Goal: Use online tool/utility: Utilize a website feature to perform a specific function

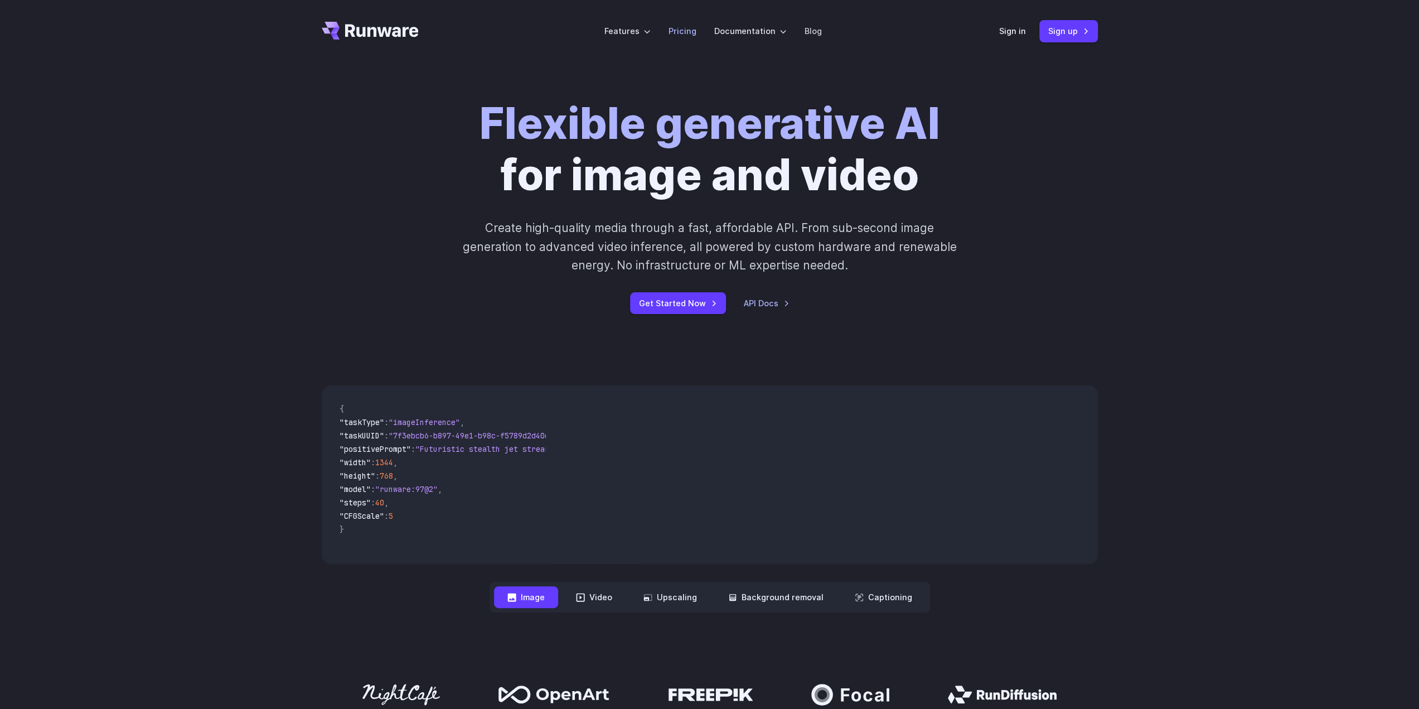
click at [684, 34] on link "Pricing" at bounding box center [683, 31] width 28 height 13
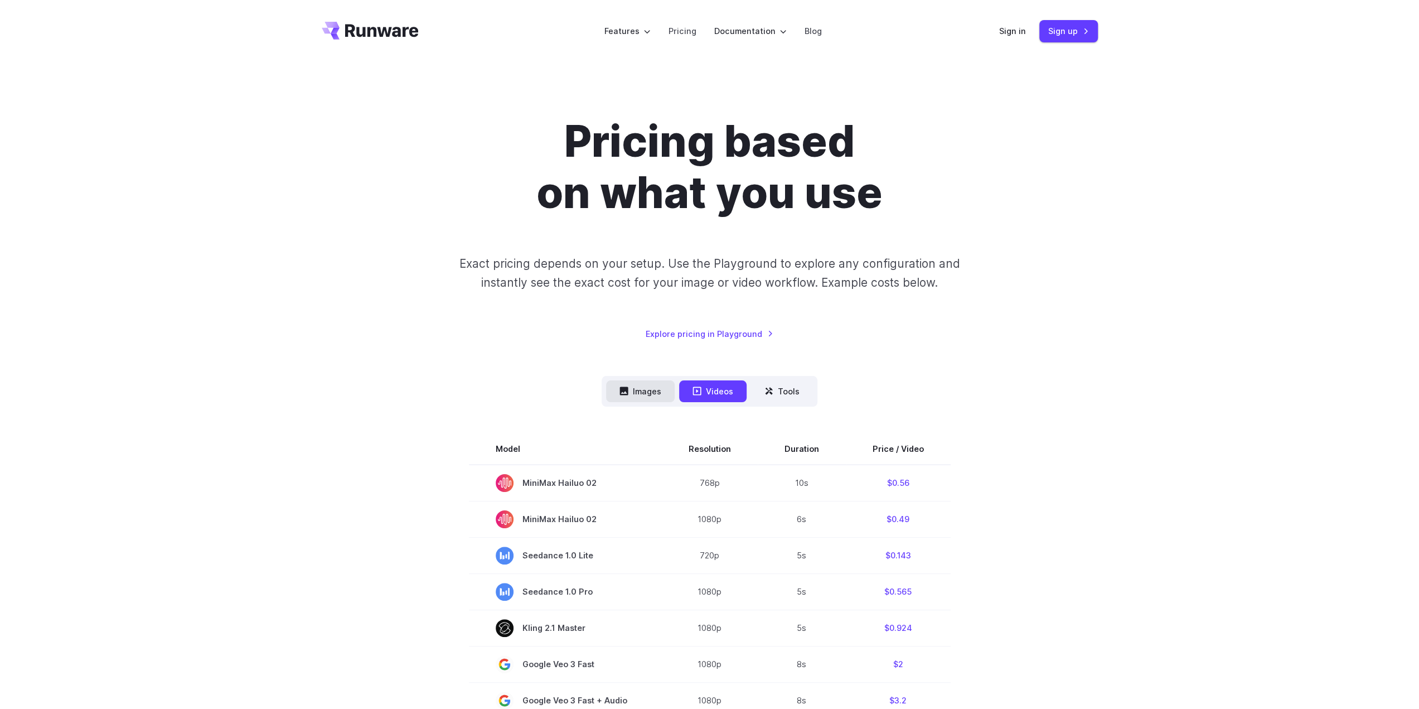
click at [646, 392] on button "Images" at bounding box center [640, 391] width 69 height 22
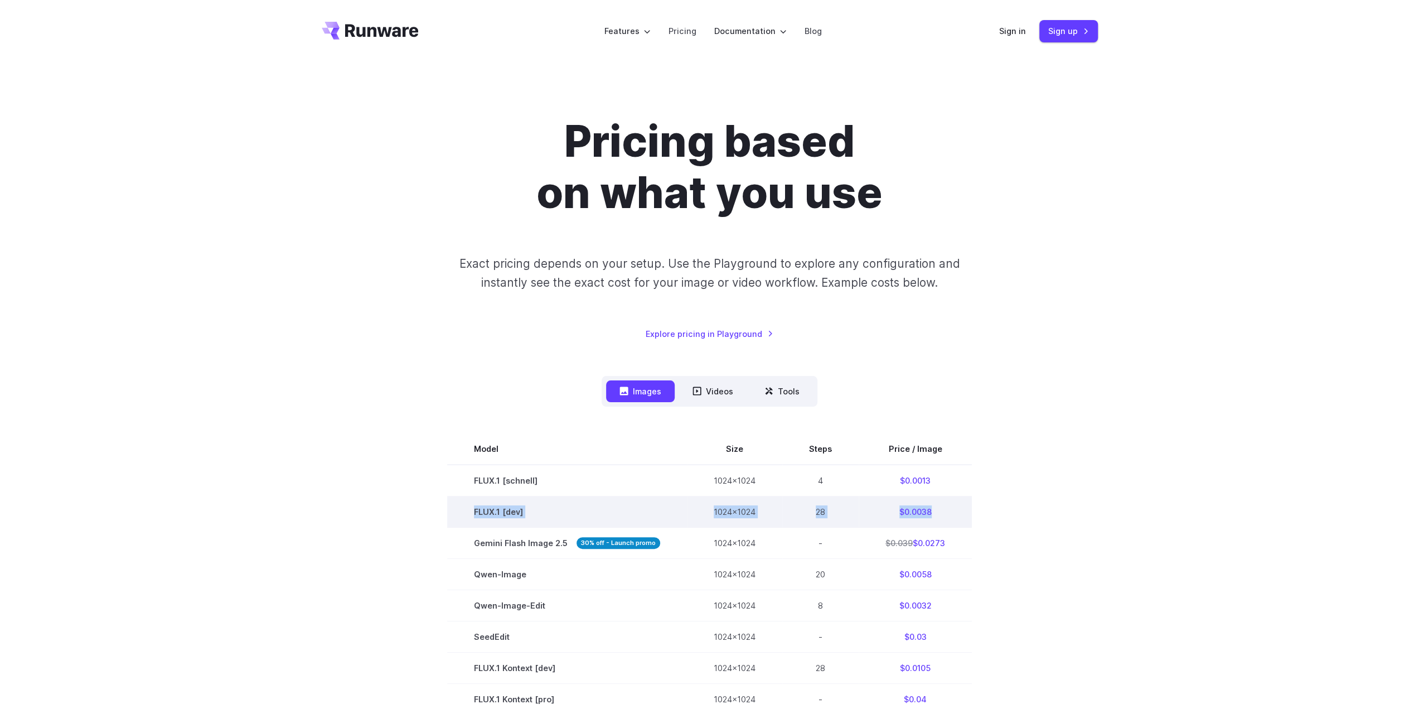
drag, startPoint x: 939, startPoint y: 514, endPoint x: 474, endPoint y: 522, distance: 465.2
click at [474, 522] on tr "FLUX.1 [dev] 1024x1024 28 $0.0038" at bounding box center [709, 511] width 525 height 31
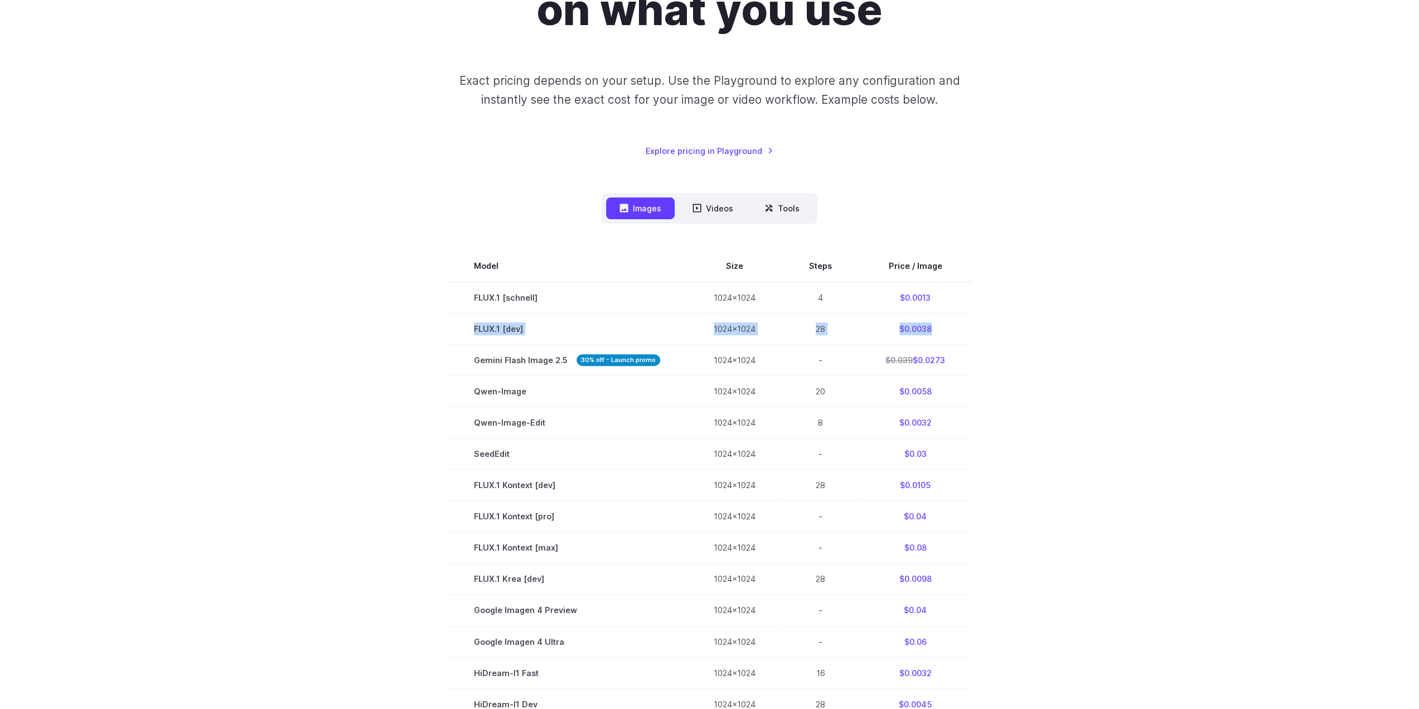
scroll to position [223, 0]
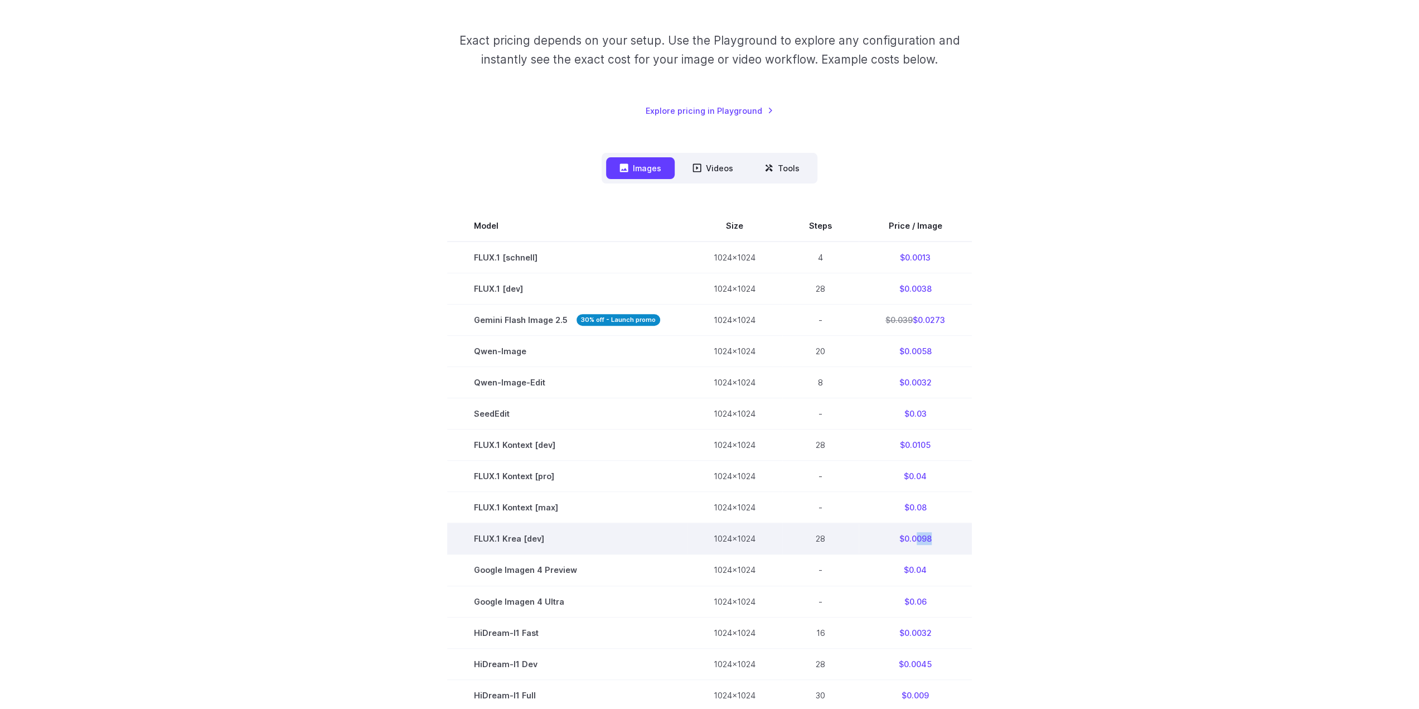
drag, startPoint x: 915, startPoint y: 541, endPoint x: 960, endPoint y: 539, distance: 44.7
click at [960, 539] on td "$0.0098" at bounding box center [915, 538] width 113 height 31
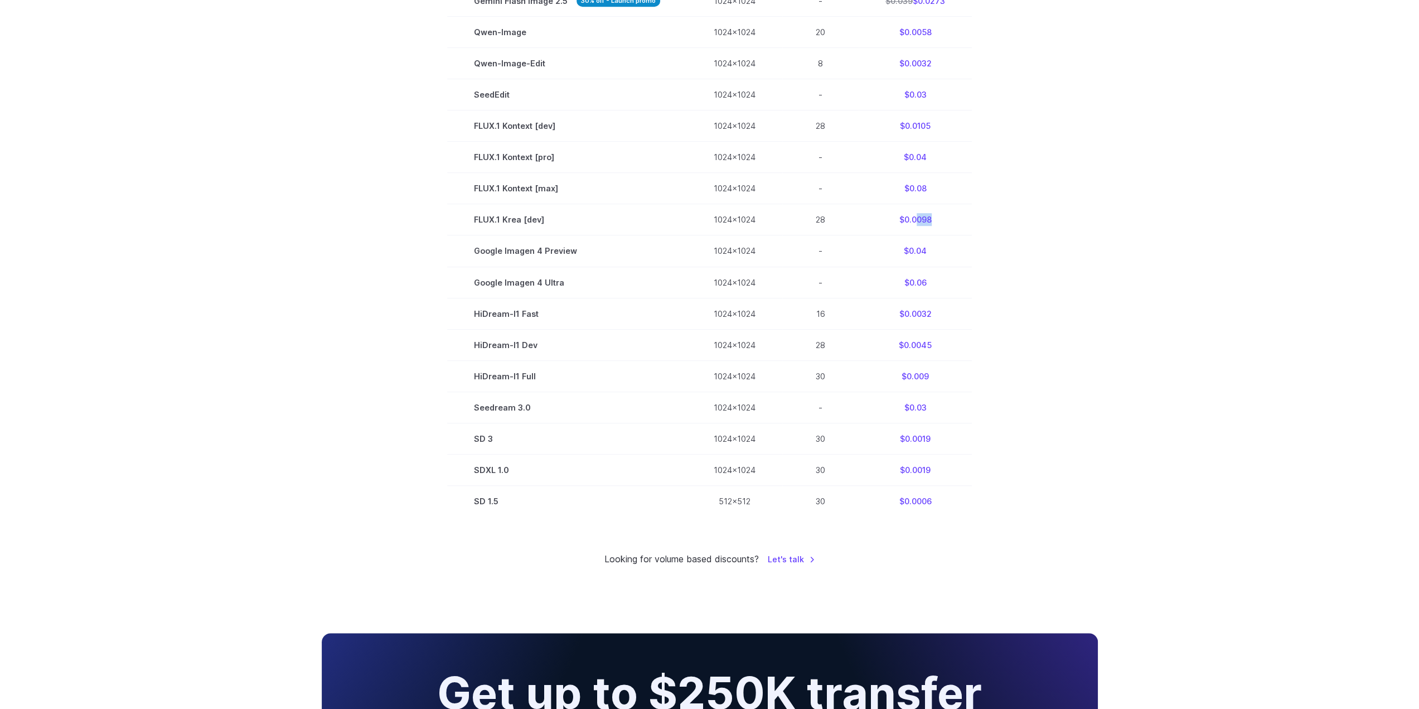
scroll to position [558, 0]
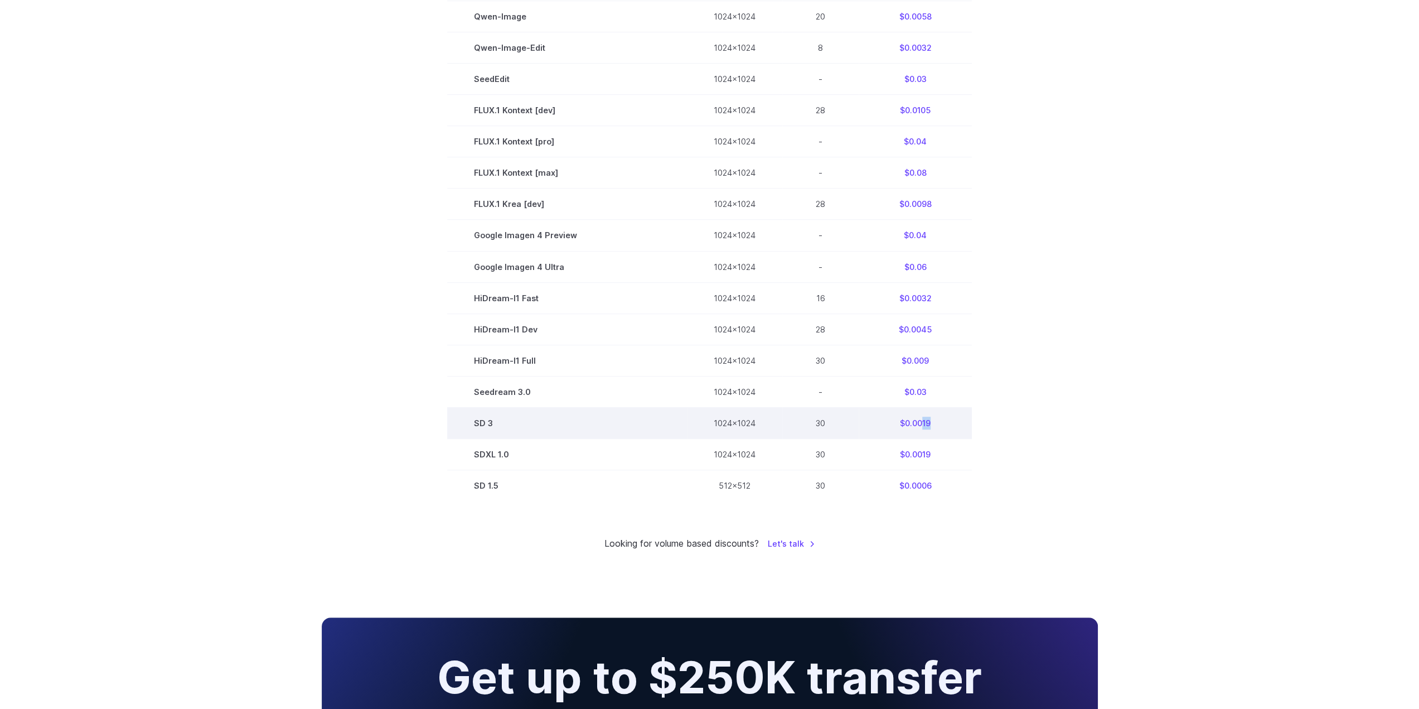
drag, startPoint x: 918, startPoint y: 424, endPoint x: 957, endPoint y: 423, distance: 39.6
click at [957, 423] on td "$0.0019" at bounding box center [915, 422] width 113 height 31
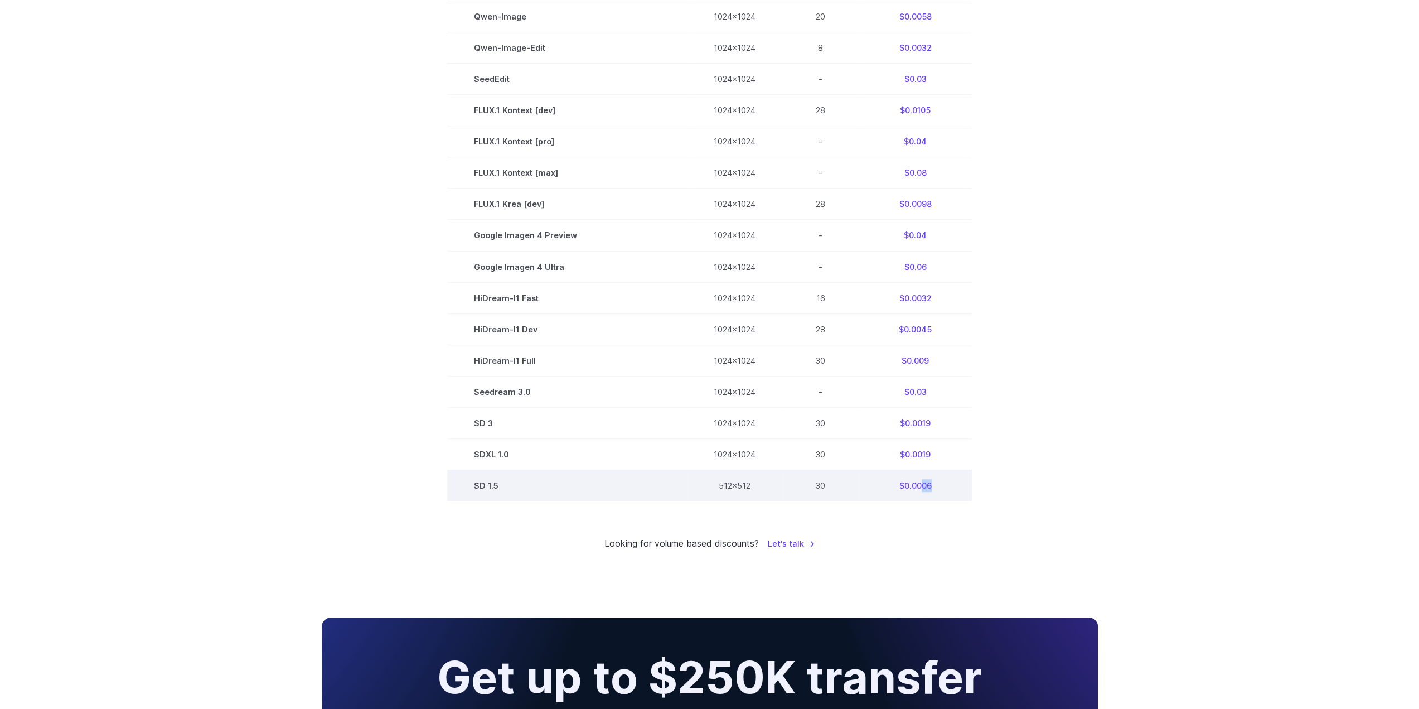
drag, startPoint x: 917, startPoint y: 486, endPoint x: 956, endPoint y: 490, distance: 38.7
click at [955, 490] on td "$0.0006" at bounding box center [915, 485] width 113 height 31
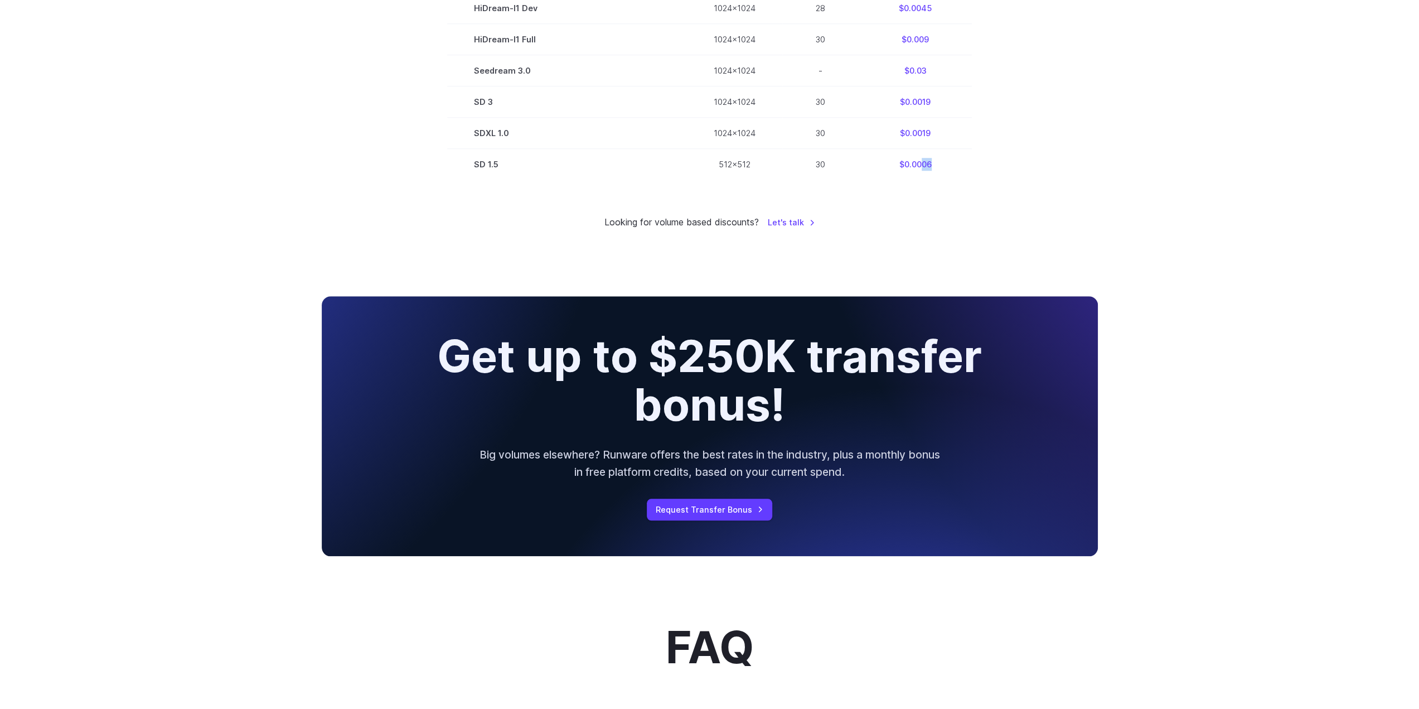
scroll to position [1004, 0]
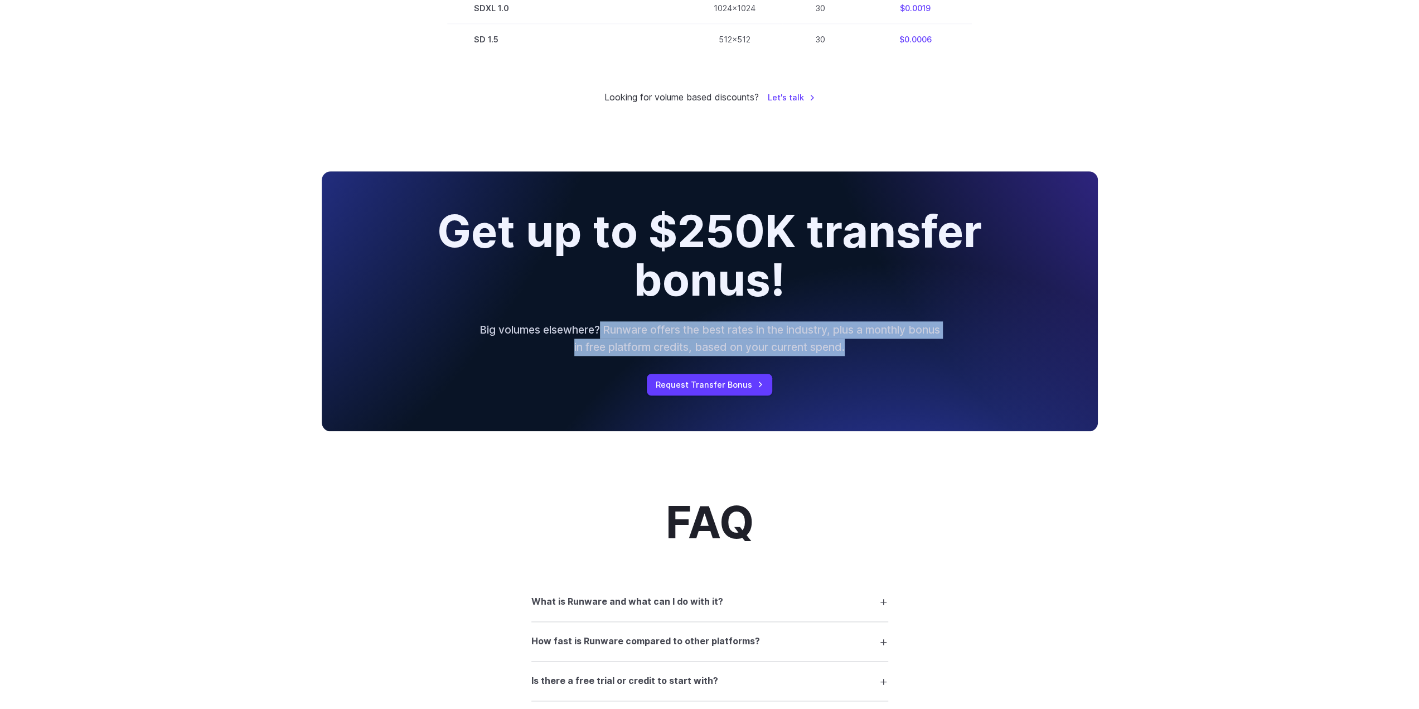
drag, startPoint x: 616, startPoint y: 331, endPoint x: 957, endPoint y: 357, distance: 342.3
click at [958, 355] on div "Get up to $250K transfer bonus! Big volumes elsewhere? Runware offers the best …" at bounding box center [710, 300] width 776 height 259
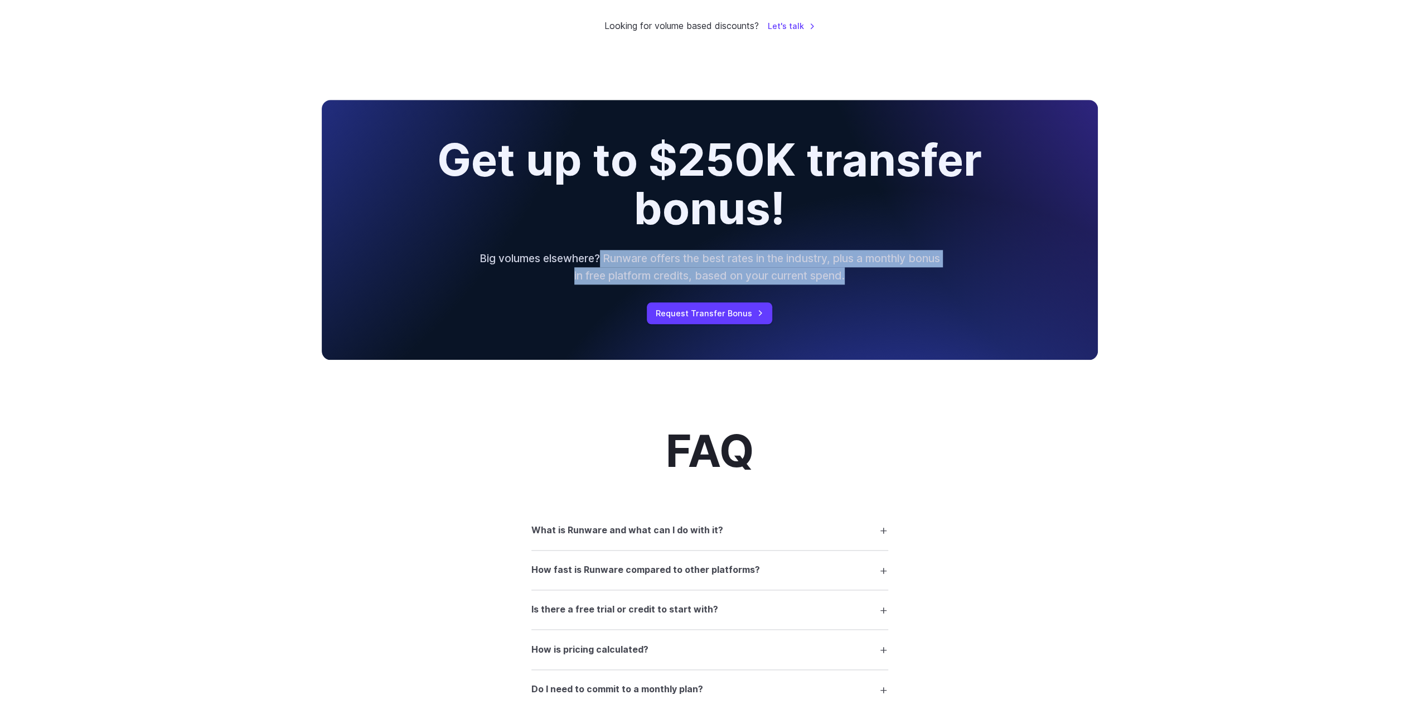
scroll to position [1227, 0]
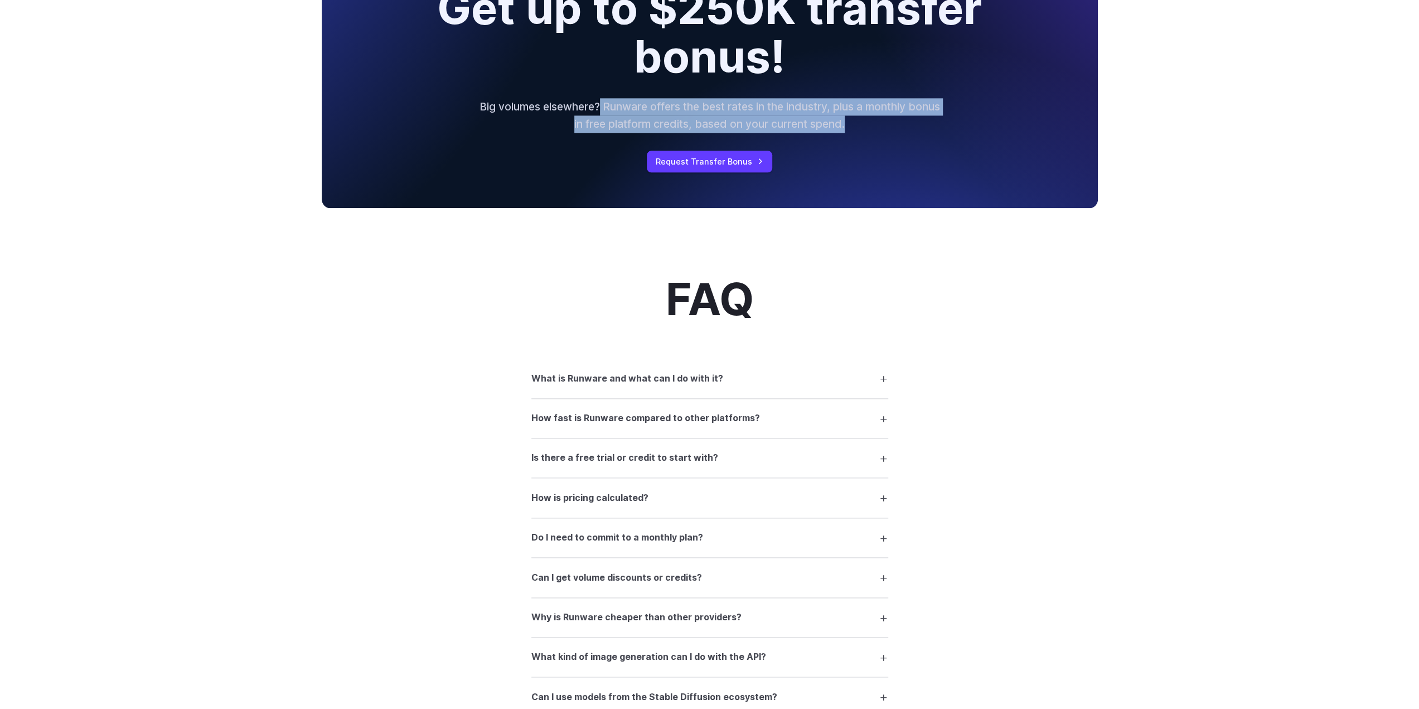
click at [722, 385] on summary "What is Runware and what can I do with it?" at bounding box center [709, 377] width 357 height 21
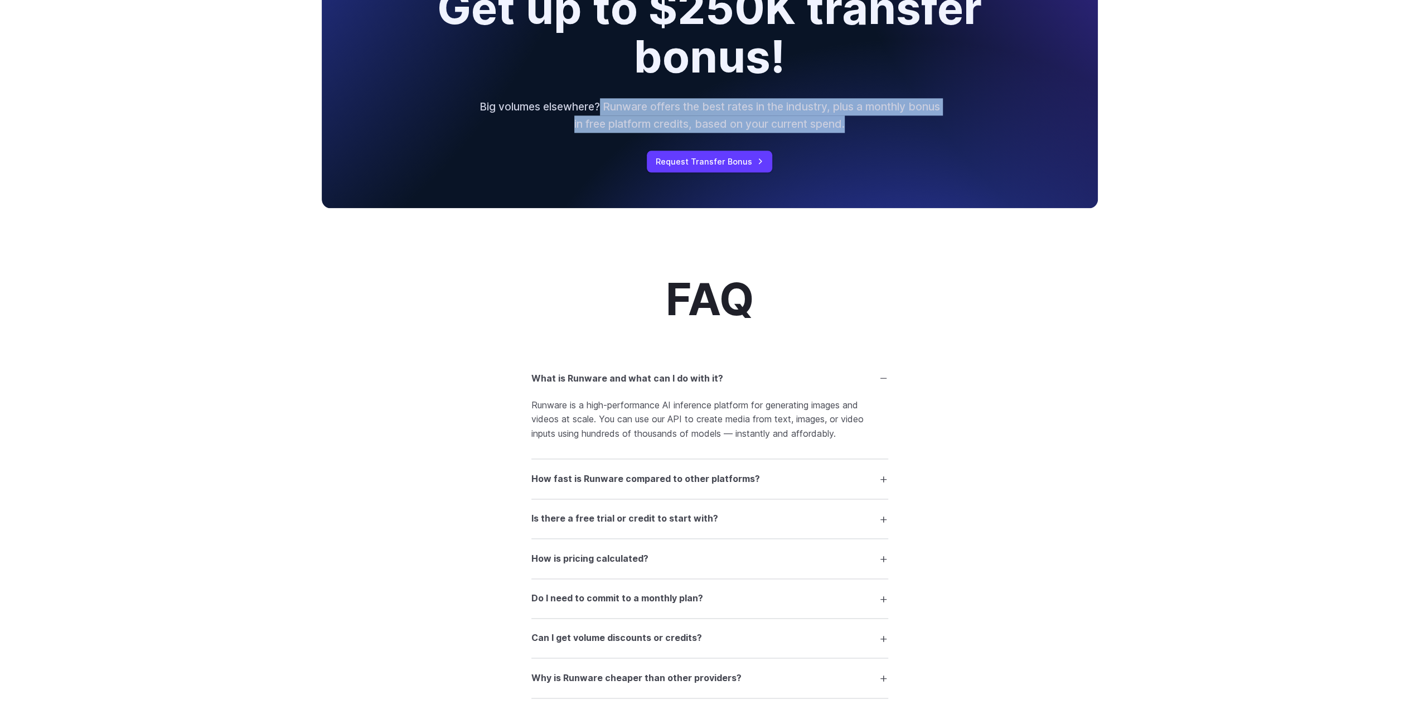
click at [722, 385] on summary "What is Runware and what can I do with it?" at bounding box center [709, 377] width 357 height 21
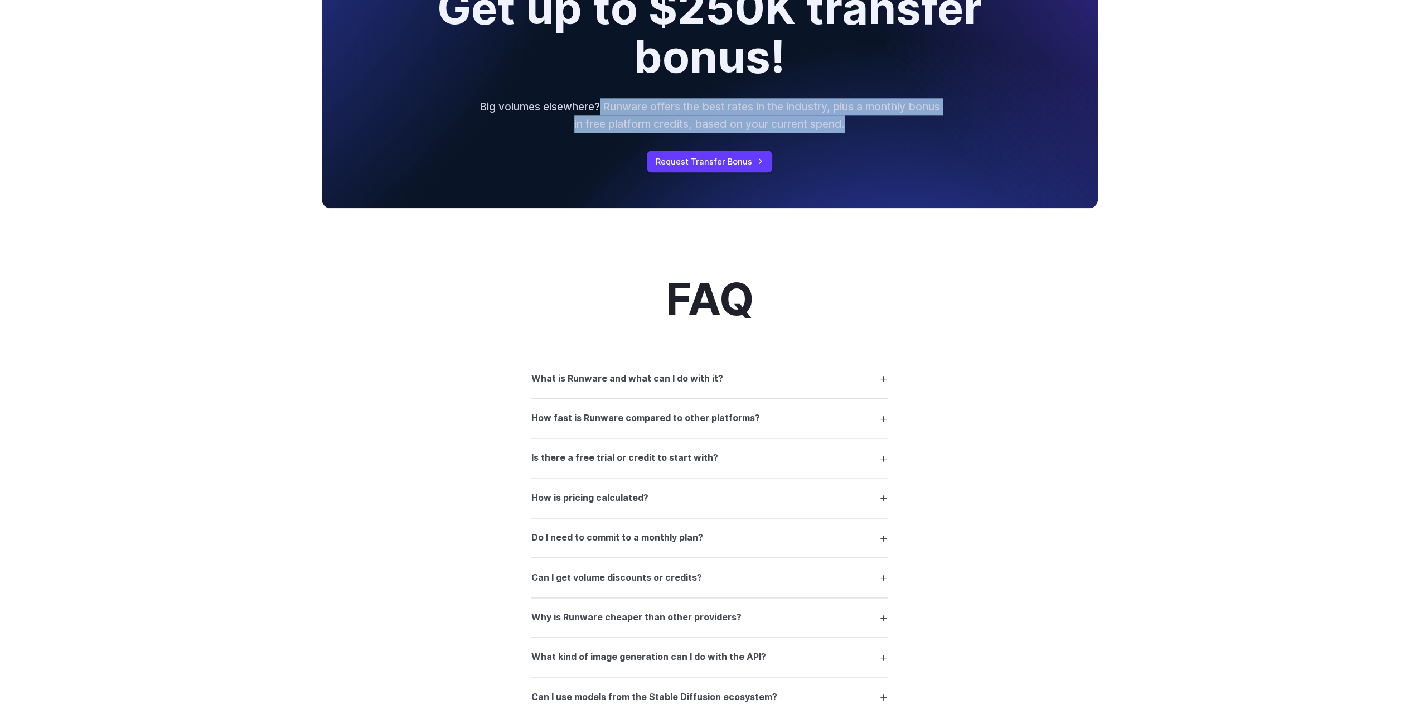
click at [703, 418] on h3 "How fast is Runware compared to other platforms?" at bounding box center [645, 418] width 229 height 14
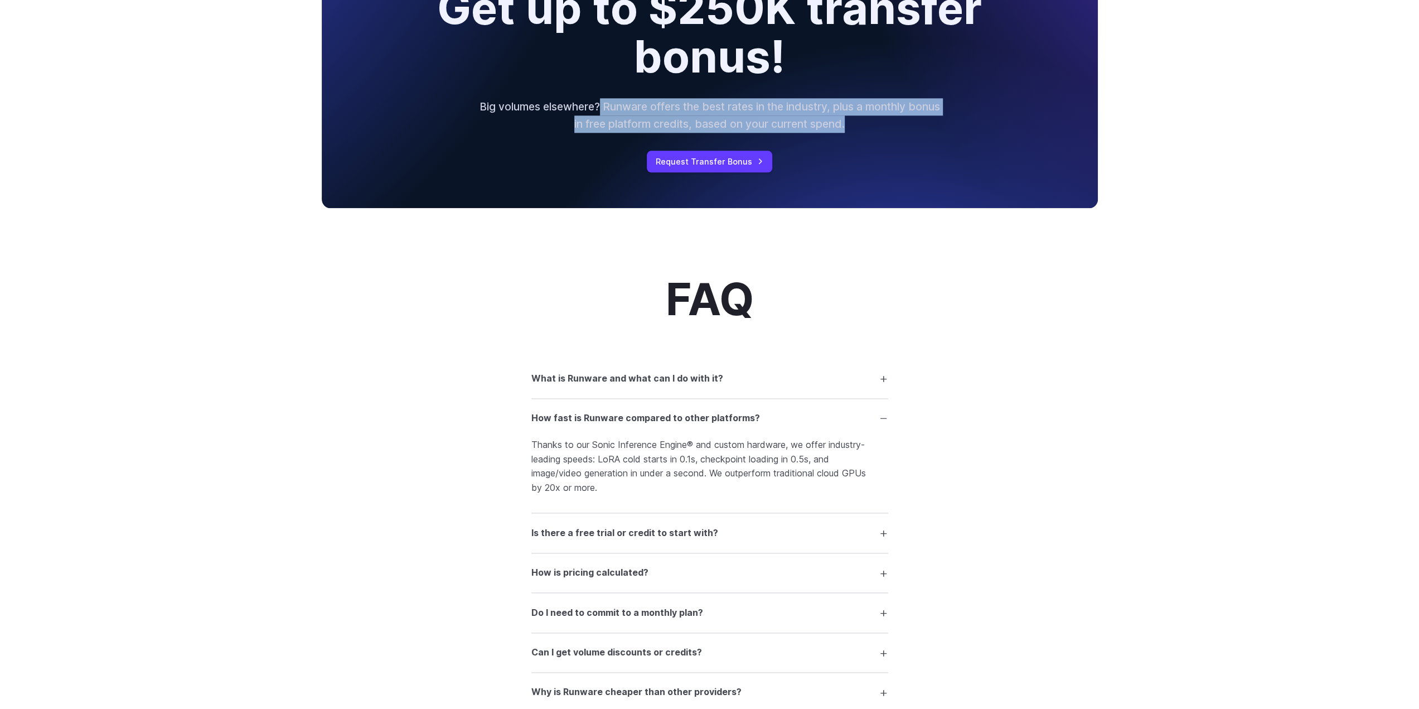
click at [703, 418] on h3 "How fast is Runware compared to other platforms?" at bounding box center [645, 418] width 229 height 14
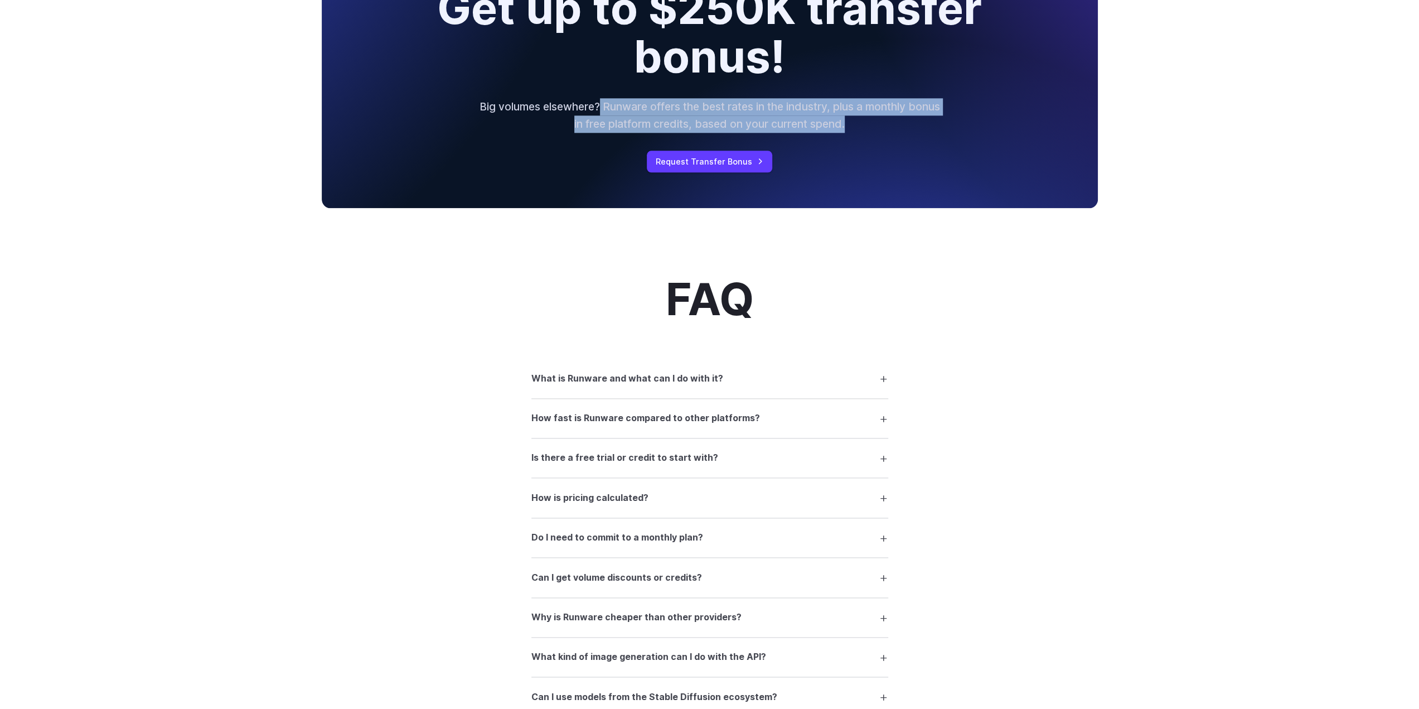
click at [693, 422] on h3 "How fast is Runware compared to other platforms?" at bounding box center [645, 418] width 229 height 14
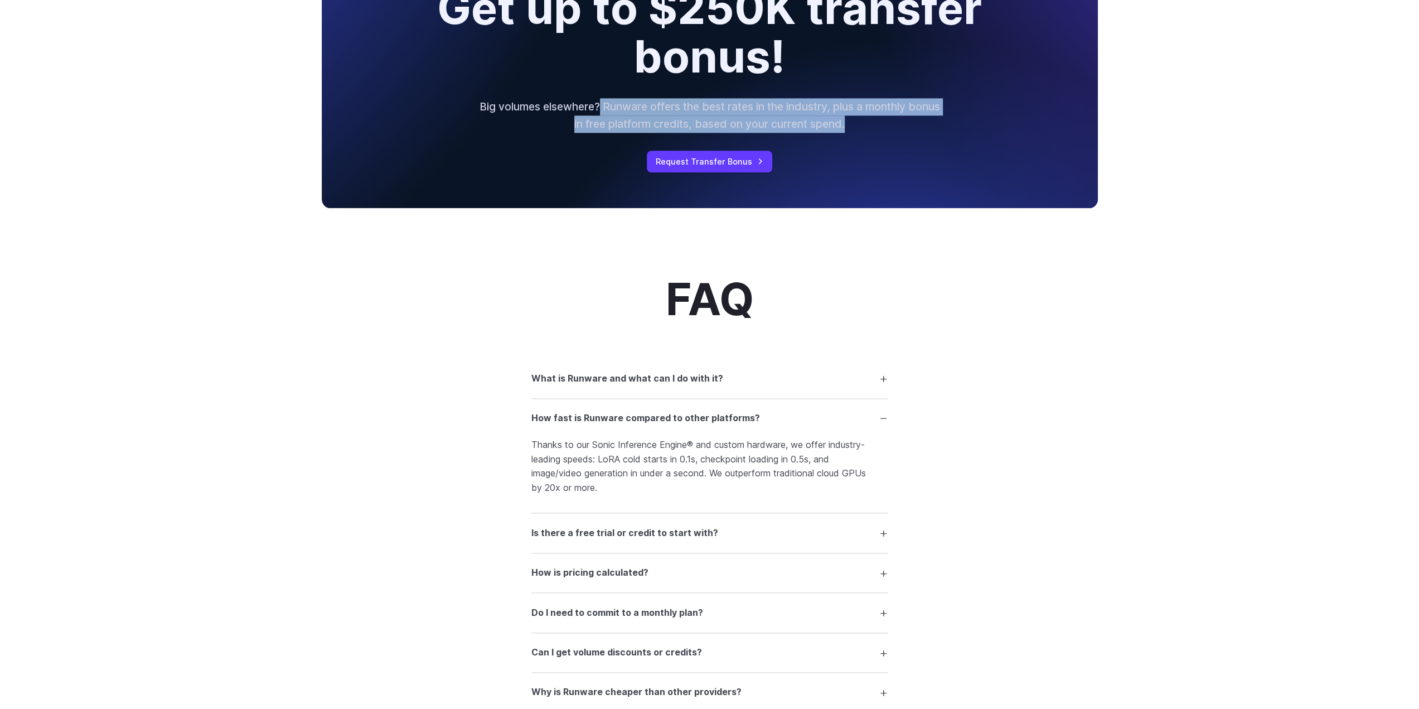
click at [693, 422] on h3 "How fast is Runware compared to other platforms?" at bounding box center [645, 418] width 229 height 14
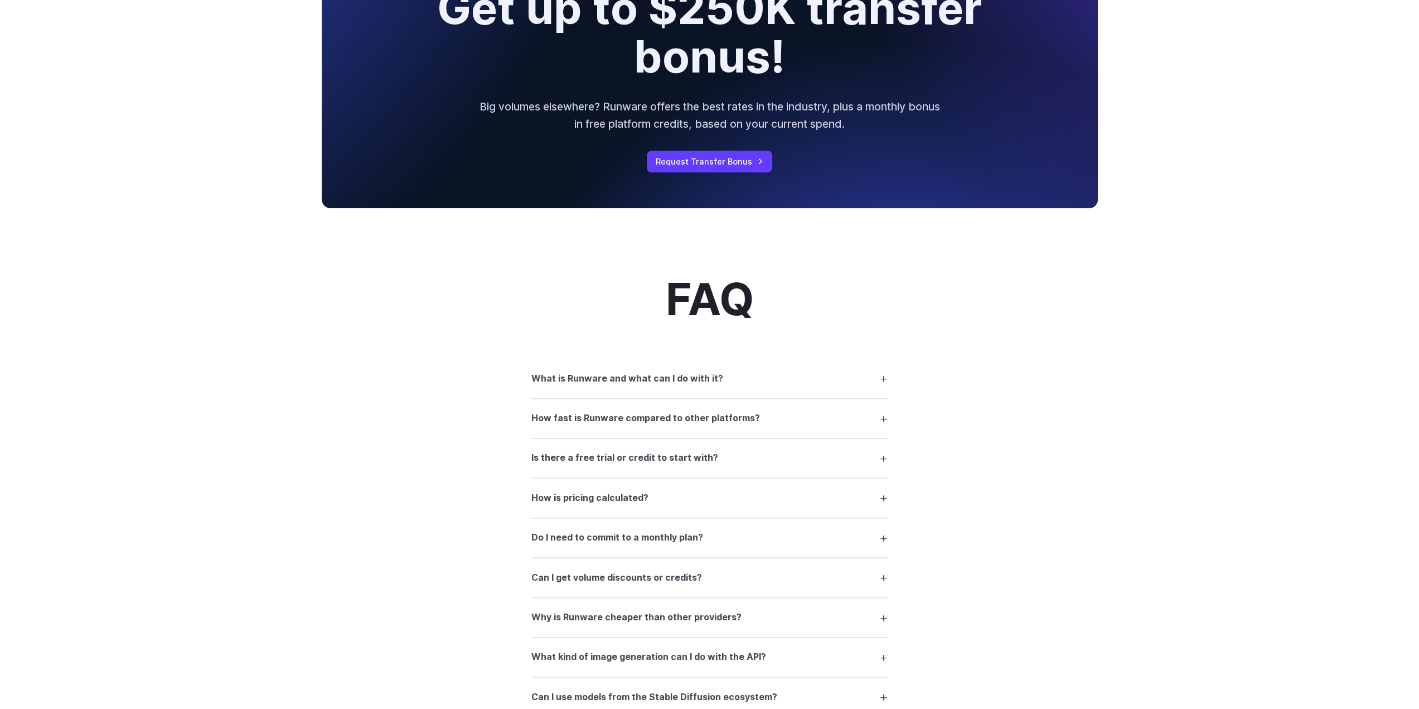
click at [662, 441] on details "Is there a free trial or credit to start with? Yes — you can generate around 10…" at bounding box center [709, 458] width 357 height 40
click at [655, 455] on h3 "Is there a free trial or credit to start with?" at bounding box center [624, 458] width 187 height 14
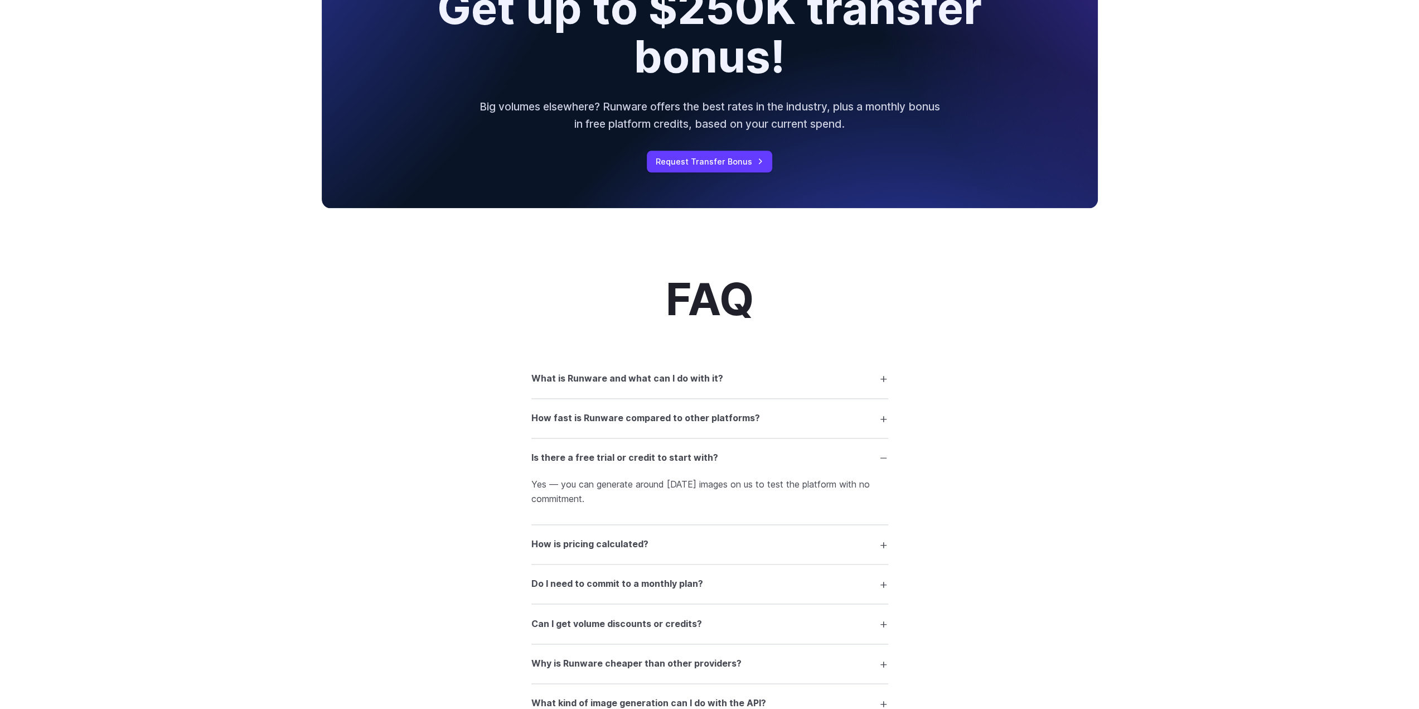
click at [655, 456] on h3 "Is there a free trial or credit to start with?" at bounding box center [624, 458] width 187 height 14
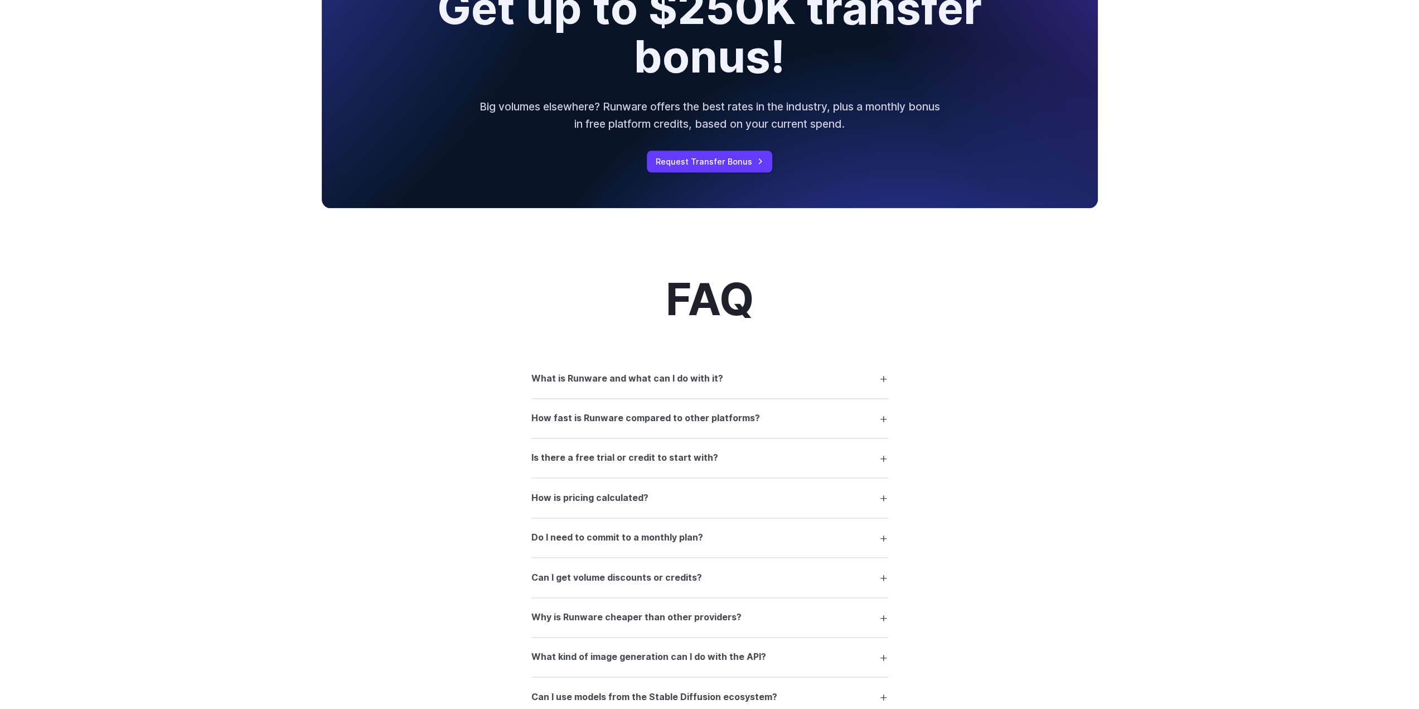
click at [655, 456] on h3 "Is there a free trial or credit to start with?" at bounding box center [624, 458] width 187 height 14
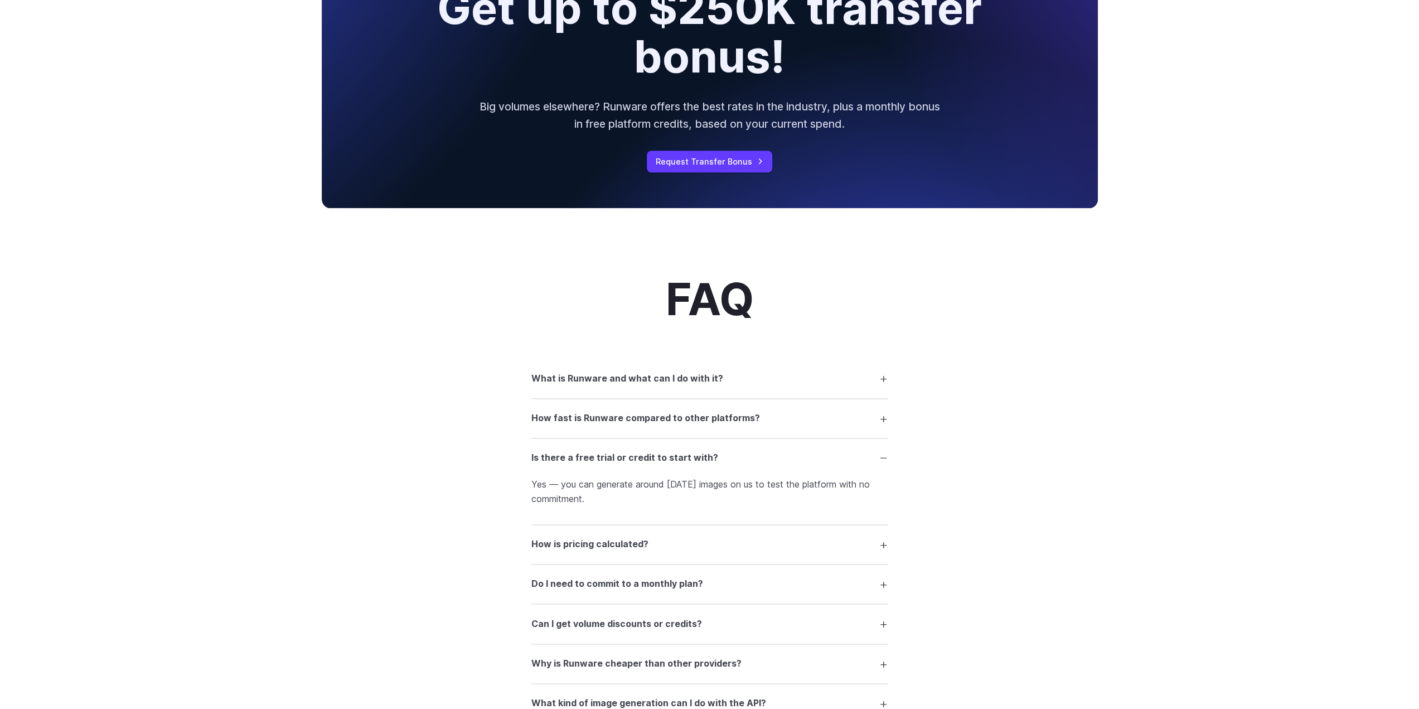
click at [655, 456] on h3 "Is there a free trial or credit to start with?" at bounding box center [624, 458] width 187 height 14
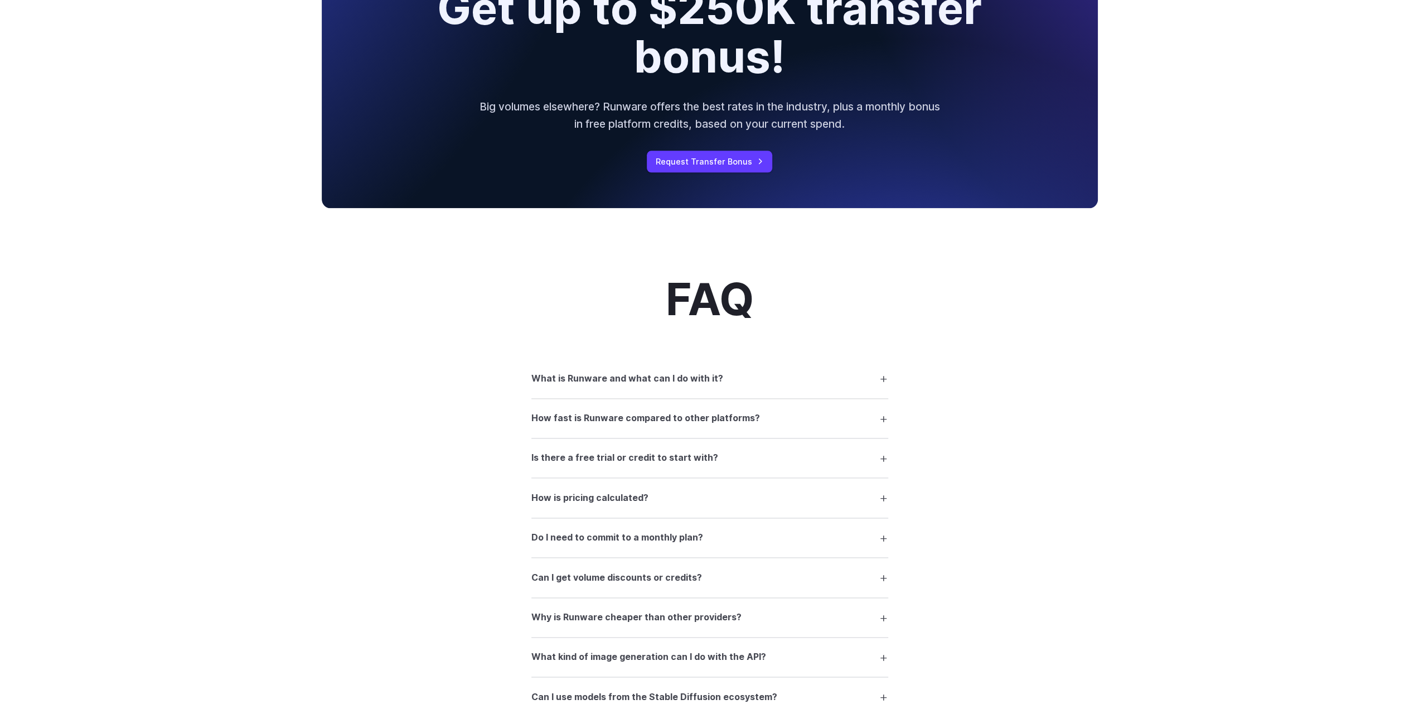
click at [622, 497] on h3 "How is pricing calculated?" at bounding box center [589, 498] width 117 height 14
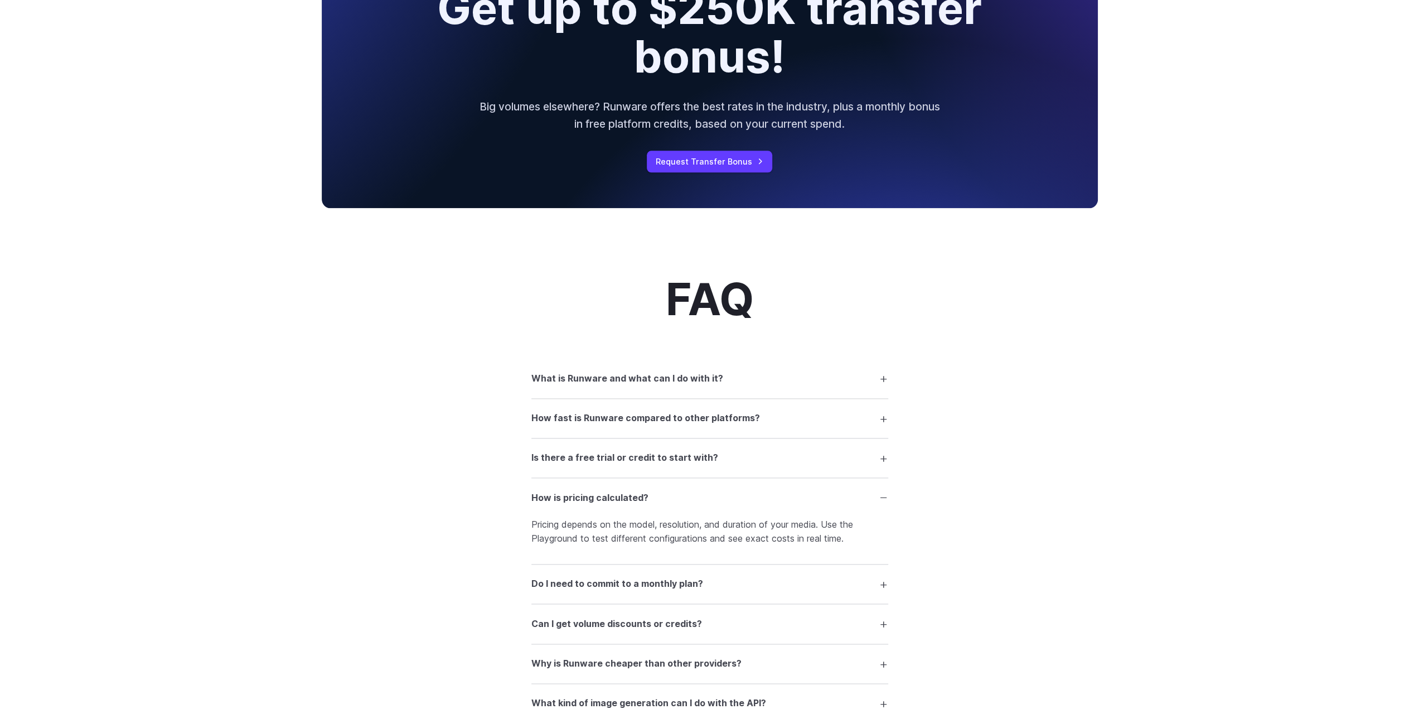
click at [622, 497] on h3 "How is pricing calculated?" at bounding box center [589, 498] width 117 height 14
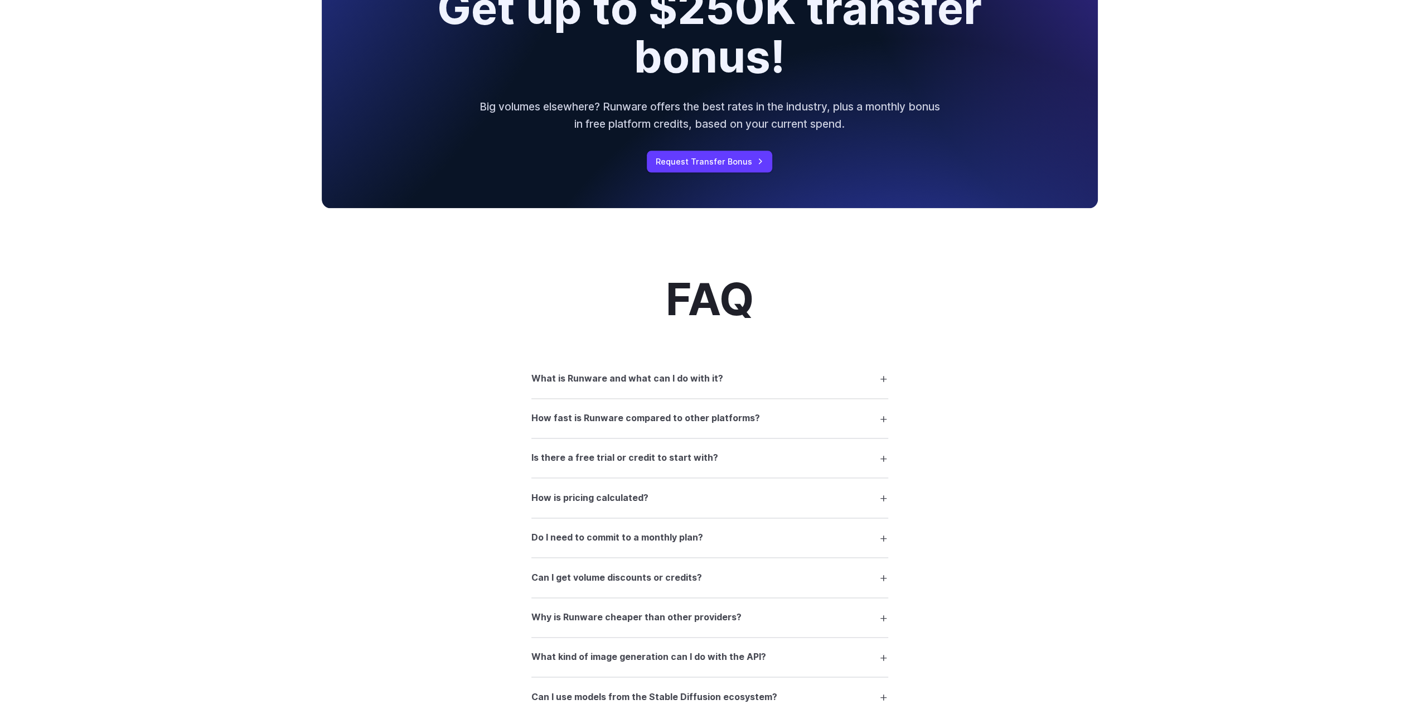
click at [622, 497] on h3 "How is pricing calculated?" at bounding box center [589, 498] width 117 height 14
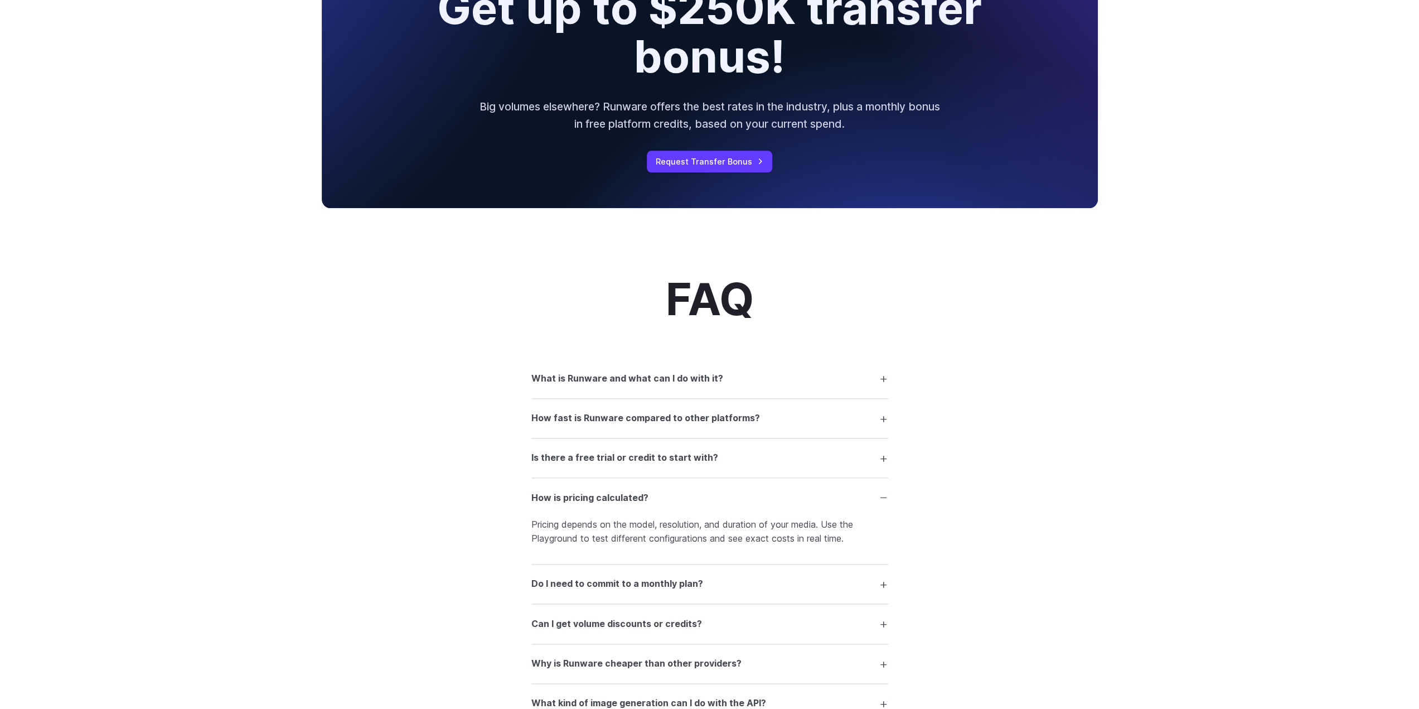
click at [622, 498] on h3 "How is pricing calculated?" at bounding box center [589, 498] width 117 height 14
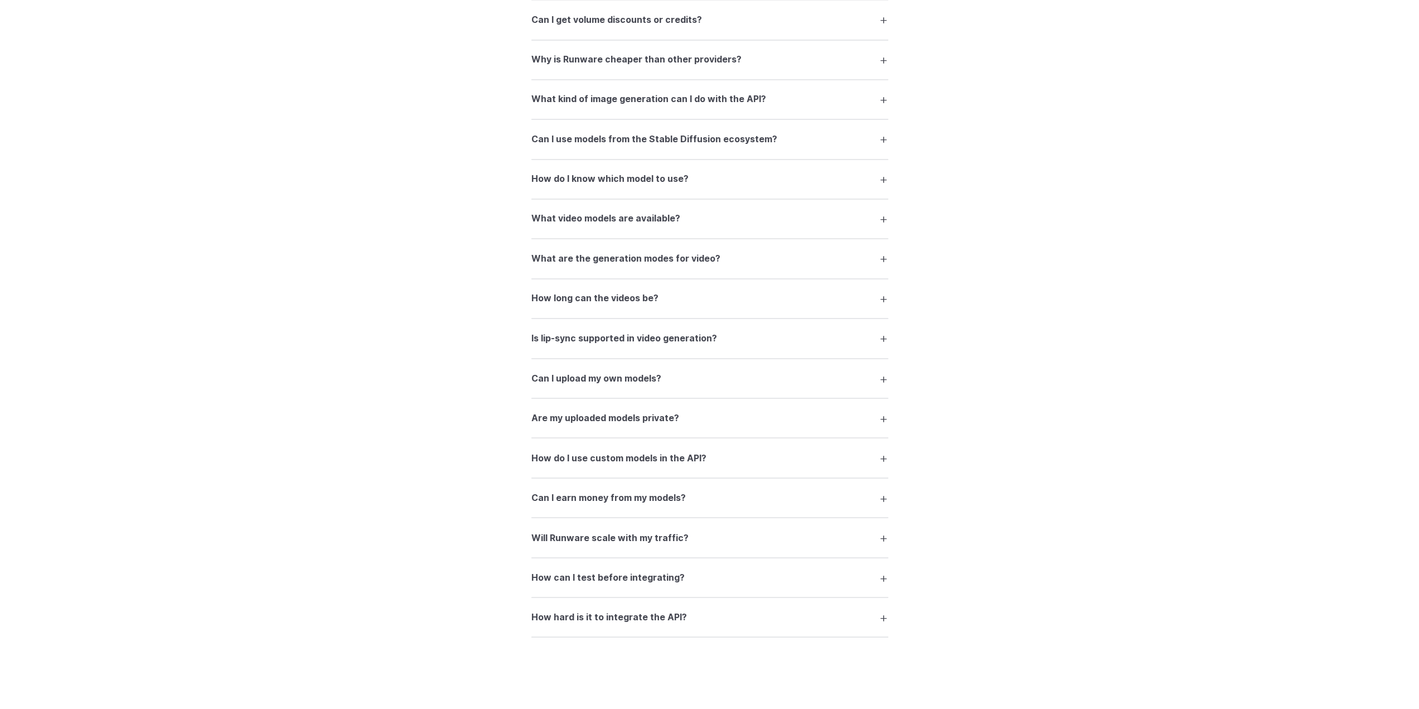
scroll to position [1955, 0]
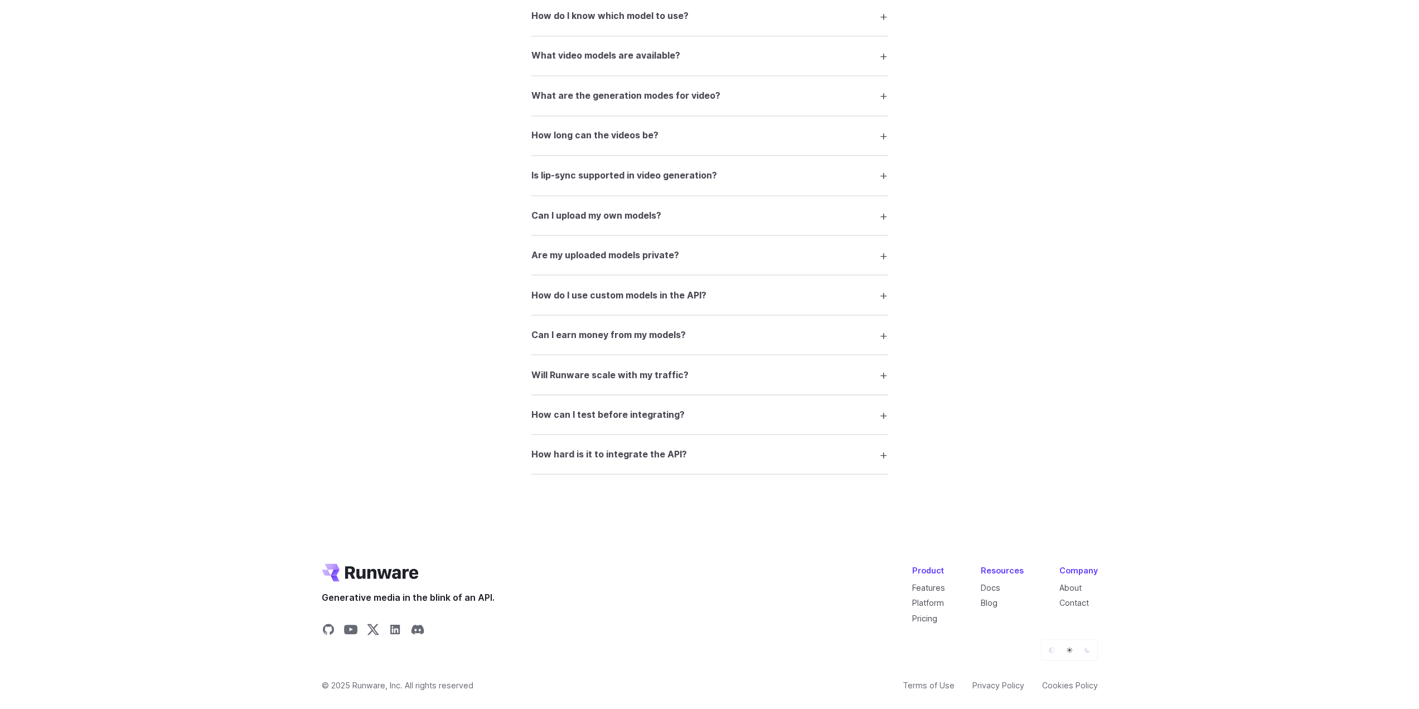
click at [603, 332] on h3 "Can I earn money from my models?" at bounding box center [608, 334] width 154 height 14
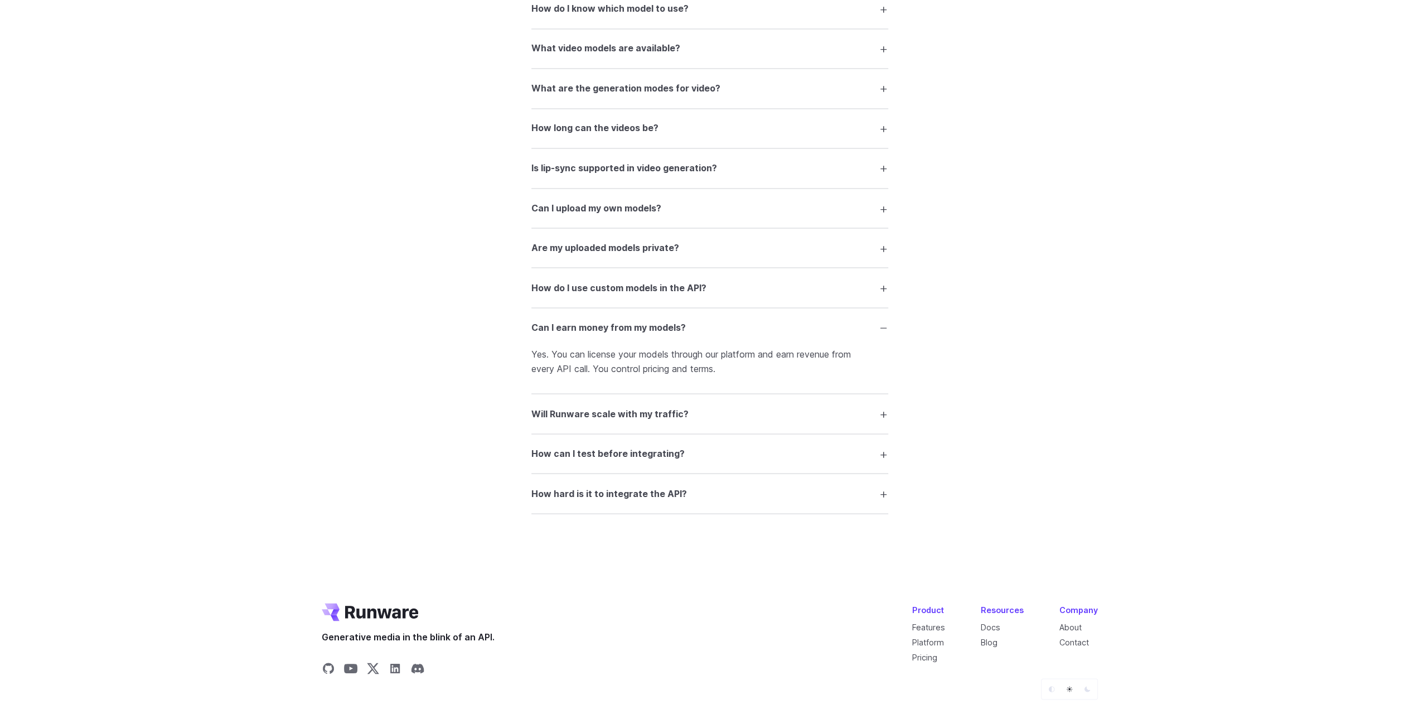
click at [603, 332] on h3 "Can I earn money from my models?" at bounding box center [608, 327] width 154 height 14
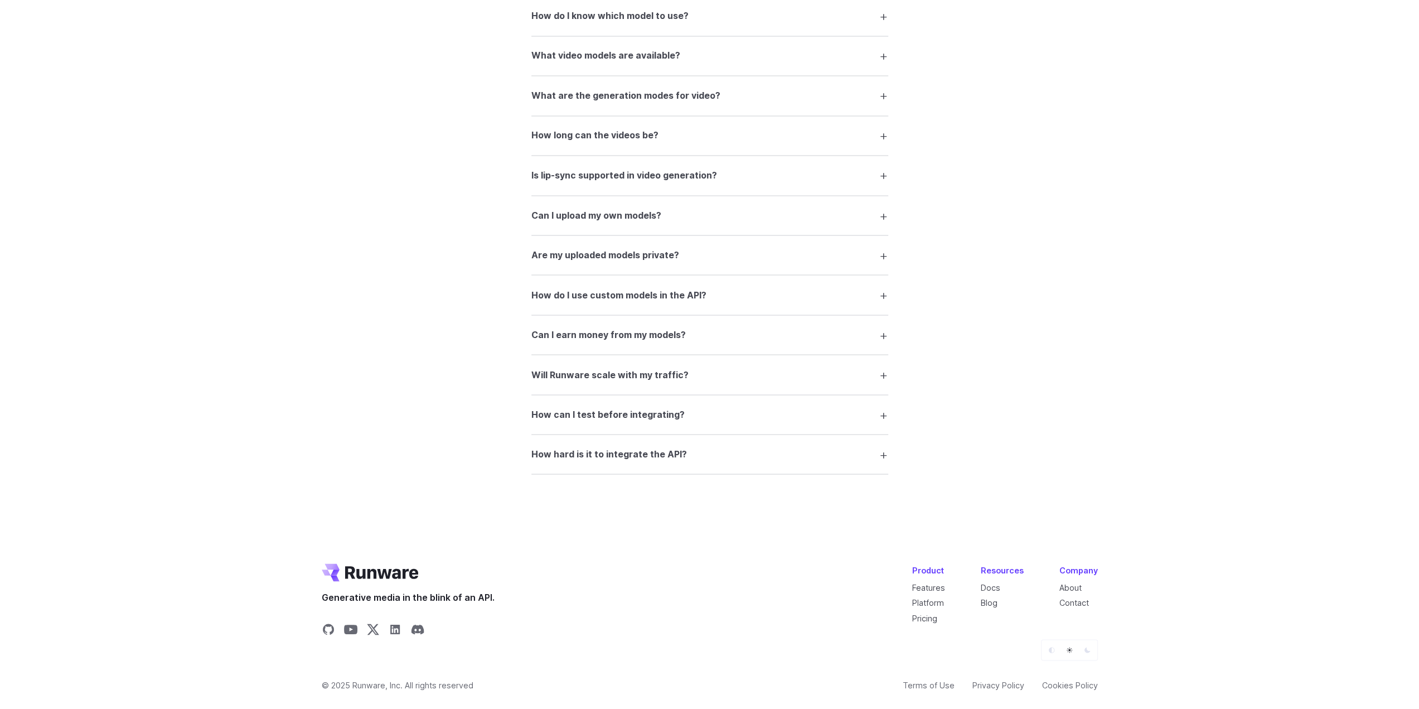
click at [603, 332] on h3 "Can I earn money from my models?" at bounding box center [608, 334] width 154 height 14
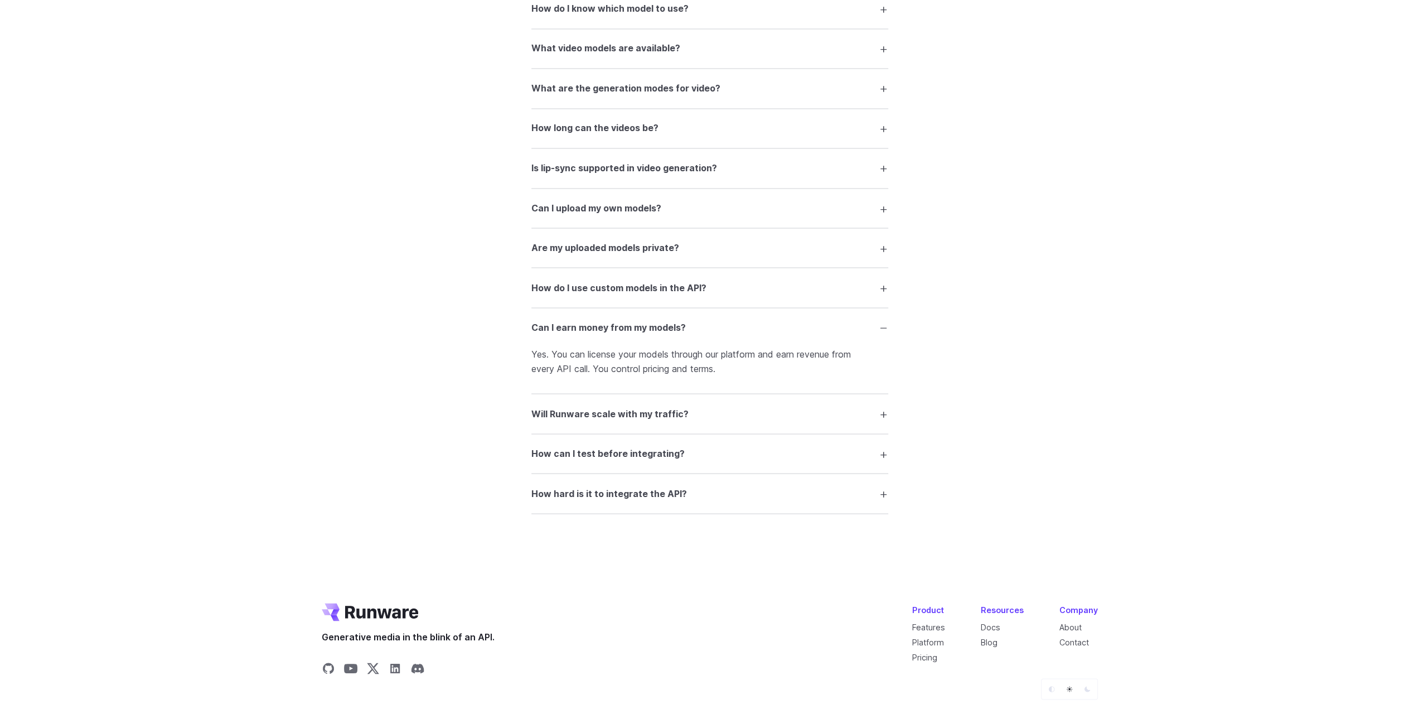
click at [603, 332] on h3 "Can I earn money from my models?" at bounding box center [608, 327] width 154 height 14
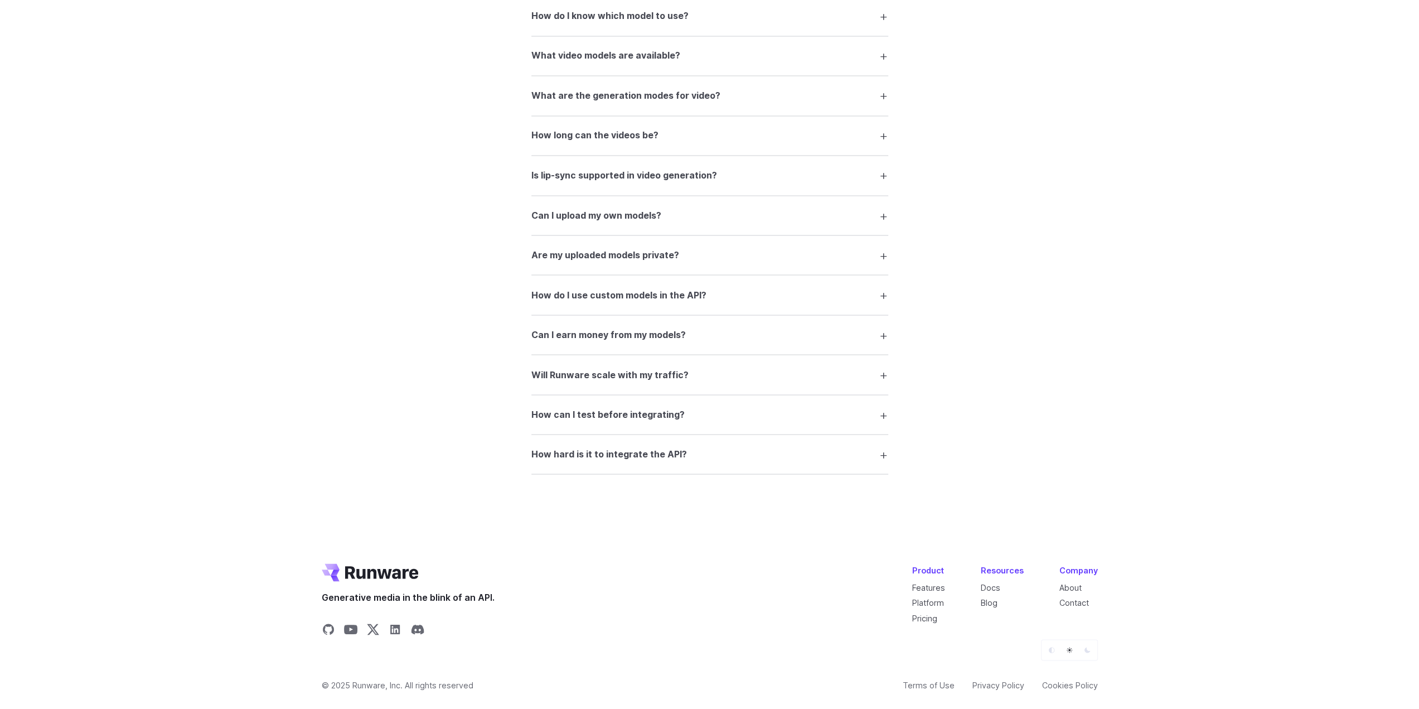
click at [603, 332] on h3 "Can I earn money from my models?" at bounding box center [608, 334] width 154 height 14
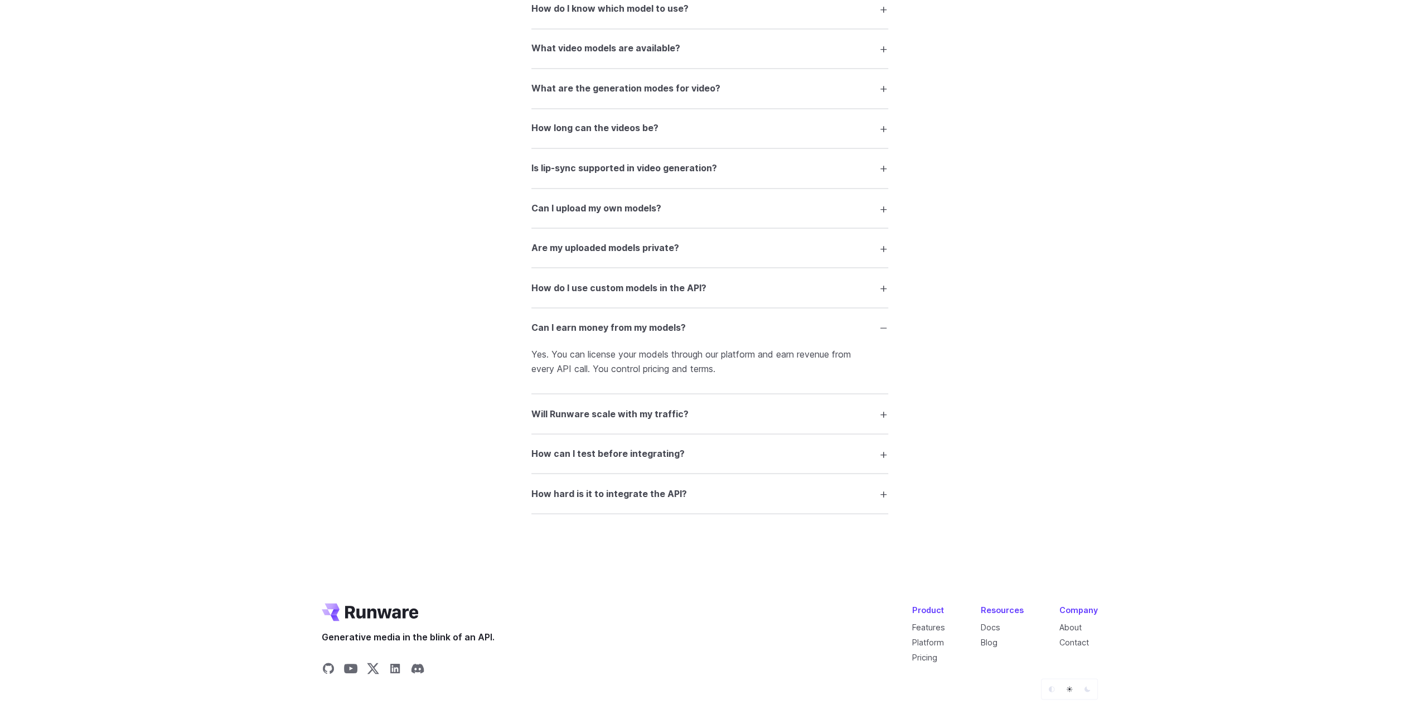
click at [603, 332] on h3 "Can I earn money from my models?" at bounding box center [608, 327] width 154 height 14
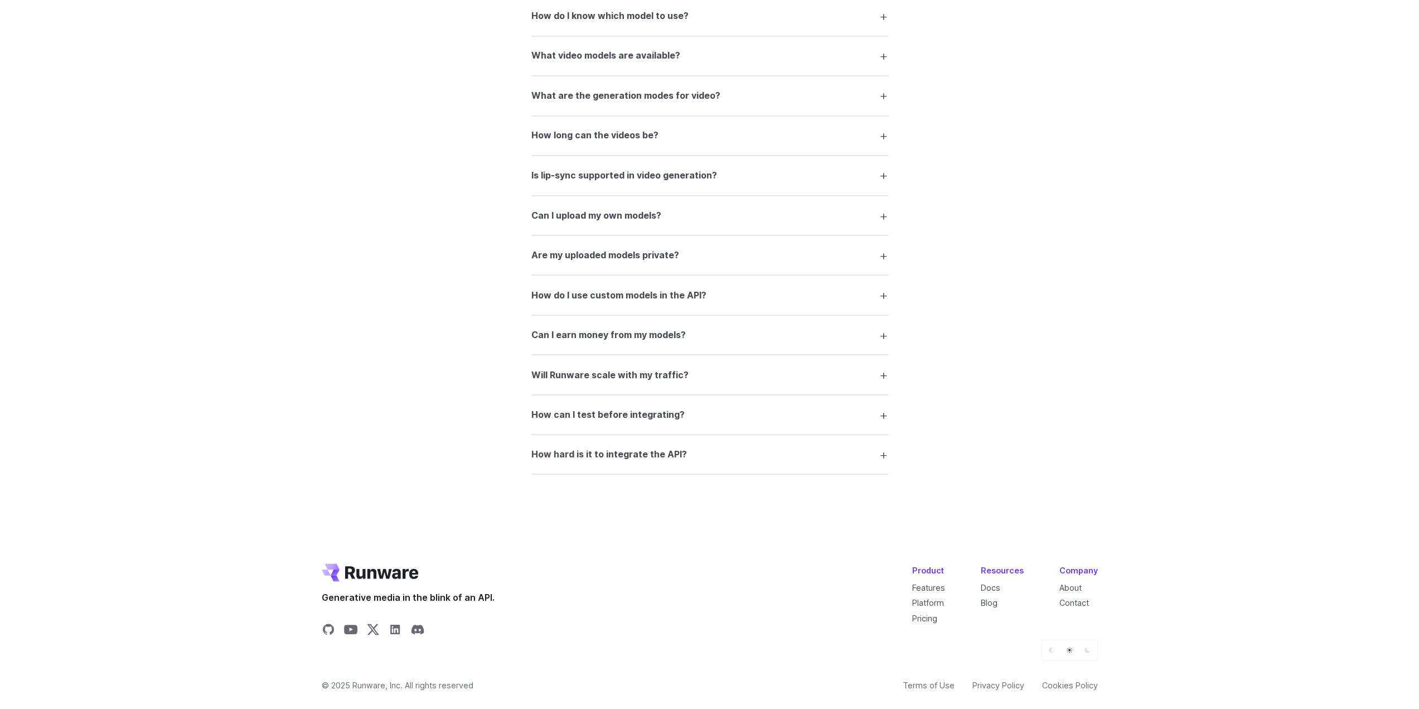
click at [603, 332] on h3 "Can I earn money from my models?" at bounding box center [608, 334] width 154 height 14
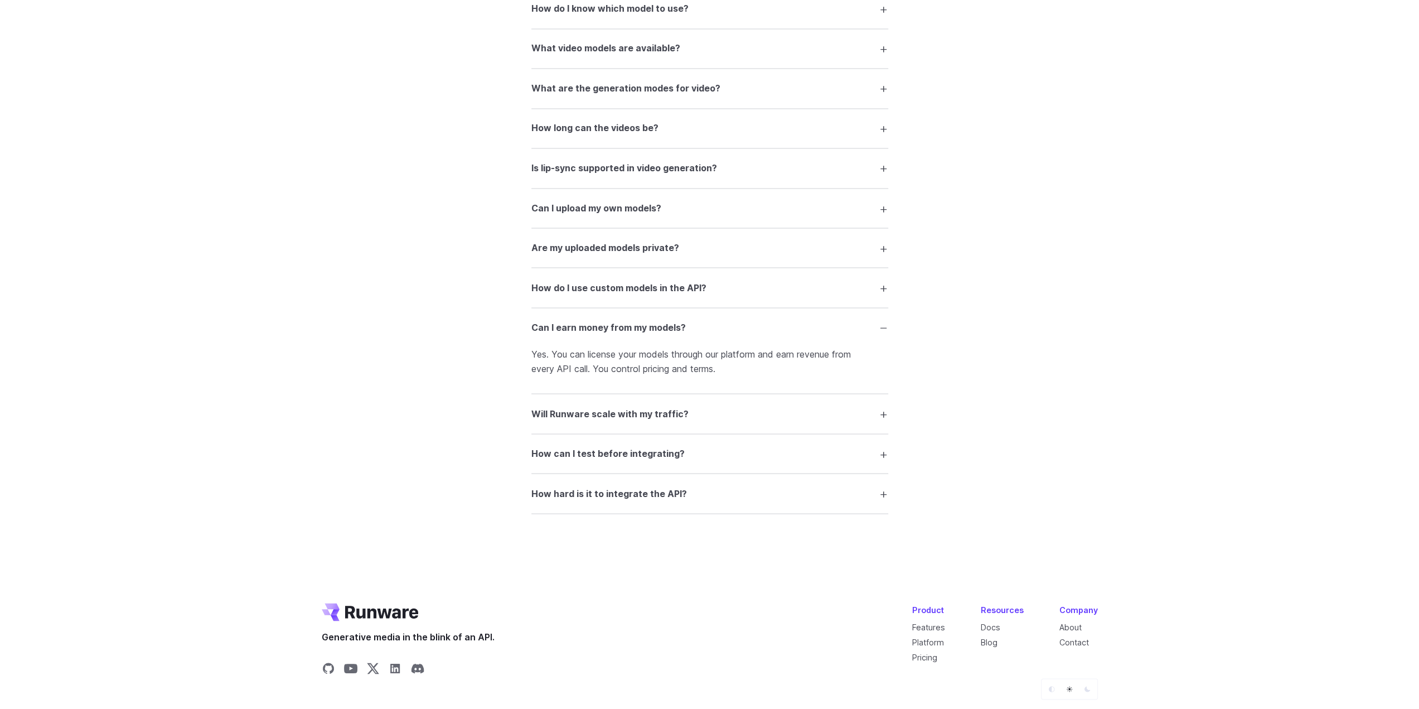
click at [603, 332] on h3 "Can I earn money from my models?" at bounding box center [608, 327] width 154 height 14
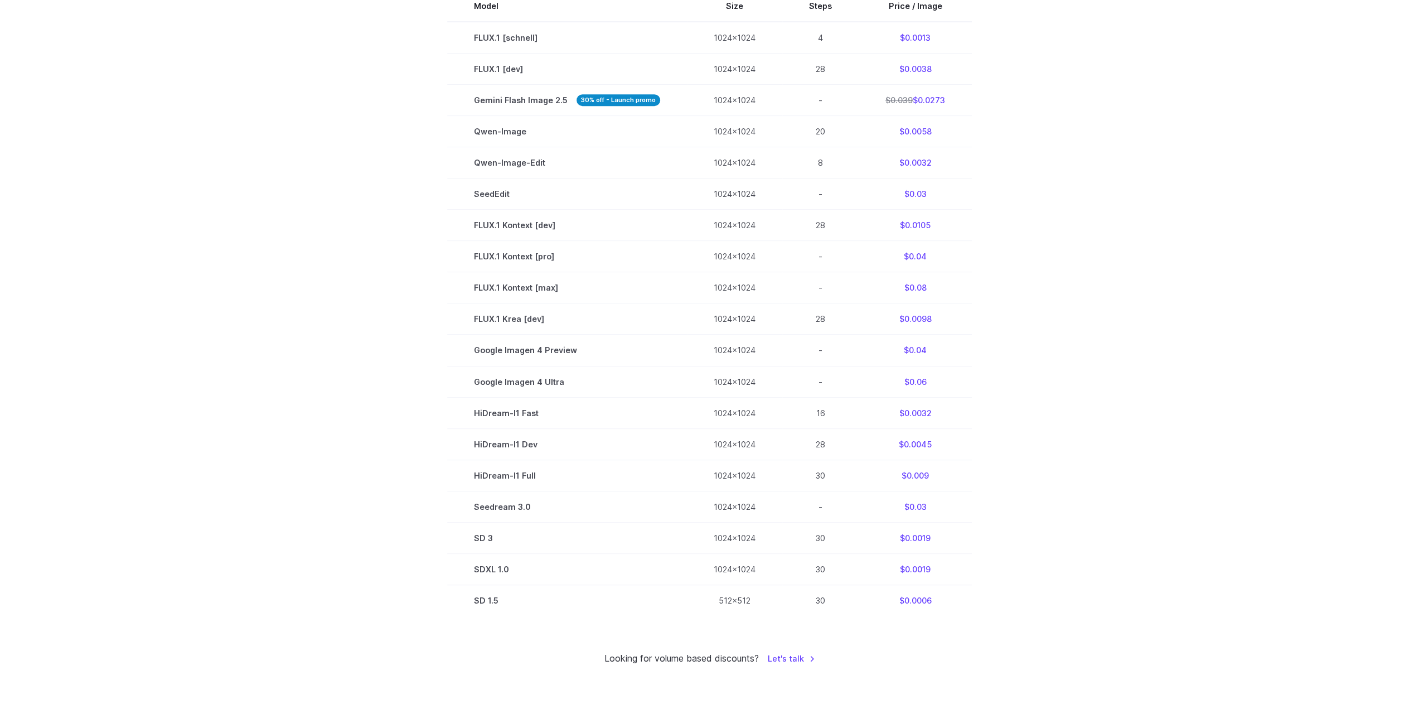
scroll to position [0, 0]
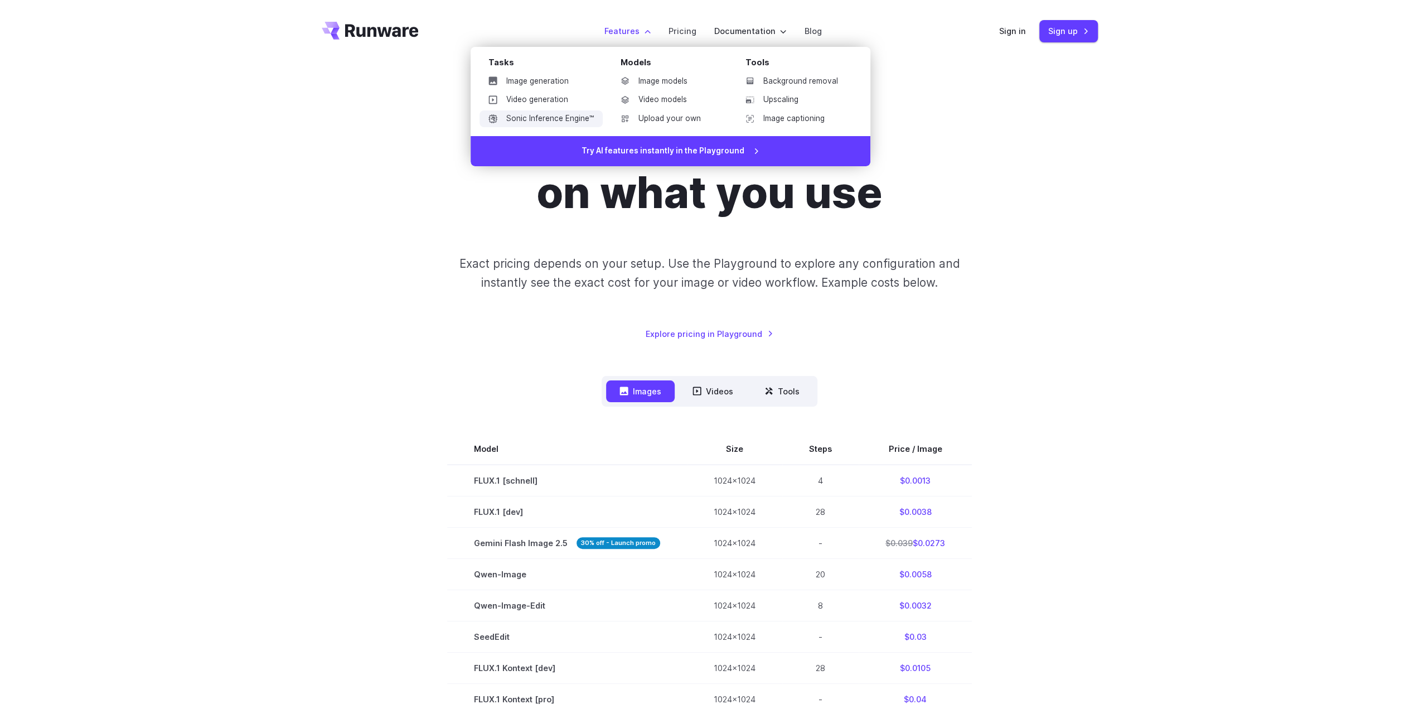
click at [554, 122] on link "Sonic Inference Engine™" at bounding box center [541, 118] width 123 height 17
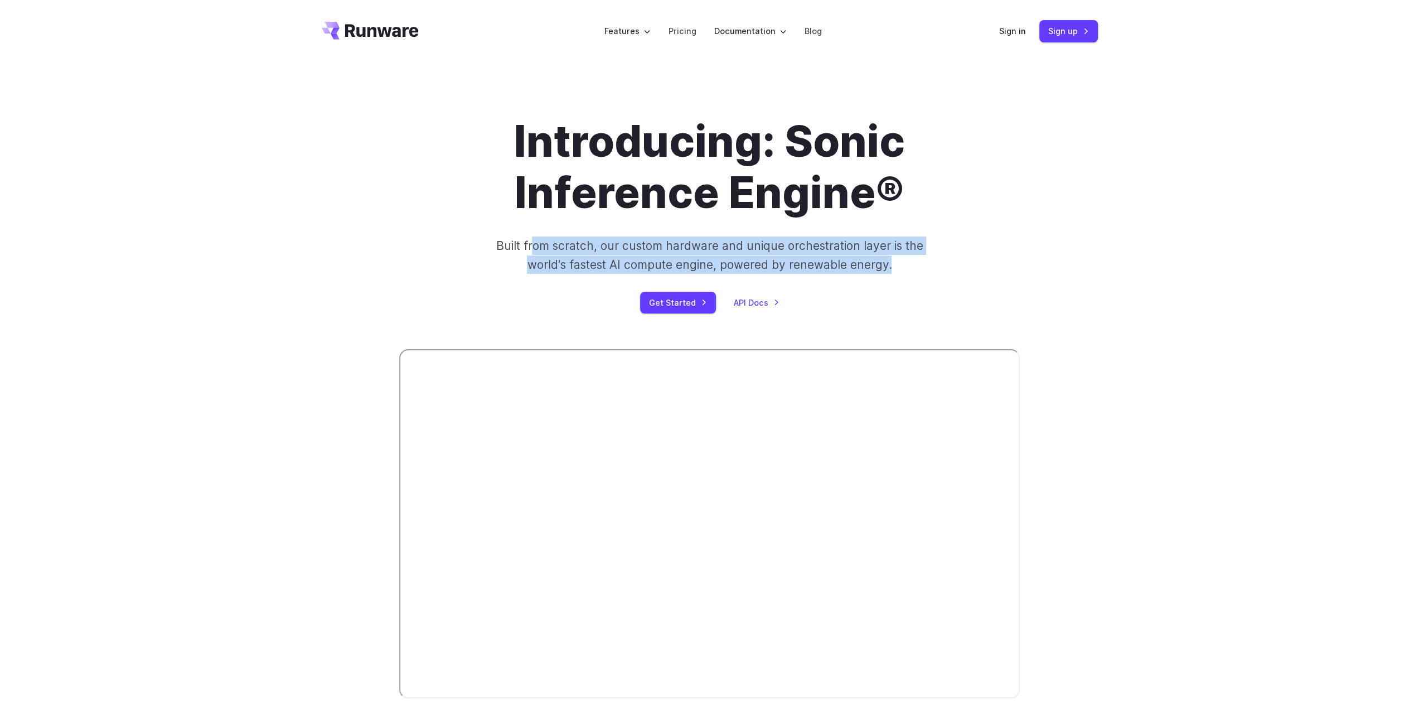
drag, startPoint x: 533, startPoint y: 238, endPoint x: 923, endPoint y: 269, distance: 391.0
click at [926, 268] on p "Built from scratch, our custom hardware and unique orchestration layer is the w…" at bounding box center [709, 254] width 435 height 37
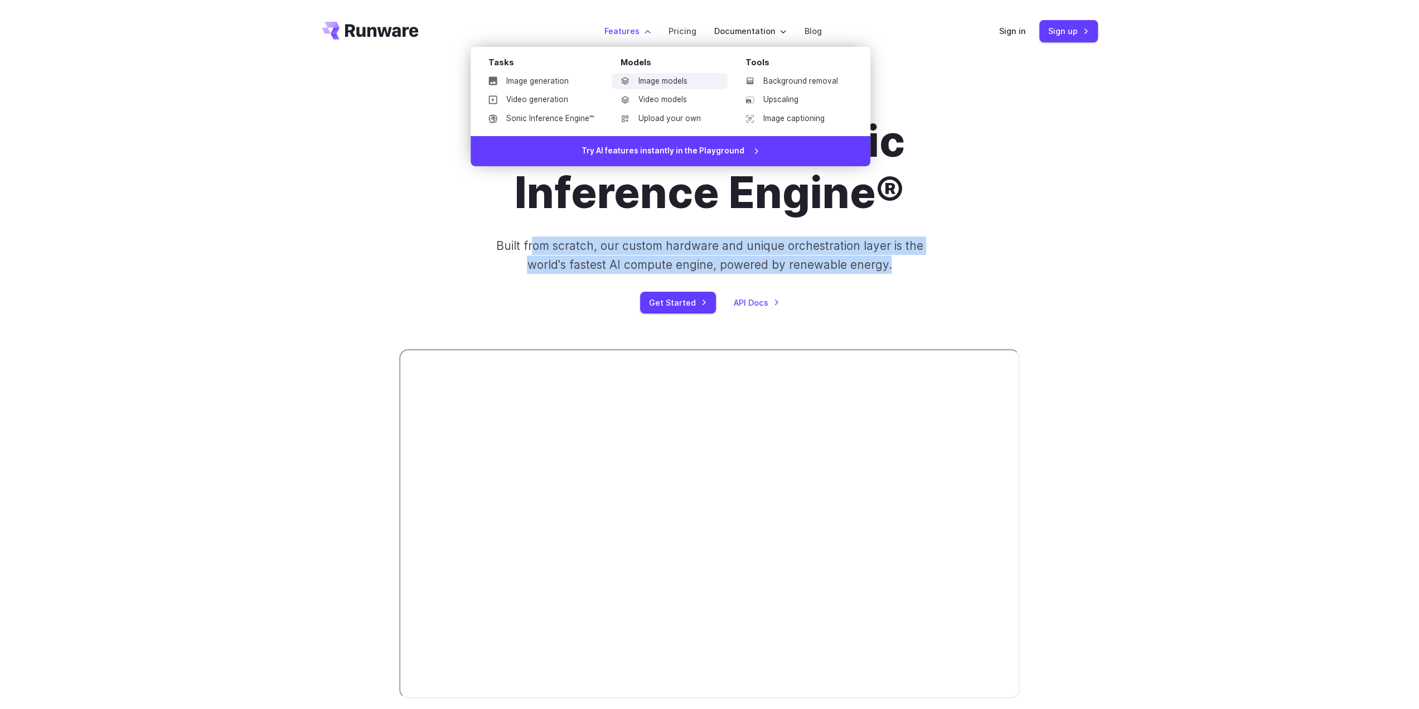
click at [641, 77] on link "Image models" at bounding box center [670, 81] width 116 height 17
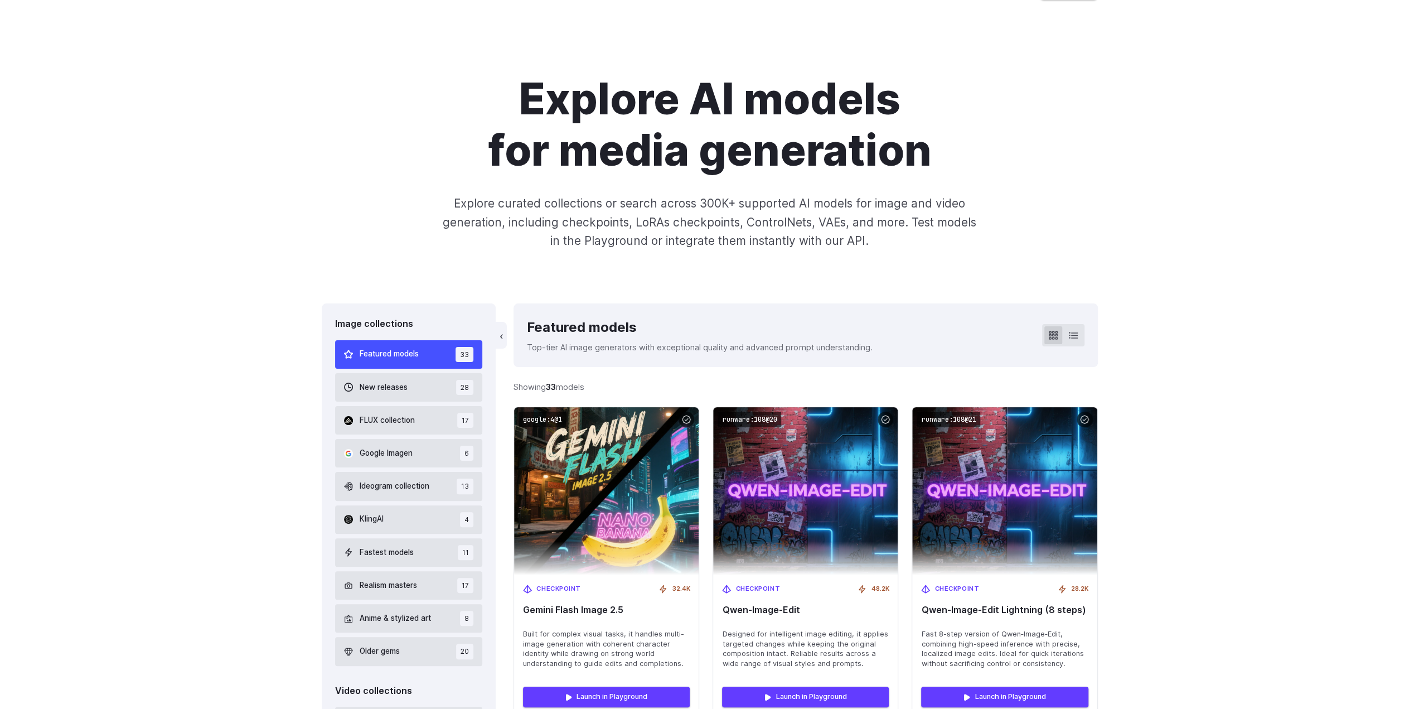
scroll to position [112, 0]
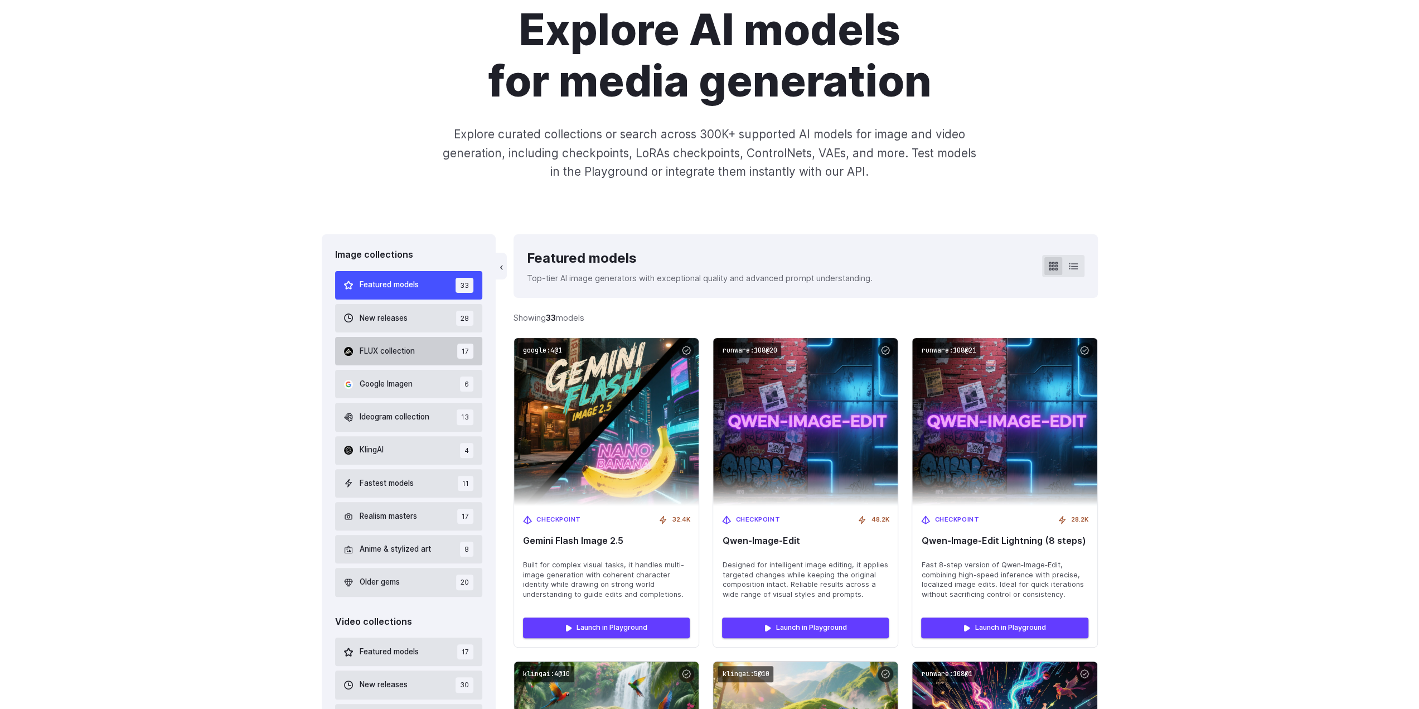
click at [388, 356] on span "FLUX collection" at bounding box center [387, 351] width 55 height 12
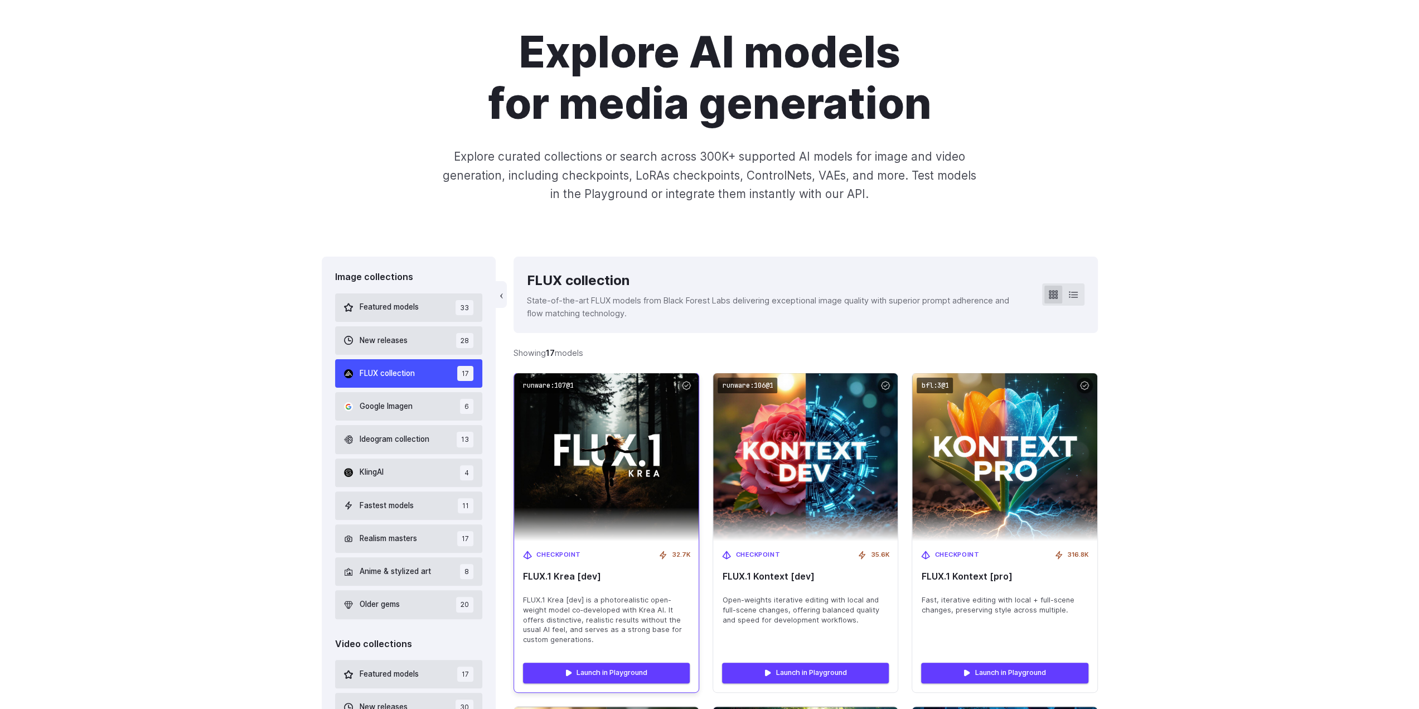
scroll to position [167, 0]
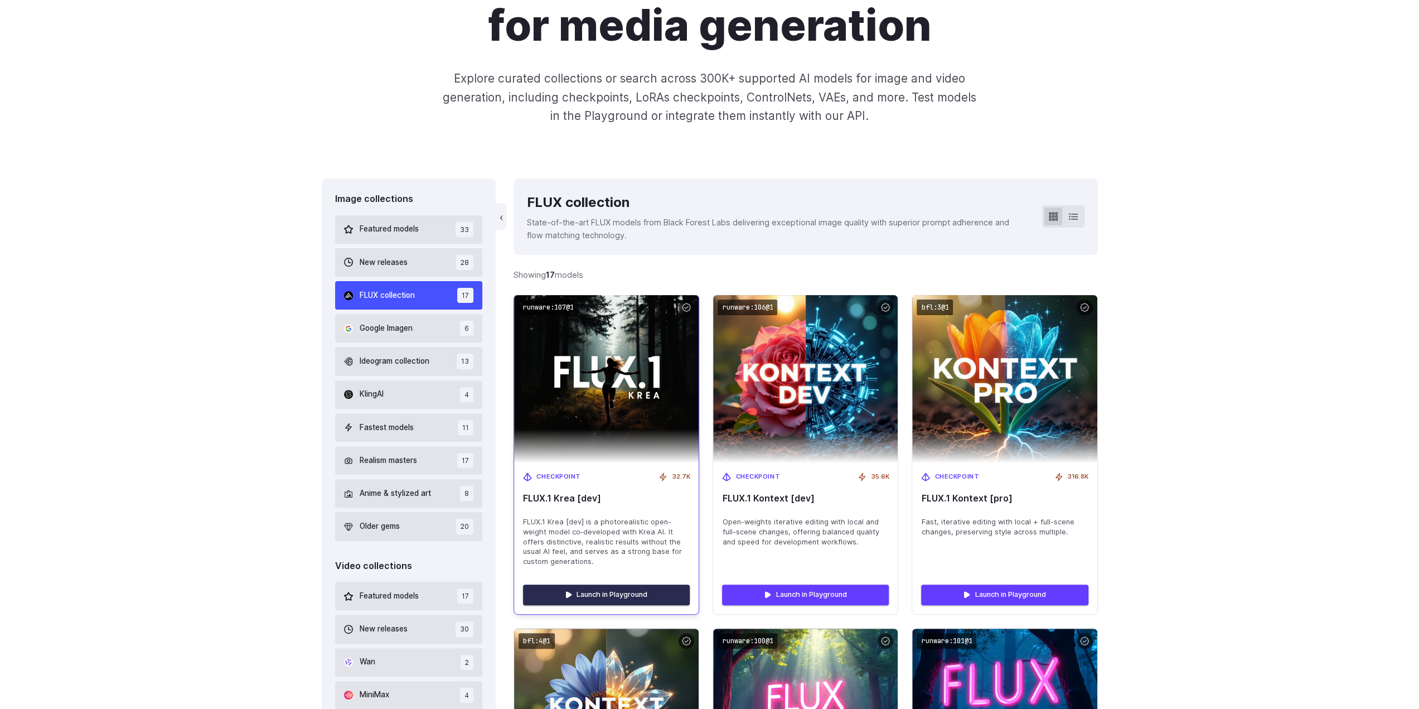
click at [571, 593] on link "Launch in Playground" at bounding box center [606, 594] width 167 height 20
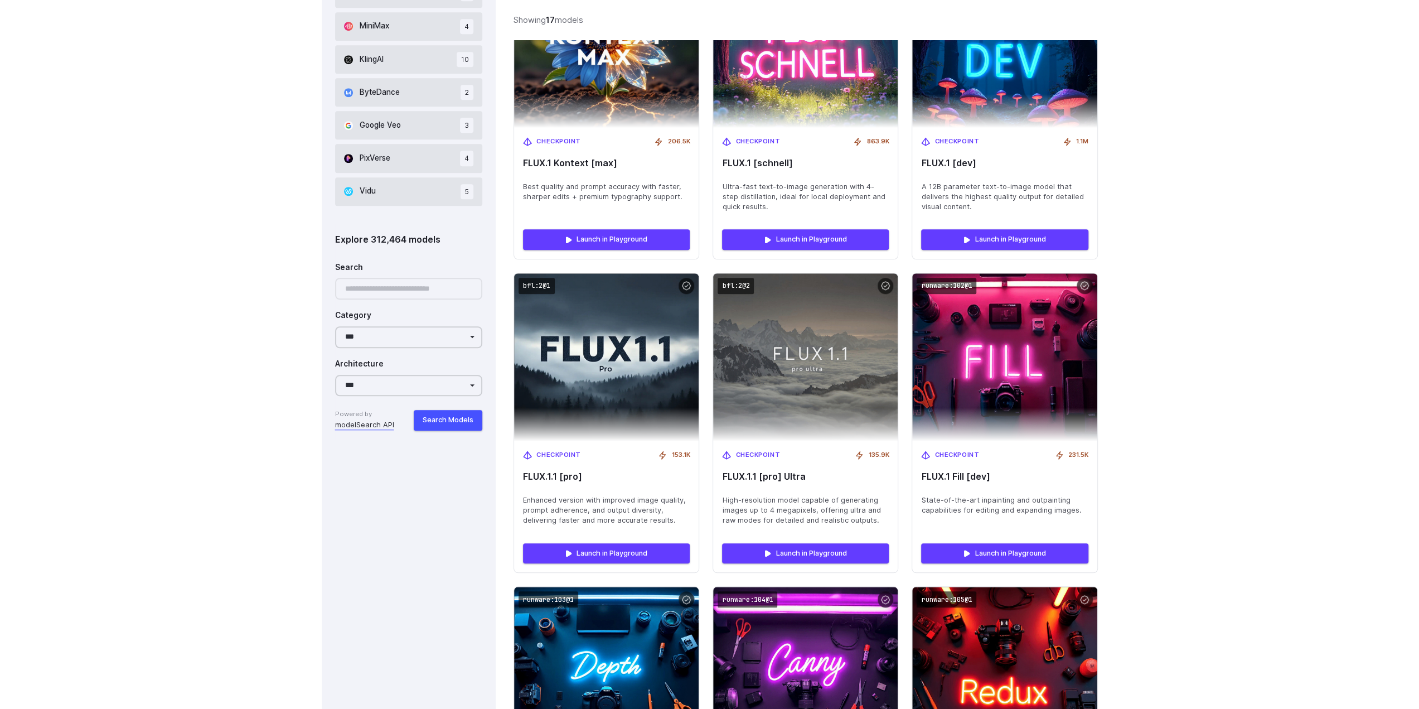
scroll to position [836, 0]
click at [776, 341] on img at bounding box center [805, 356] width 203 height 185
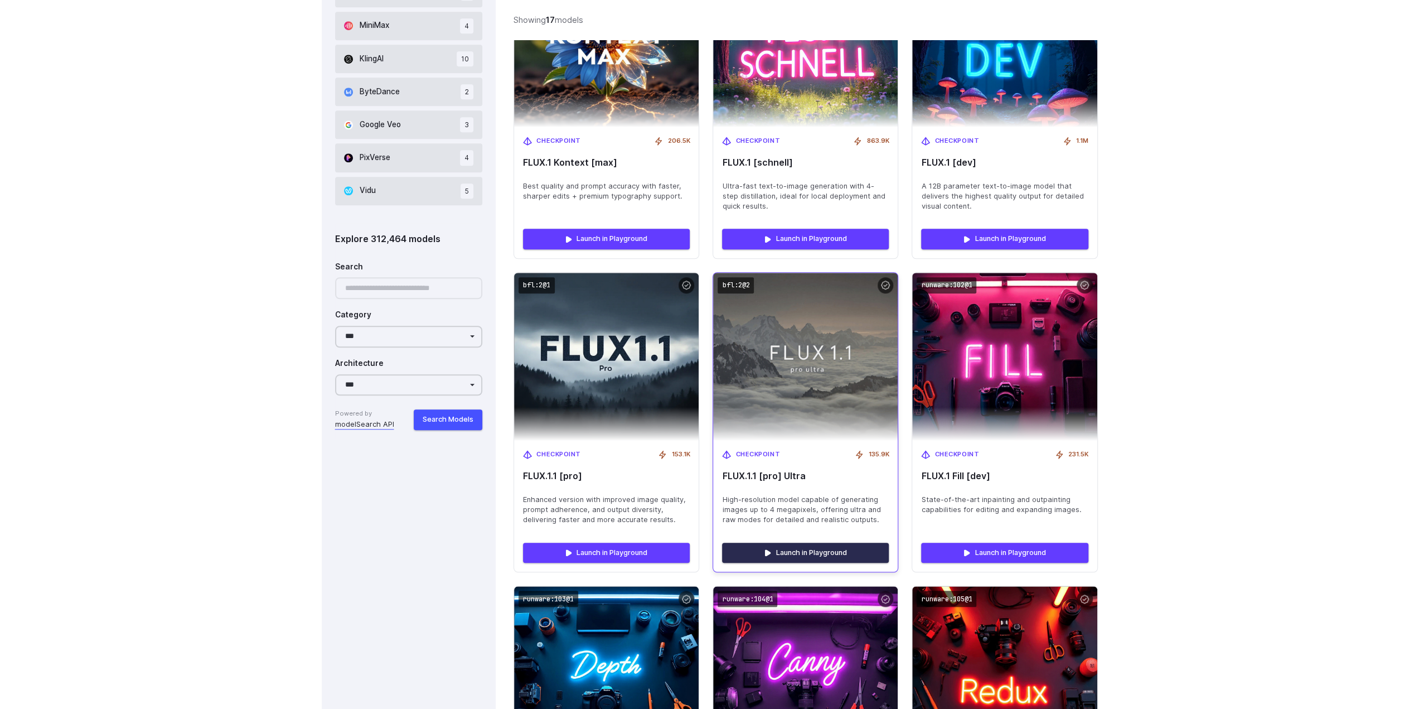
click at [802, 549] on link "Launch in Playground" at bounding box center [805, 553] width 167 height 20
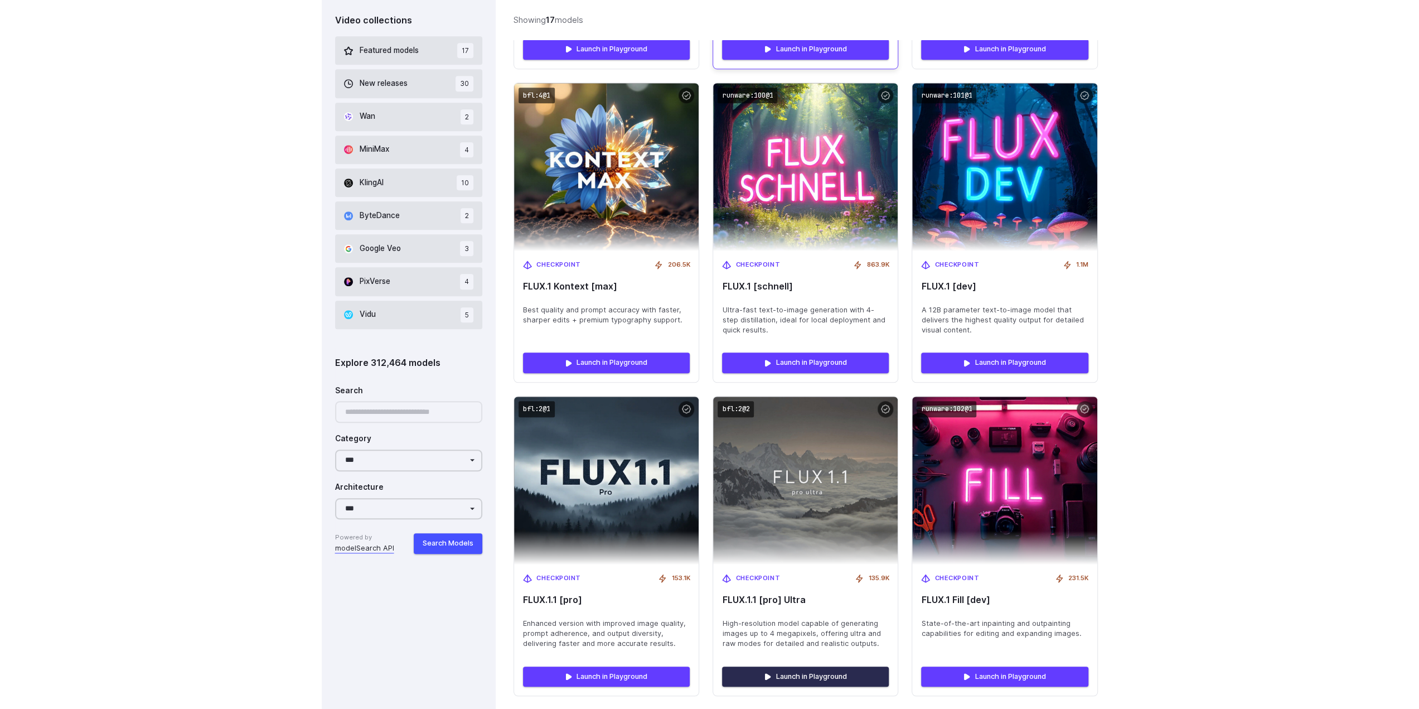
scroll to position [781, 0]
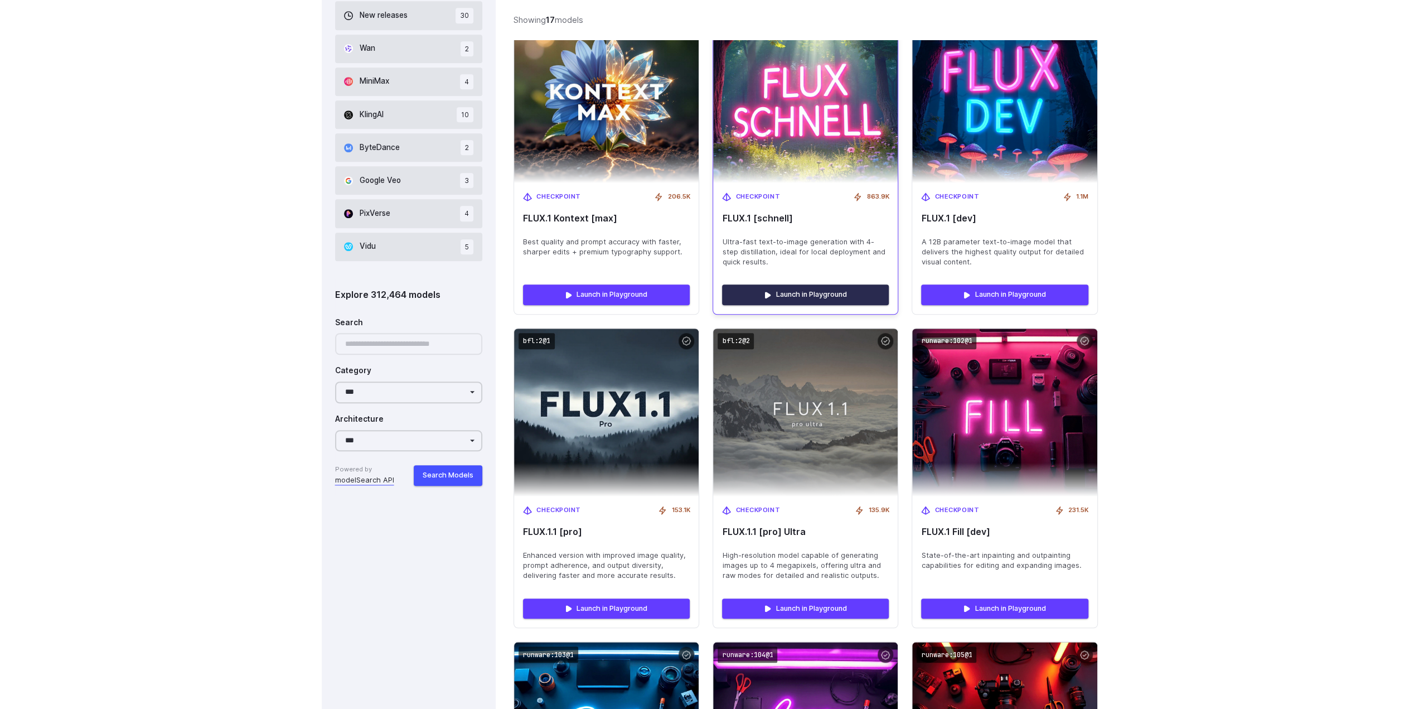
click at [849, 289] on link "Launch in Playground" at bounding box center [805, 294] width 167 height 20
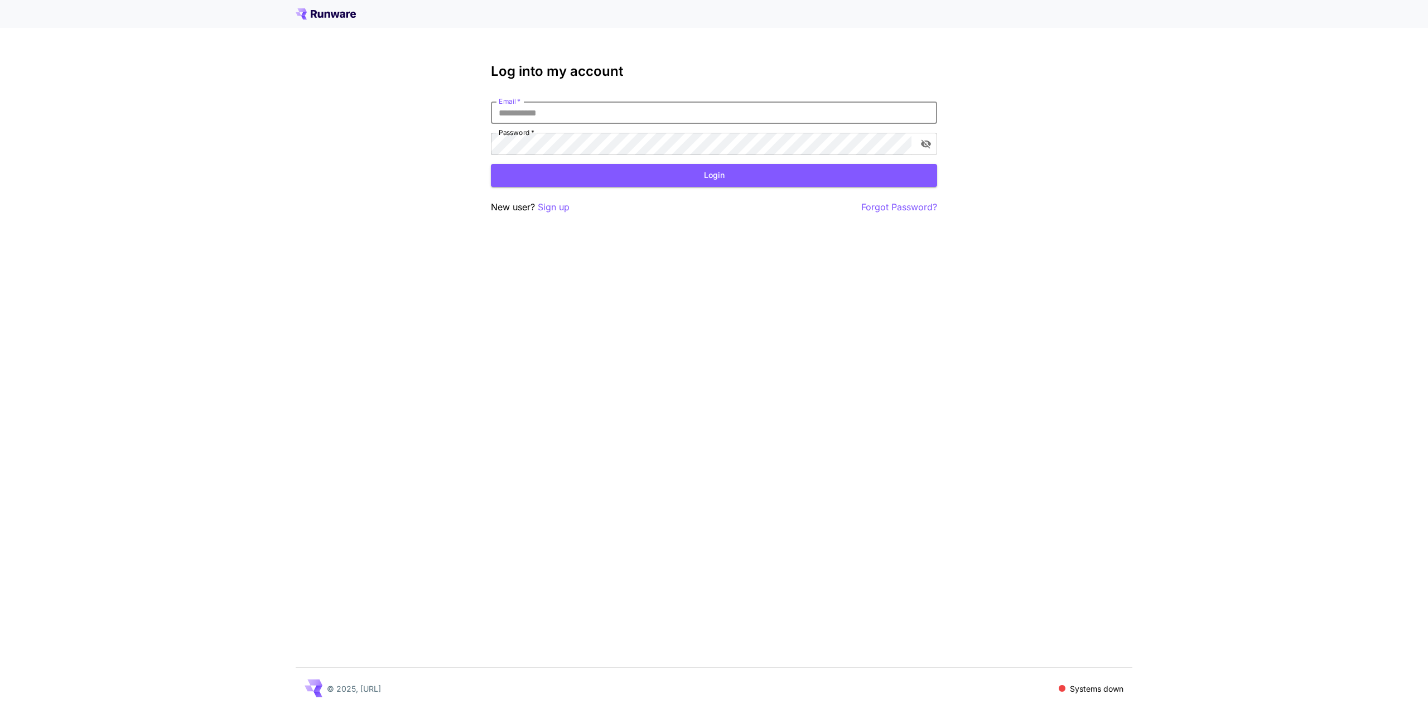
click at [527, 108] on input "Email   *" at bounding box center [714, 112] width 446 height 22
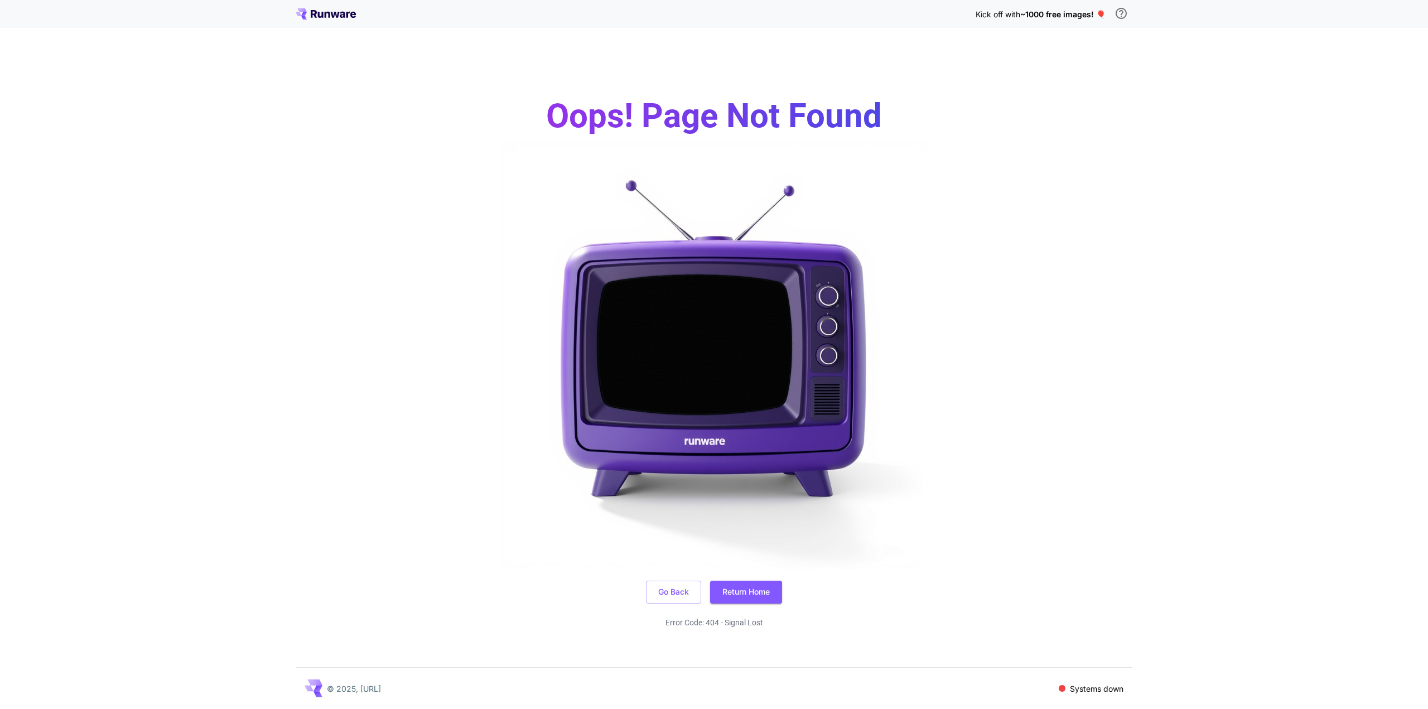
drag, startPoint x: 393, startPoint y: 33, endPoint x: 387, endPoint y: 32, distance: 6.4
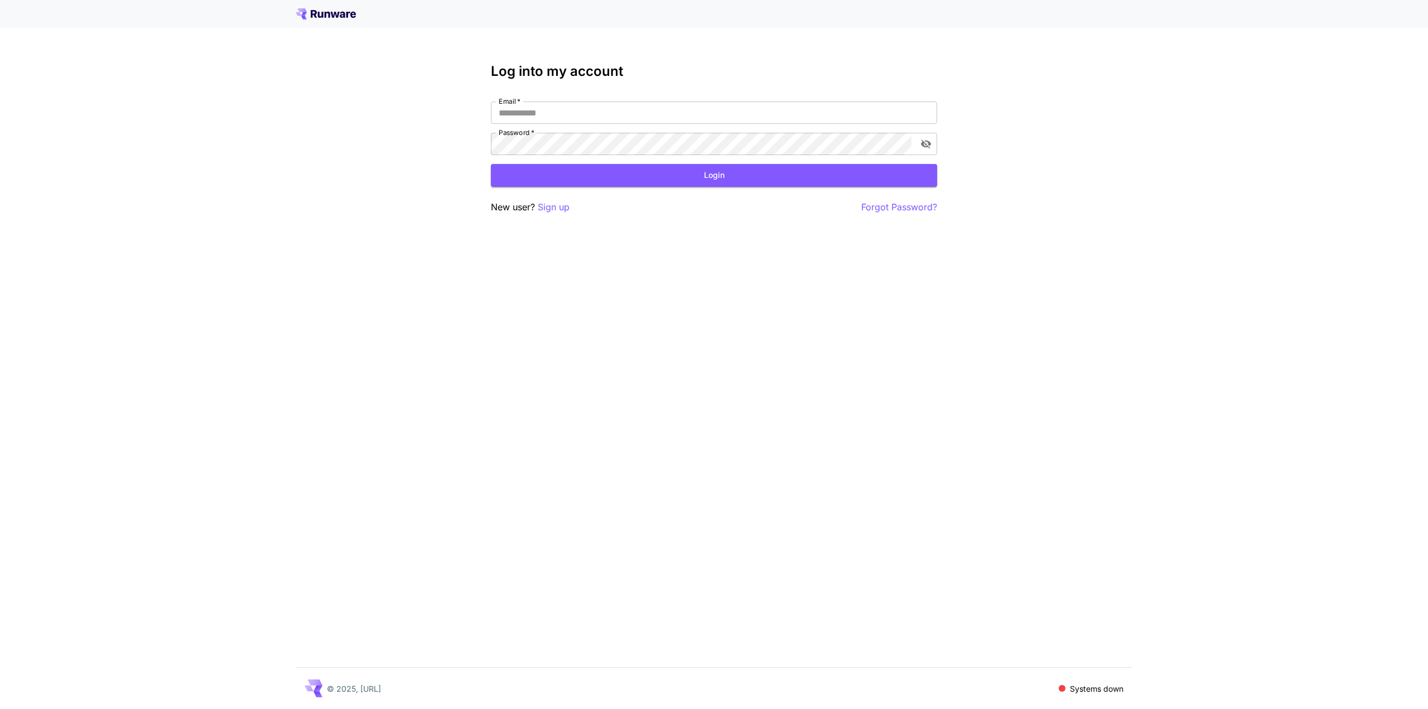
drag, startPoint x: 332, startPoint y: 17, endPoint x: 658, endPoint y: 239, distance: 394.4
click at [594, 251] on div "Log into my account Email   * Email   * Password   * Password   * Login New use…" at bounding box center [714, 354] width 1428 height 709
click at [561, 115] on input "Email   *" at bounding box center [714, 112] width 446 height 22
click at [565, 114] on input "Email   *" at bounding box center [714, 112] width 446 height 22
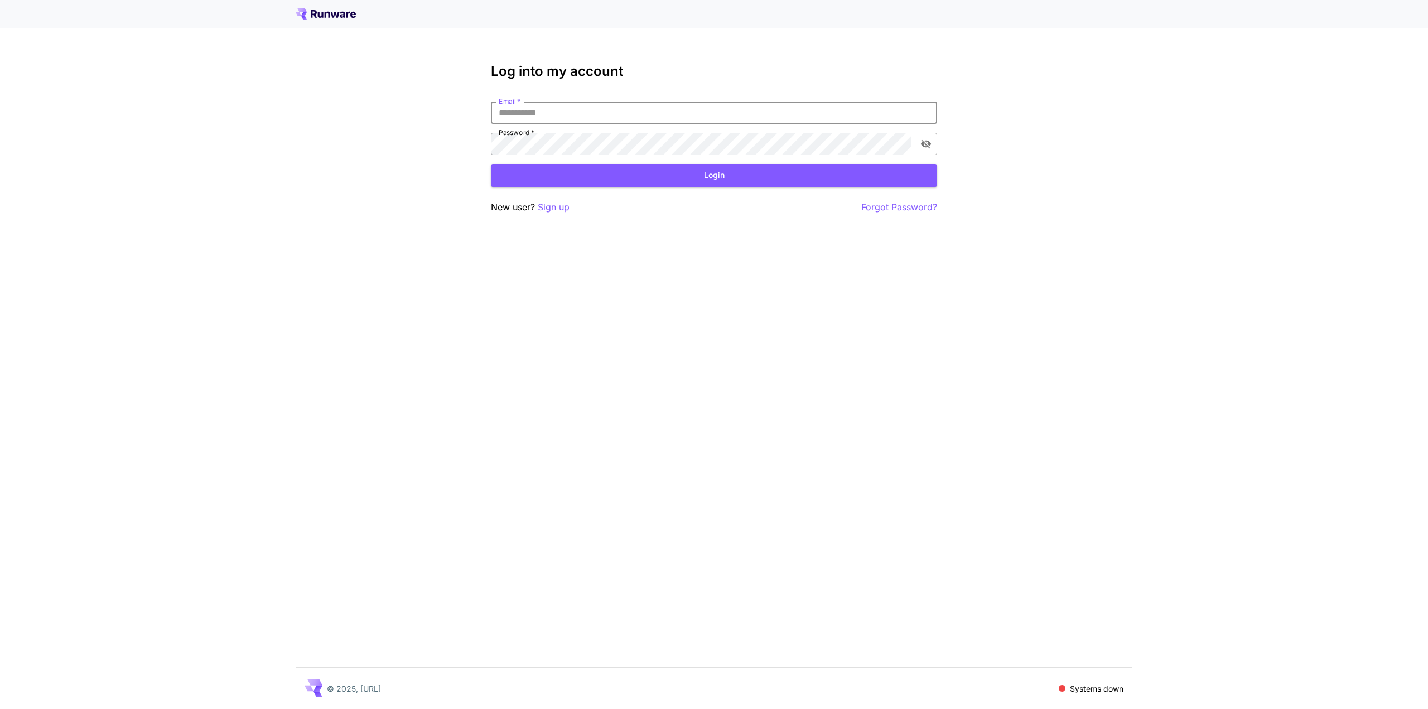
click at [565, 114] on input "Email   *" at bounding box center [714, 112] width 446 height 22
click at [555, 201] on p "Sign up" at bounding box center [554, 207] width 32 height 14
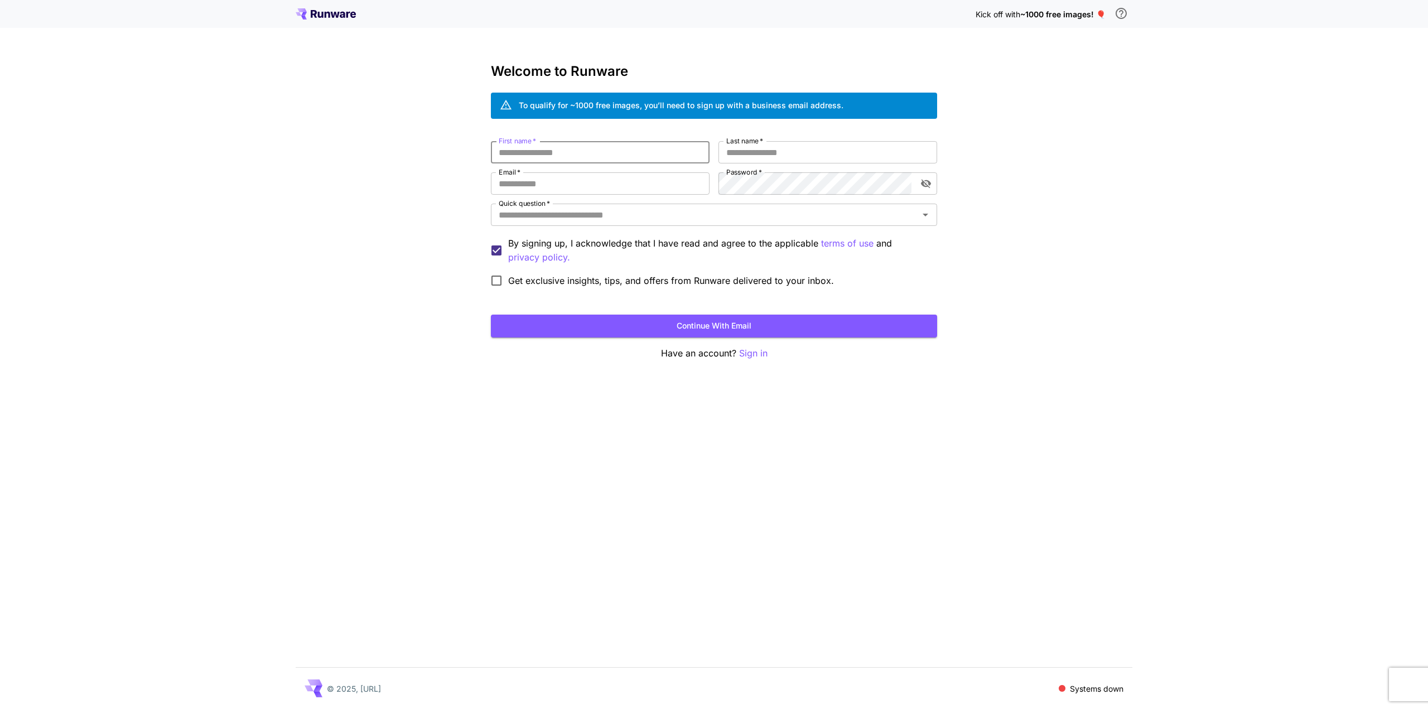
click at [557, 154] on input "First name   *" at bounding box center [600, 152] width 219 height 22
type input "*****"
type input "**********"
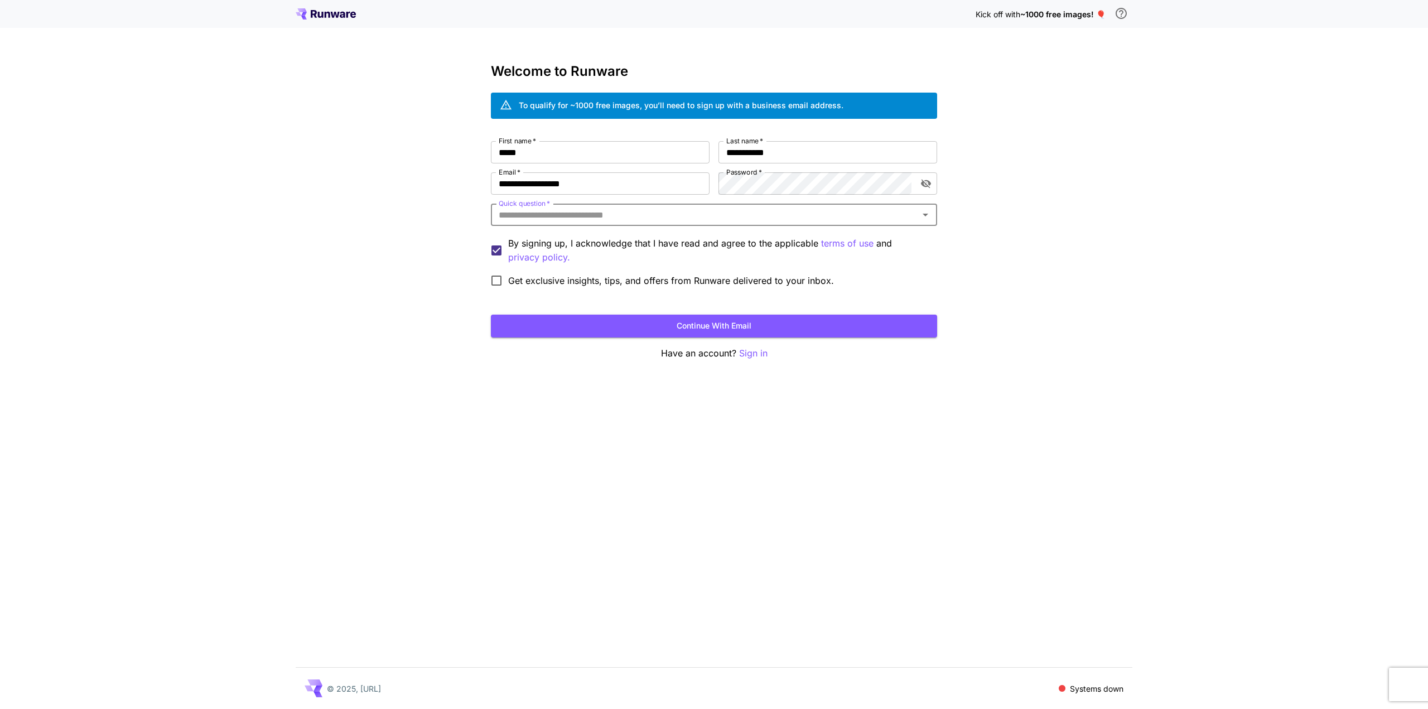
click at [677, 220] on input "Quick question   *" at bounding box center [704, 215] width 421 height 16
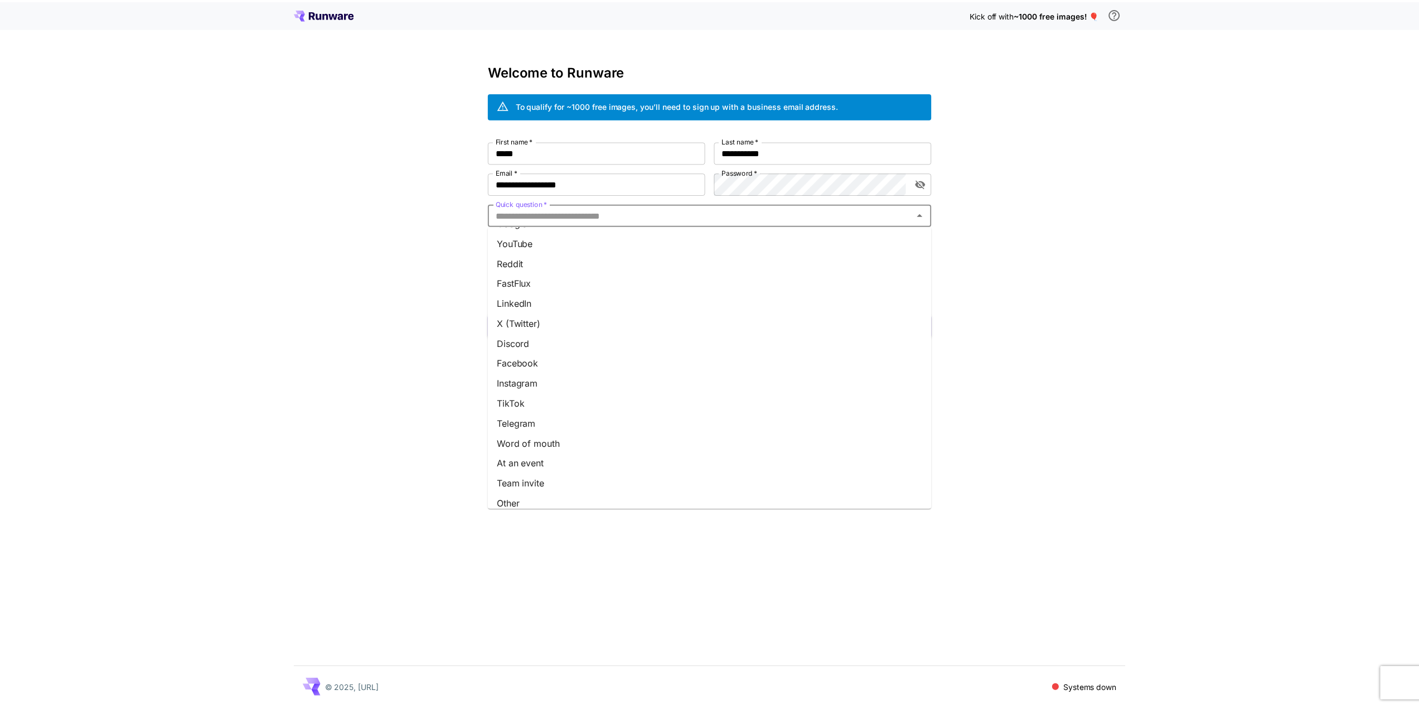
scroll to position [26, 0]
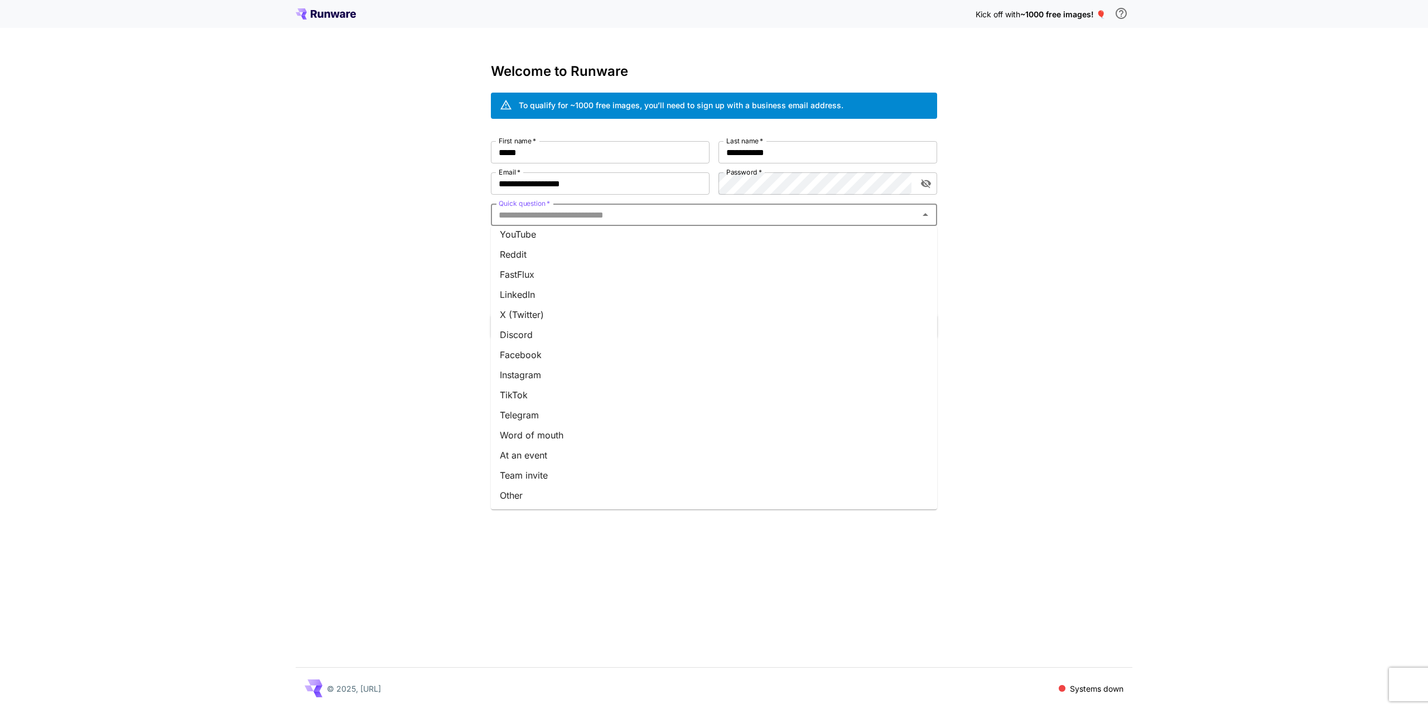
click at [572, 495] on li "Other" at bounding box center [714, 495] width 446 height 20
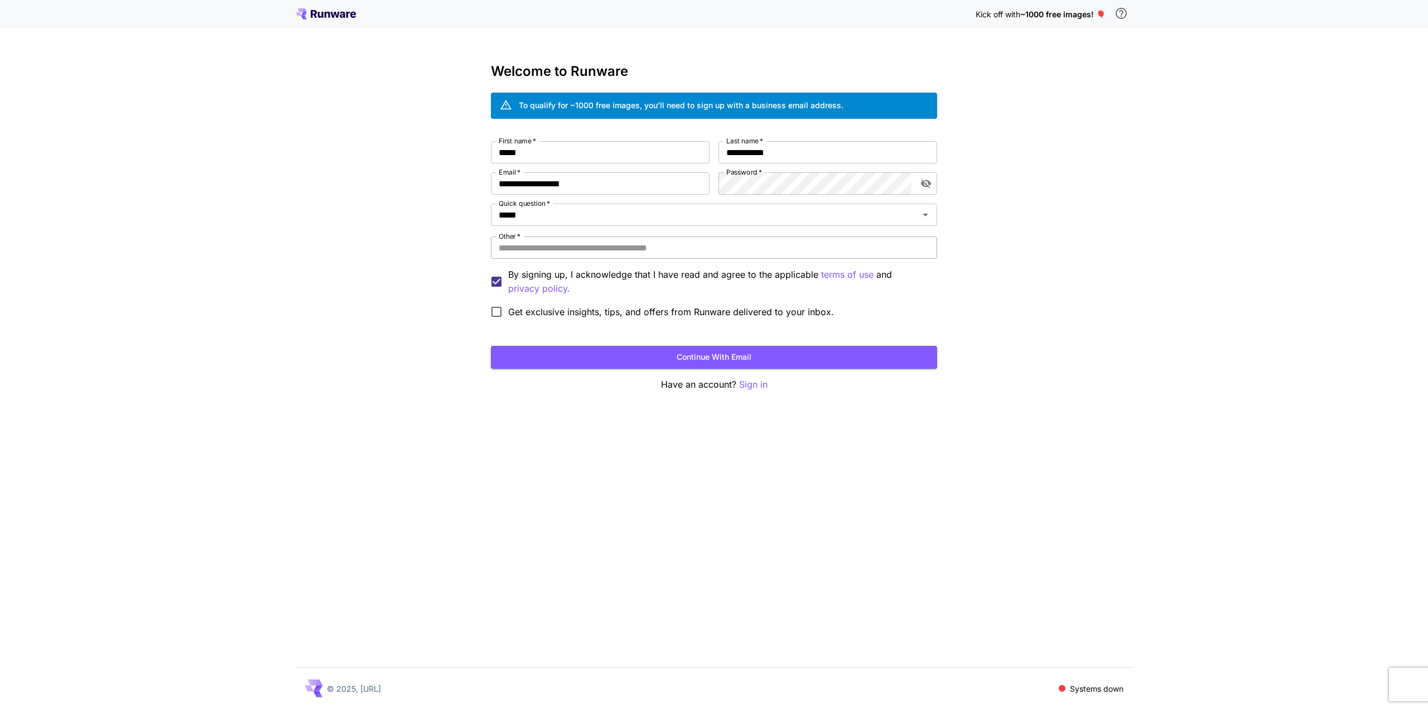
click at [542, 251] on input "Other   *" at bounding box center [714, 247] width 446 height 22
type input "*******"
click at [714, 355] on button "Continue with email" at bounding box center [714, 357] width 446 height 23
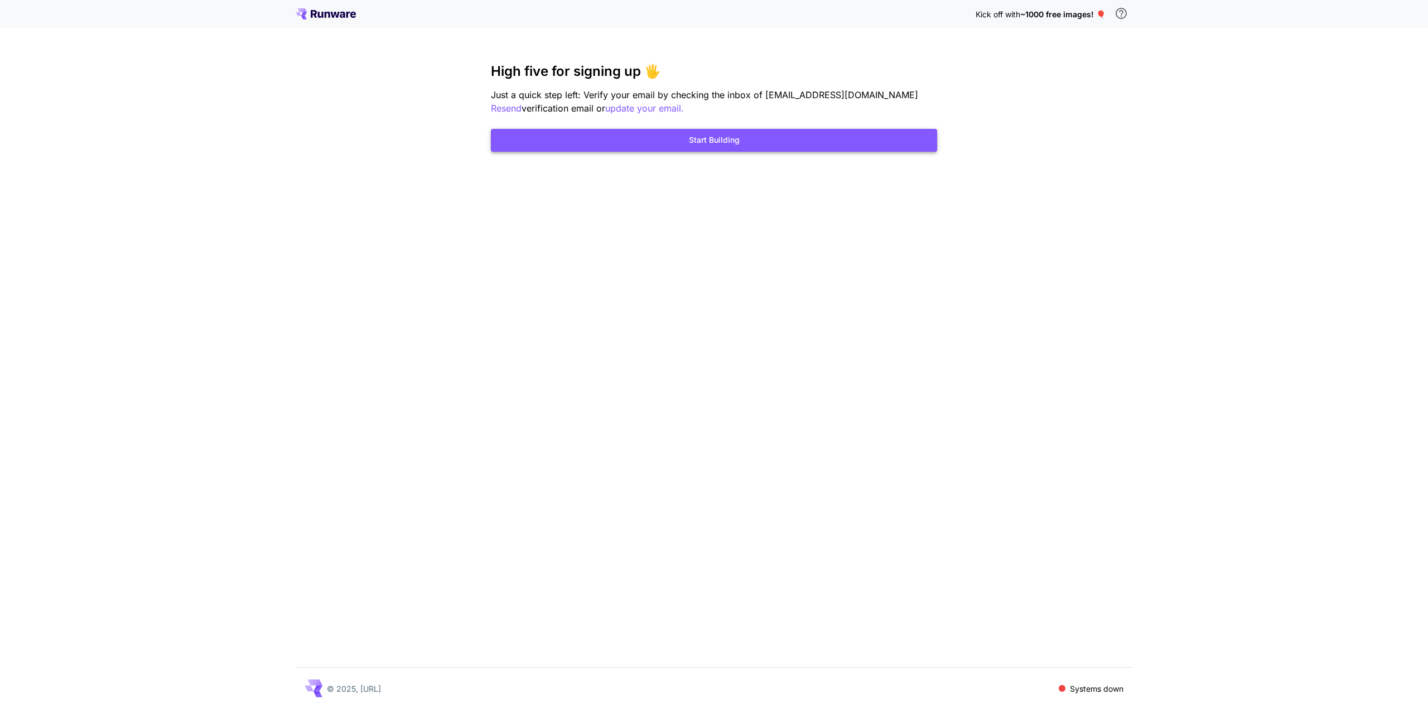
click at [694, 130] on button "Start Building" at bounding box center [714, 140] width 446 height 23
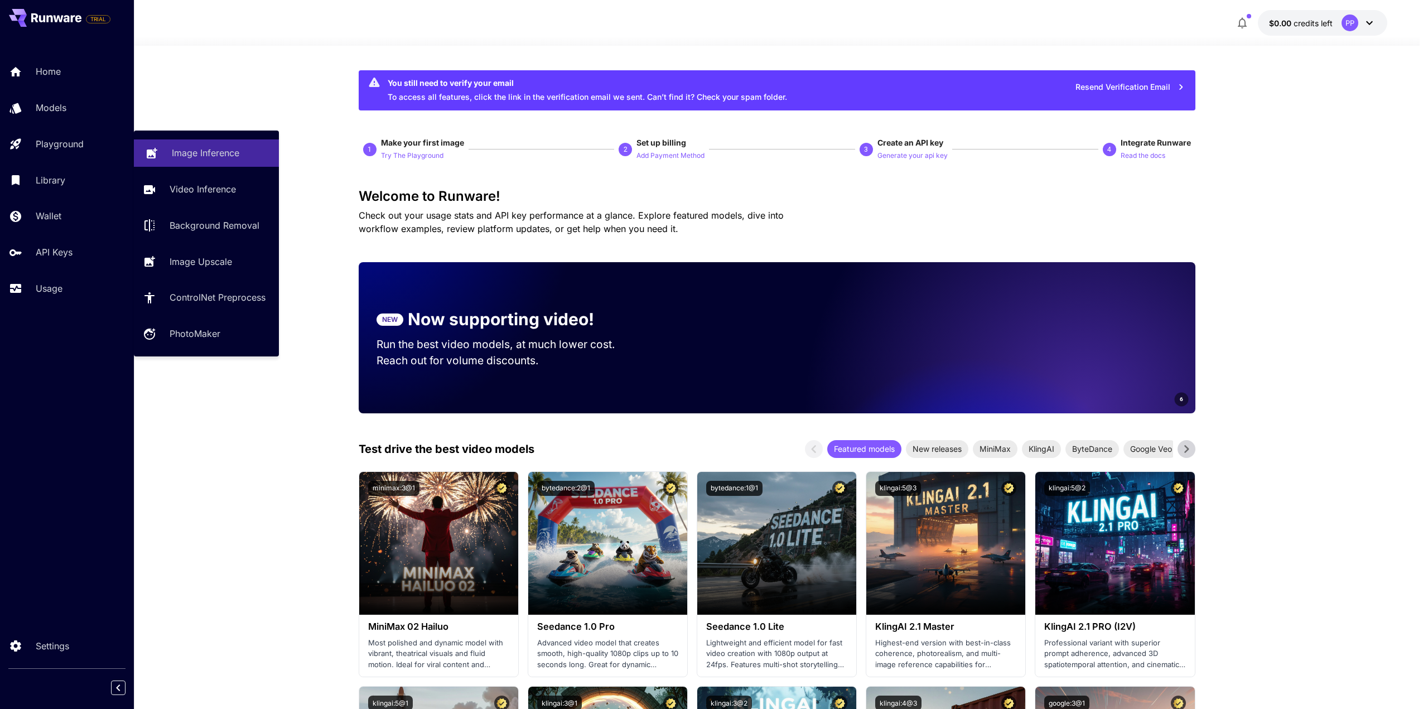
click at [166, 152] on link "Image Inference" at bounding box center [206, 152] width 145 height 27
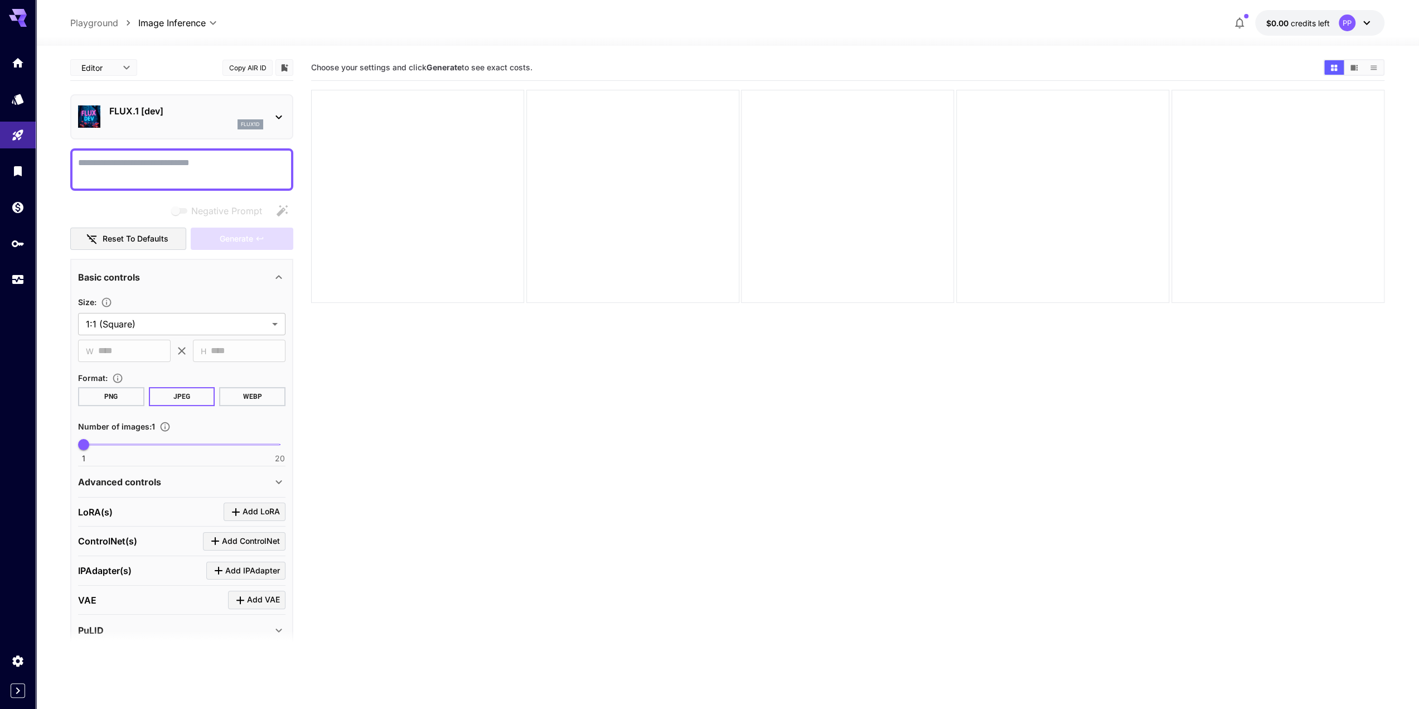
click at [212, 115] on p "FLUX.1 [dev]" at bounding box center [186, 110] width 154 height 13
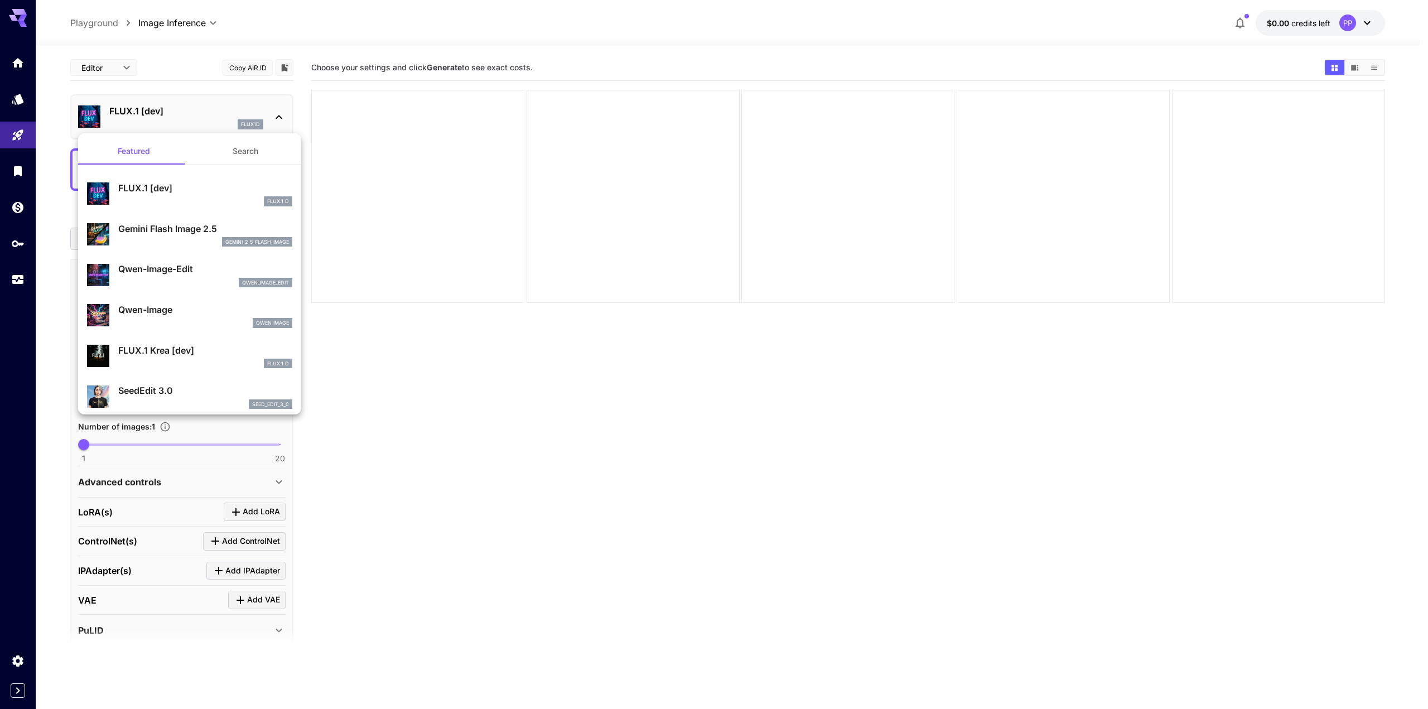
click at [184, 357] on div "FLUX.1 Krea [dev] FLUX.1 D" at bounding box center [205, 356] width 174 height 25
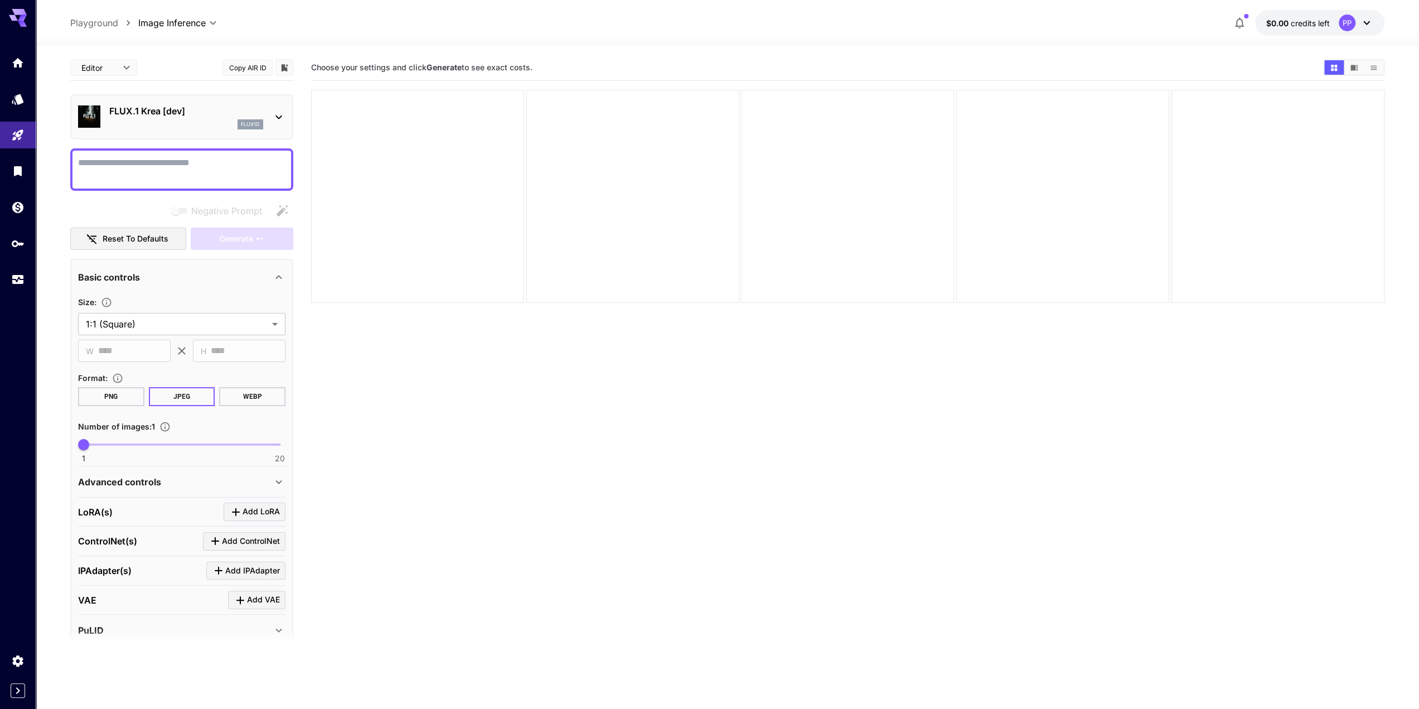
click at [253, 180] on textarea "Negative Prompt" at bounding box center [181, 169] width 207 height 27
paste textarea "**********"
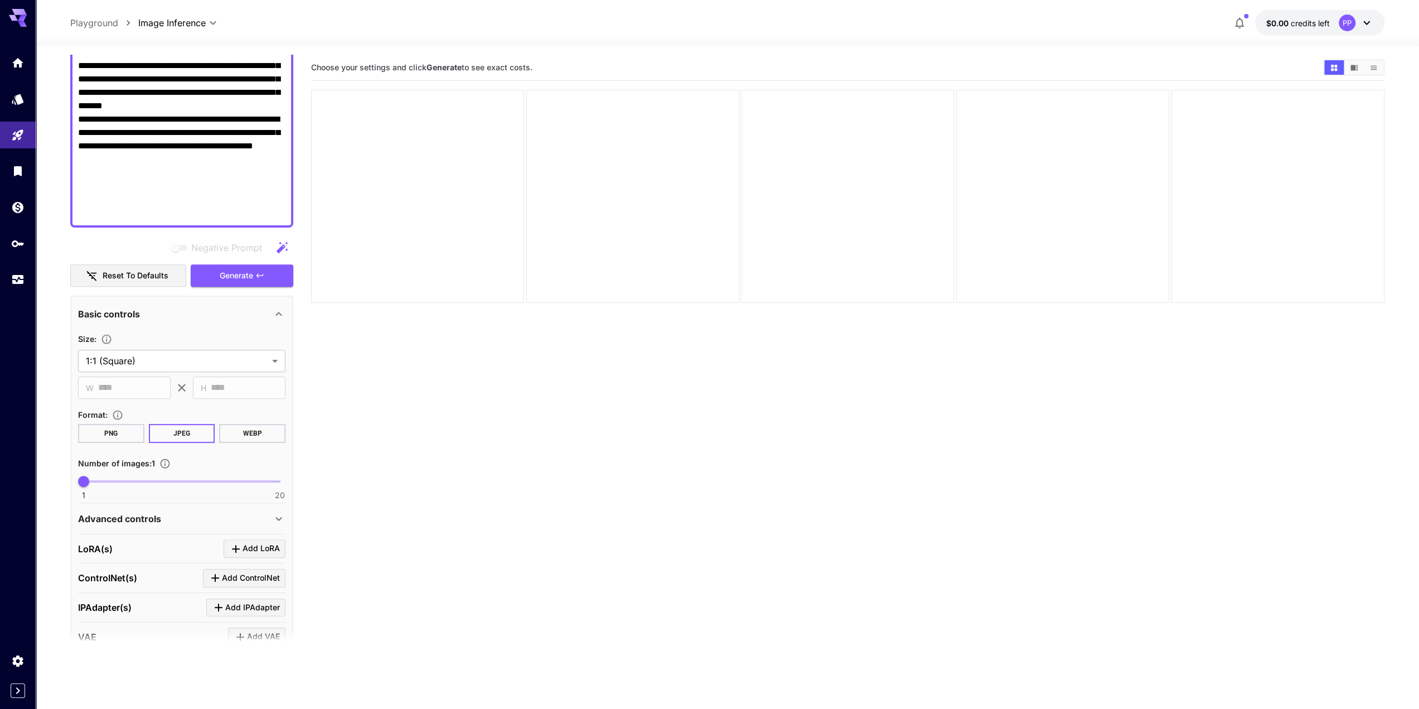
scroll to position [335, 0]
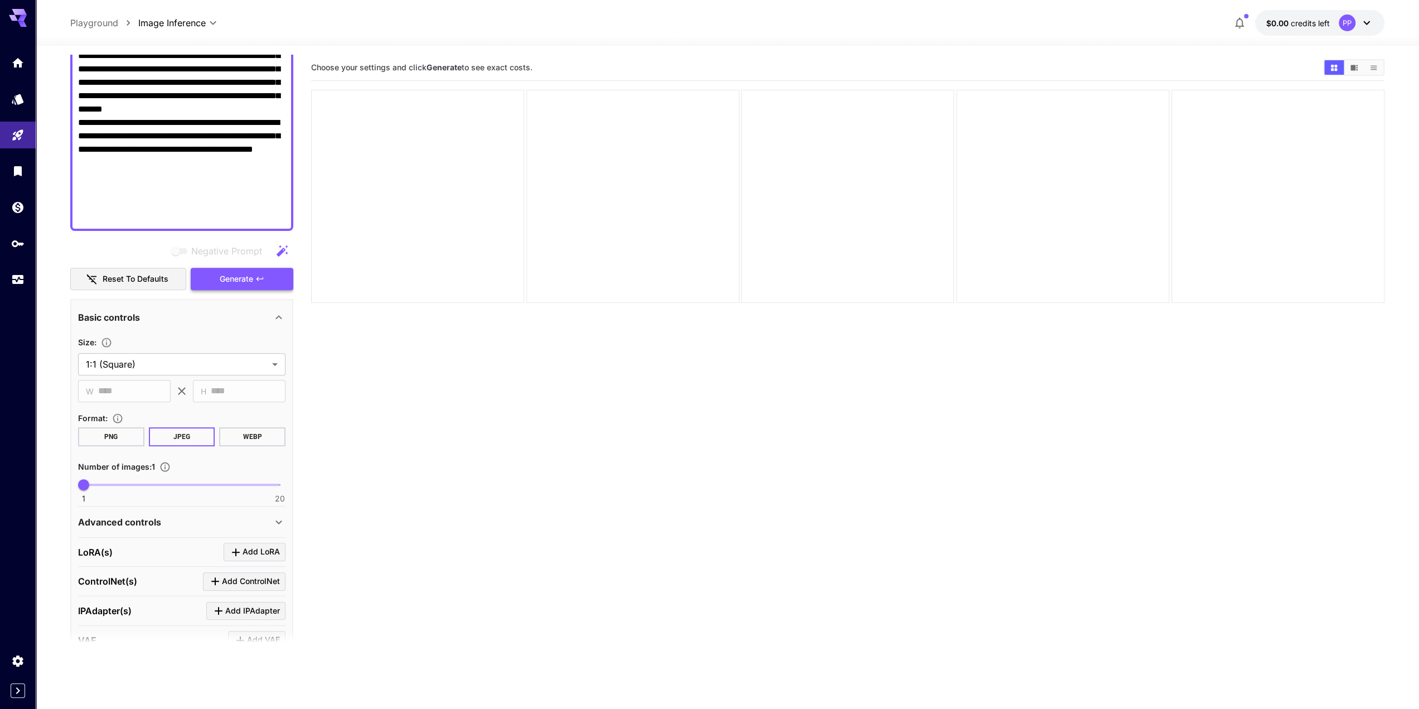
type textarea "**********"
click at [246, 279] on span "Generate" at bounding box center [236, 279] width 33 height 14
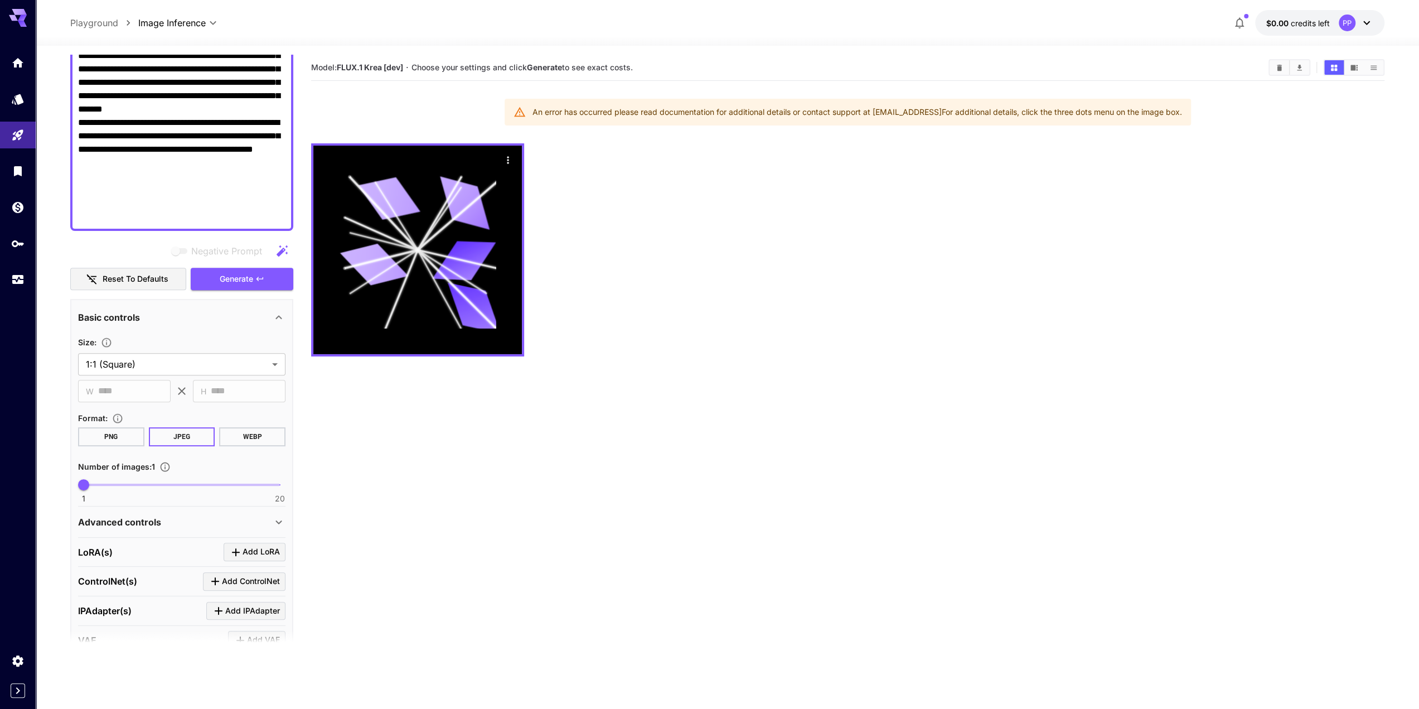
click at [835, 206] on div at bounding box center [847, 249] width 1073 height 213
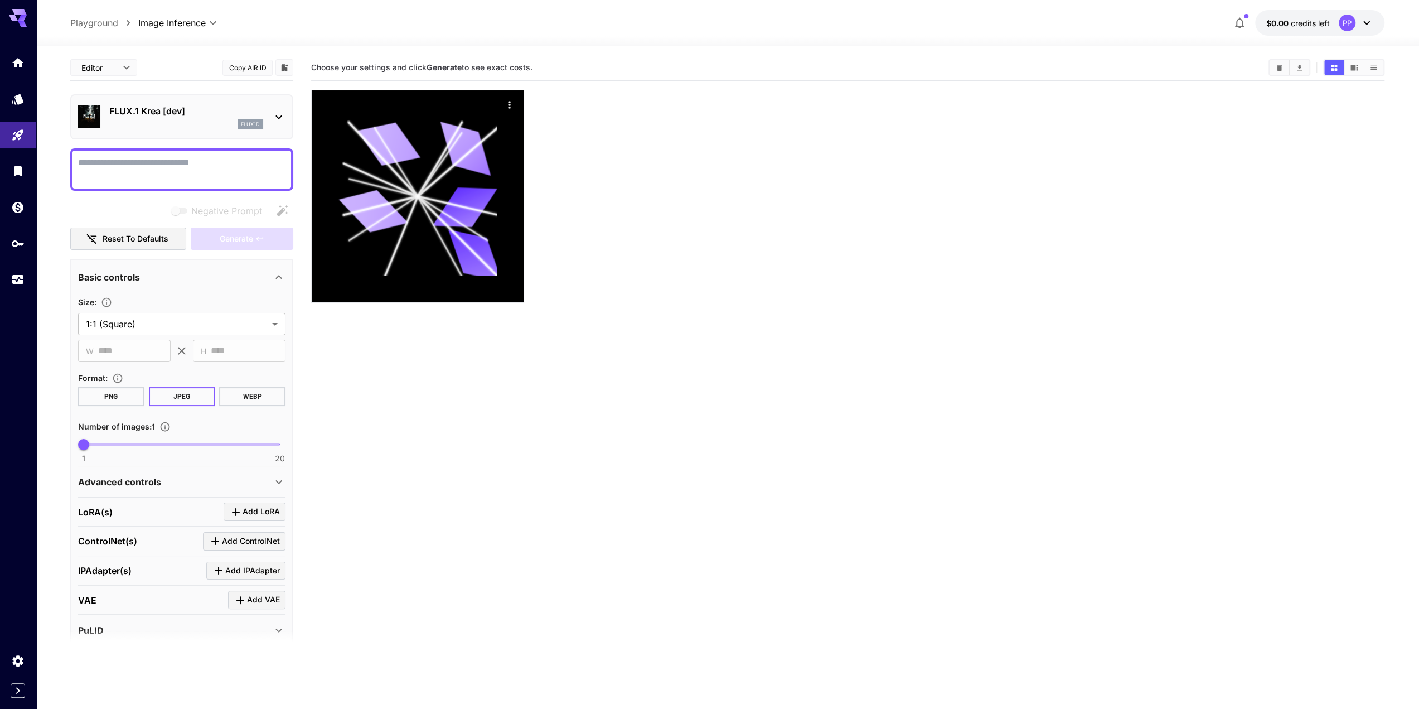
click at [184, 167] on textarea "Negative Prompt" at bounding box center [181, 169] width 207 height 27
paste textarea "**********"
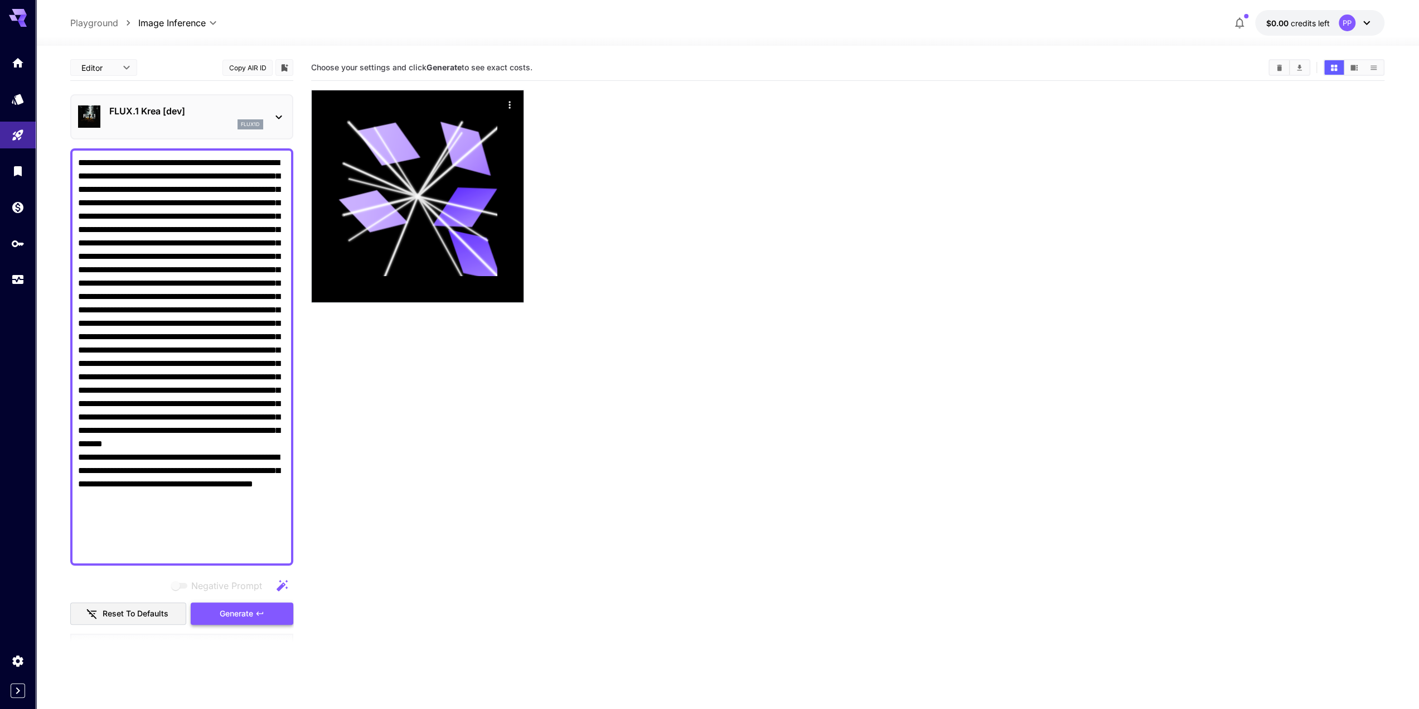
type textarea "**********"
click at [249, 612] on span "Generate" at bounding box center [236, 614] width 33 height 14
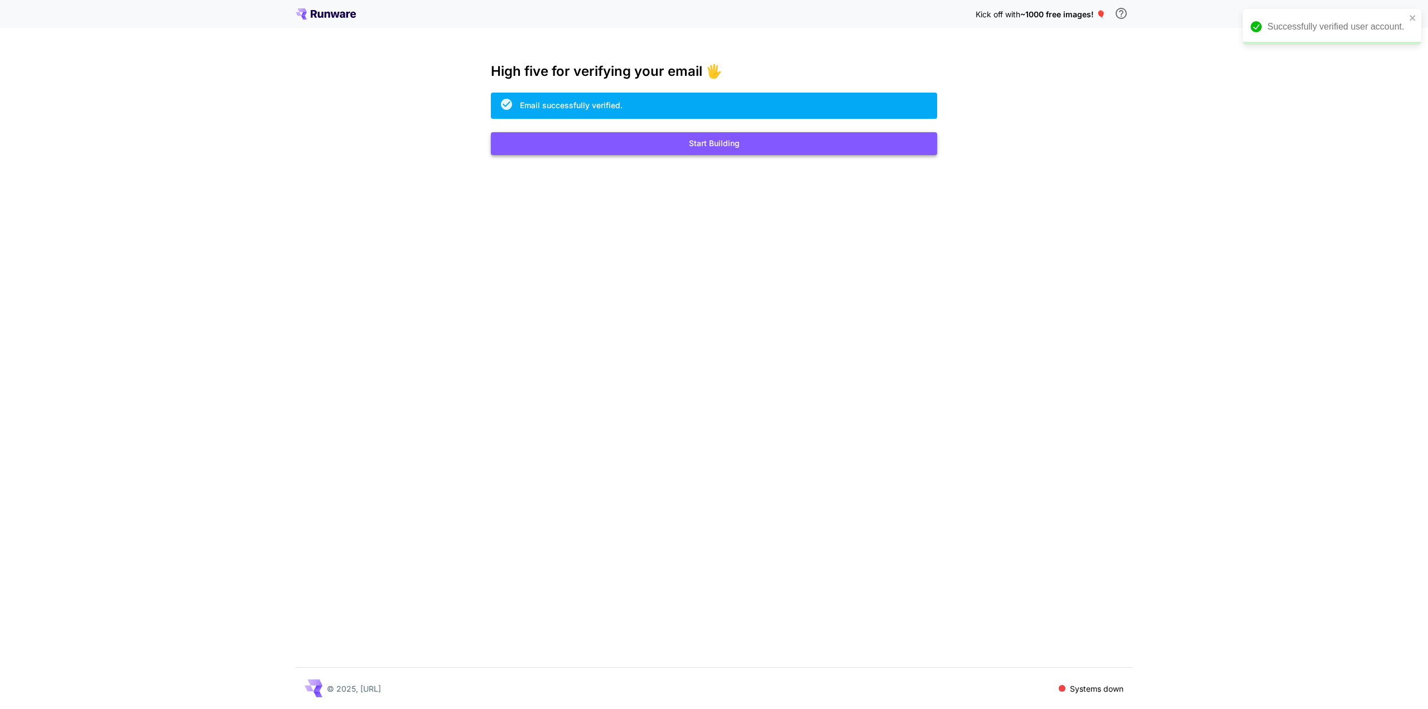
click at [715, 144] on button "Start Building" at bounding box center [714, 143] width 446 height 23
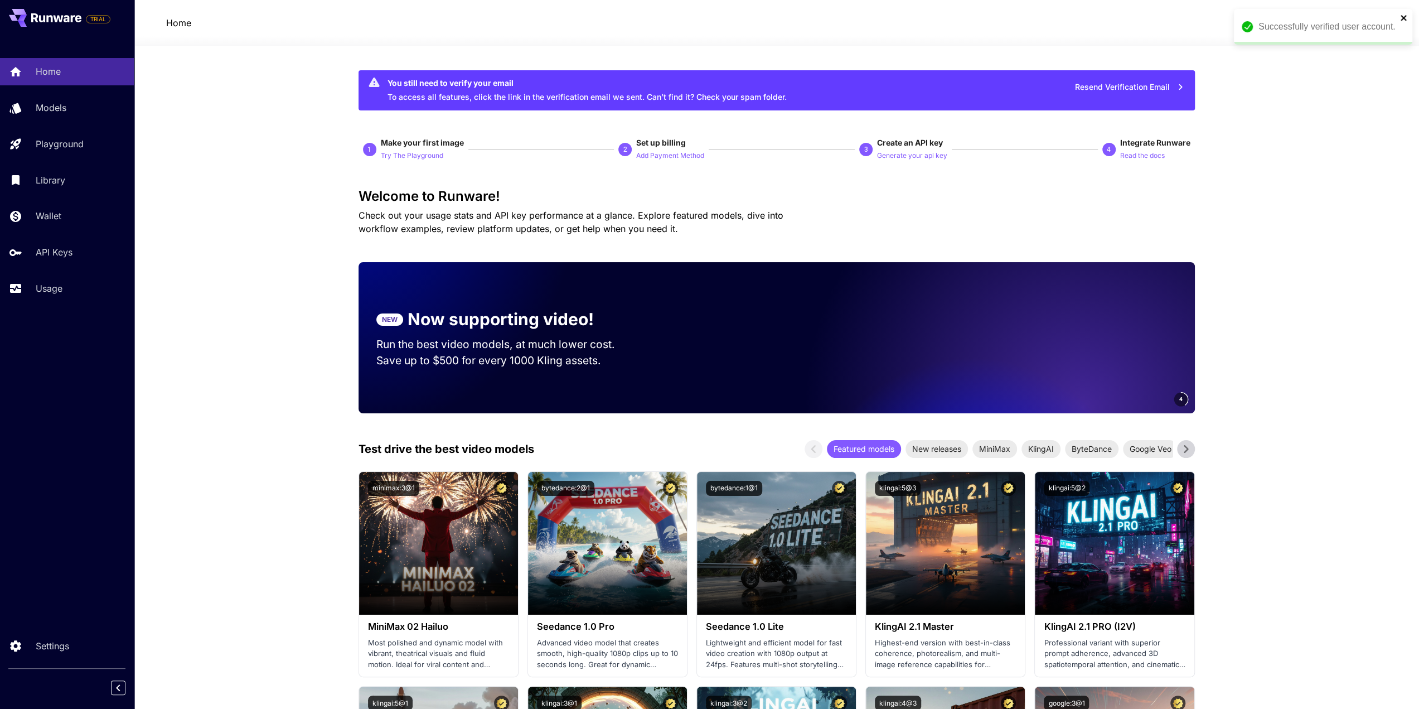
click at [1407, 14] on icon "close" at bounding box center [1404, 17] width 8 height 9
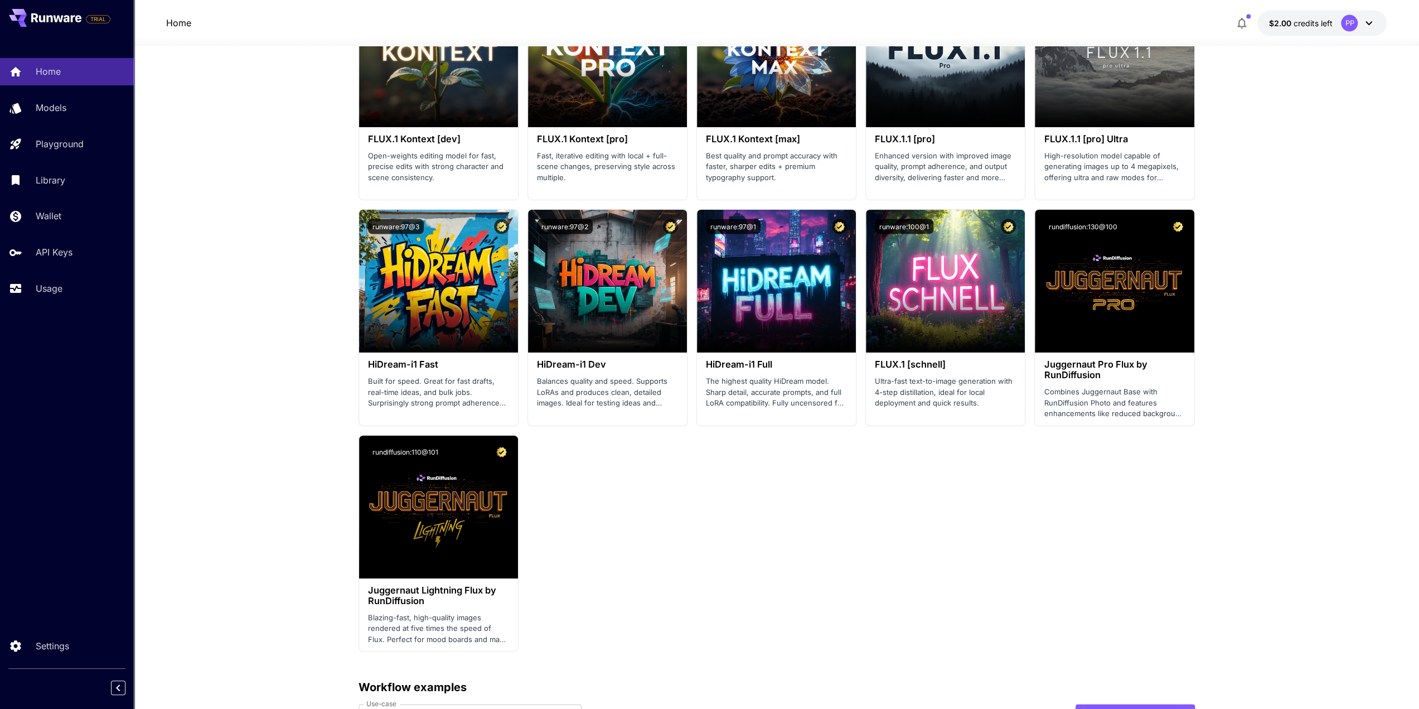
scroll to position [2119, 0]
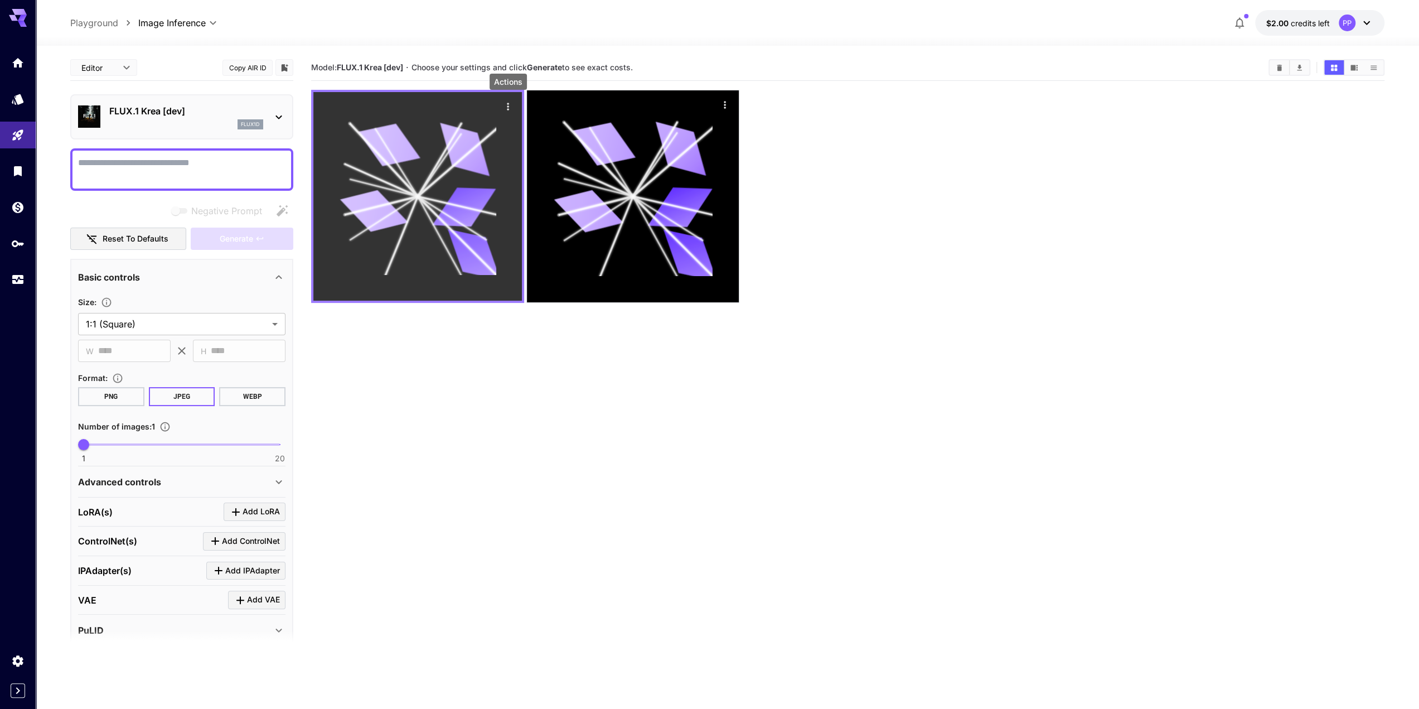
click at [507, 107] on icon "Actions" at bounding box center [507, 106] width 11 height 11
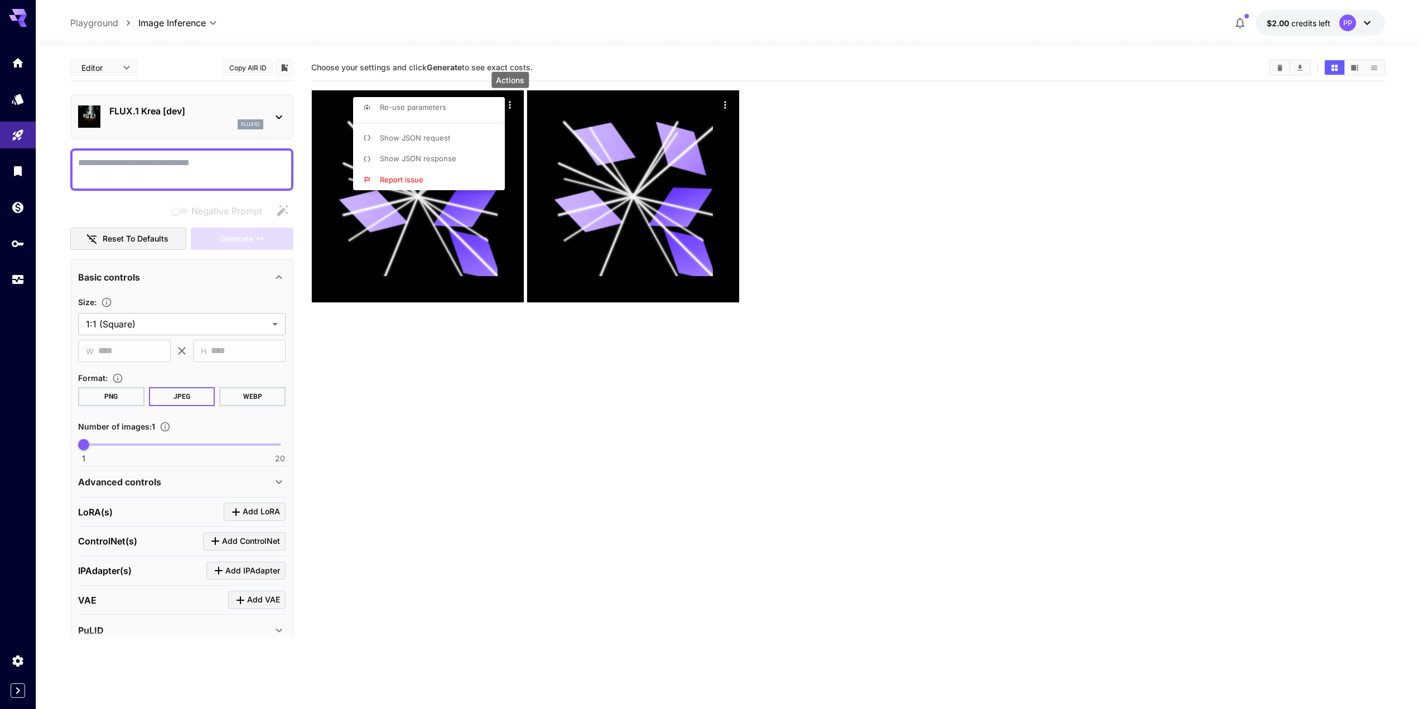
click at [409, 492] on div at bounding box center [714, 354] width 1428 height 709
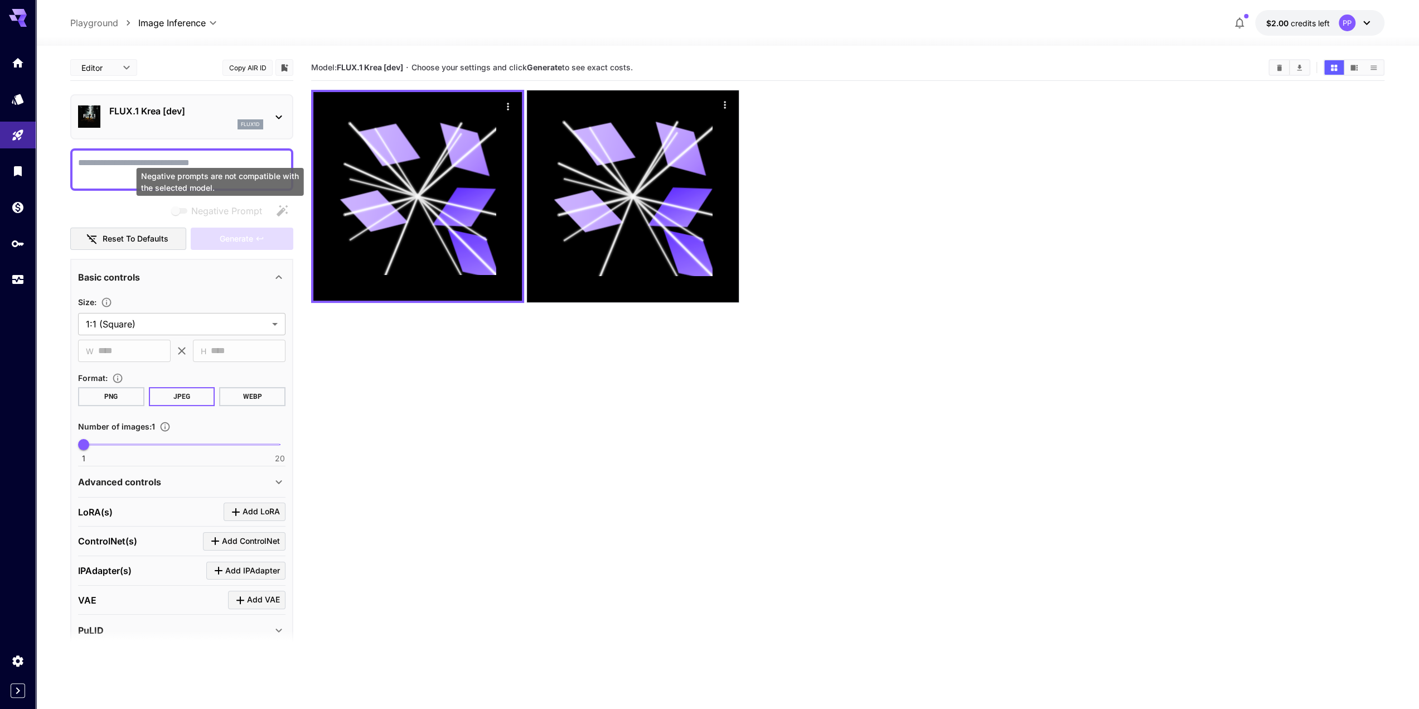
click at [197, 167] on div "Negative prompts are not compatible with the selected model." at bounding box center [221, 185] width 170 height 37
click at [182, 160] on textarea "Negative Prompt" at bounding box center [181, 169] width 207 height 27
paste textarea "**********"
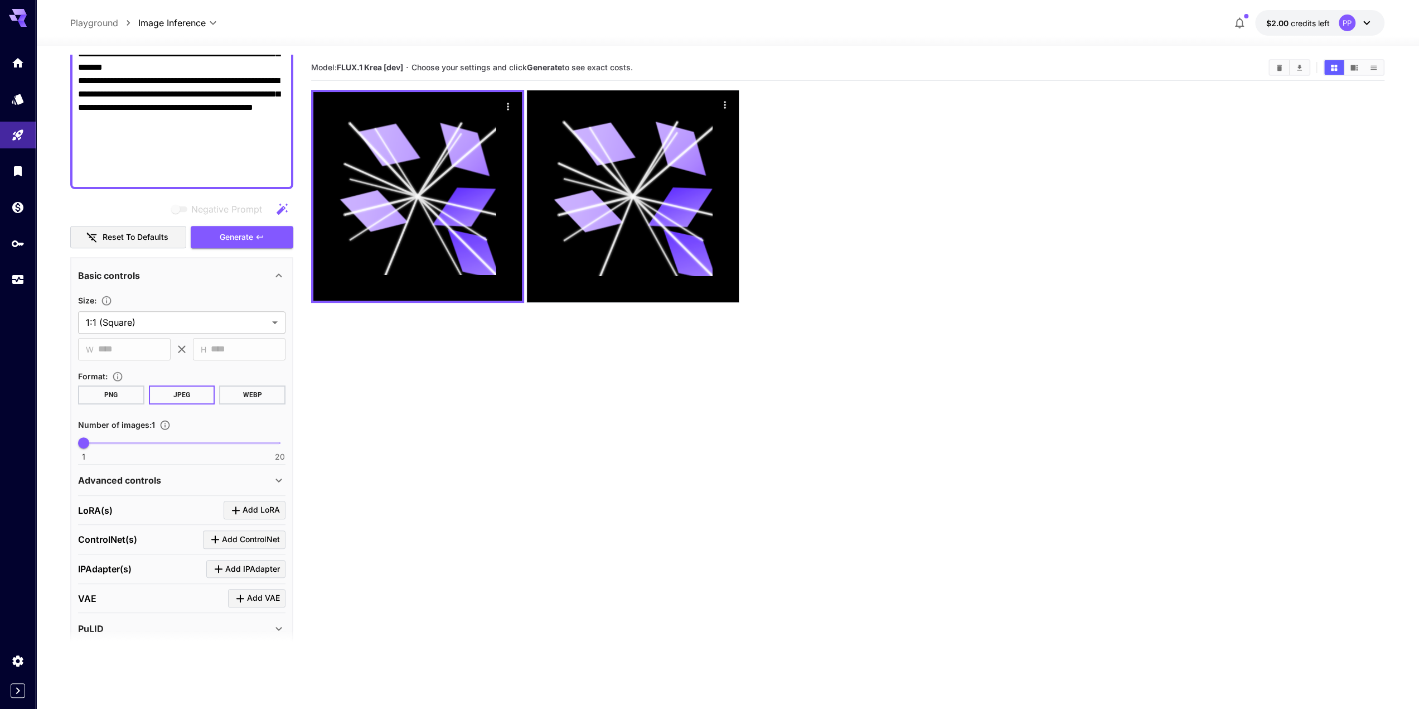
scroll to position [390, 0]
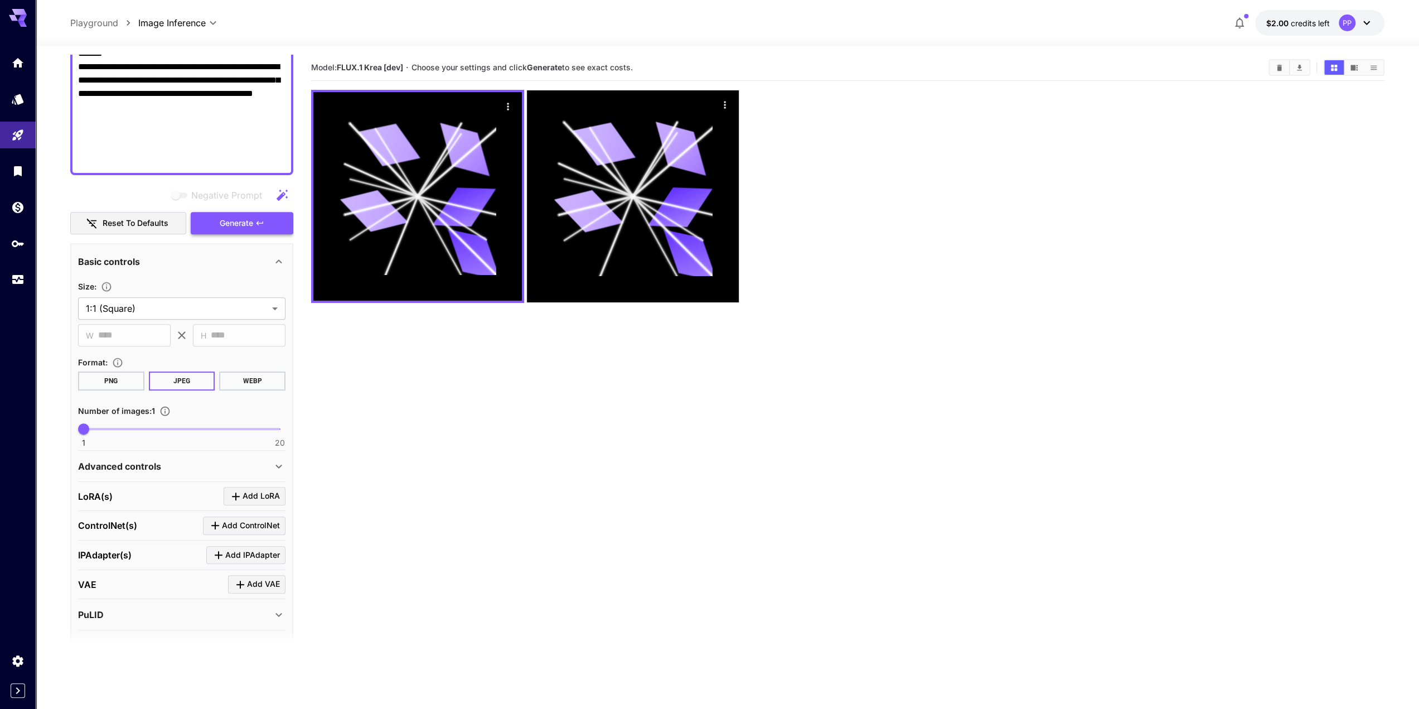
type textarea "**********"
click at [258, 222] on icon "button" at bounding box center [259, 223] width 9 height 9
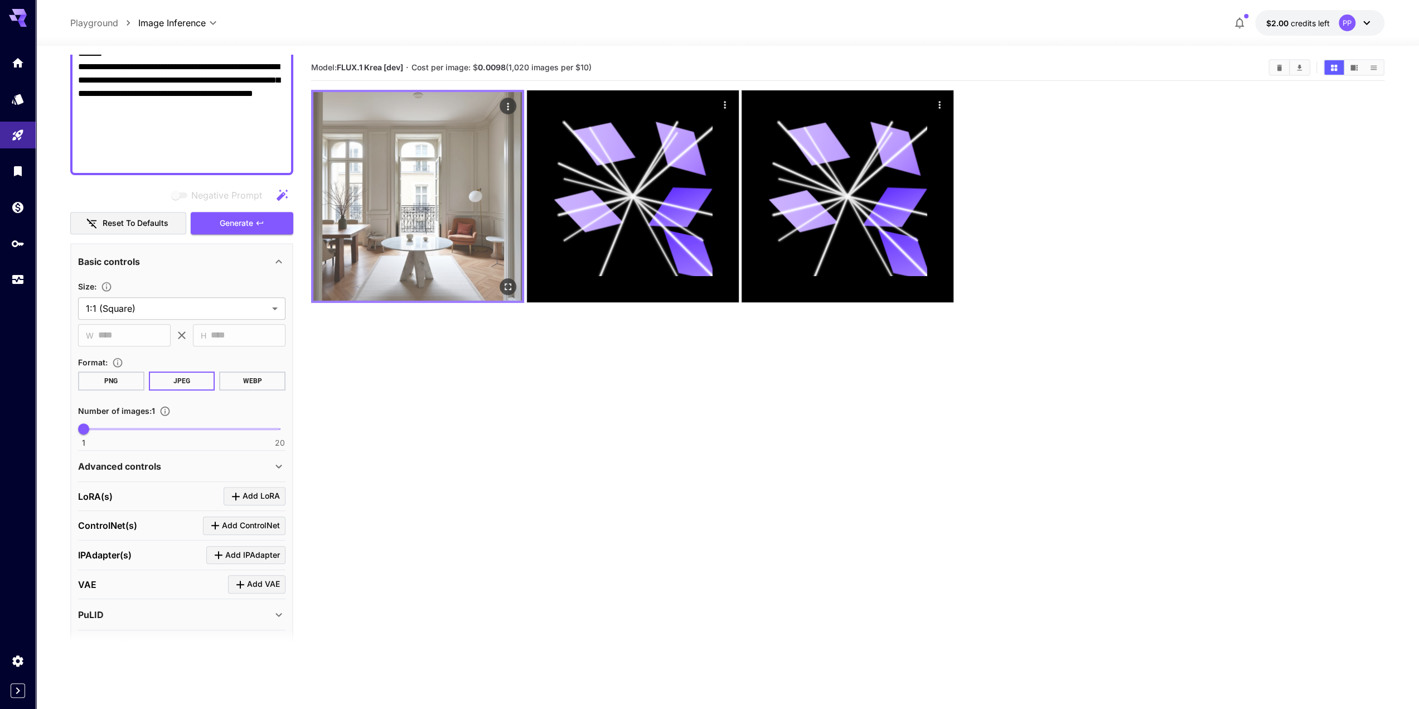
click at [440, 272] on img at bounding box center [417, 196] width 209 height 209
click at [444, 236] on img at bounding box center [417, 196] width 209 height 209
click at [506, 285] on icon "Open in fullscreen" at bounding box center [507, 286] width 11 height 11
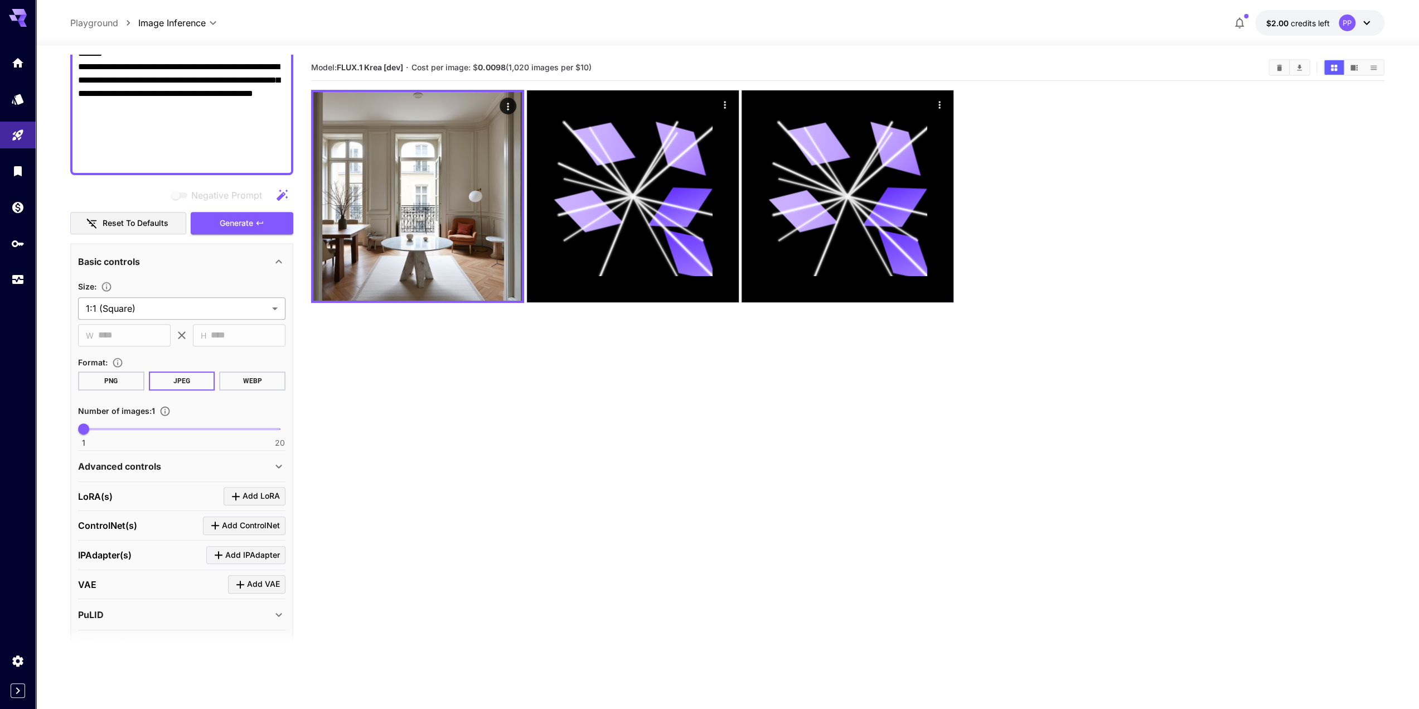
click at [202, 311] on body "**********" at bounding box center [709, 398] width 1419 height 797
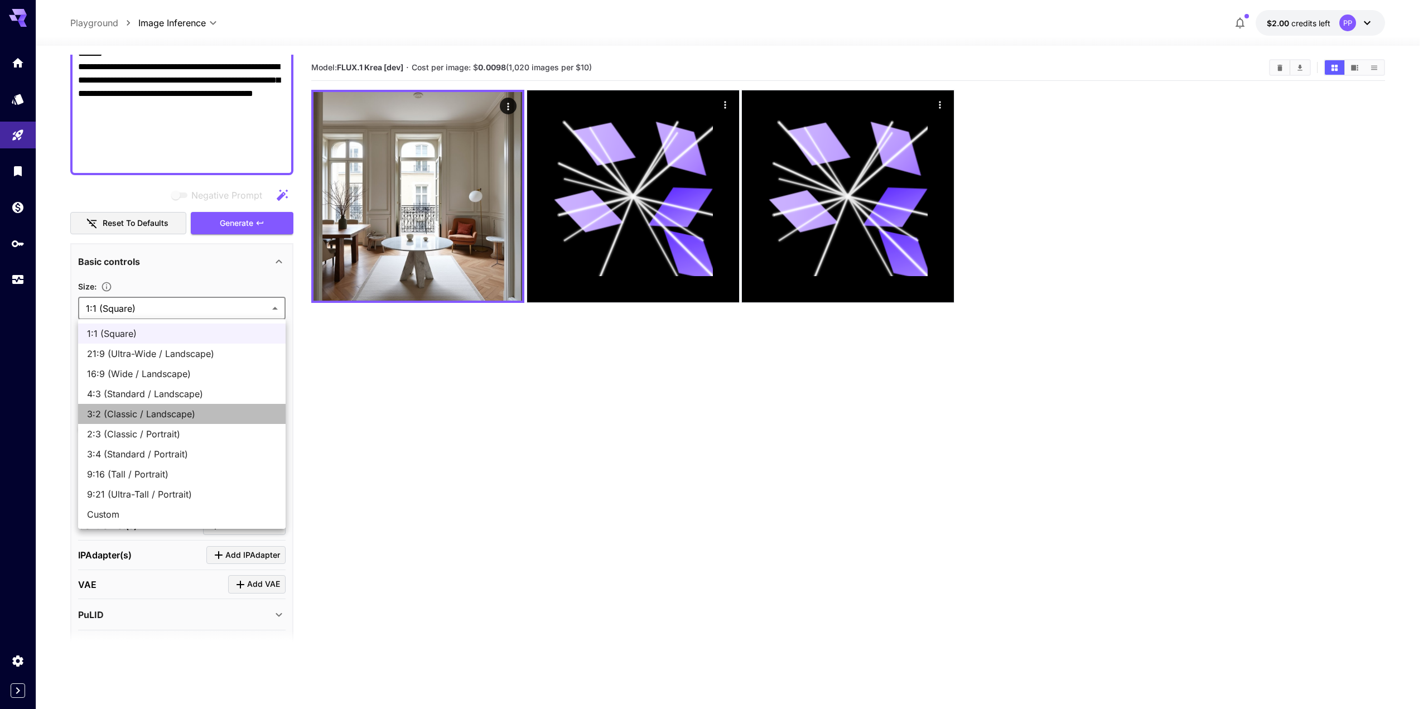
click at [174, 414] on span "3:2 (Classic / Landscape)" at bounding box center [182, 413] width 190 height 13
type input "**********"
type input "****"
type input "***"
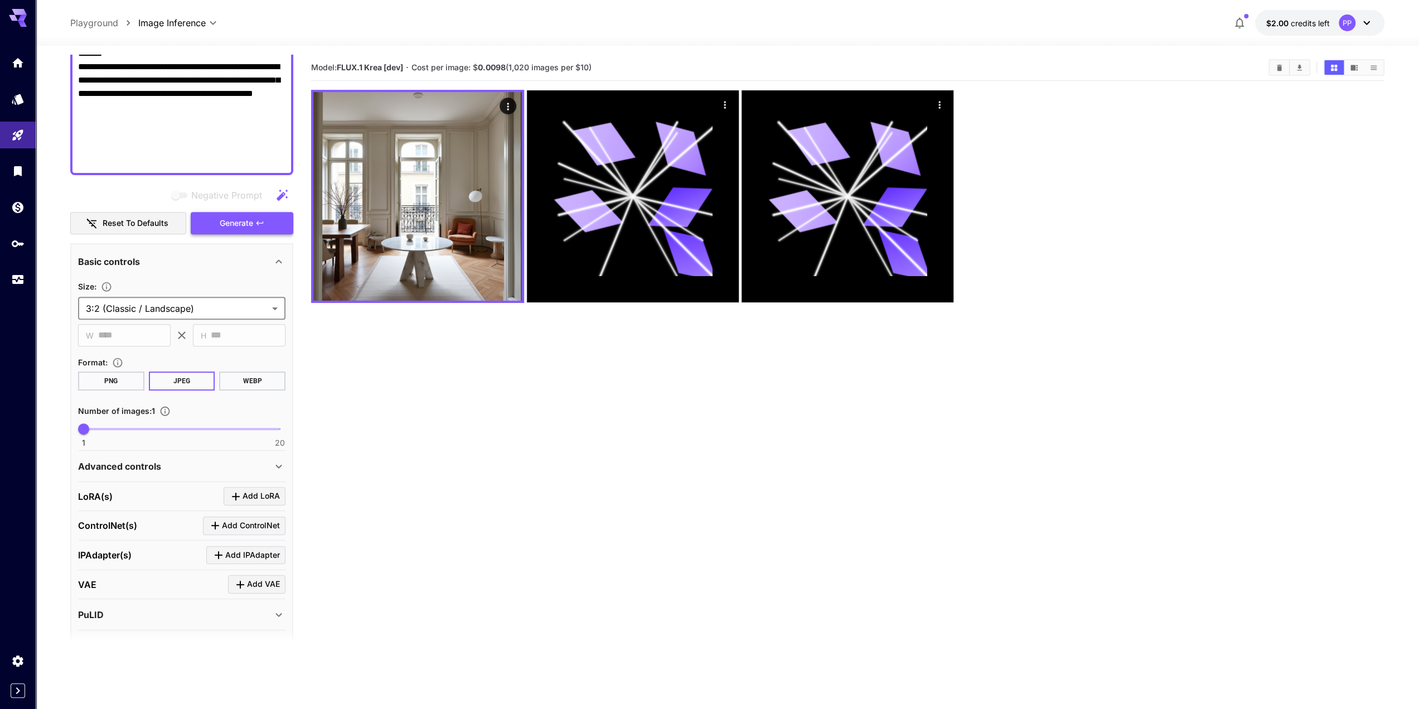
click at [258, 224] on icon "button" at bounding box center [260, 223] width 7 height 4
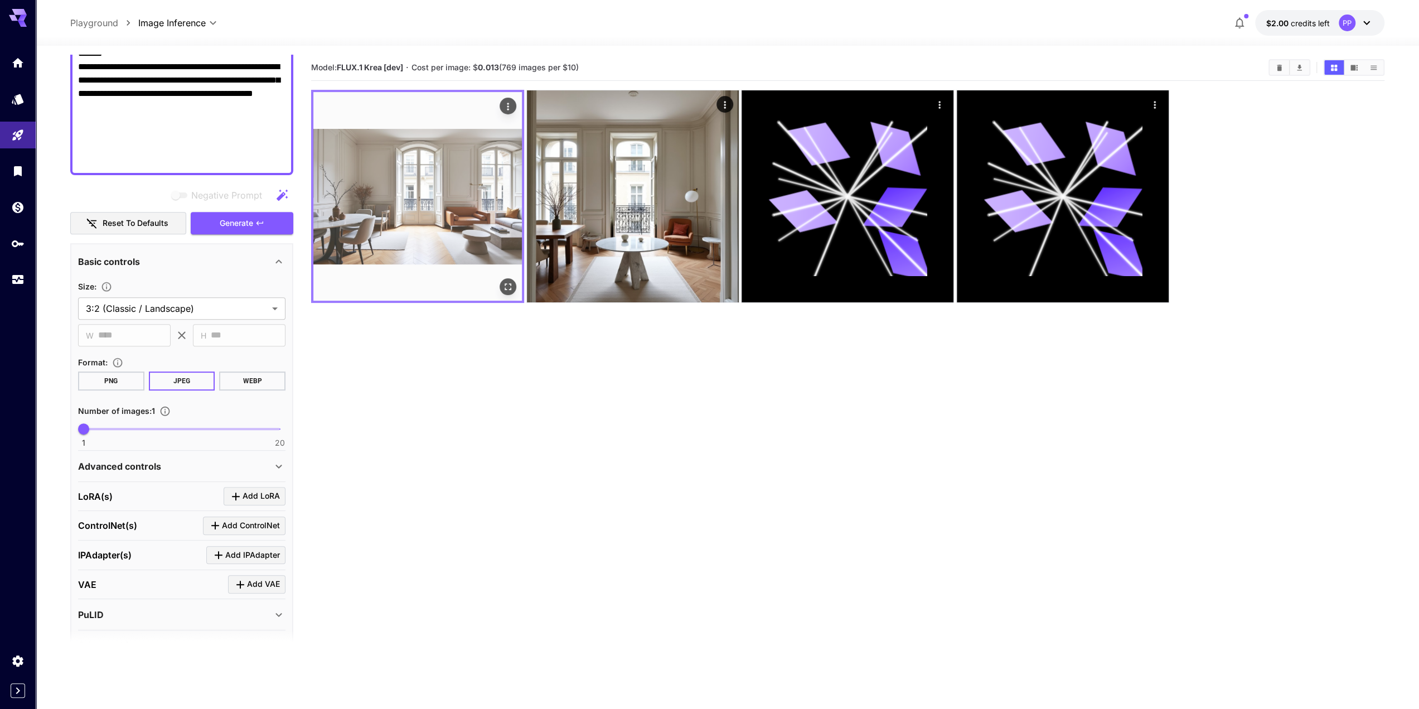
click at [442, 246] on img at bounding box center [417, 196] width 209 height 209
click at [456, 220] on img at bounding box center [417, 196] width 209 height 209
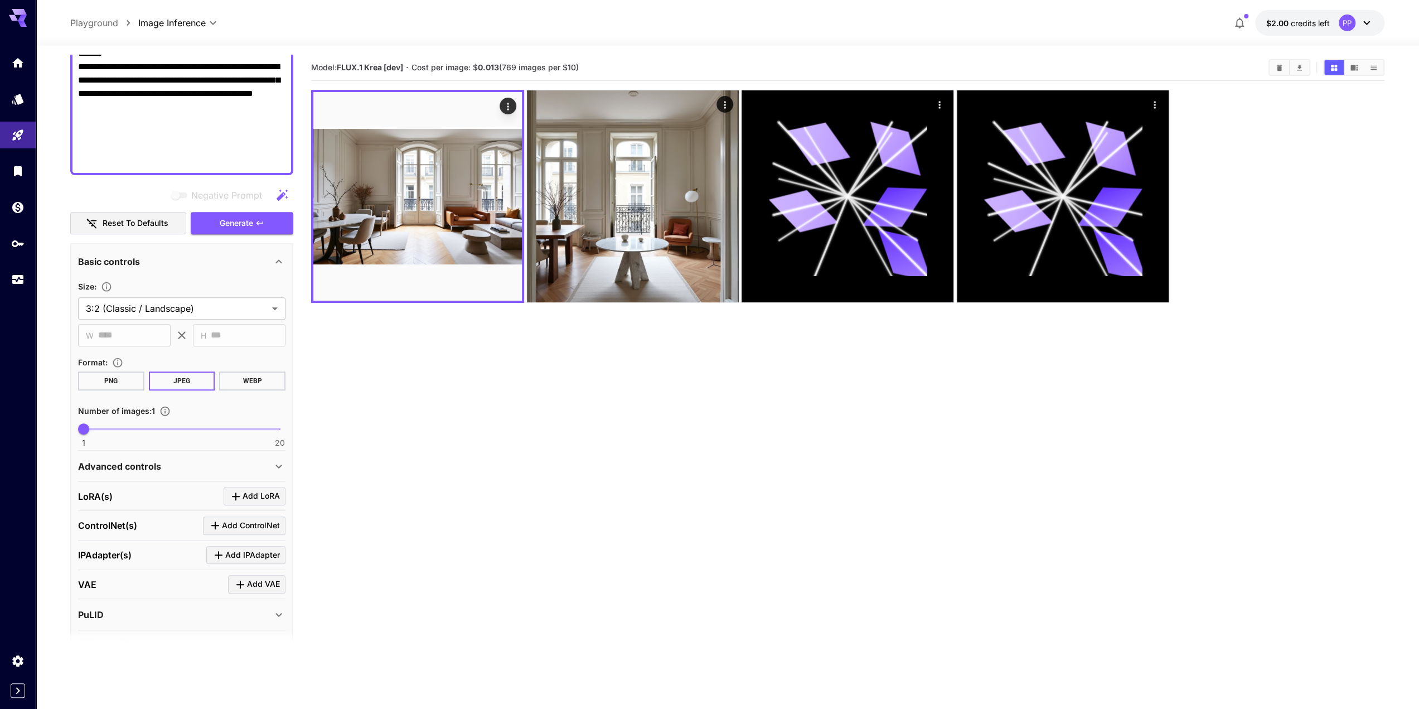
click at [405, 389] on section "Model: FLUX.1 Krea [dev] · Cost per image: $ 0.013 (769 images per $10)" at bounding box center [847, 409] width 1073 height 709
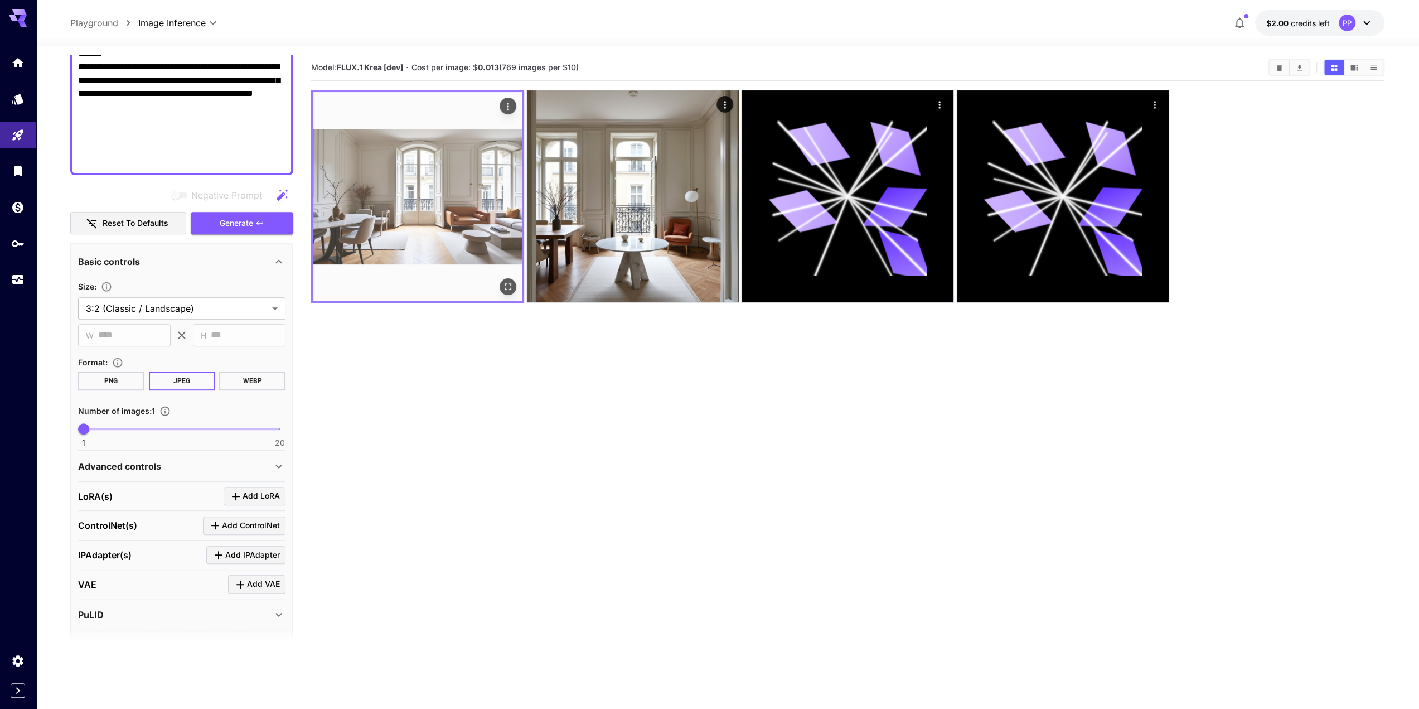
click at [470, 178] on img at bounding box center [417, 196] width 209 height 209
click at [504, 286] on icon "Open in fullscreen" at bounding box center [507, 286] width 11 height 11
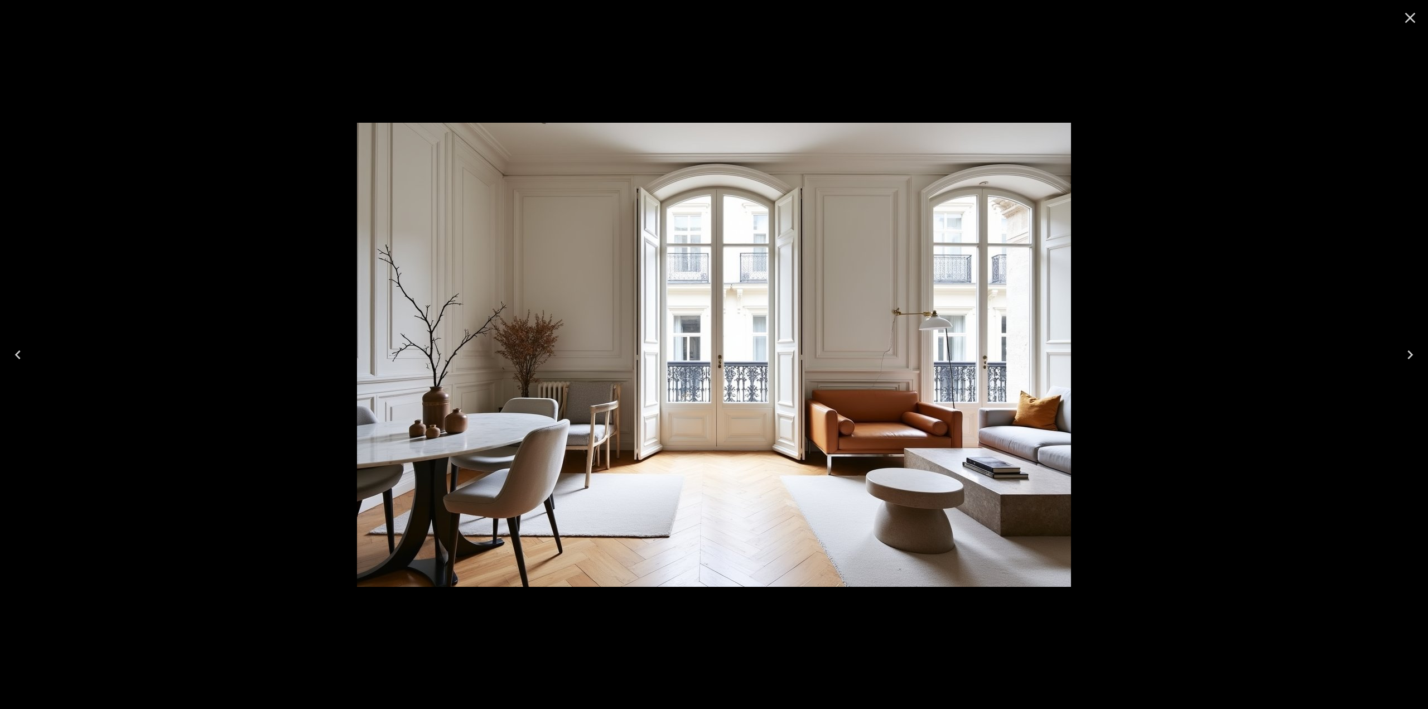
click at [404, 95] on div at bounding box center [714, 354] width 1428 height 709
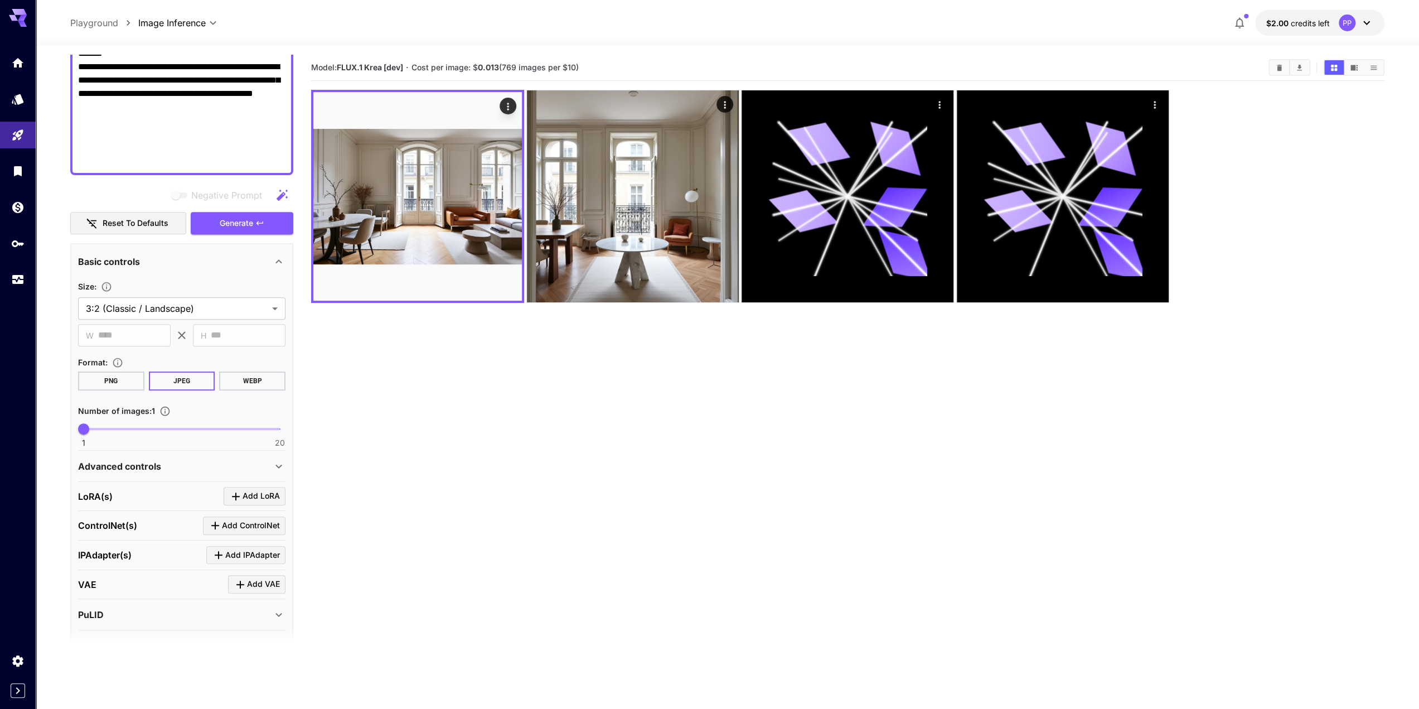
paste textarea
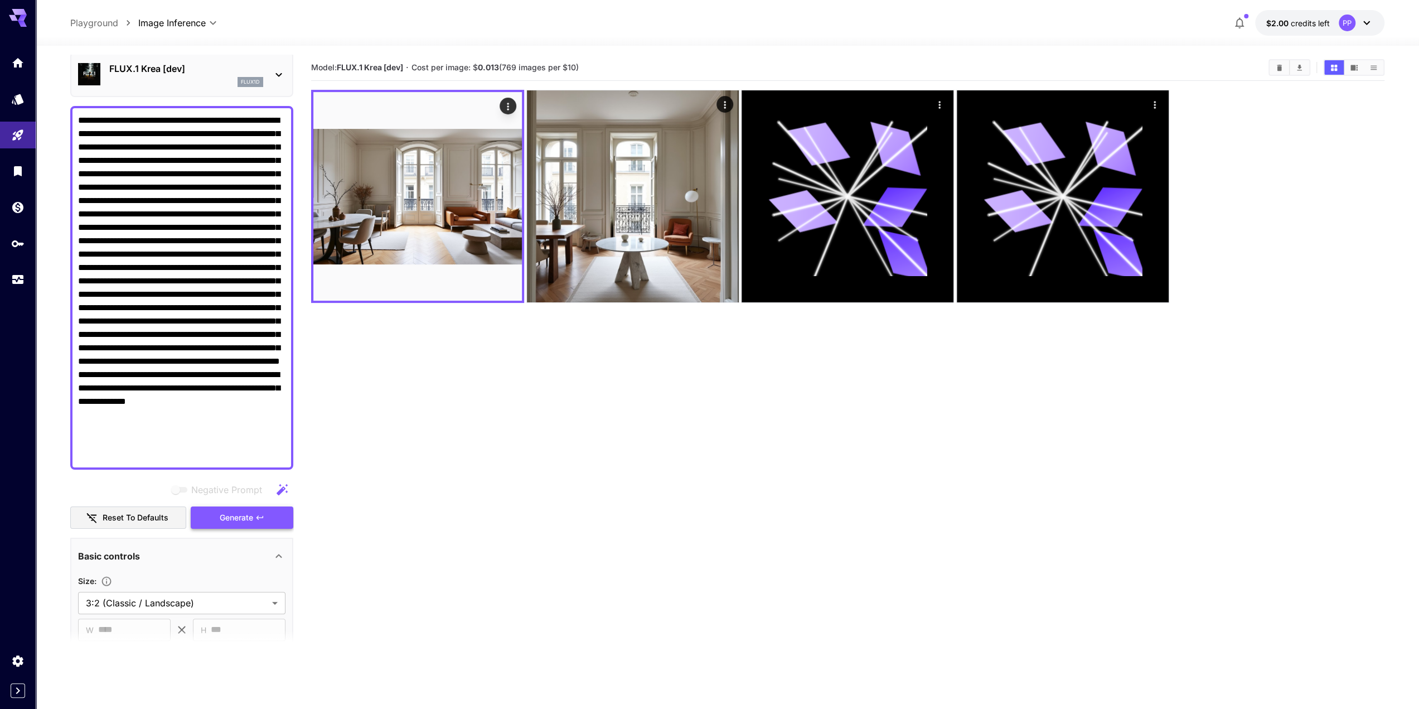
click at [257, 514] on icon "button" at bounding box center [259, 517] width 9 height 9
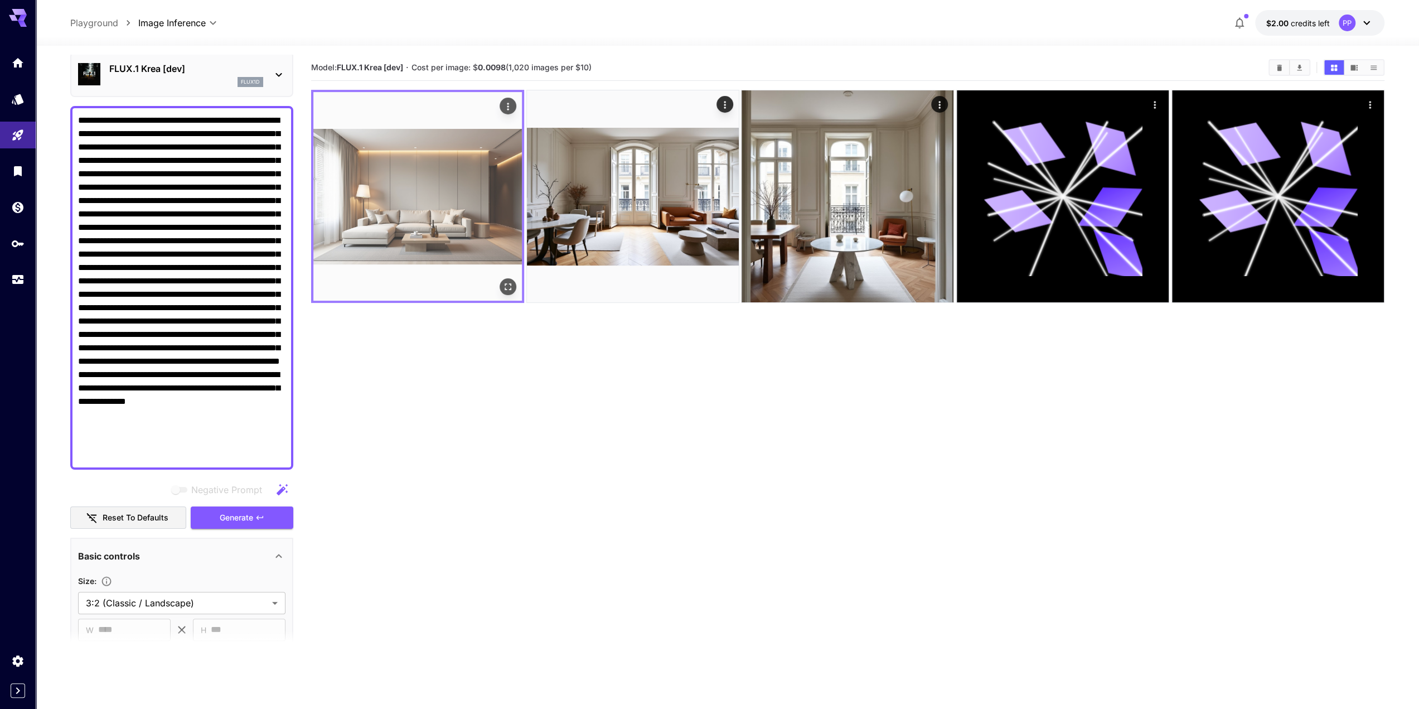
click at [444, 253] on img at bounding box center [417, 196] width 209 height 209
click at [458, 224] on img at bounding box center [417, 196] width 209 height 209
click at [508, 288] on icon "Open in fullscreen" at bounding box center [507, 286] width 11 height 11
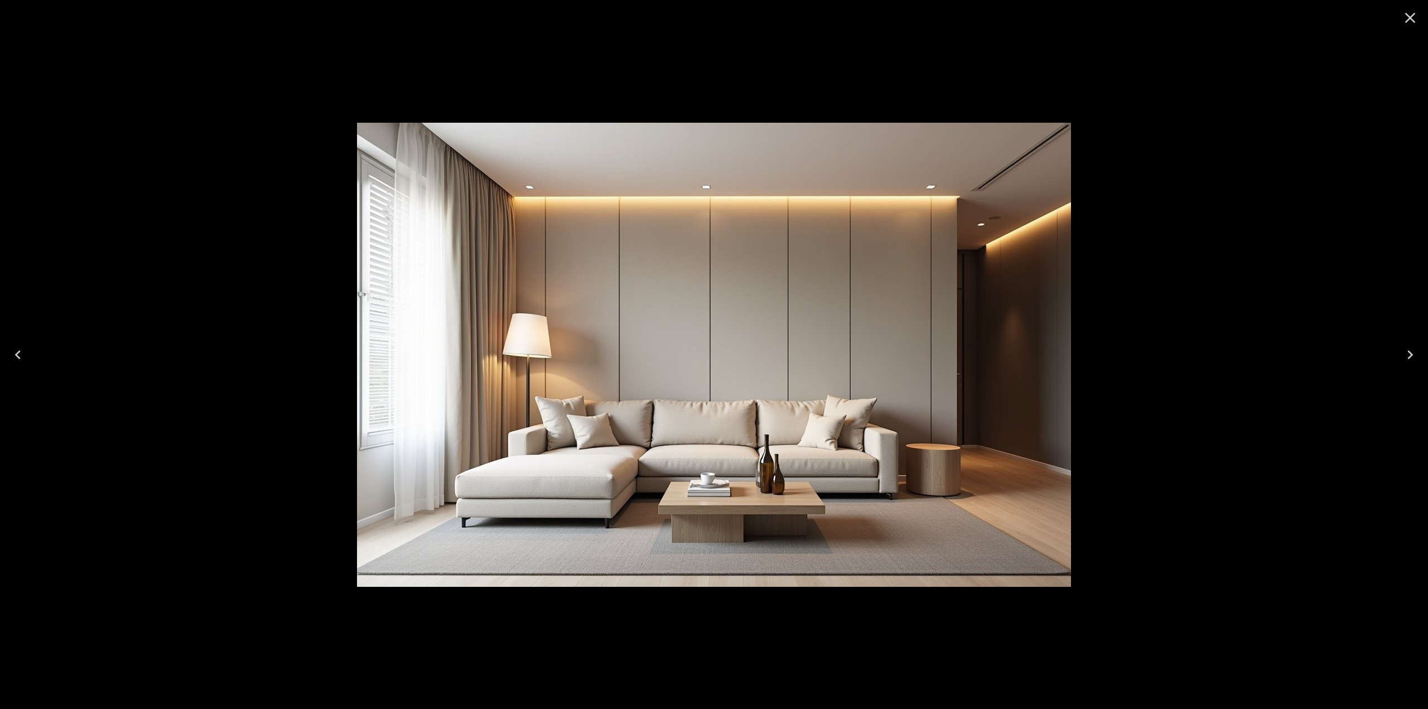
click at [744, 81] on div at bounding box center [714, 354] width 1428 height 709
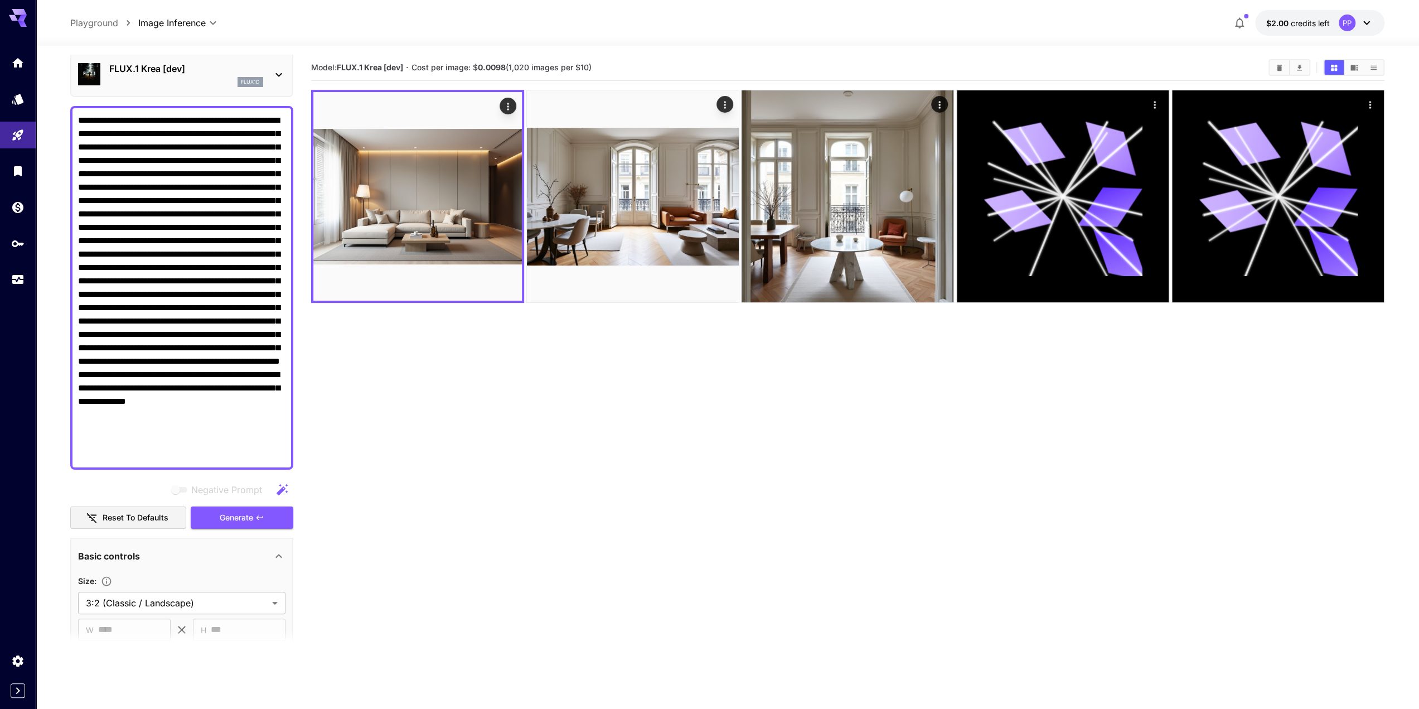
click at [229, 199] on textarea "Negative Prompt" at bounding box center [181, 288] width 207 height 348
paste textarea "**********"
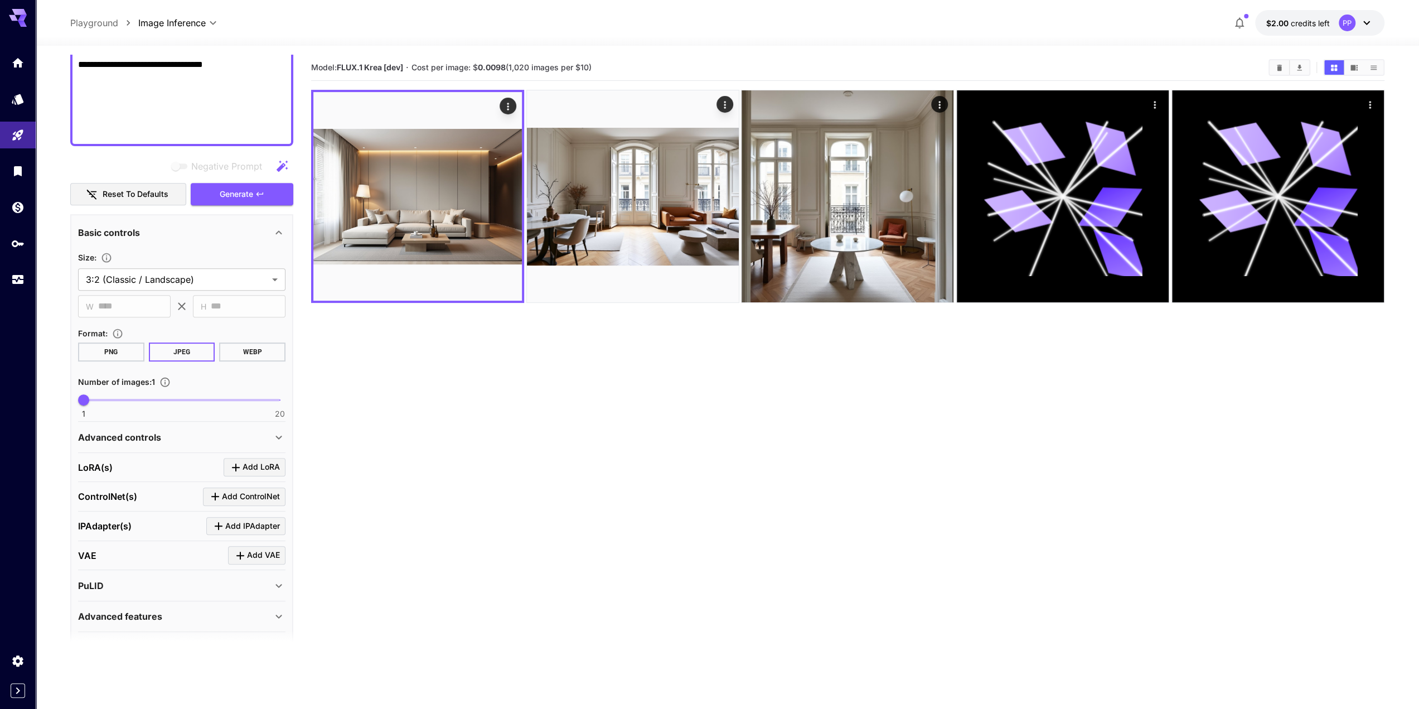
scroll to position [56, 0]
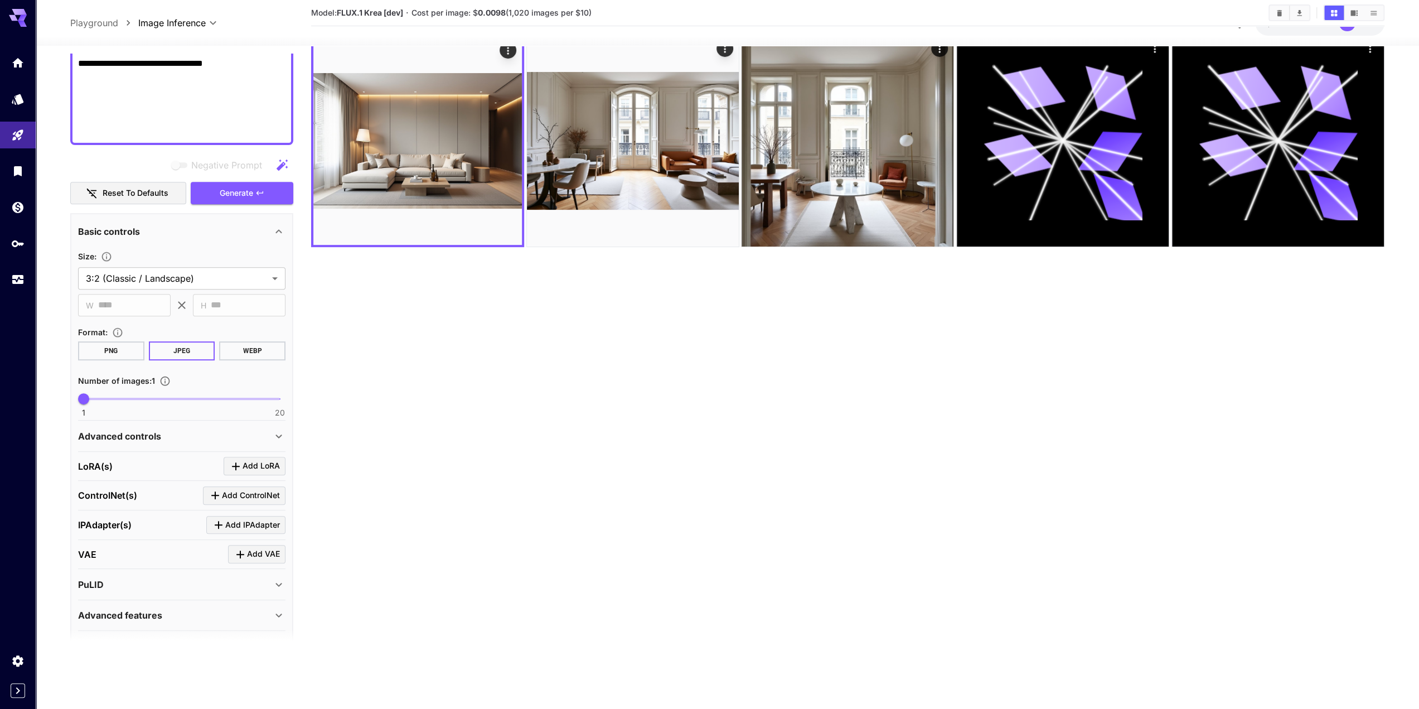
click at [260, 608] on div "Advanced features" at bounding box center [175, 614] width 194 height 13
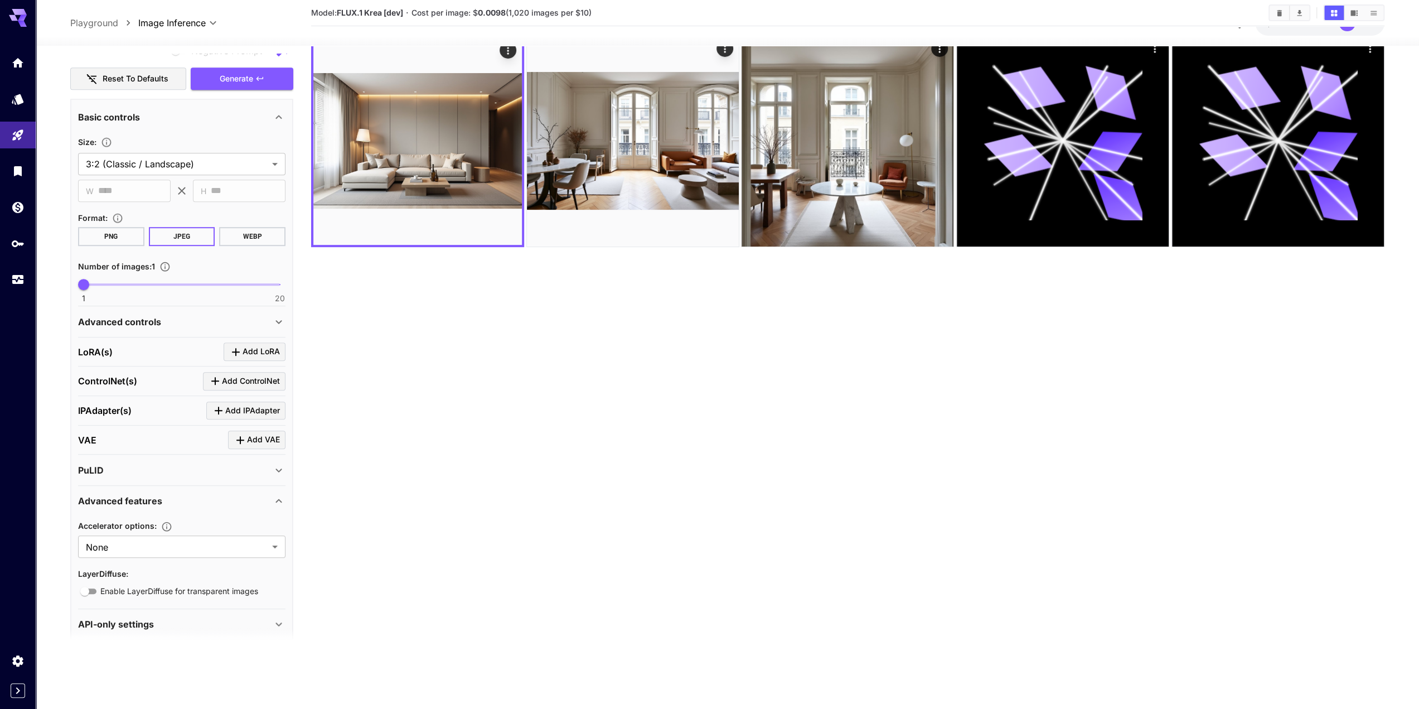
scroll to position [555, 0]
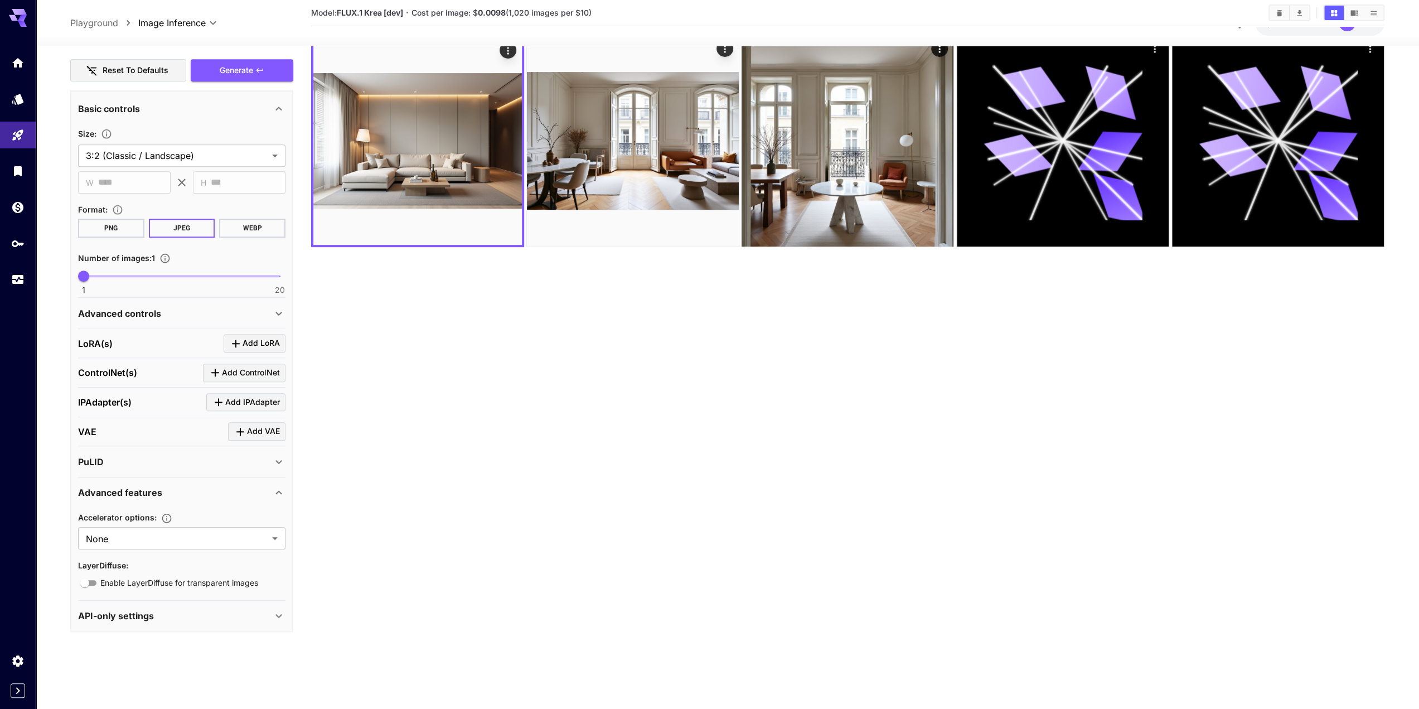
click at [249, 494] on div "Advanced features" at bounding box center [175, 492] width 194 height 13
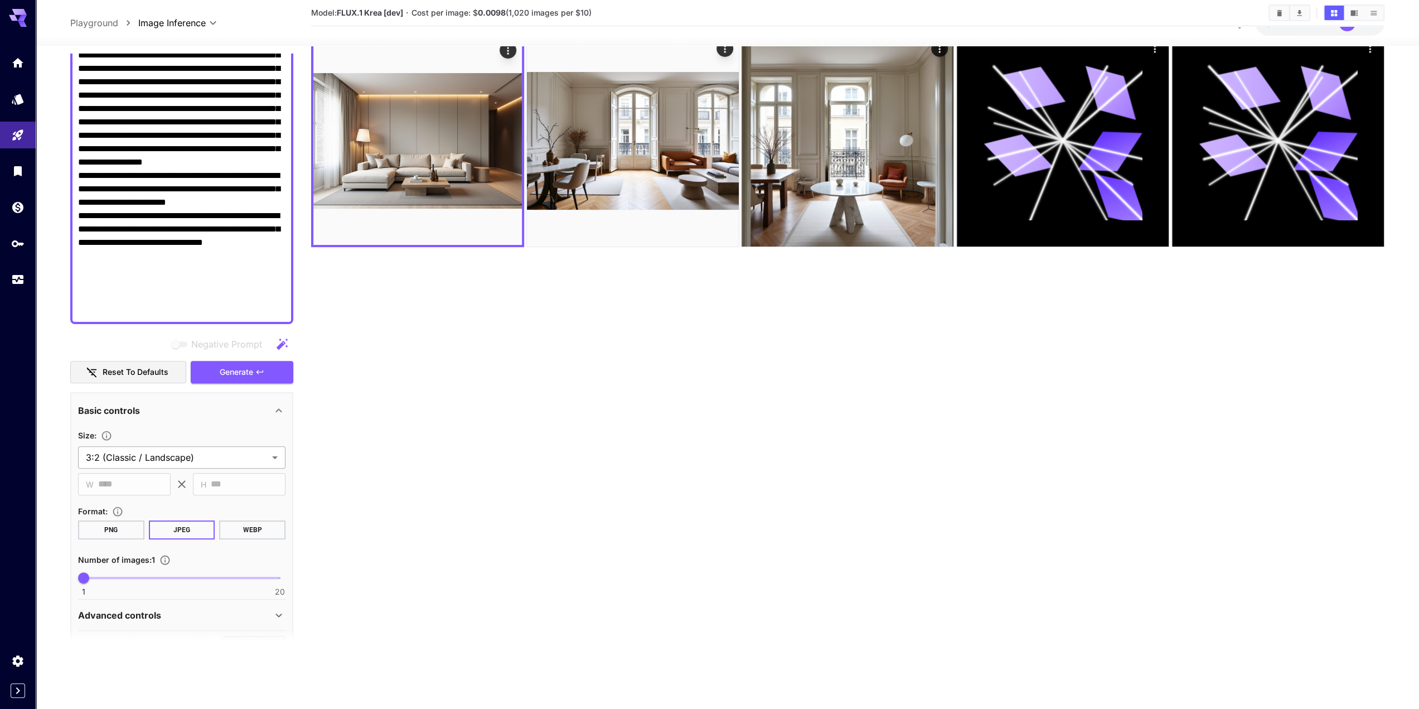
scroll to position [240, 0]
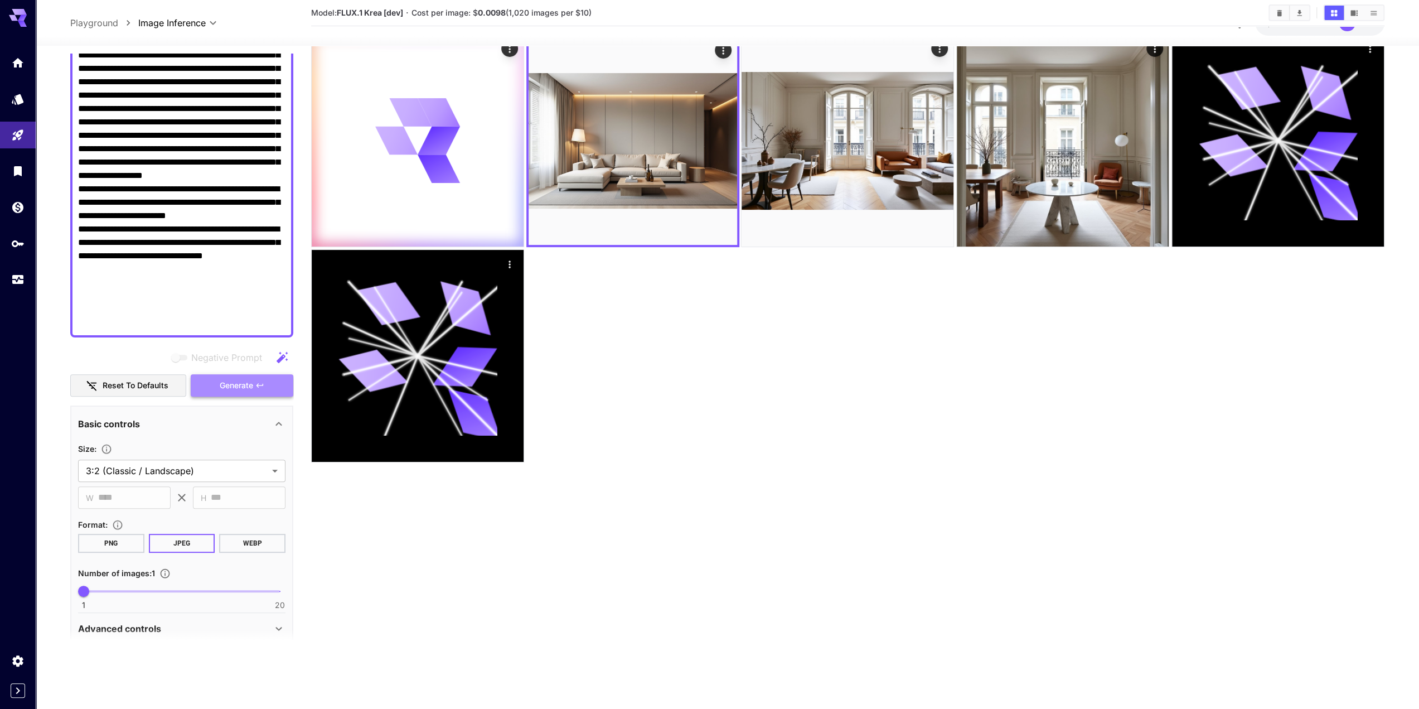
click at [240, 388] on span "Generate" at bounding box center [236, 386] width 33 height 14
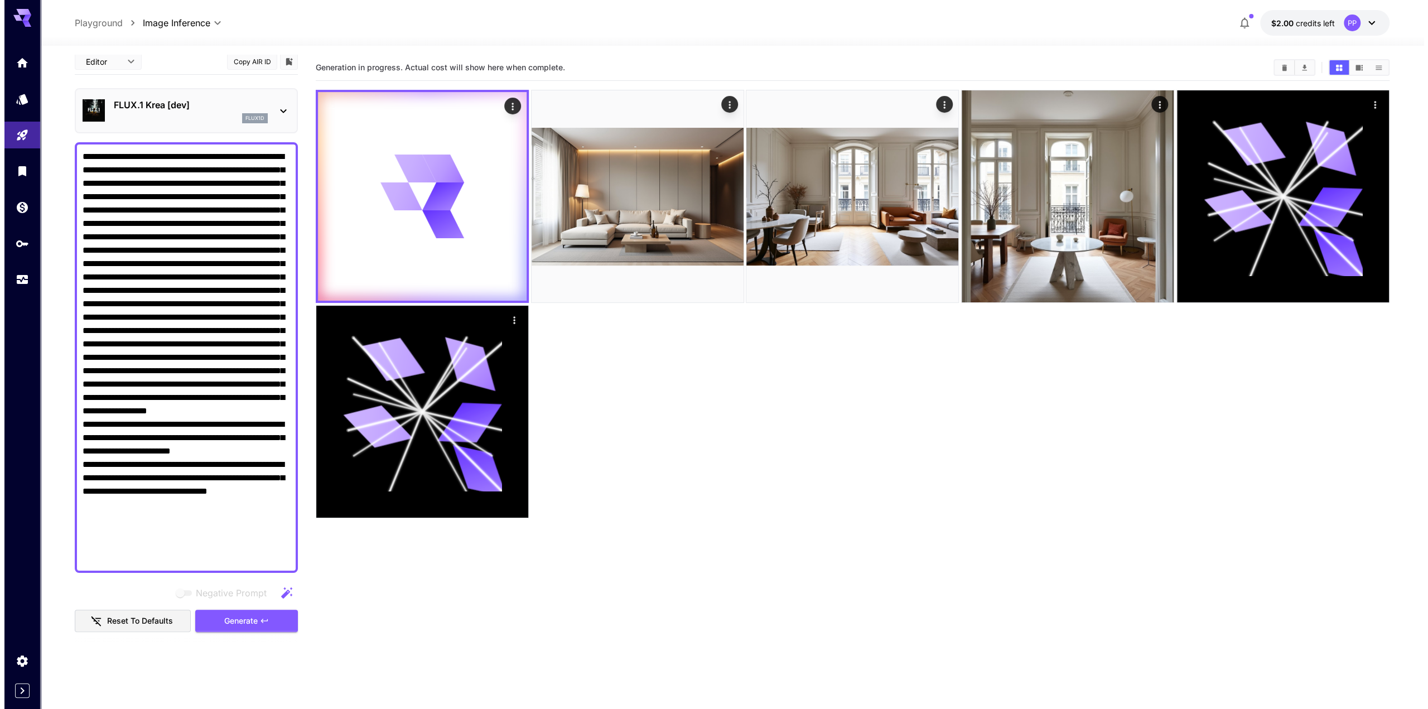
scroll to position [0, 0]
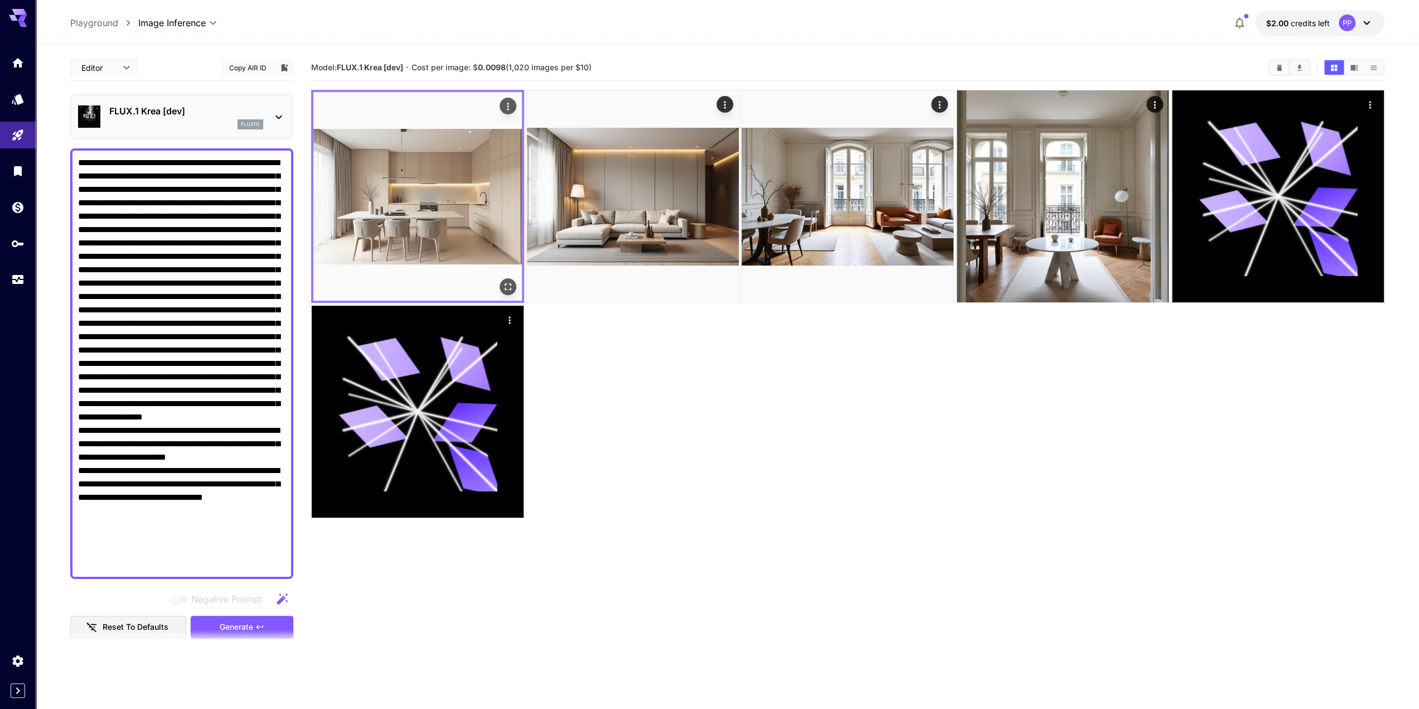
click at [432, 229] on img at bounding box center [417, 196] width 209 height 209
click at [499, 233] on img at bounding box center [417, 196] width 209 height 209
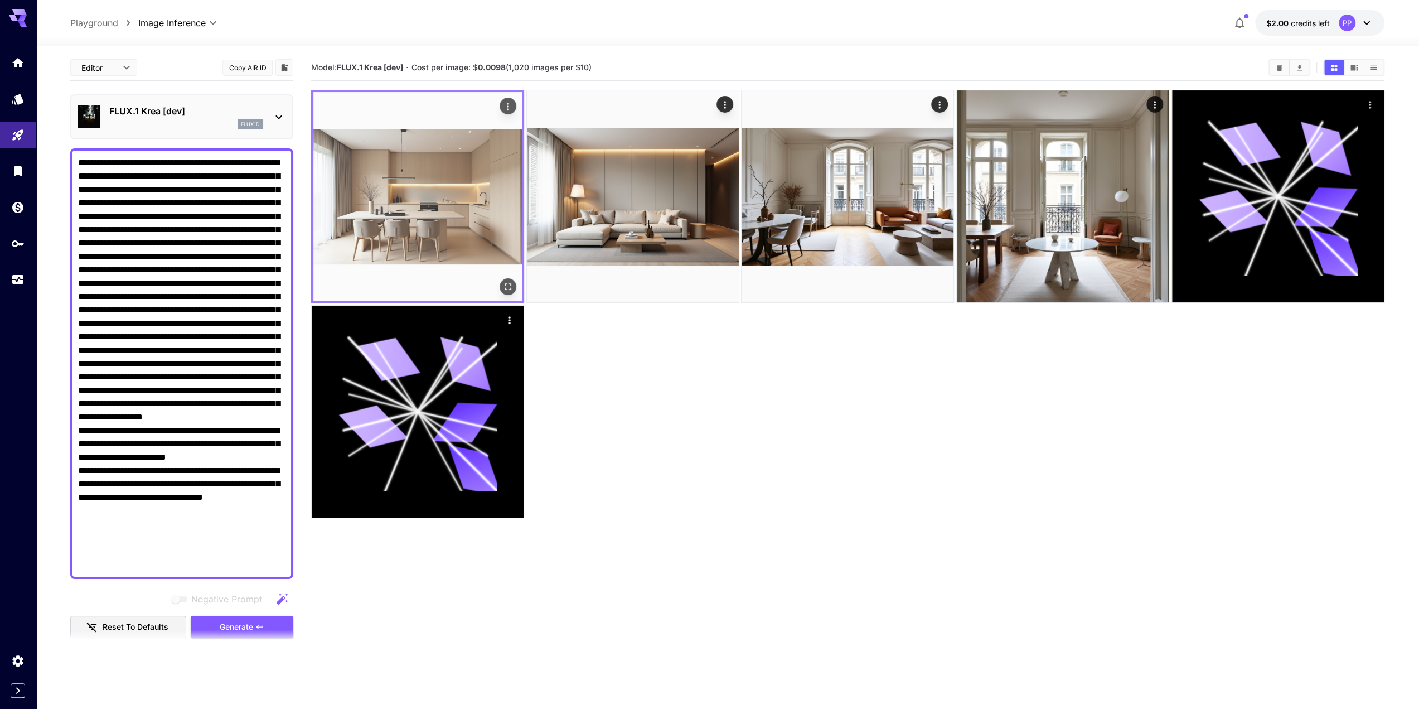
click at [507, 281] on icon "Open in fullscreen" at bounding box center [507, 286] width 11 height 11
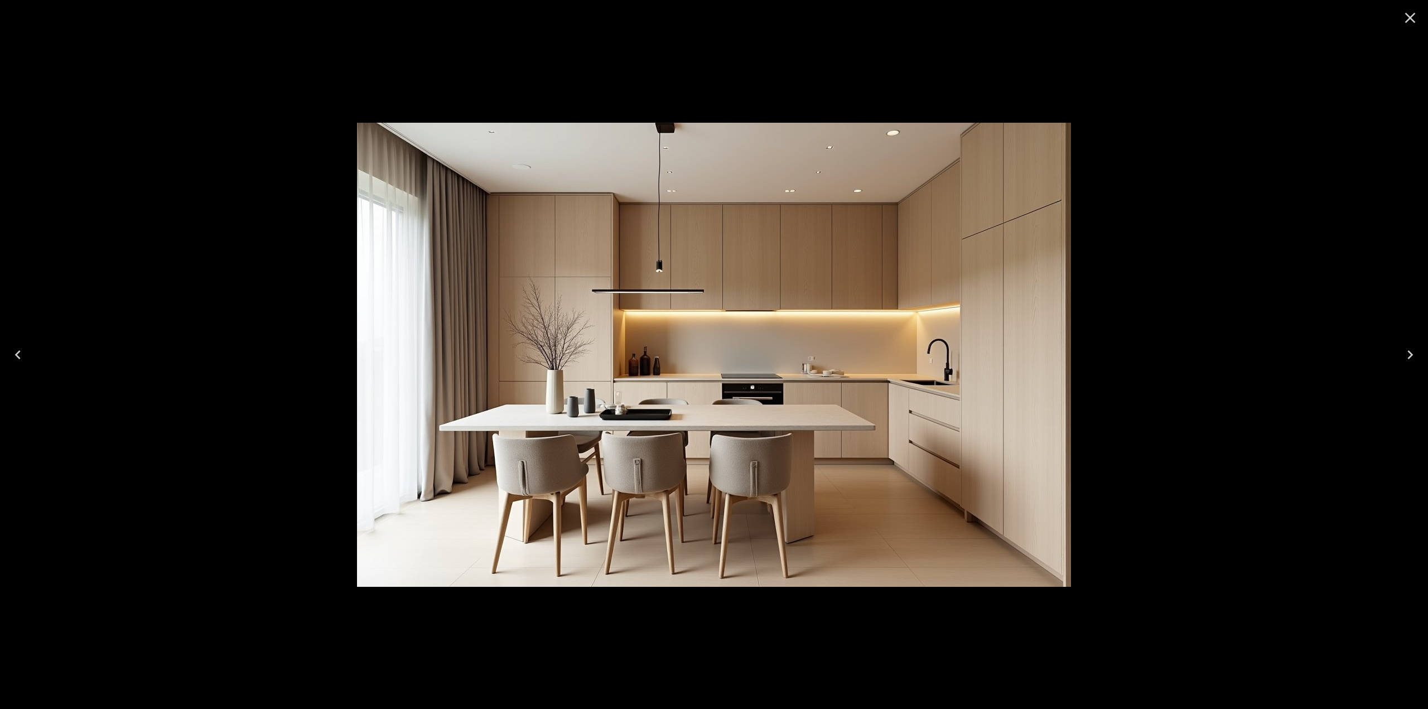
click at [1114, 78] on div at bounding box center [714, 354] width 1428 height 709
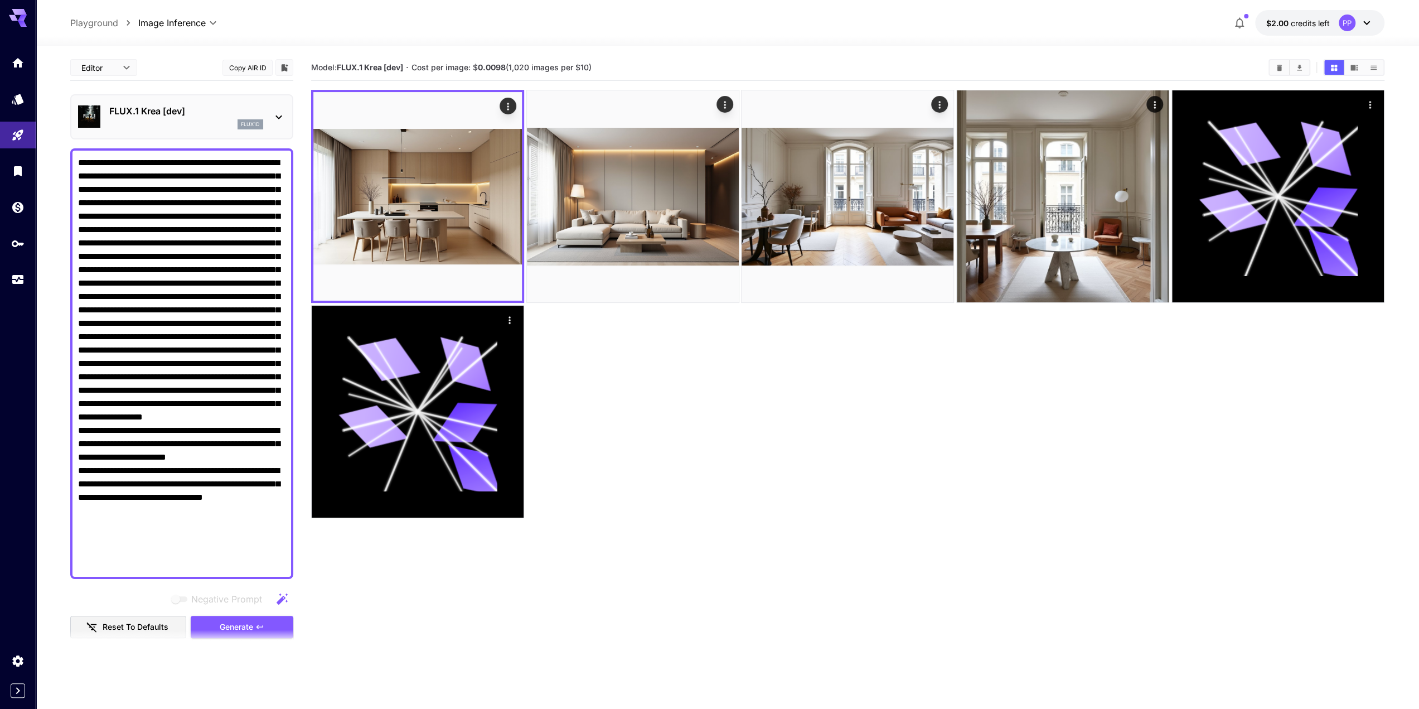
click at [241, 224] on textarea "Negative Prompt" at bounding box center [181, 363] width 207 height 415
paste textarea "**********"
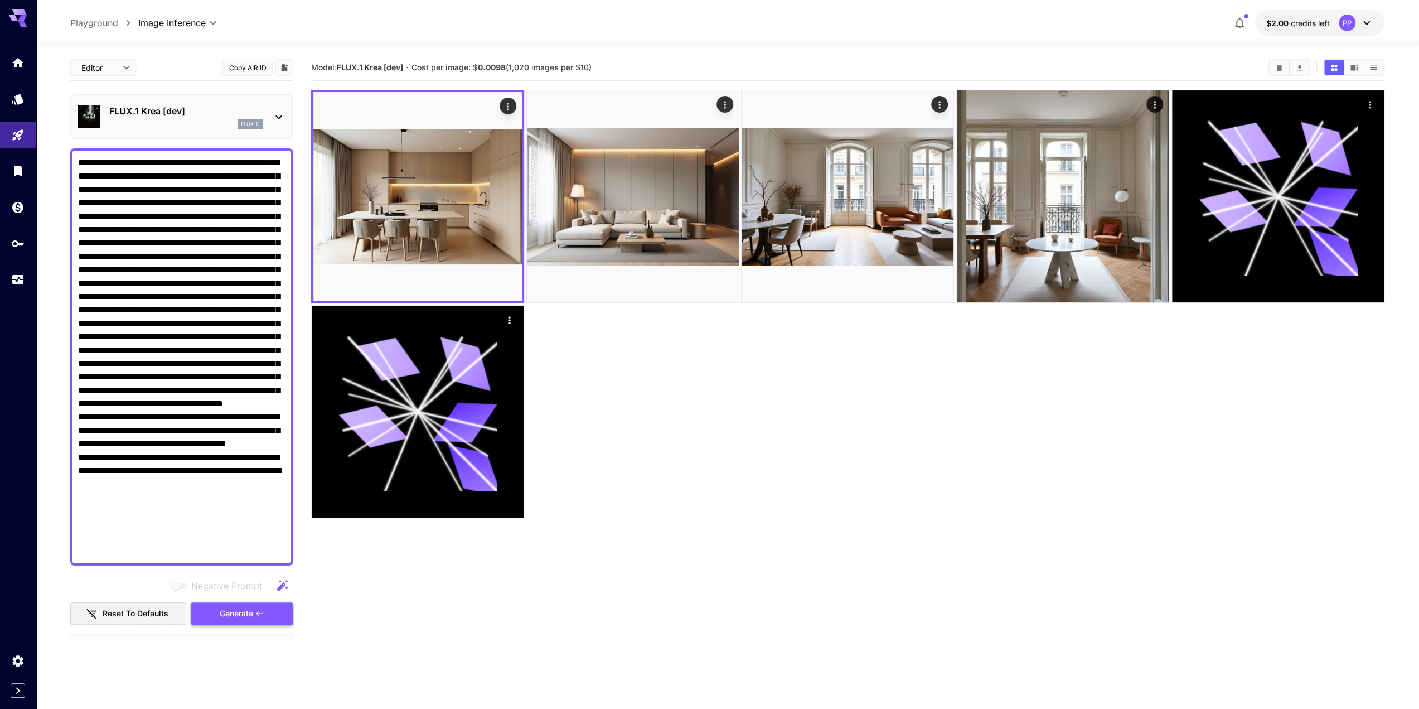
click at [260, 610] on icon "button" at bounding box center [259, 613] width 9 height 9
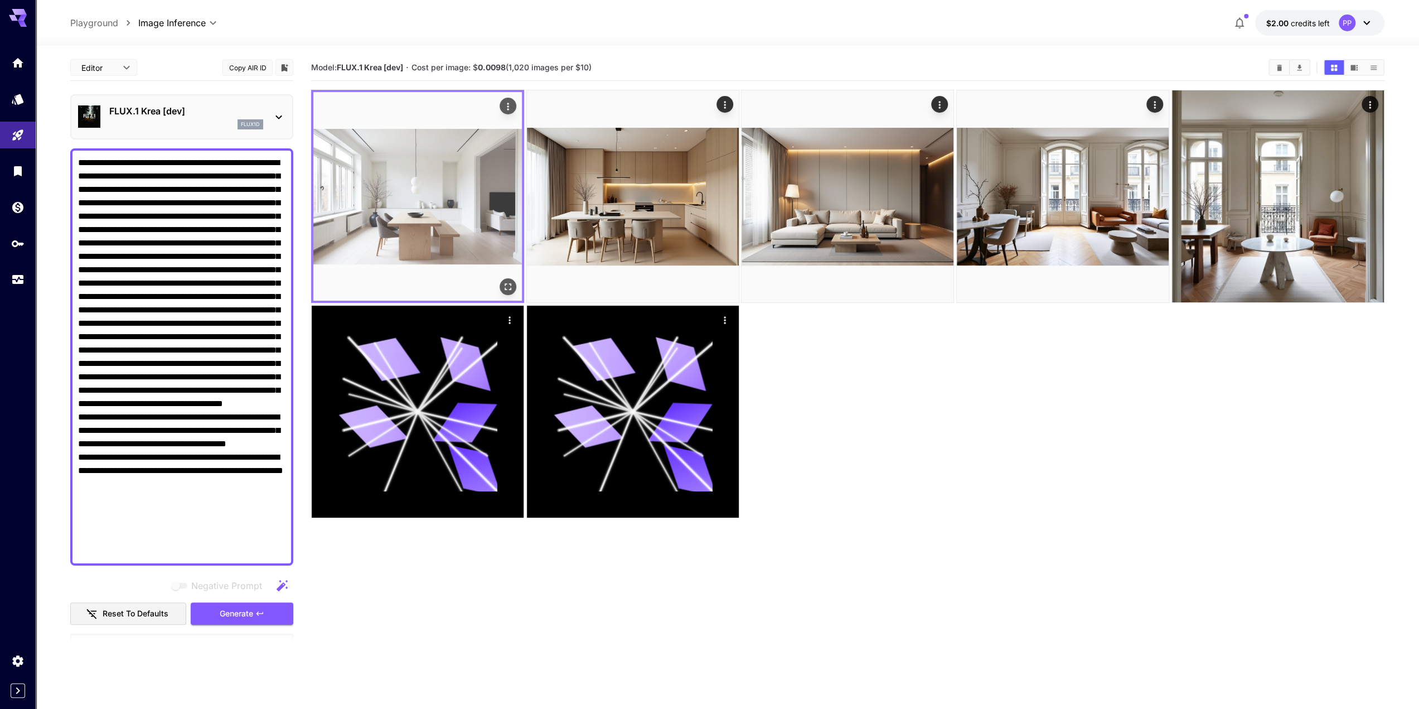
click at [412, 195] on img at bounding box center [417, 196] width 209 height 209
click at [413, 217] on img at bounding box center [417, 196] width 209 height 209
click at [514, 282] on button "Open in fullscreen" at bounding box center [508, 286] width 17 height 17
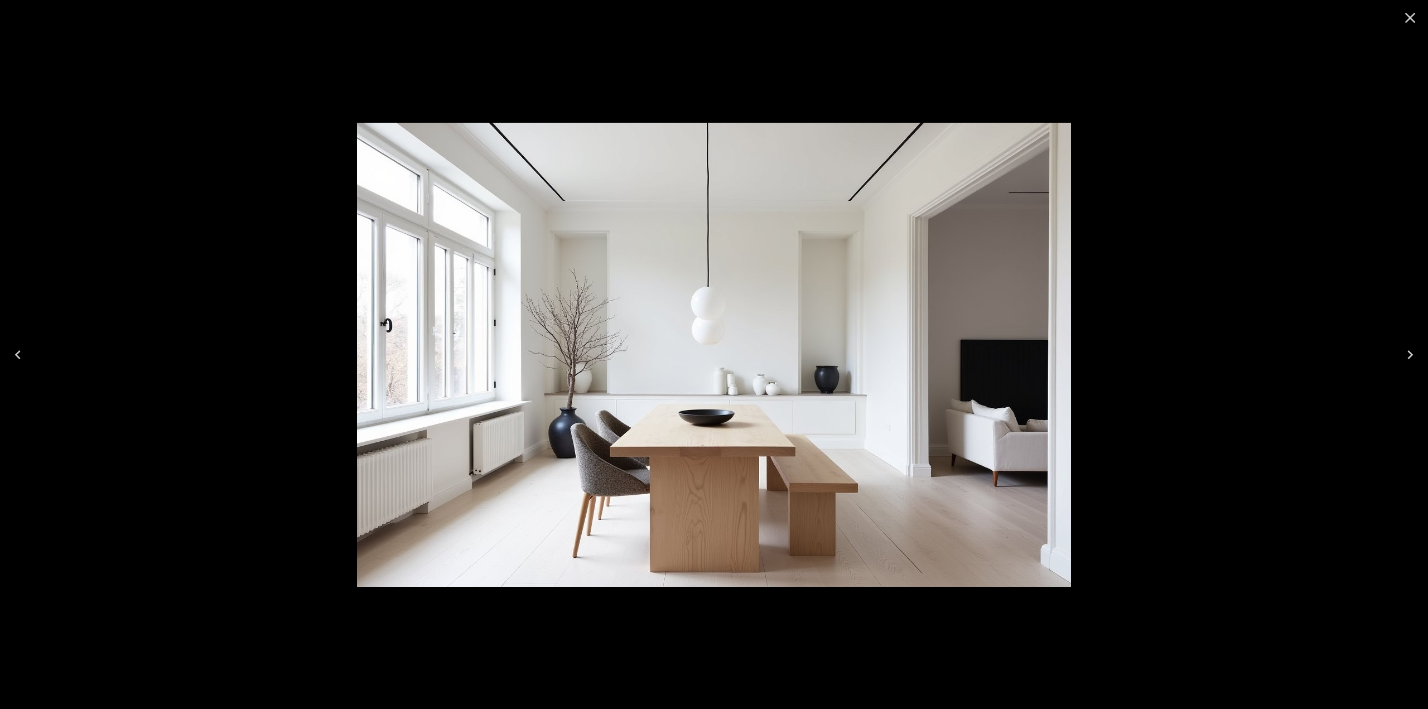
click at [1194, 67] on div at bounding box center [714, 354] width 1428 height 709
click at [1414, 21] on icon "Close" at bounding box center [1410, 18] width 18 height 18
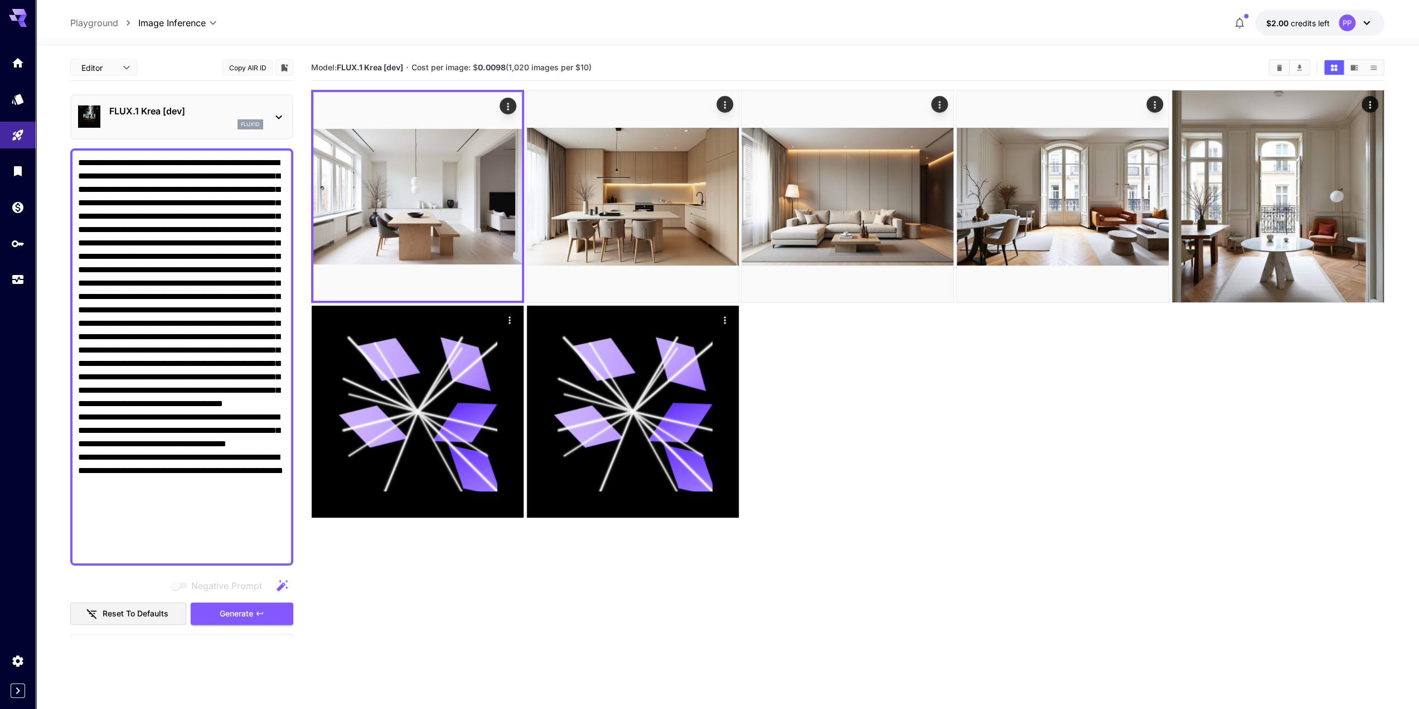
click at [166, 196] on textarea "Negative Prompt" at bounding box center [181, 357] width 207 height 402
paste textarea "**********"
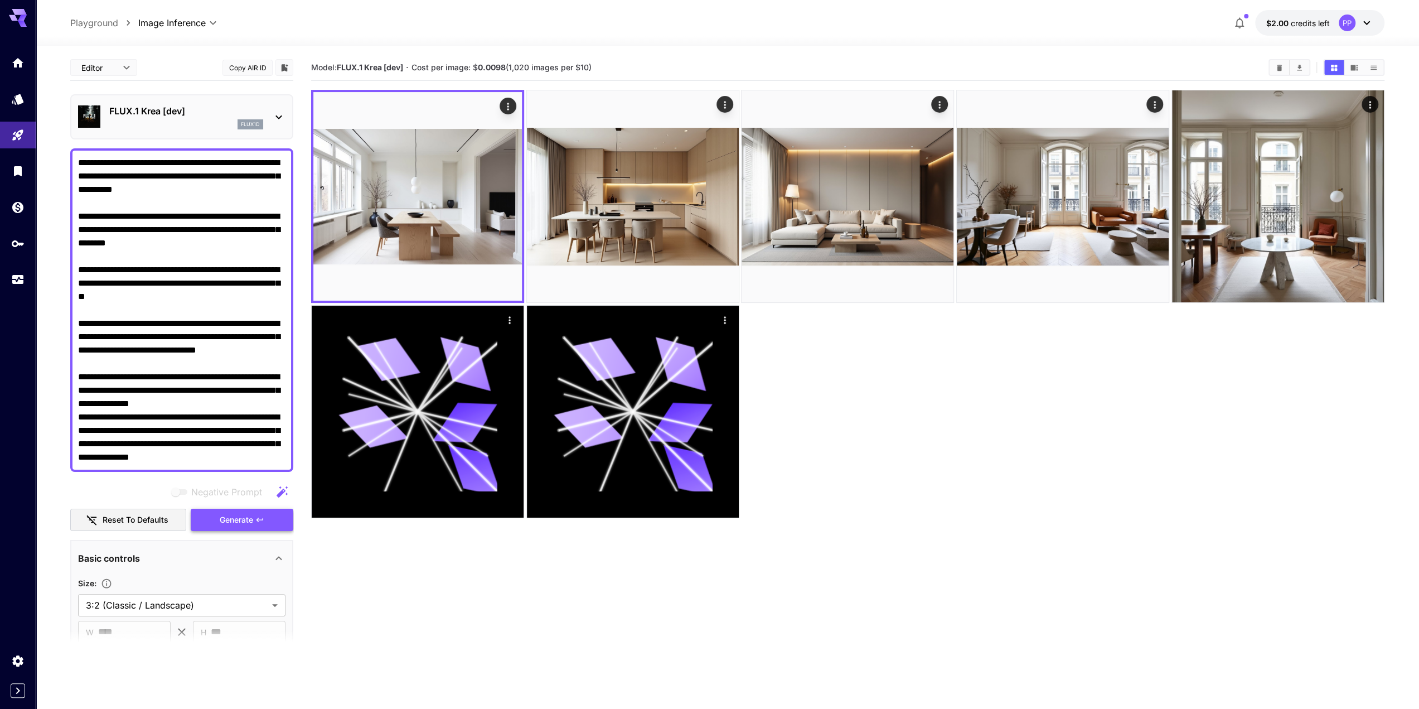
click at [248, 523] on span "Generate" at bounding box center [236, 520] width 33 height 14
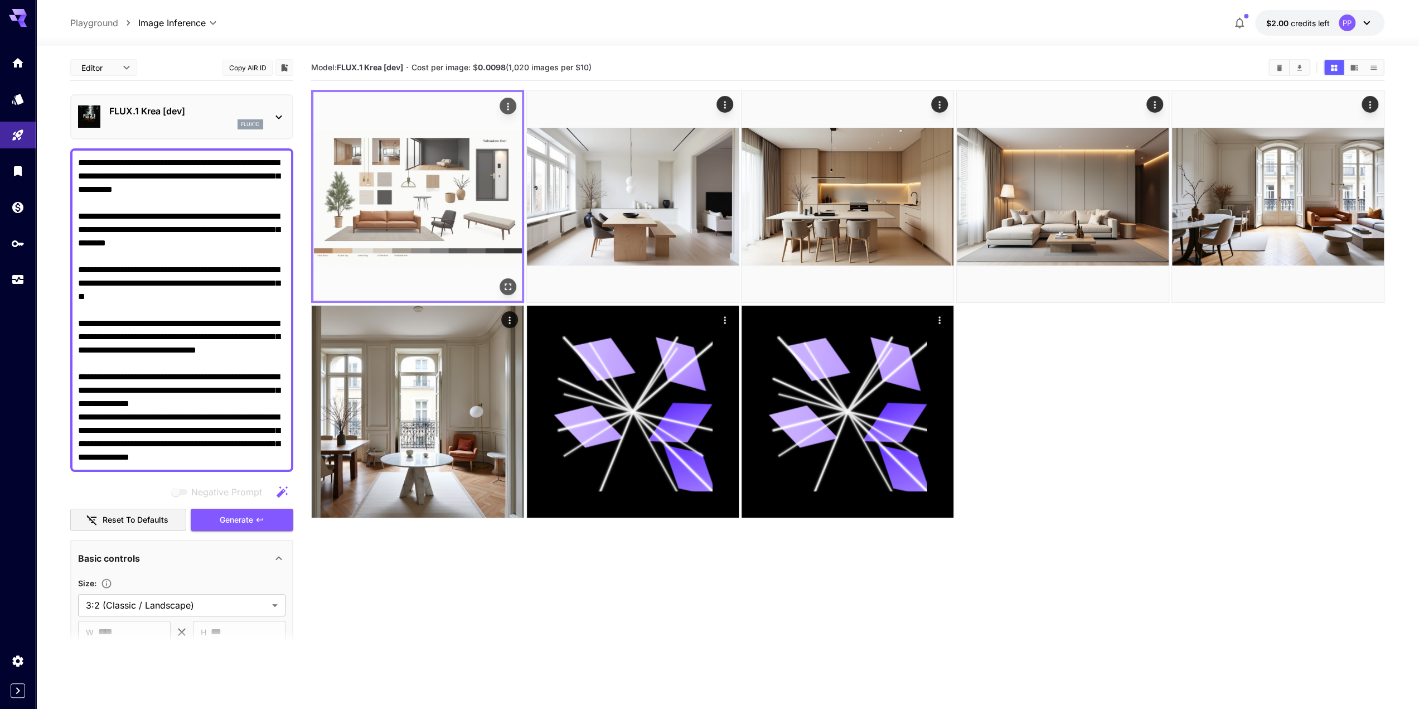
click at [459, 200] on img at bounding box center [417, 196] width 209 height 209
click at [416, 237] on img at bounding box center [417, 196] width 209 height 209
click at [511, 289] on icon "Open in fullscreen" at bounding box center [508, 287] width 7 height 7
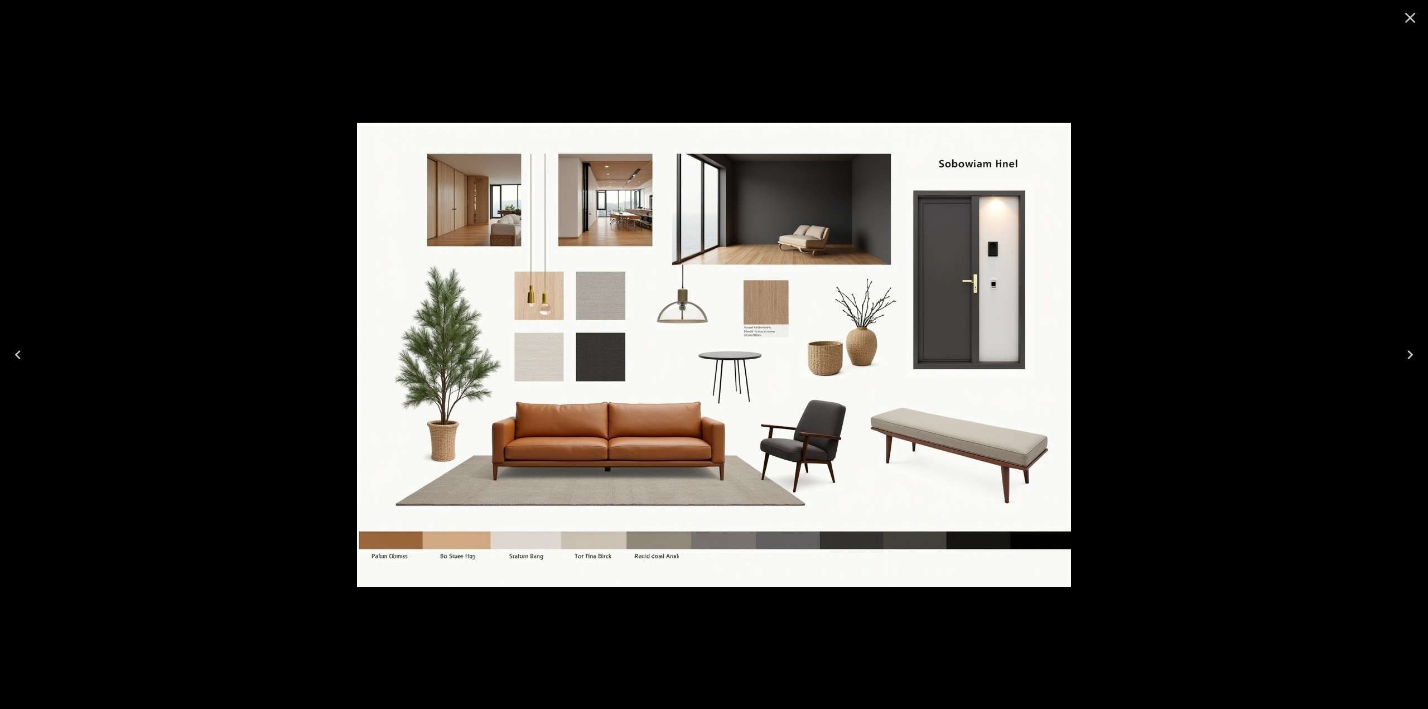
click at [642, 90] on div at bounding box center [714, 354] width 1428 height 709
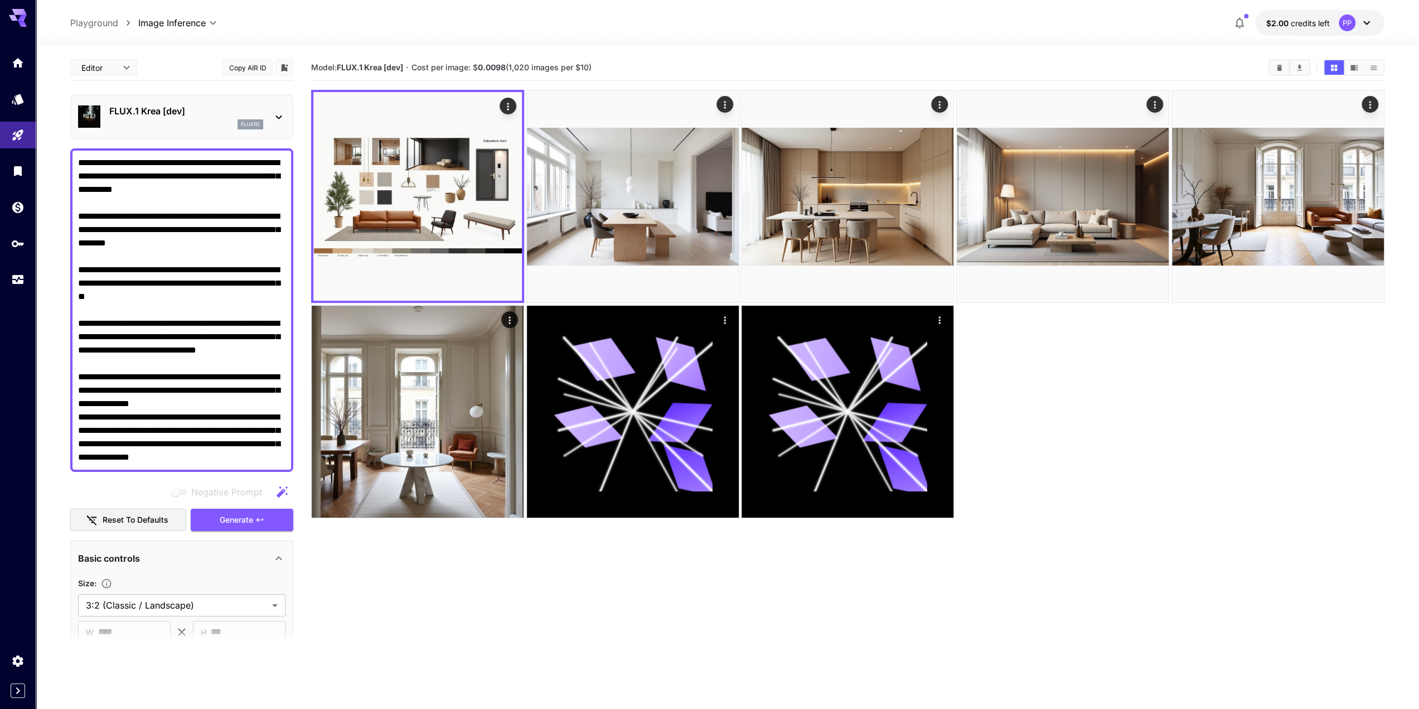
click at [215, 248] on textarea "**********" at bounding box center [181, 310] width 207 height 308
paste textarea "**********"
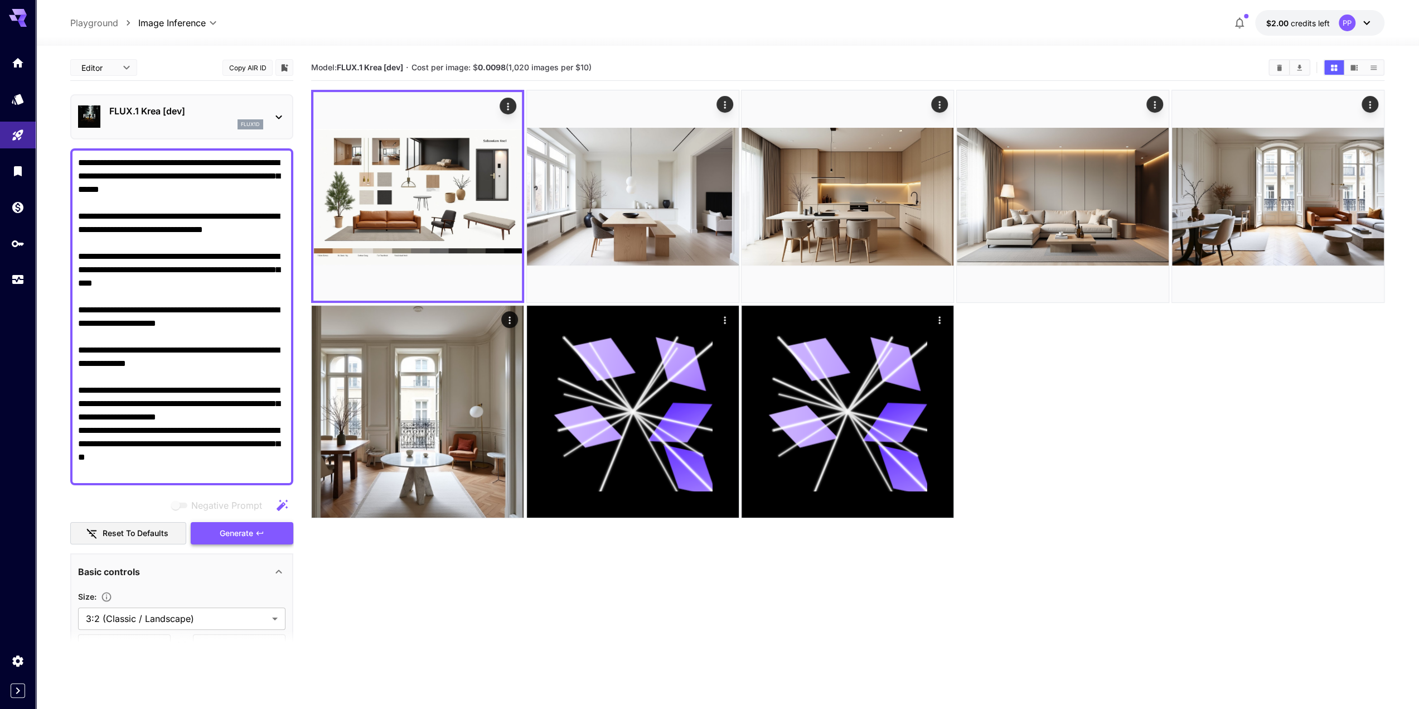
type textarea "**********"
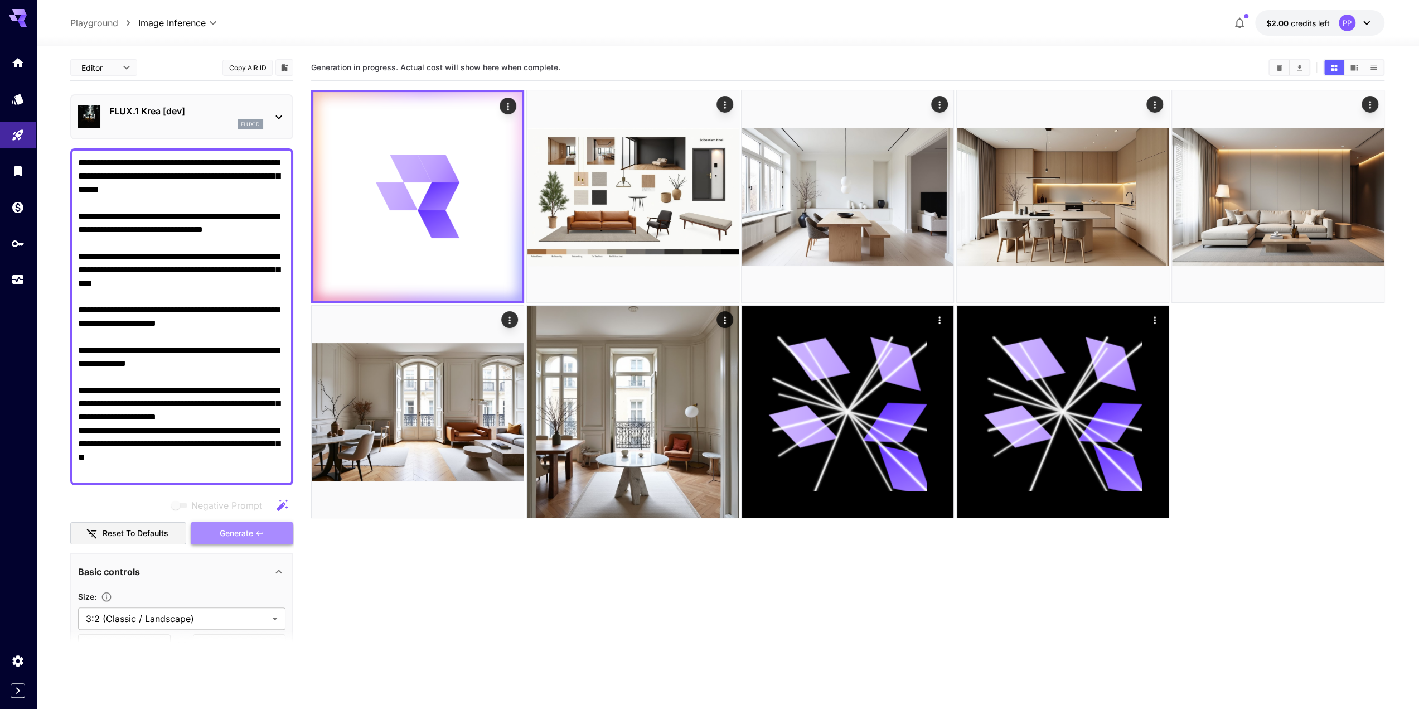
click at [243, 530] on span "Generate" at bounding box center [236, 533] width 33 height 14
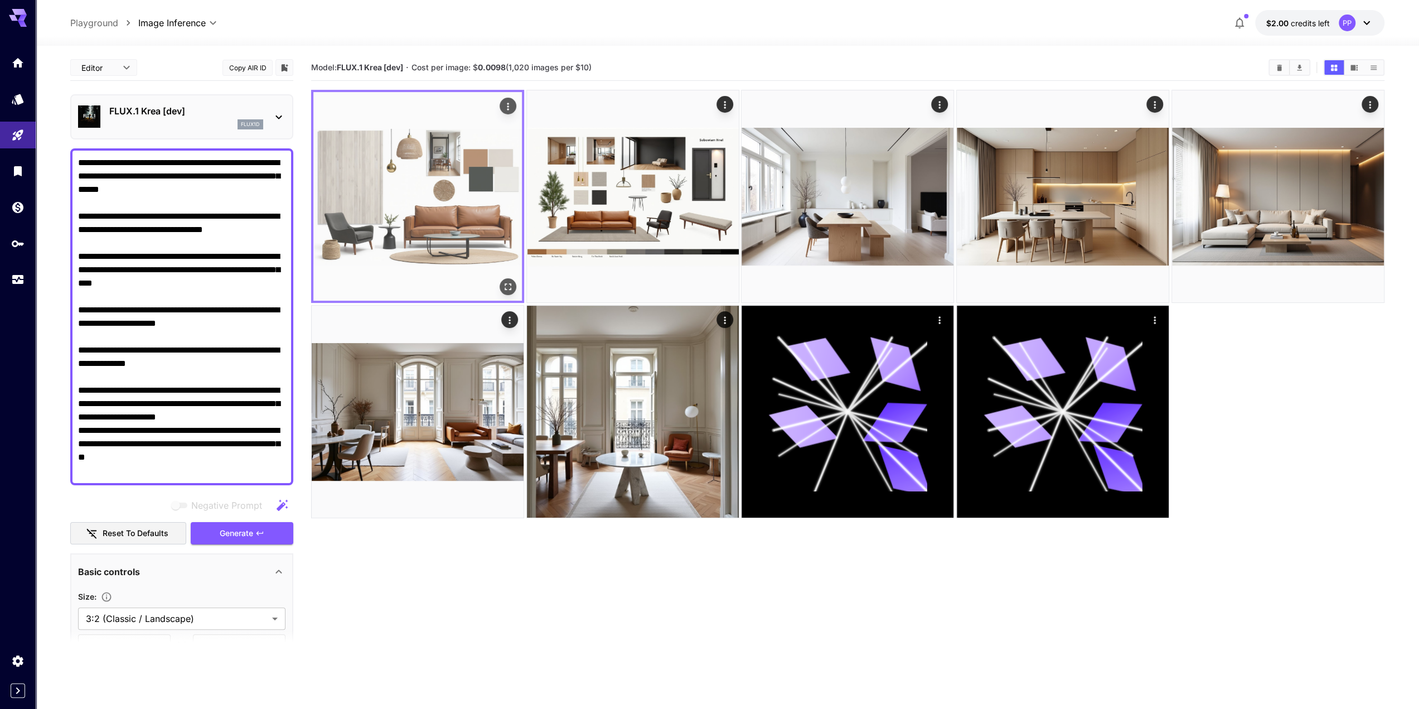
click at [474, 205] on img at bounding box center [417, 196] width 209 height 209
click at [458, 215] on img at bounding box center [417, 196] width 209 height 209
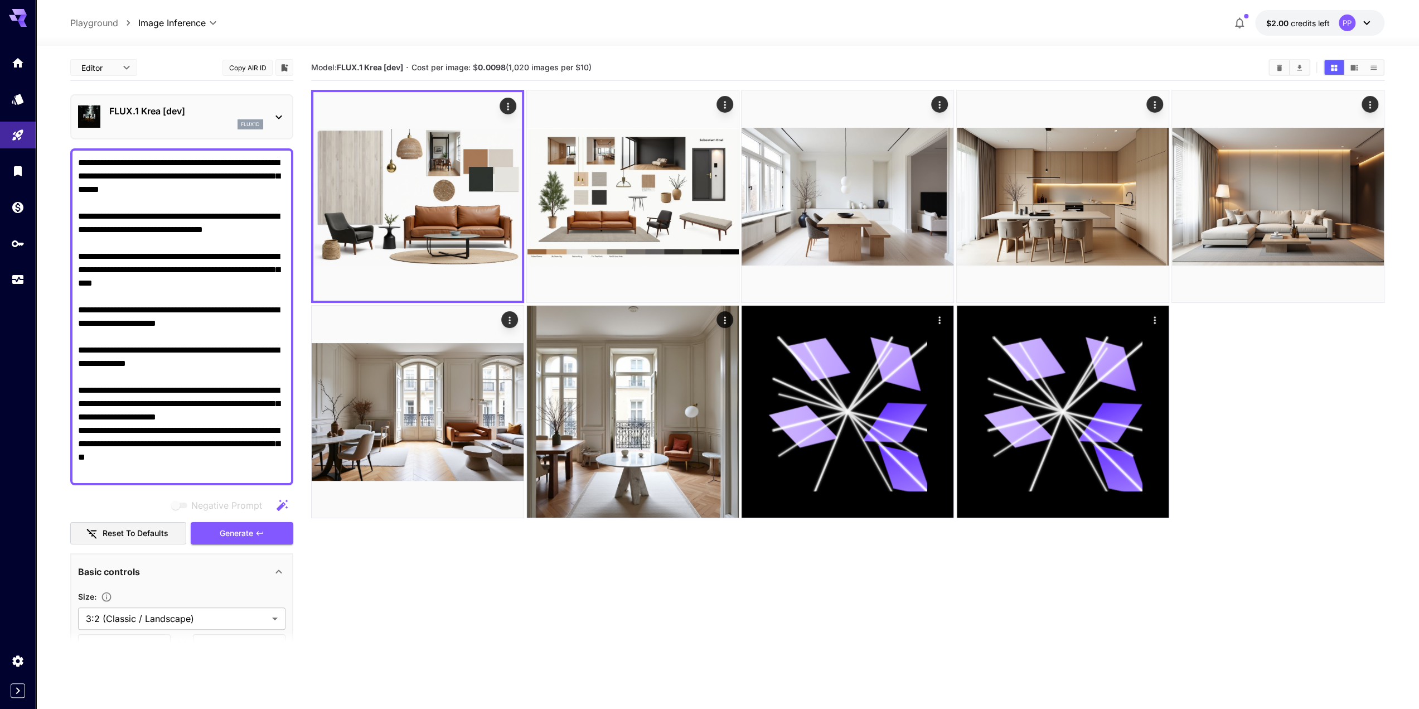
drag, startPoint x: 104, startPoint y: 226, endPoint x: 281, endPoint y: 233, distance: 177.5
click at [281, 233] on textarea "**********" at bounding box center [181, 316] width 207 height 321
drag, startPoint x: 161, startPoint y: 257, endPoint x: 219, endPoint y: 364, distance: 121.5
click at [219, 364] on textarea "**********" at bounding box center [181, 316] width 207 height 321
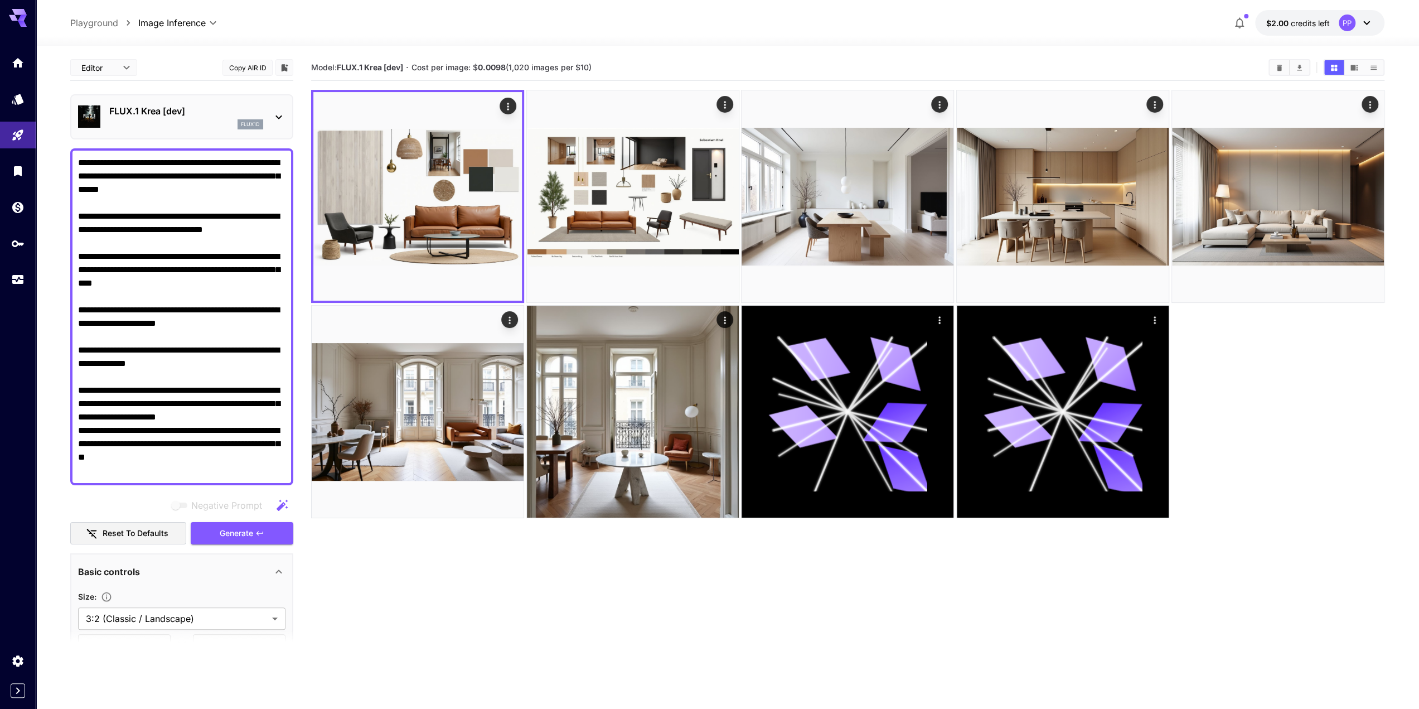
drag, startPoint x: 205, startPoint y: 365, endPoint x: 42, endPoint y: 351, distance: 163.5
click at [42, 351] on section "**********" at bounding box center [728, 421] width 1384 height 751
drag, startPoint x: 86, startPoint y: 391, endPoint x: 200, endPoint y: 467, distance: 137.2
click at [200, 467] on textarea "**********" at bounding box center [181, 316] width 207 height 321
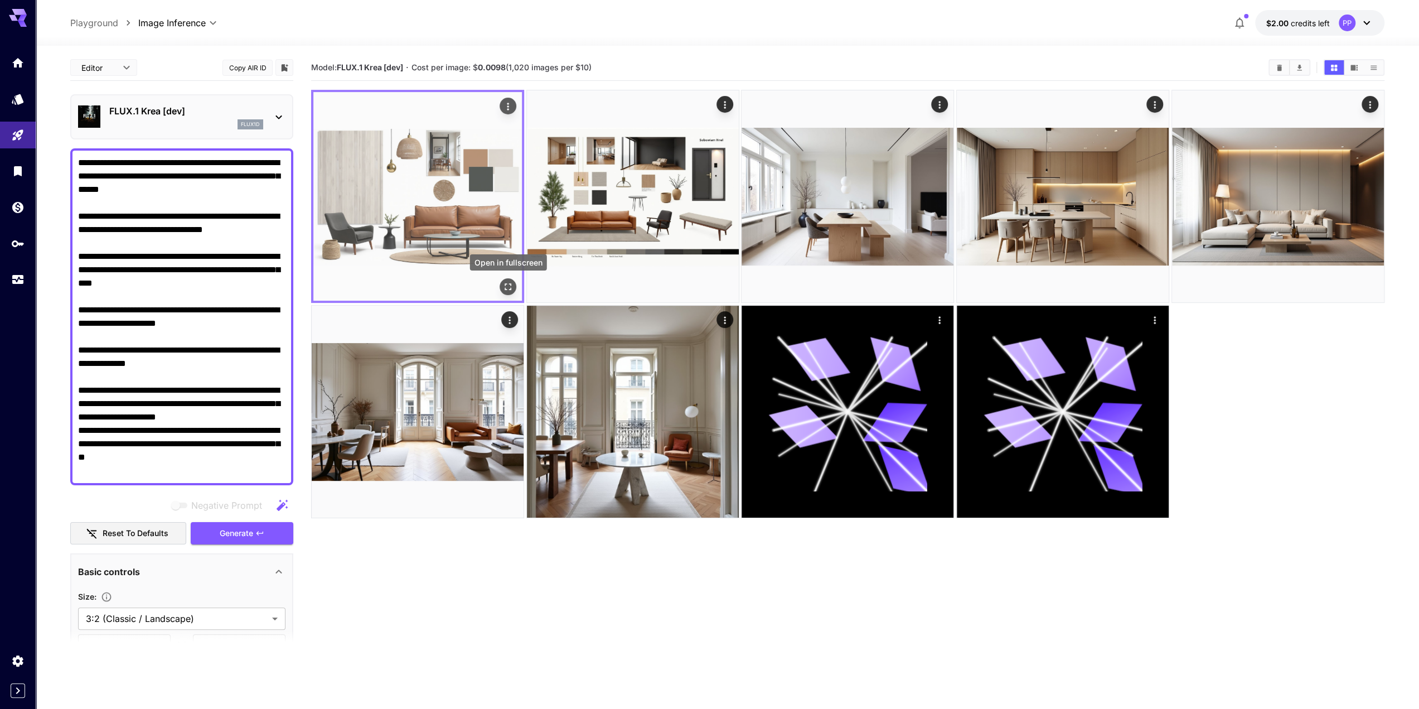
click at [504, 283] on icon "Open in fullscreen" at bounding box center [507, 286] width 11 height 11
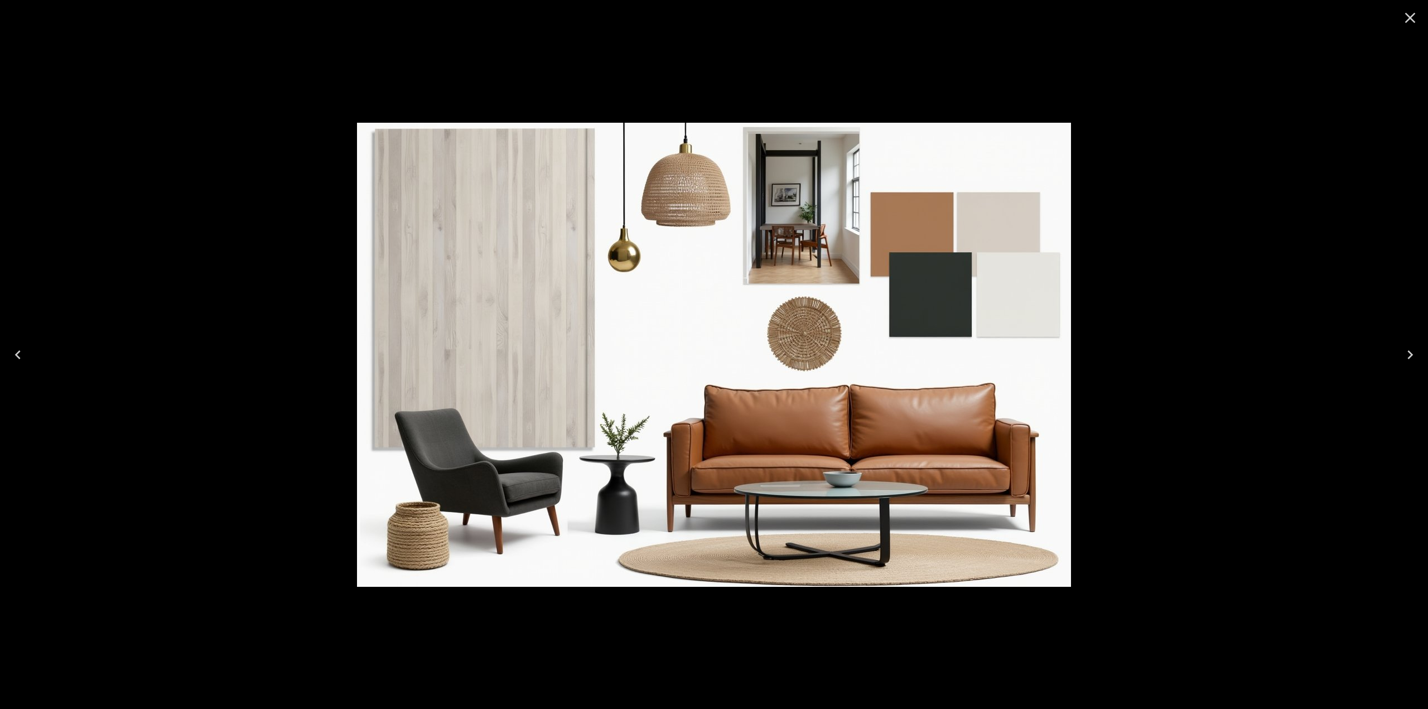
click at [996, 3] on div at bounding box center [714, 354] width 1428 height 709
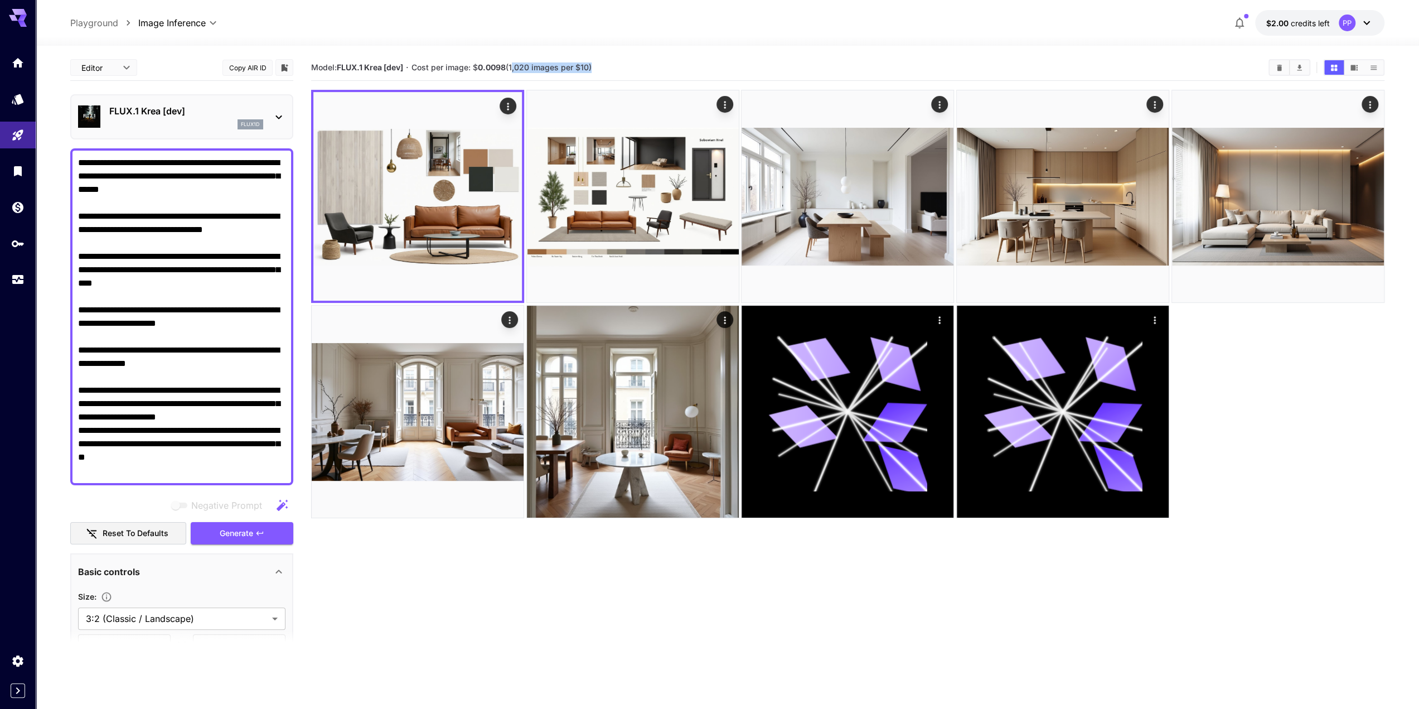
drag, startPoint x: 513, startPoint y: 65, endPoint x: 591, endPoint y: 62, distance: 78.1
click at [591, 62] on section "Model: FLUX.1 Krea [dev] · Cost per image: $ 0.0098 (1,020 images per $10)" at bounding box center [785, 67] width 949 height 13
click at [809, 50] on div "**********" at bounding box center [727, 421] width 1314 height 751
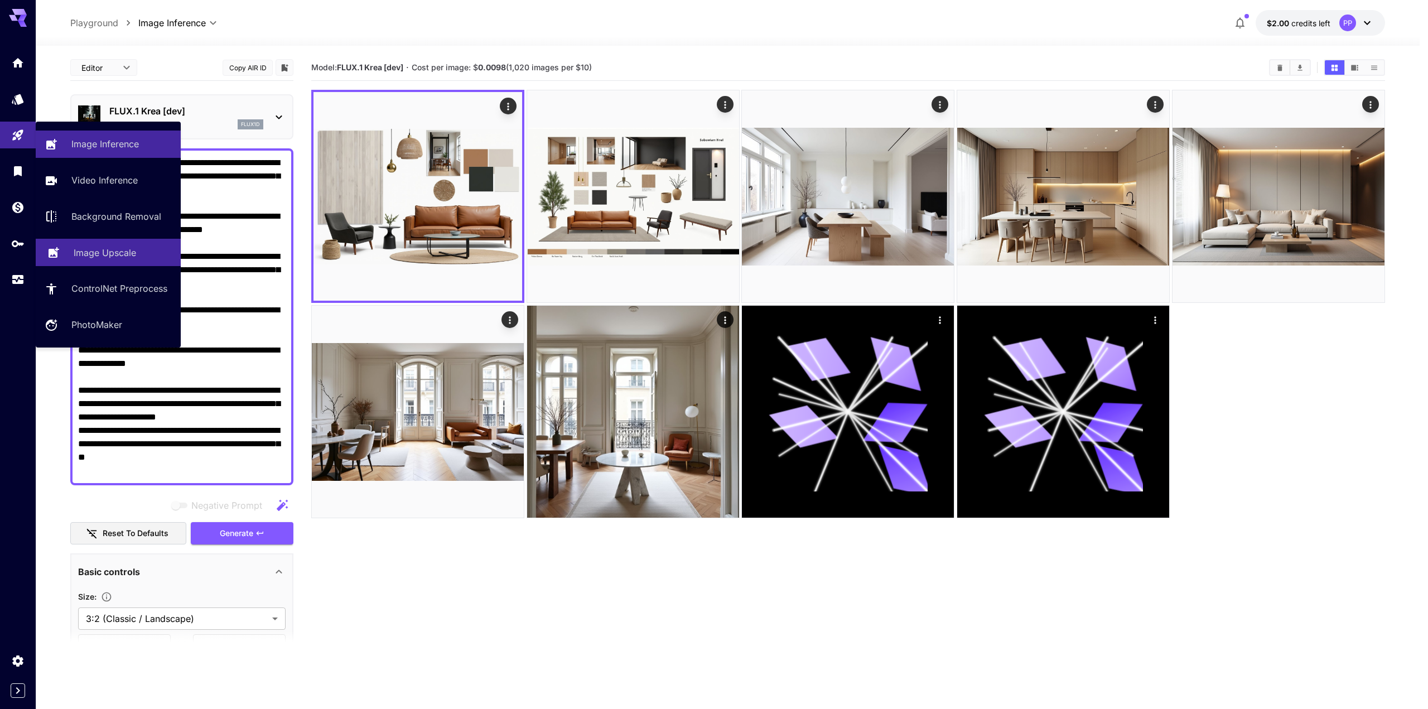
click at [114, 255] on p "Image Upscale" at bounding box center [105, 252] width 62 height 13
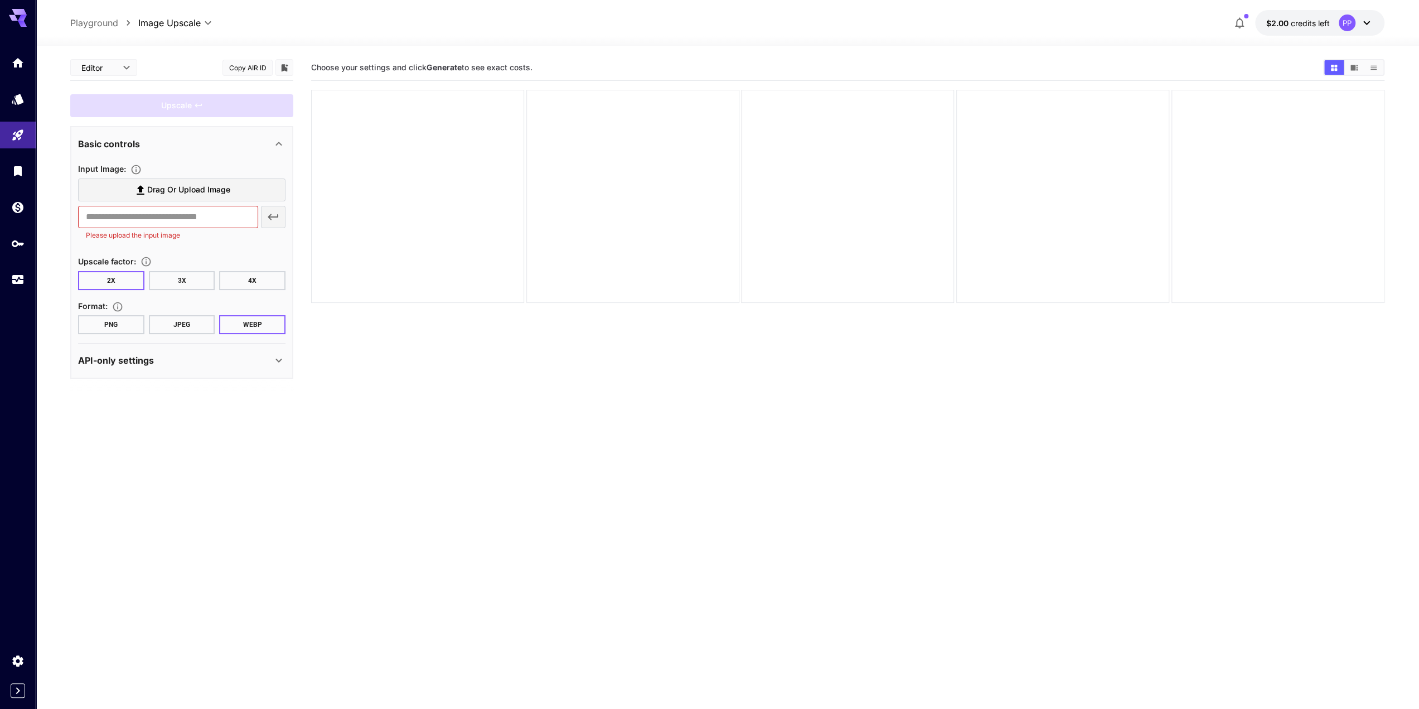
click at [124, 67] on body "**********" at bounding box center [709, 398] width 1419 height 797
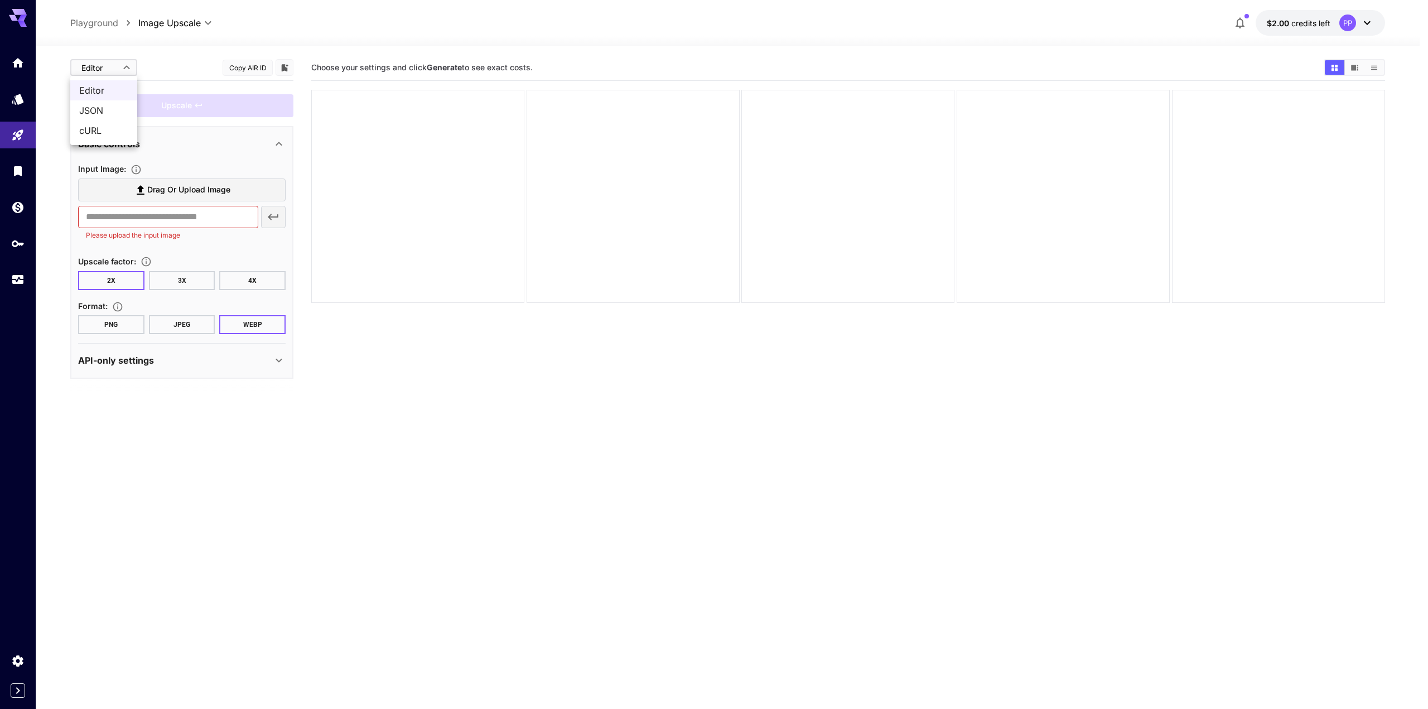
click at [151, 60] on div at bounding box center [714, 354] width 1428 height 709
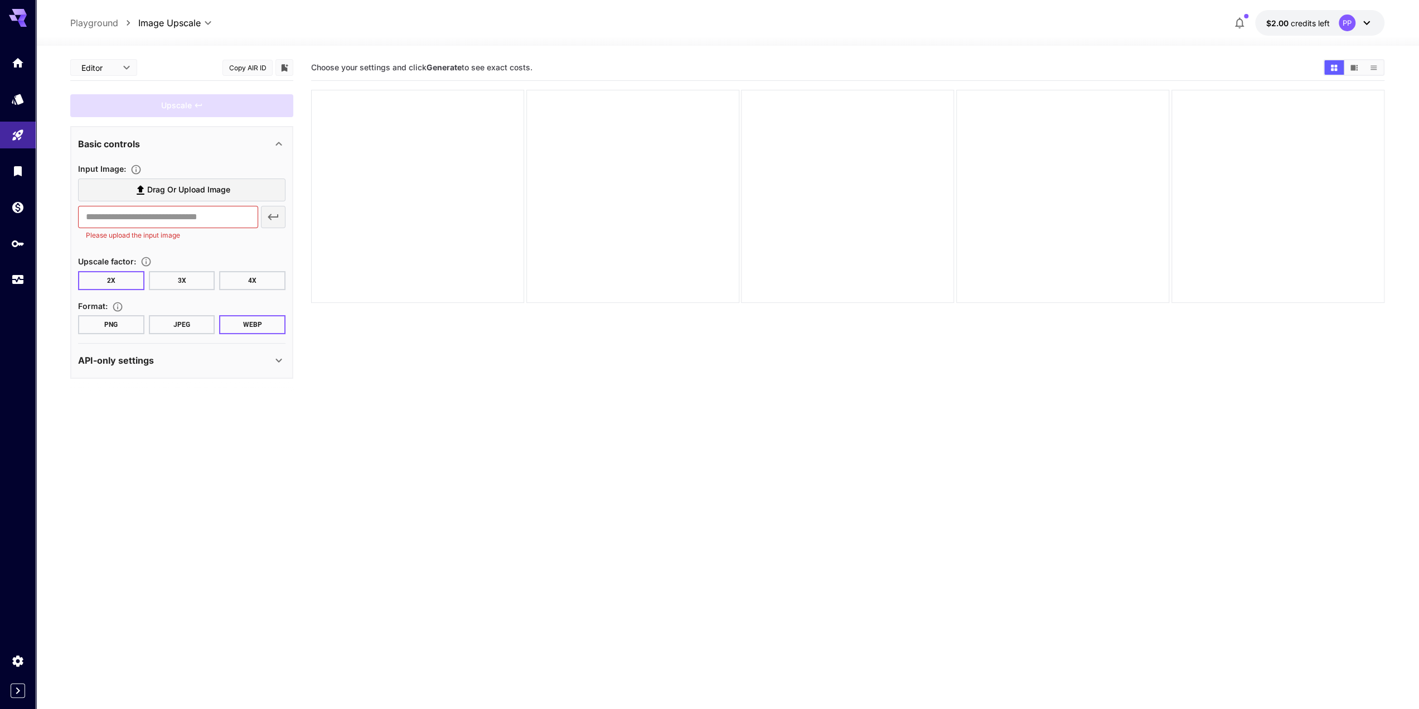
click at [148, 362] on p "API-only settings" at bounding box center [116, 360] width 76 height 13
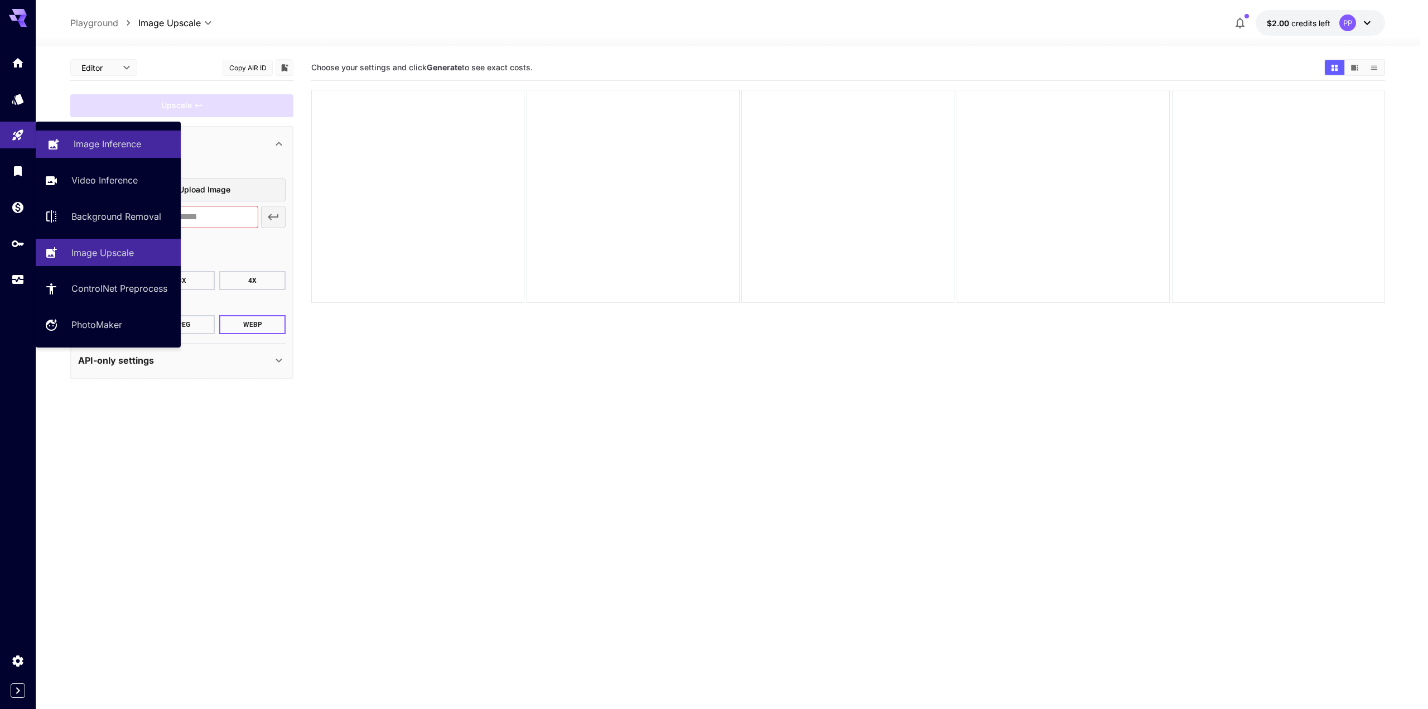
click at [97, 148] on p "Image Inference" at bounding box center [107, 143] width 67 height 13
type input "**********"
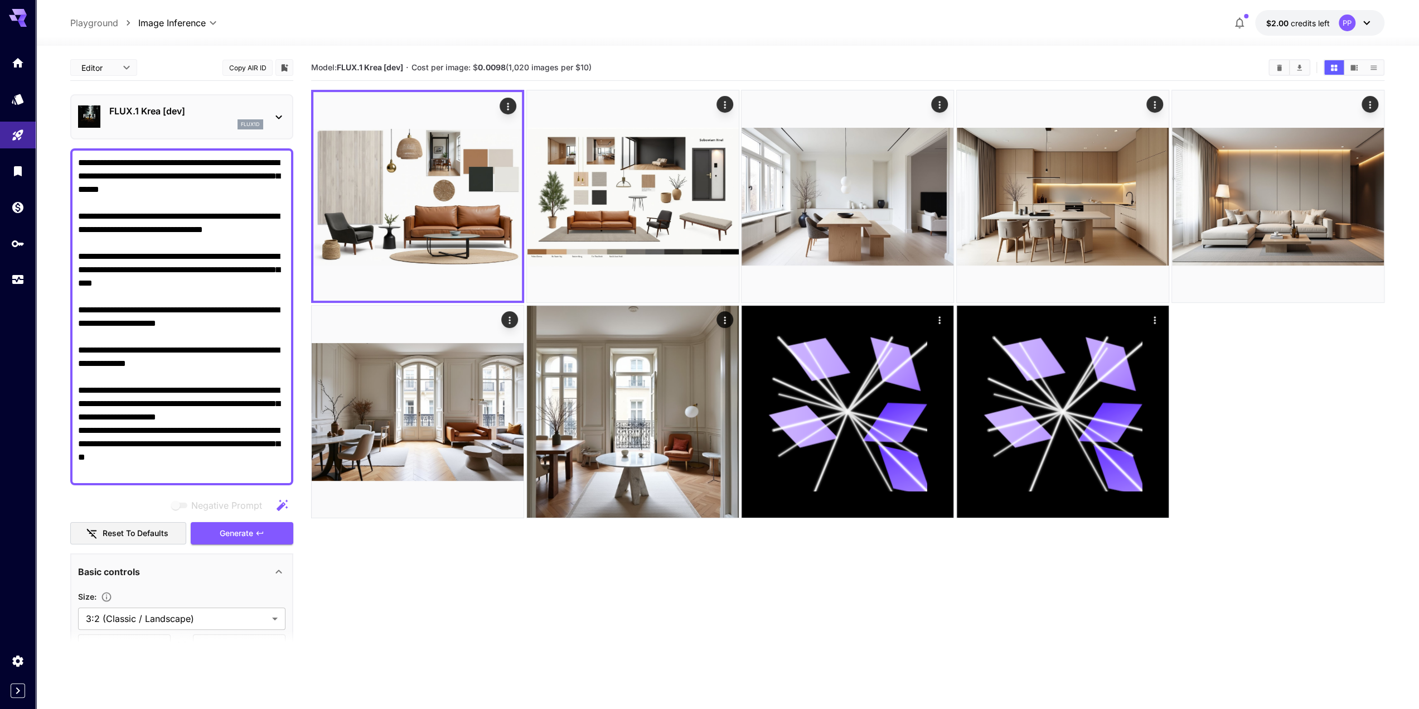
click at [159, 121] on div "flux1d" at bounding box center [186, 124] width 154 height 10
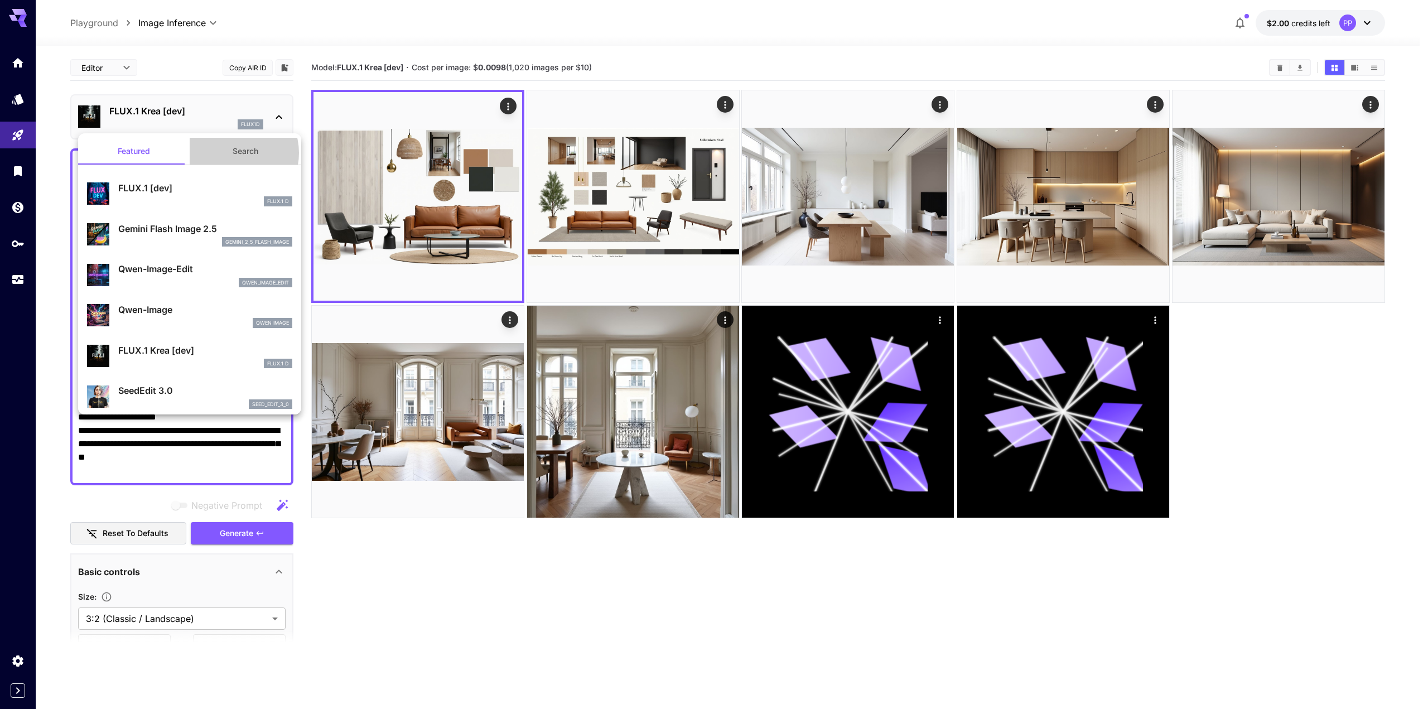
click at [228, 153] on button "Search" at bounding box center [246, 151] width 112 height 27
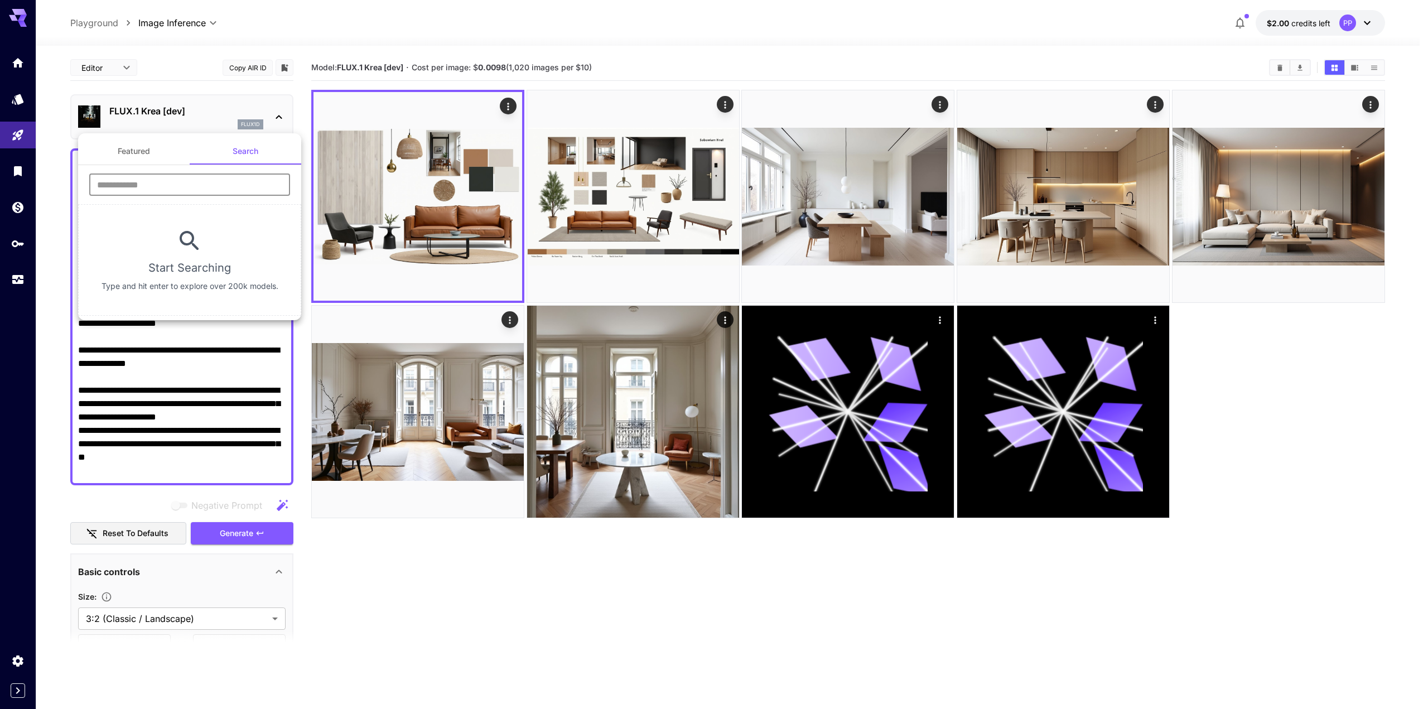
click at [213, 179] on input "text" at bounding box center [189, 184] width 201 height 22
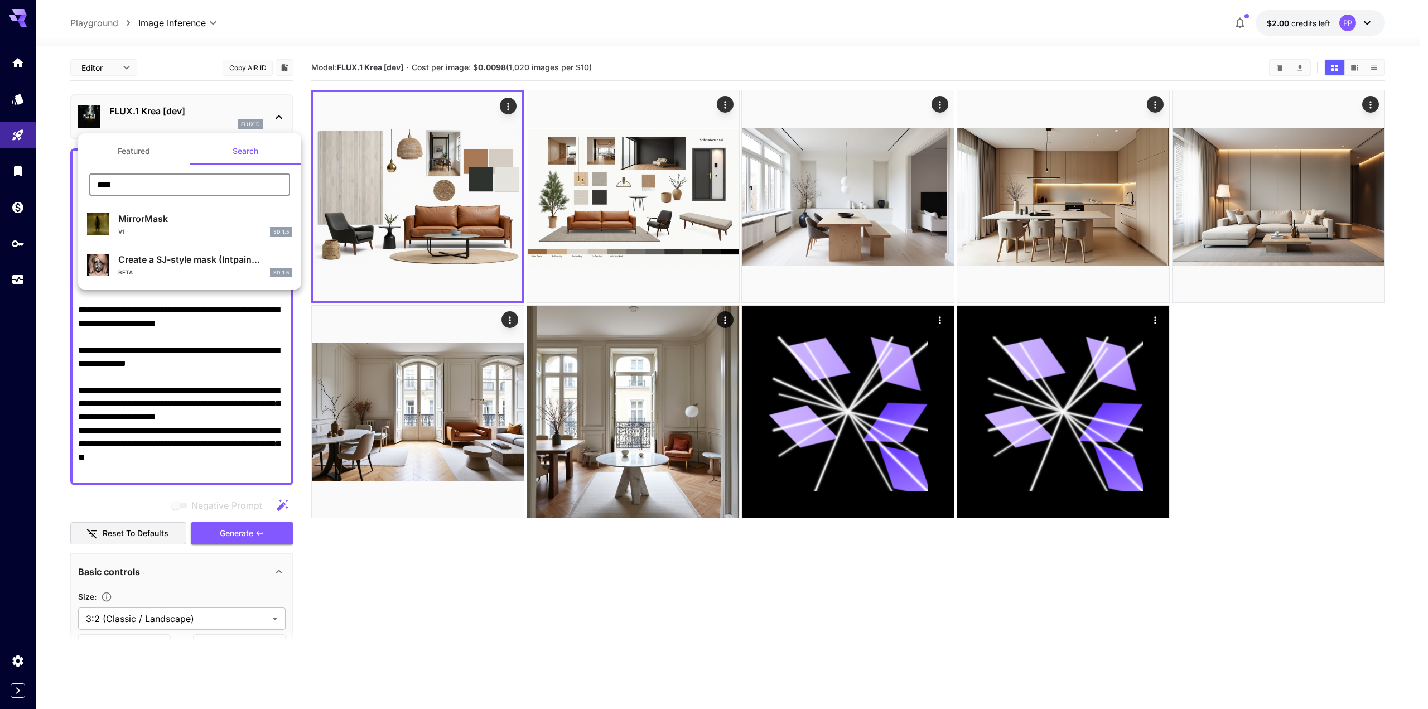
drag, startPoint x: 86, startPoint y: 191, endPoint x: 65, endPoint y: 189, distance: 21.9
click at [65, 190] on div "Featured Search **** ​ MirrorMask v1 SD 1.5 Create a SJ-style mask (Intpain... …" at bounding box center [111, 167] width 223 height 335
type input "***"
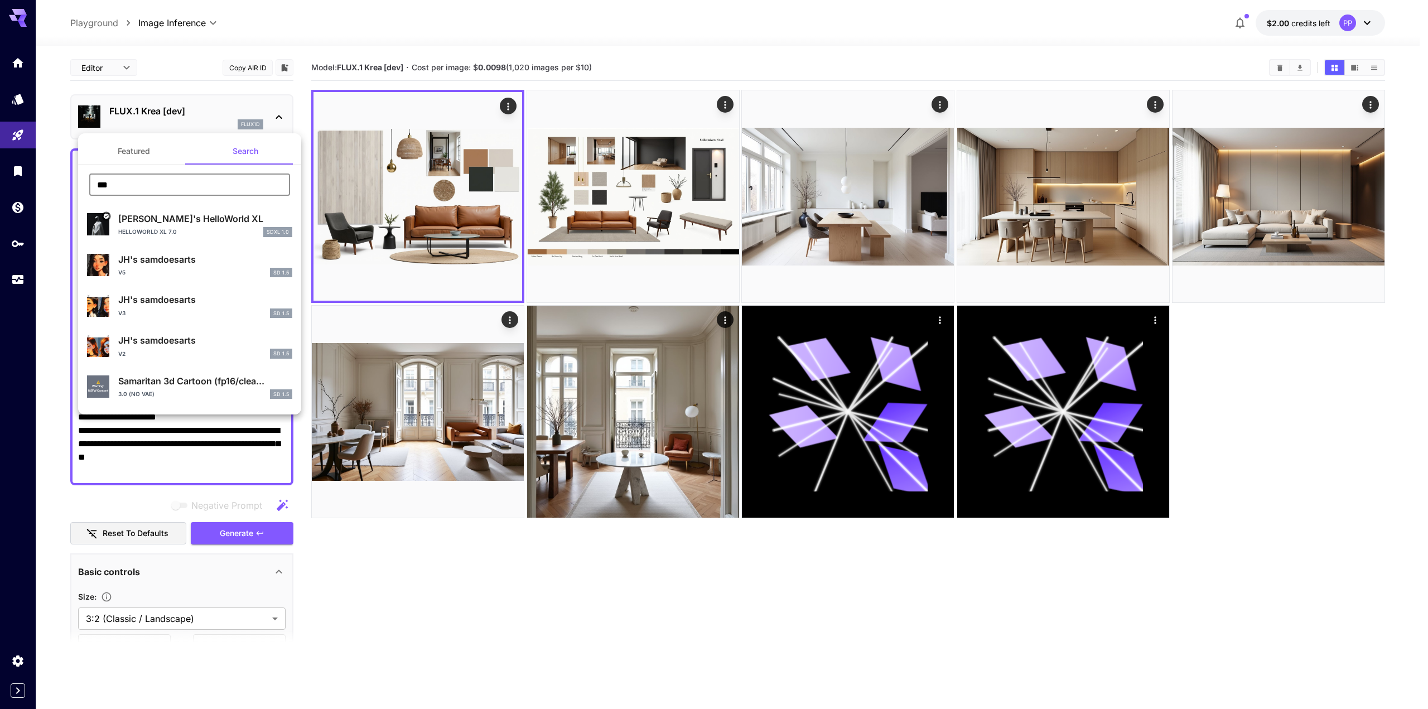
click at [208, 227] on div "HelloWorld XL 7.0 SDXL 1.0" at bounding box center [205, 232] width 174 height 10
type input "**"
type input "***"
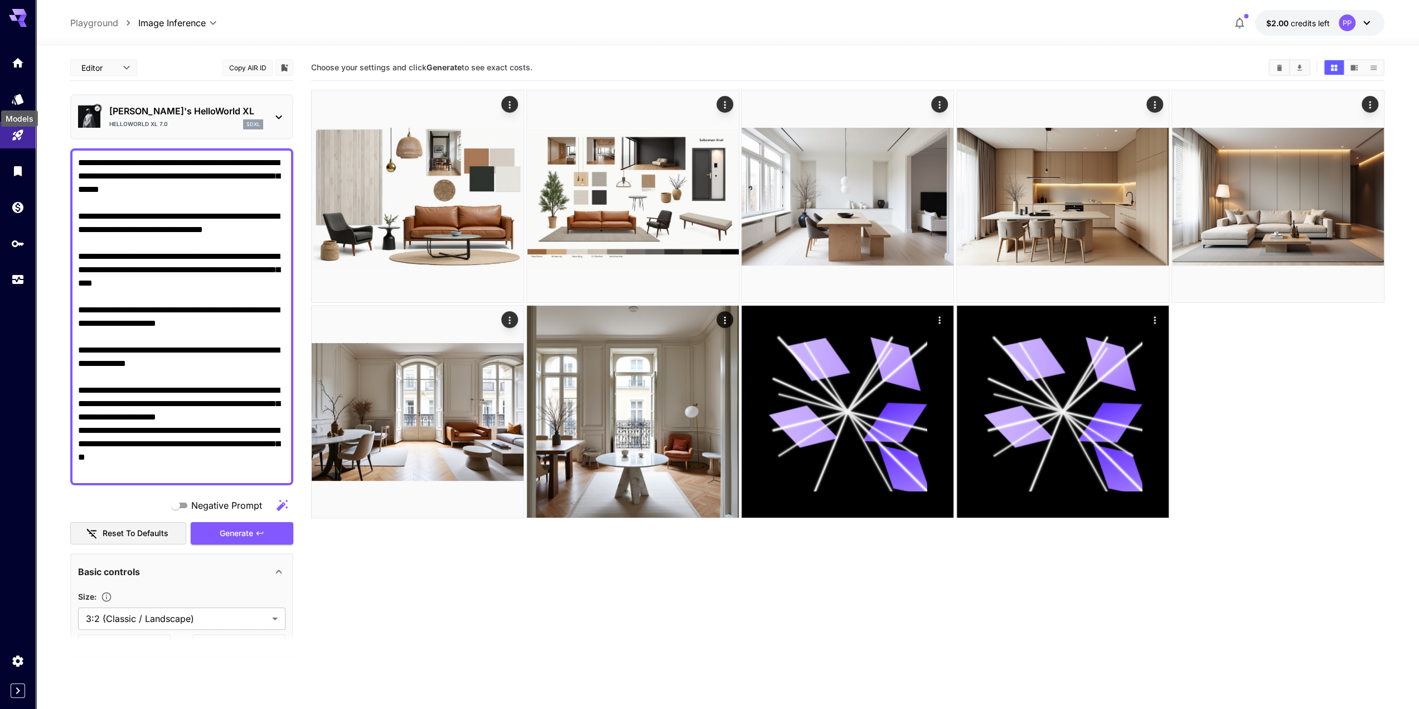
drag, startPoint x: 16, startPoint y: 100, endPoint x: 16, endPoint y: 107, distance: 7.3
click at [16, 107] on div "Models" at bounding box center [19, 115] width 39 height 25
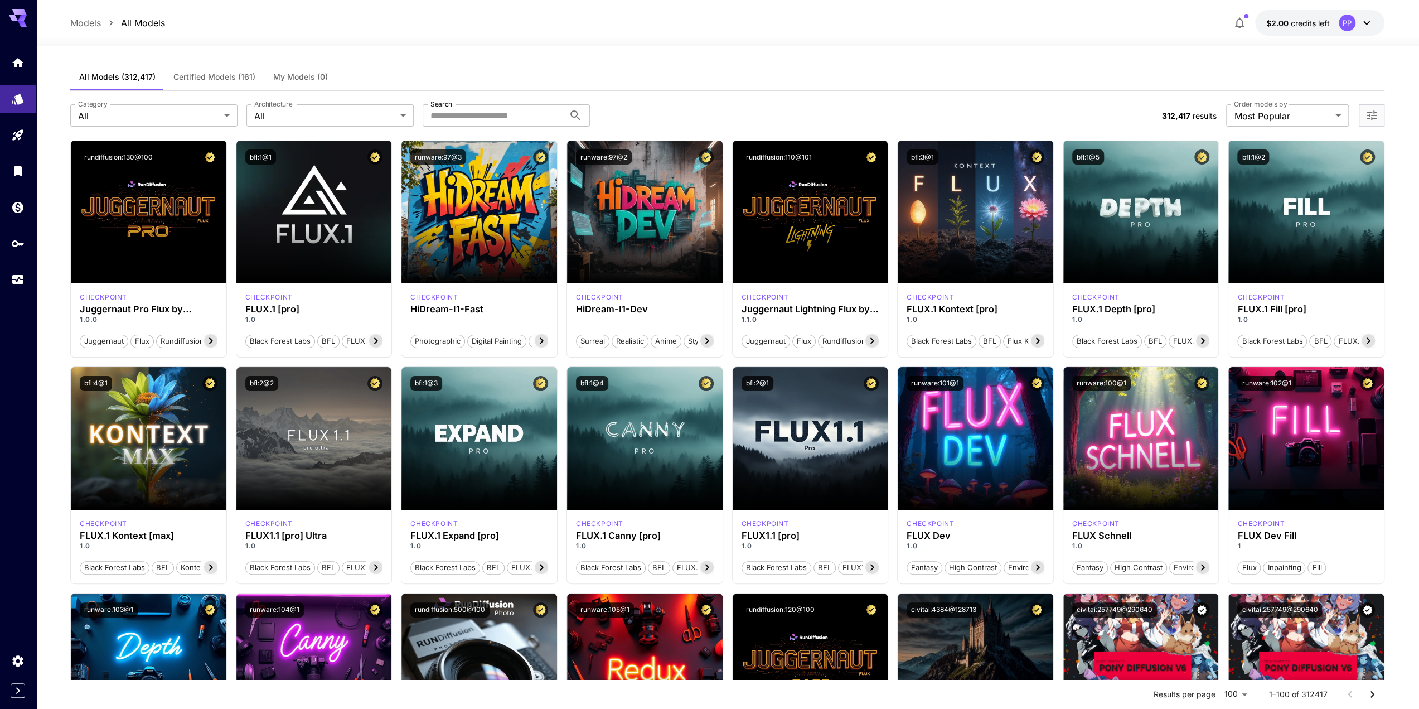
click at [214, 79] on span "Certified Models (161)" at bounding box center [214, 77] width 82 height 10
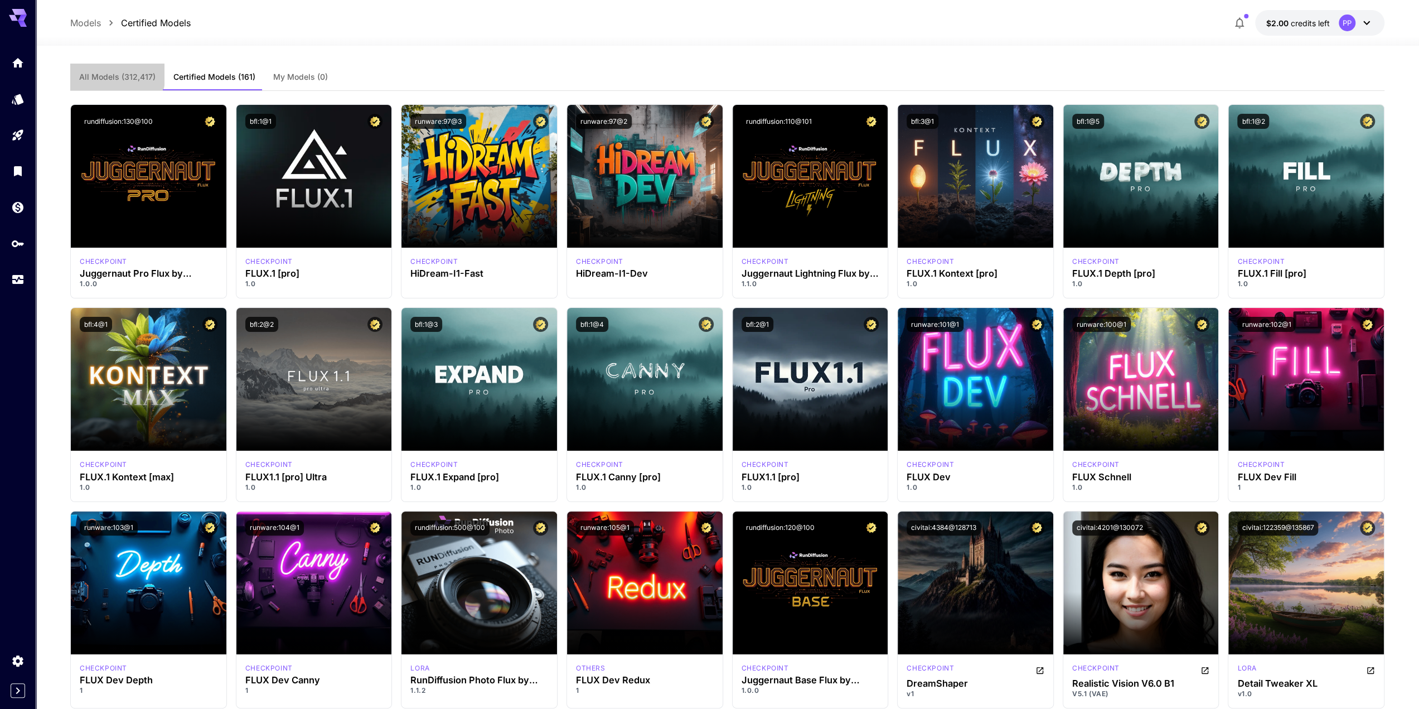
click at [97, 73] on span "All Models (312,417)" at bounding box center [117, 77] width 76 height 10
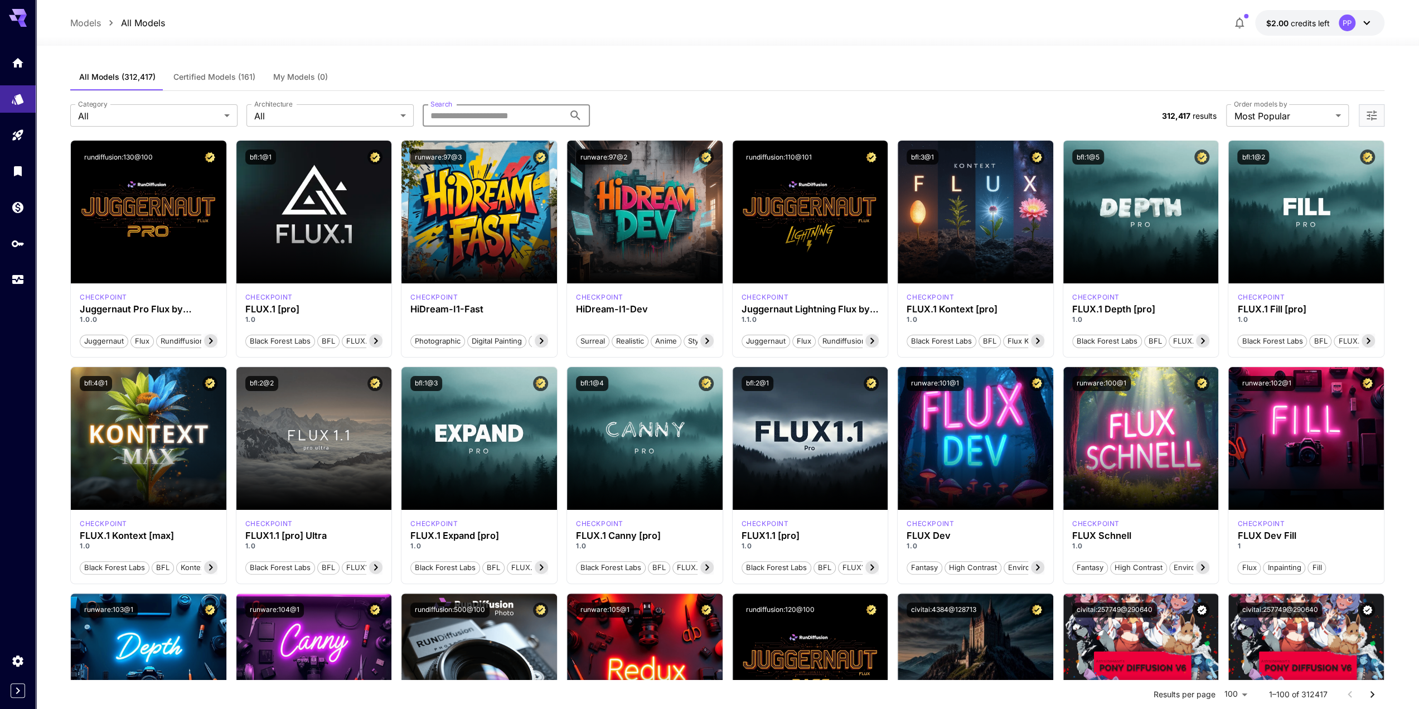
click at [475, 118] on input "Search" at bounding box center [494, 115] width 142 height 22
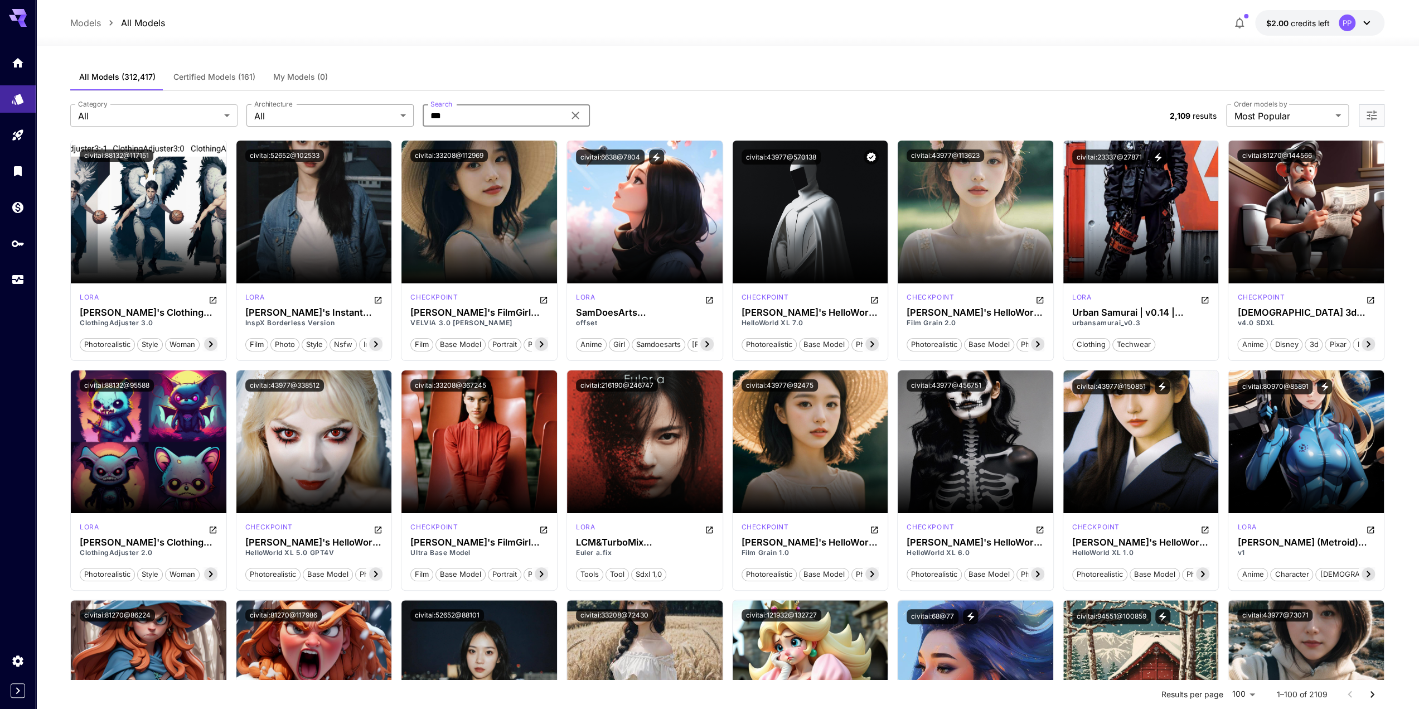
drag, startPoint x: 462, startPoint y: 115, endPoint x: 395, endPoint y: 110, distance: 67.1
click at [397, 111] on div "Category All *** Category Architecture All *** Architecture Search *** Search" at bounding box center [615, 115] width 1091 height 22
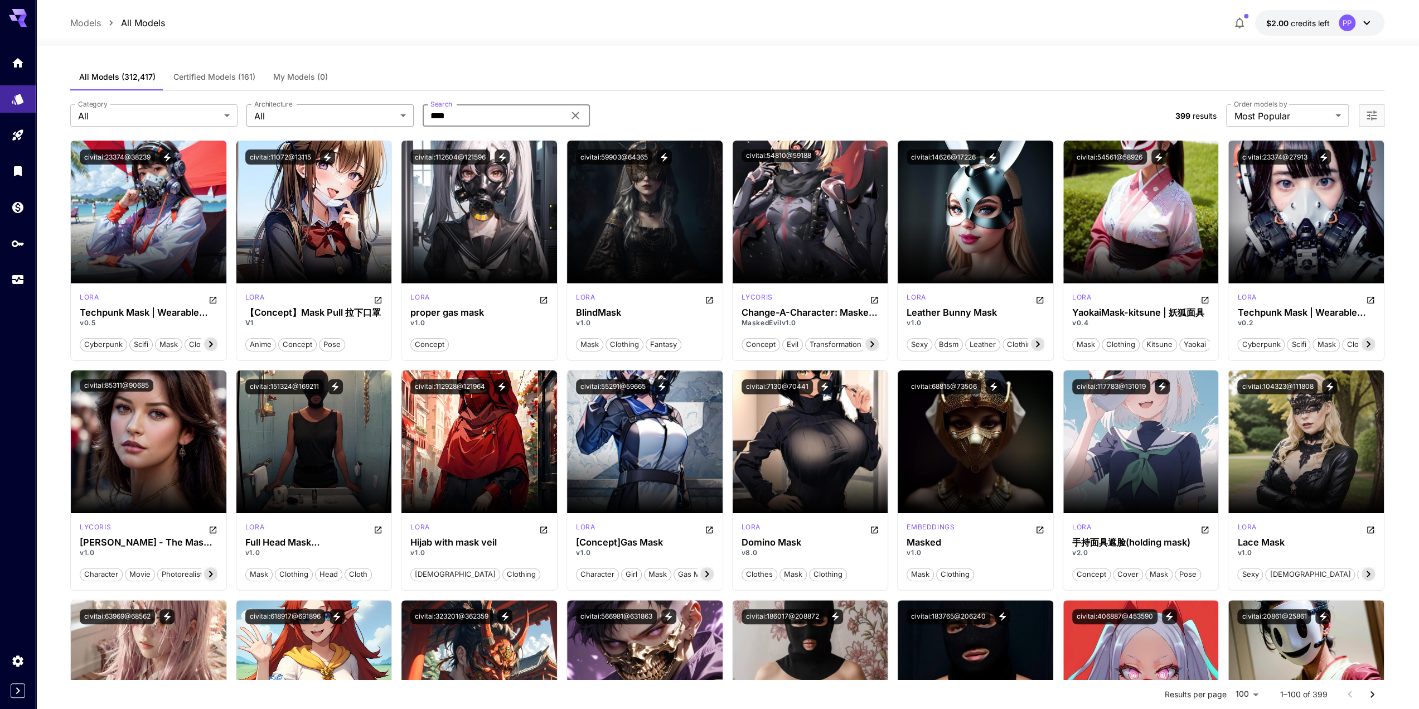
drag, startPoint x: 462, startPoint y: 119, endPoint x: 410, endPoint y: 119, distance: 51.9
click at [410, 119] on div "Category All *** Category Architecture All *** Architecture Search **** Search" at bounding box center [618, 115] width 1096 height 22
type input "*******"
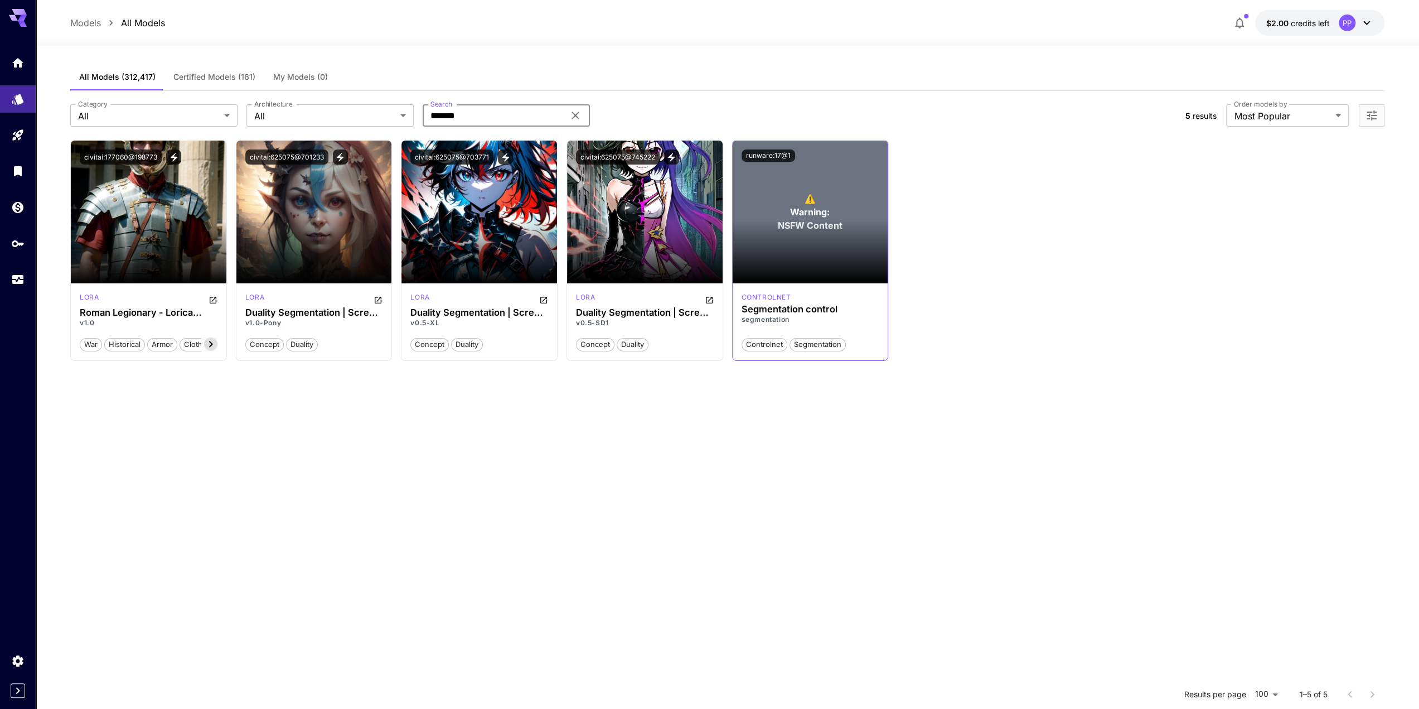
click at [789, 205] on p "⚠️ Warning: NSFW Content" at bounding box center [810, 212] width 65 height 40
click at [1370, 113] on icon "Open more filters" at bounding box center [1371, 115] width 13 height 13
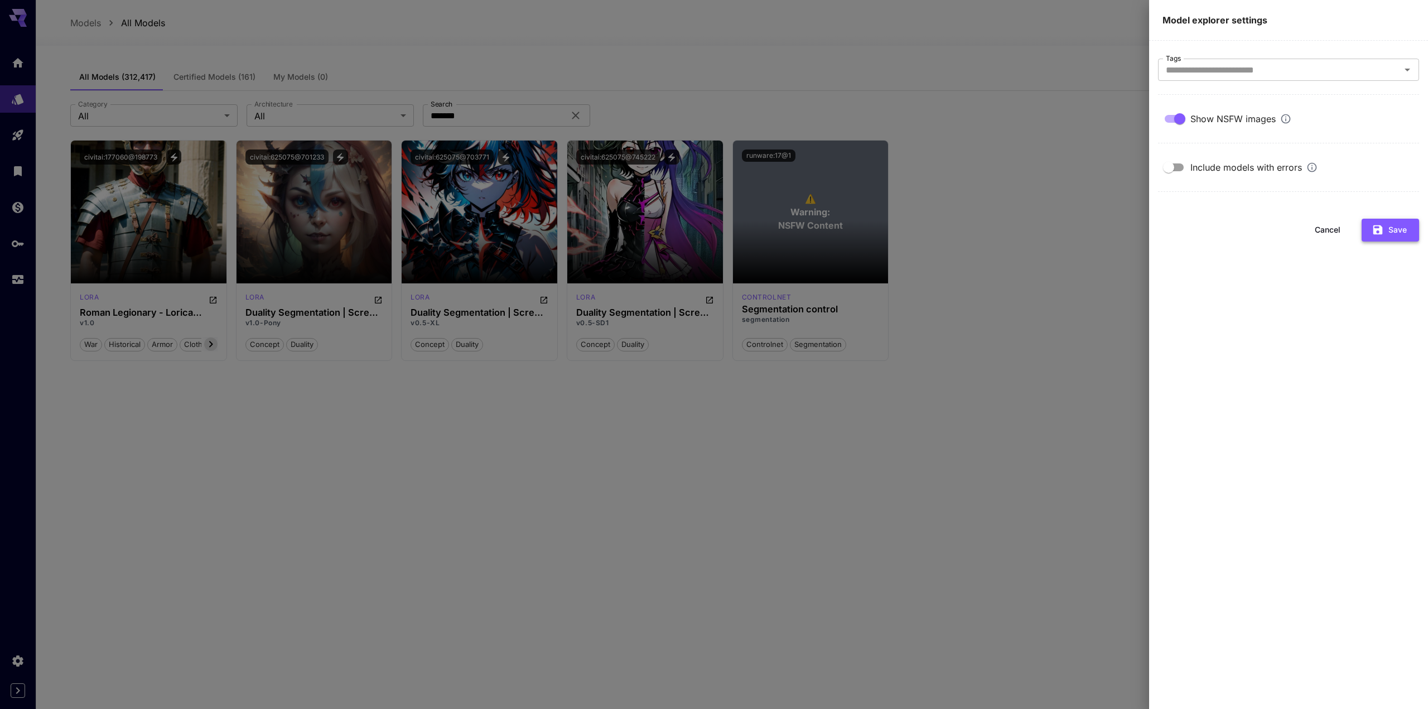
click at [1400, 234] on button "Save" at bounding box center [1389, 230] width 57 height 23
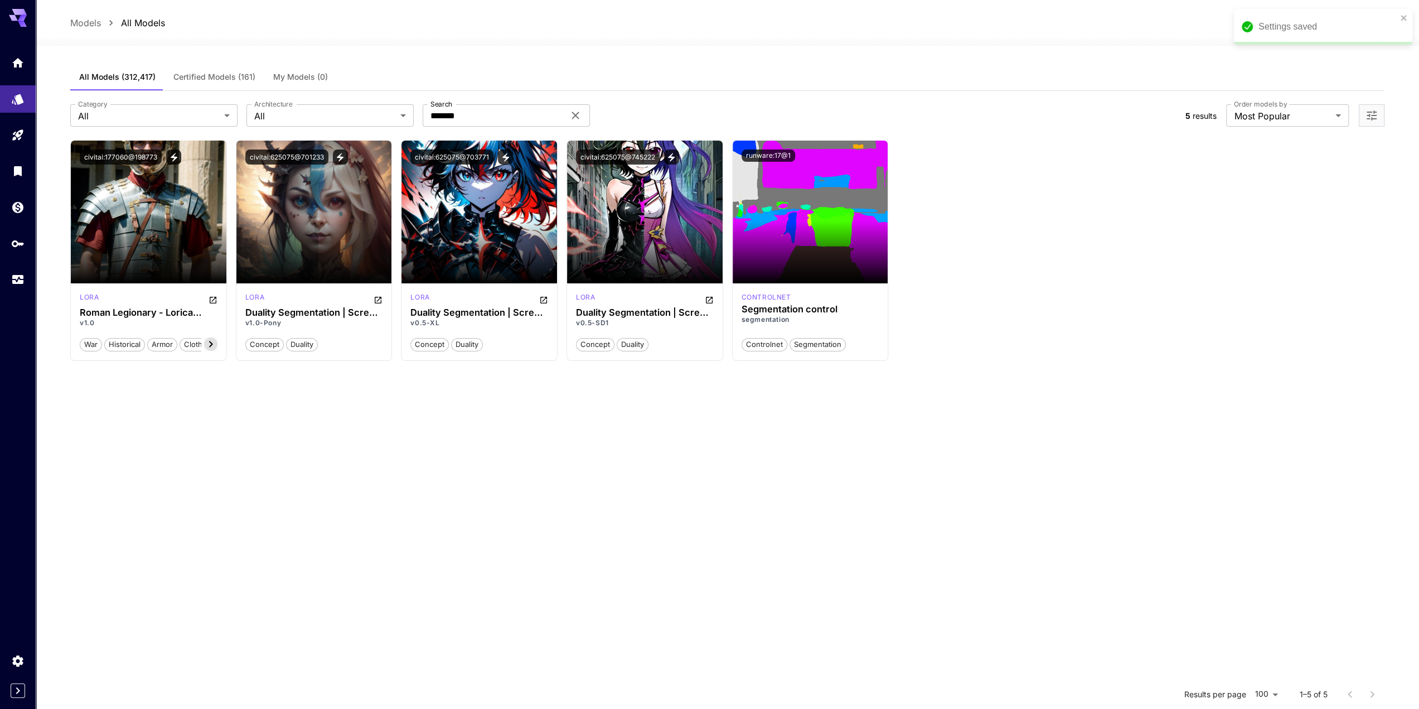
drag, startPoint x: 1044, startPoint y: 221, endPoint x: 1025, endPoint y: 225, distance: 19.3
click at [1043, 221] on div "Launch in Playground civitai:177060@198773 lora Roman Legionary - Lorica Segmen…" at bounding box center [727, 250] width 1314 height 221
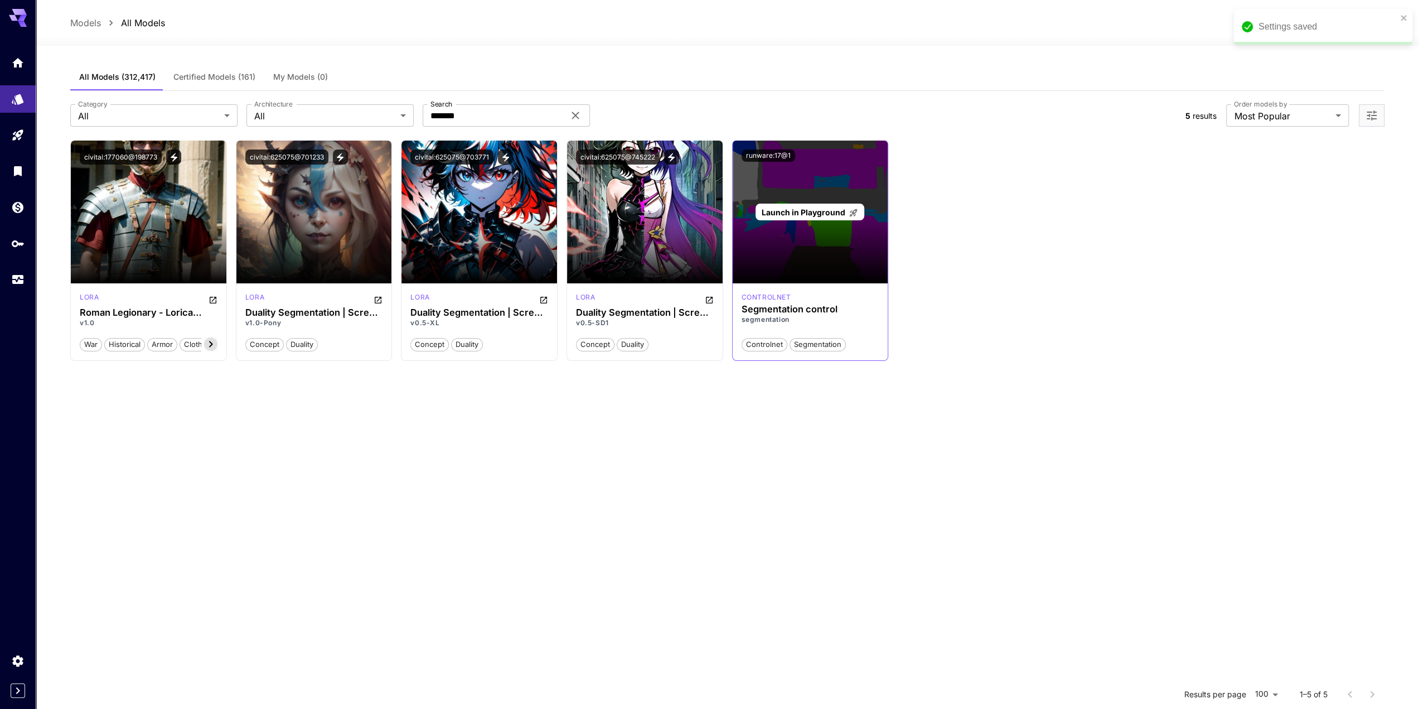
click at [807, 216] on p "Launch in Playground" at bounding box center [810, 212] width 96 height 12
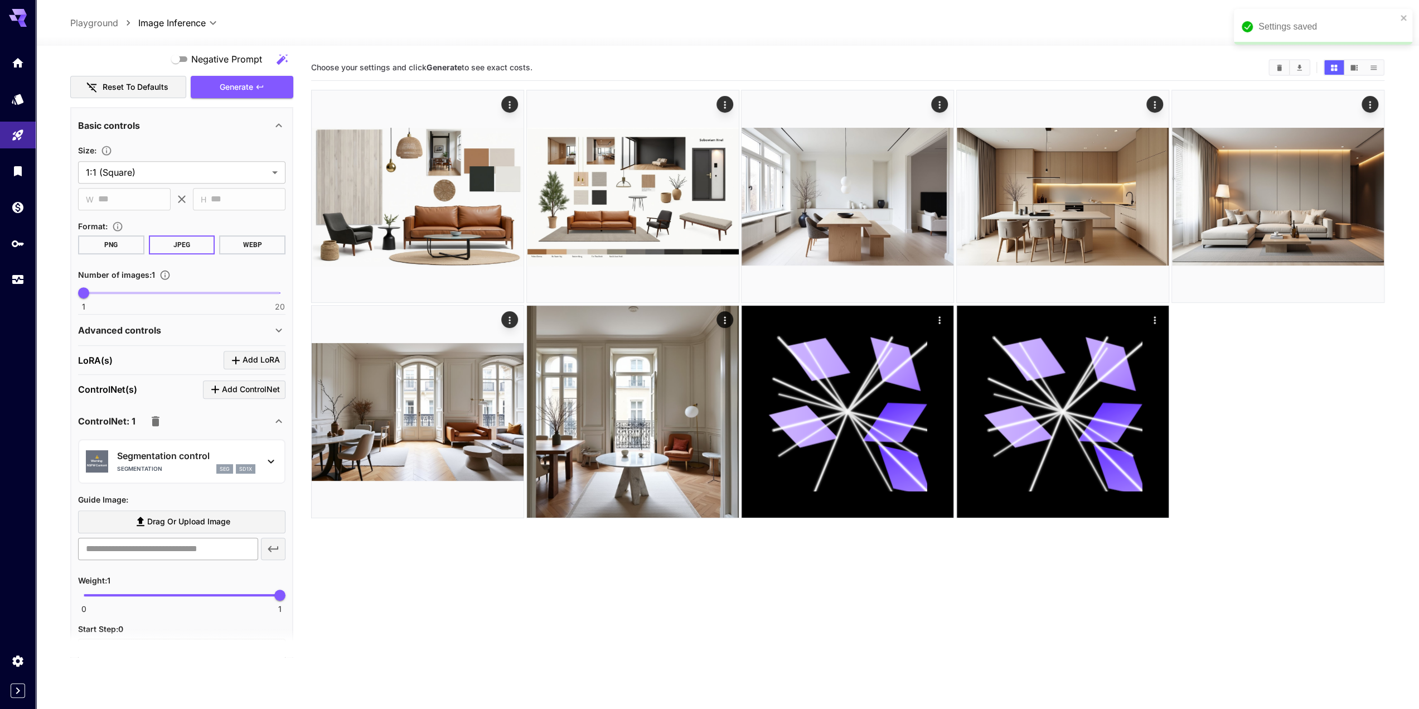
scroll to position [502, 0]
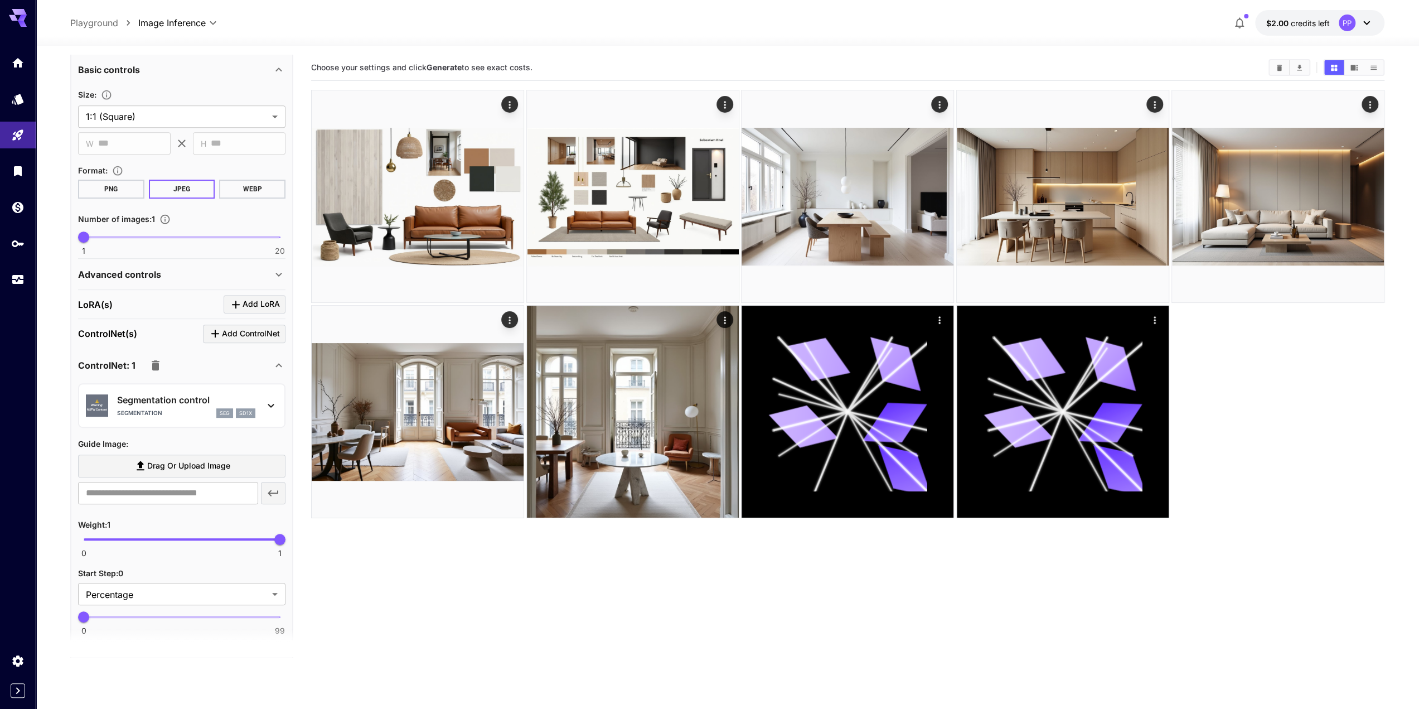
click at [175, 408] on div "segmentation seg sd1x" at bounding box center [186, 413] width 138 height 10
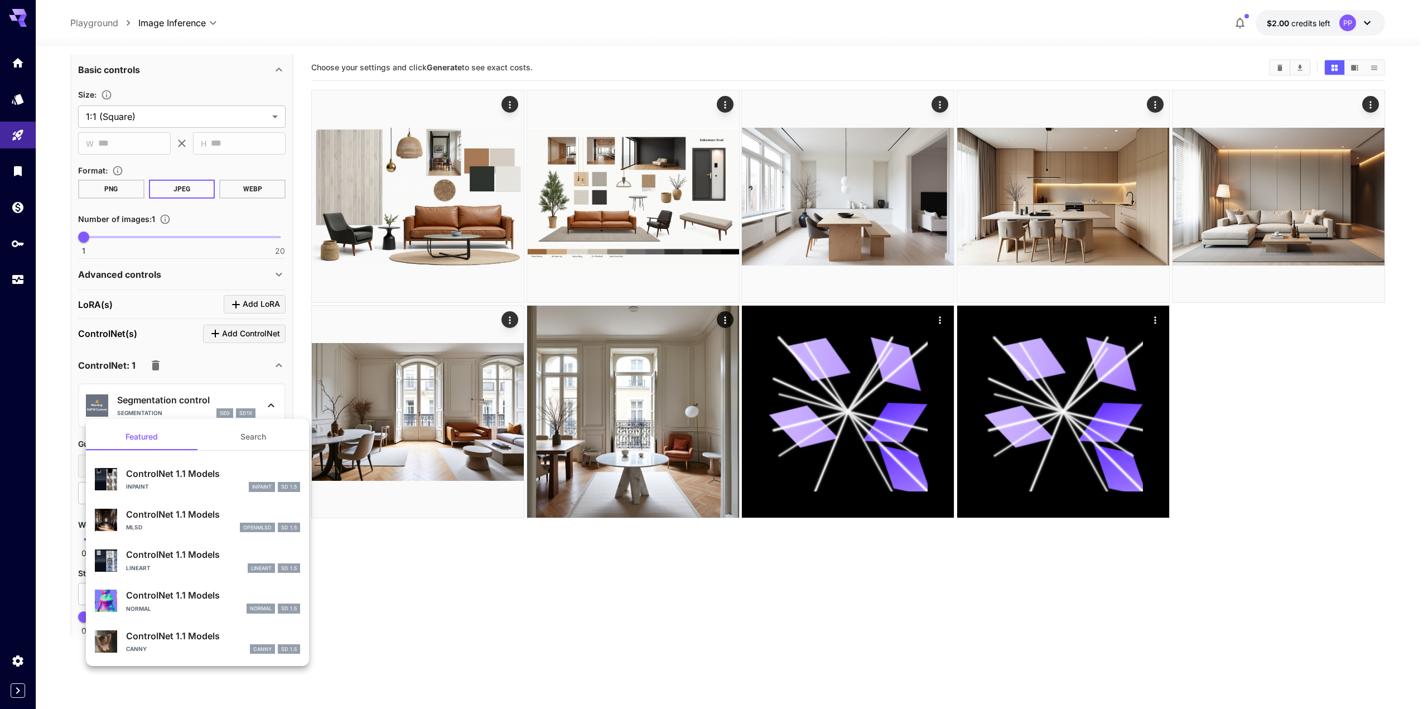
click at [417, 608] on div at bounding box center [714, 354] width 1428 height 709
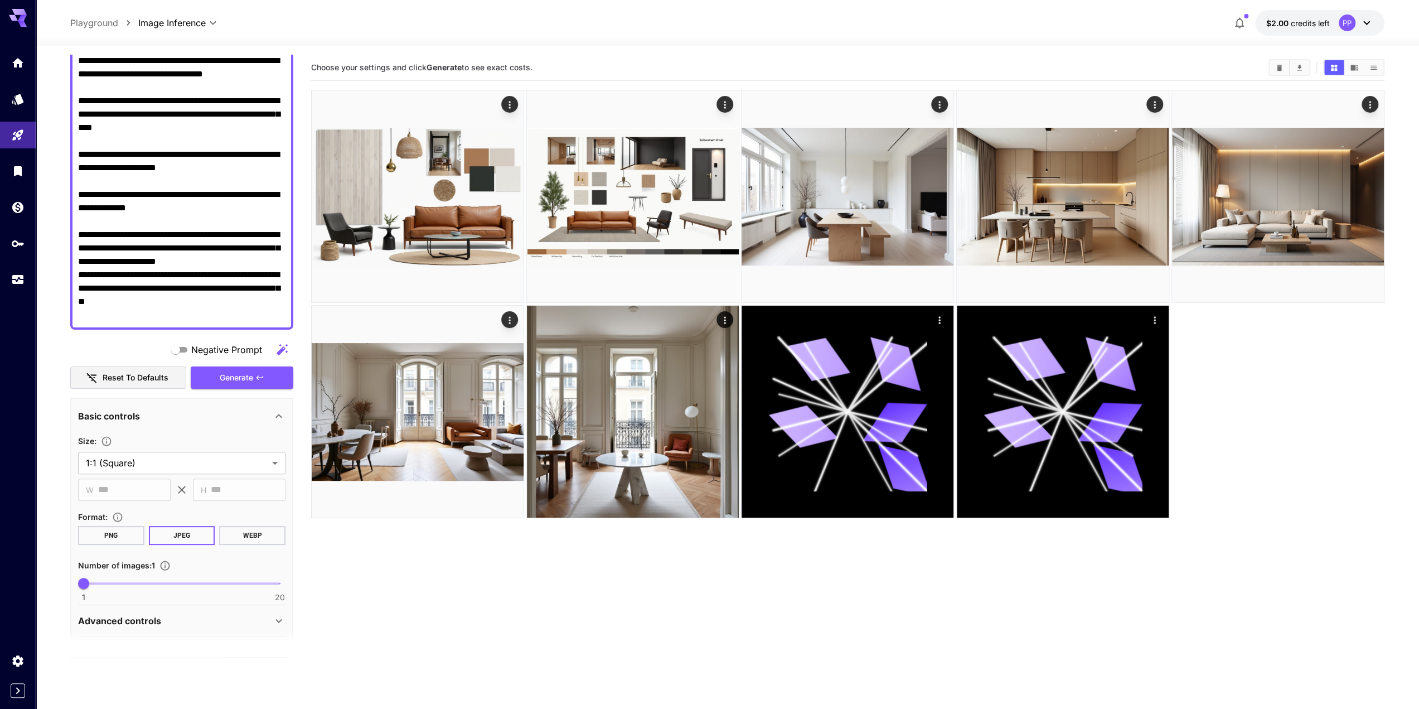
scroll to position [390, 0]
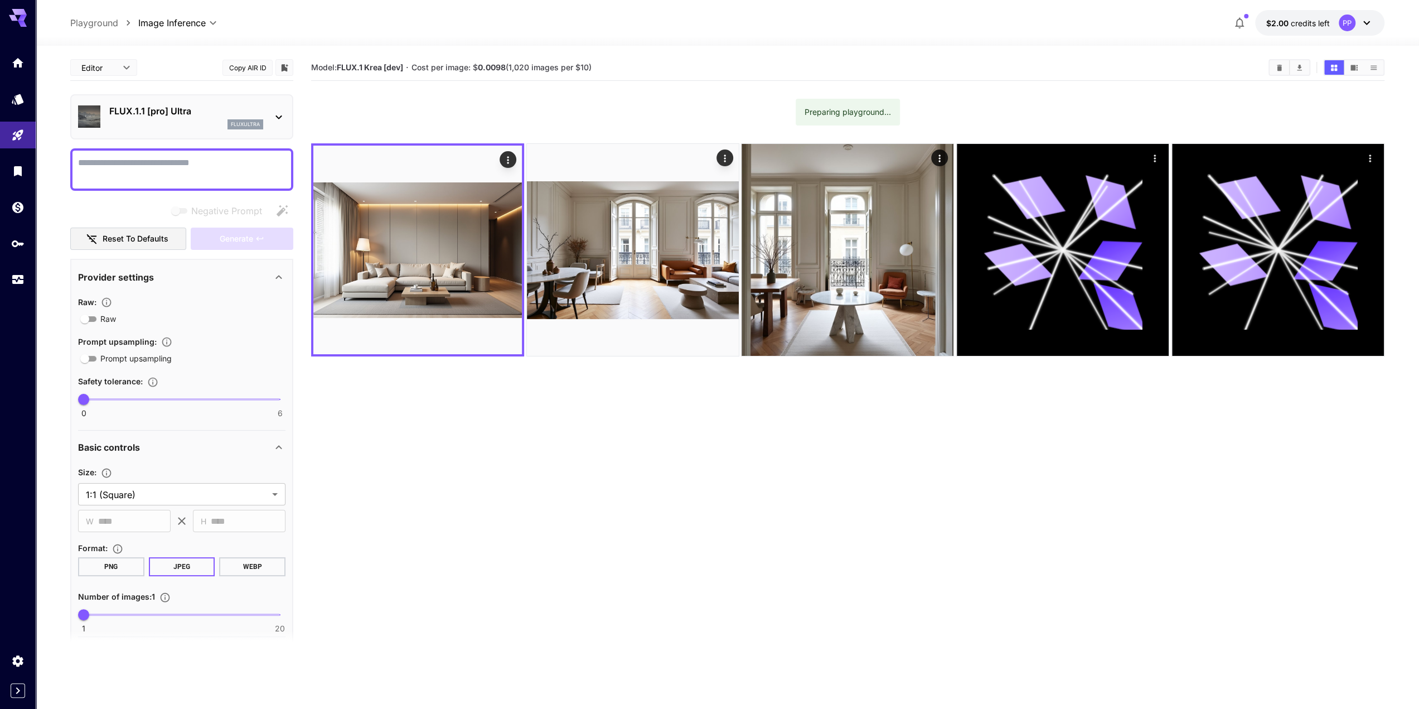
click at [238, 165] on textarea "Negative Prompt" at bounding box center [181, 169] width 207 height 27
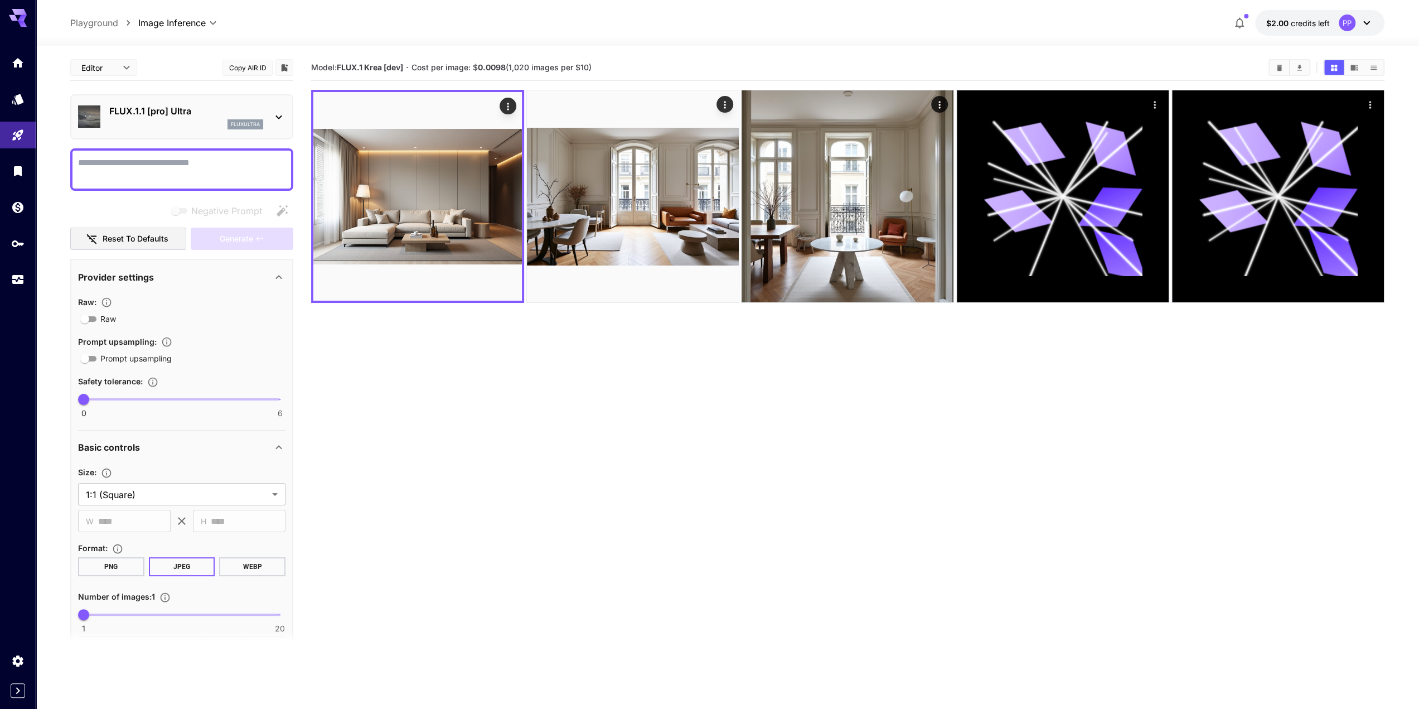
click at [210, 171] on textarea "Negative Prompt" at bounding box center [181, 169] width 207 height 27
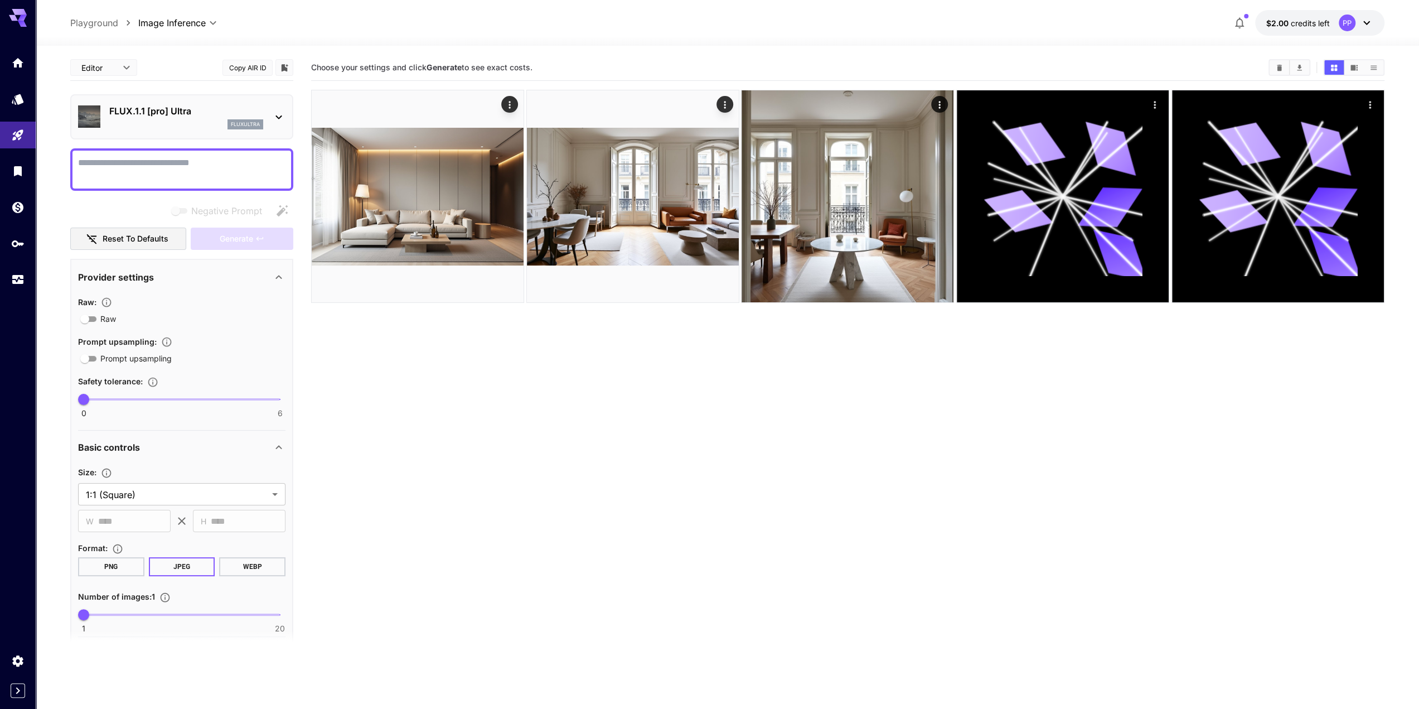
click at [210, 171] on textarea "Negative Prompt" at bounding box center [181, 169] width 207 height 27
click at [191, 168] on textarea "Negative Prompt" at bounding box center [181, 169] width 207 height 27
paste textarea "**********"
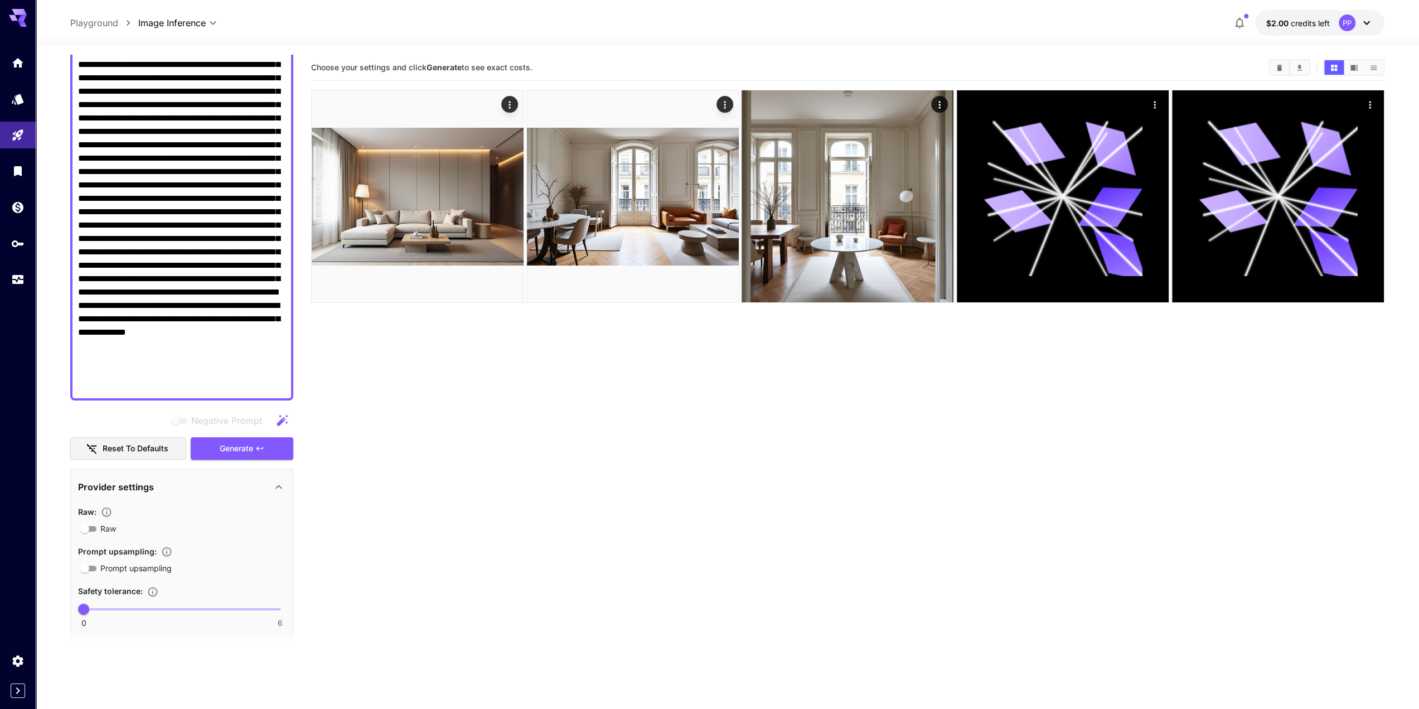
scroll to position [335, 0]
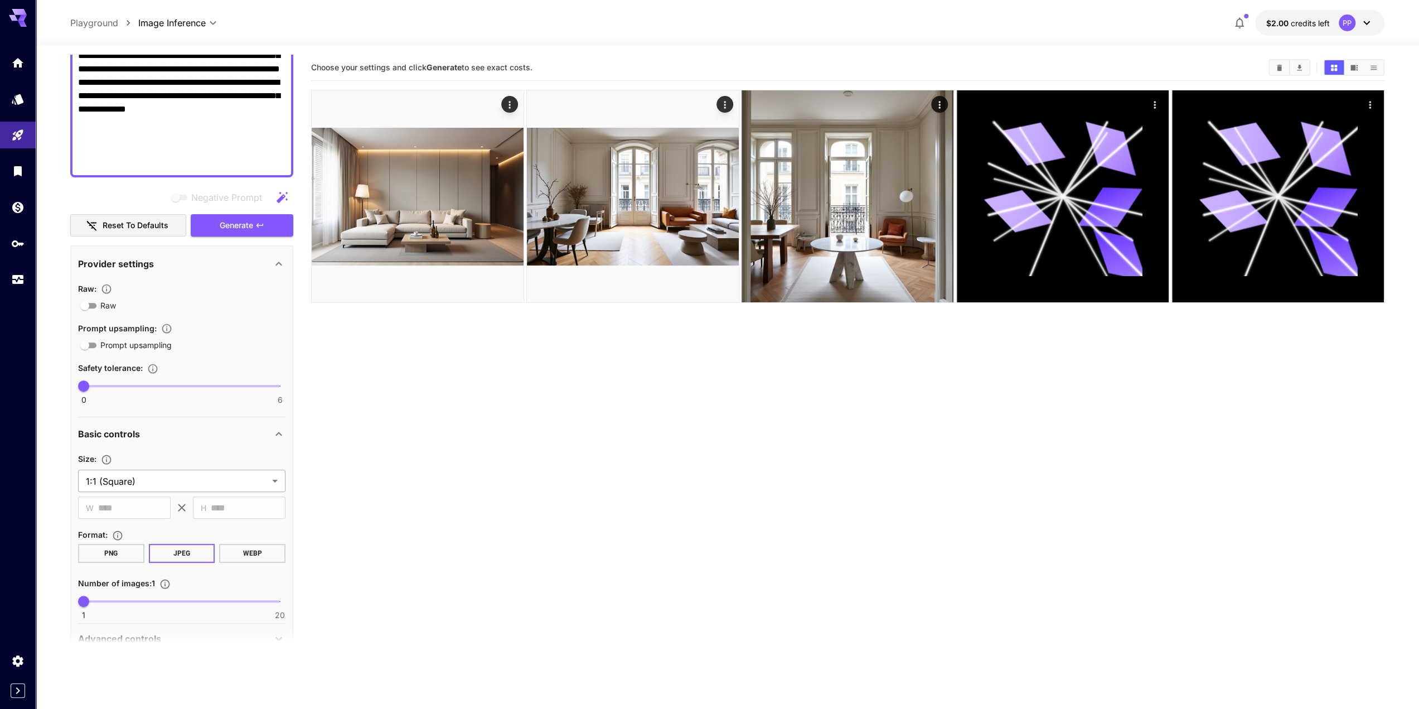
type textarea "**********"
click at [211, 480] on body "**********" at bounding box center [709, 398] width 1419 height 797
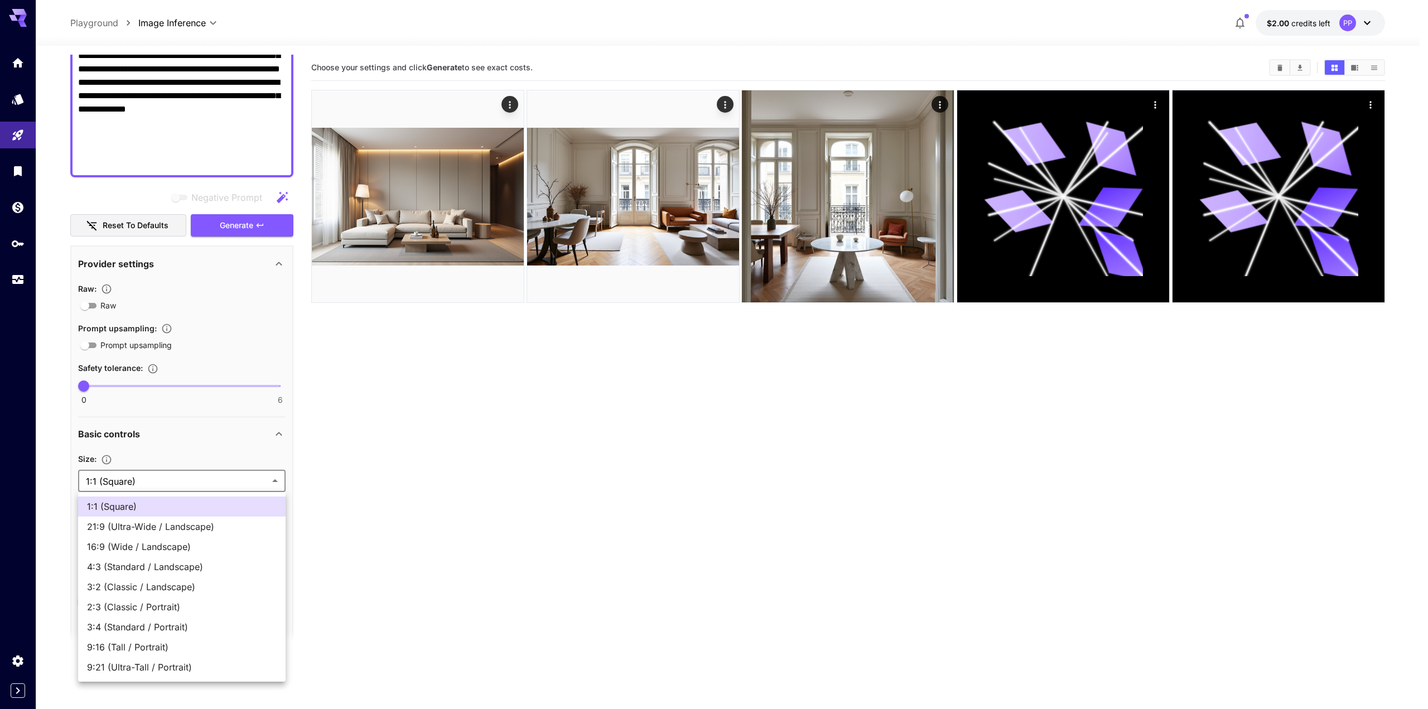
click at [166, 578] on li "3:2 (Classic / Landscape)" at bounding box center [181, 587] width 207 height 20
type input "**********"
type input "****"
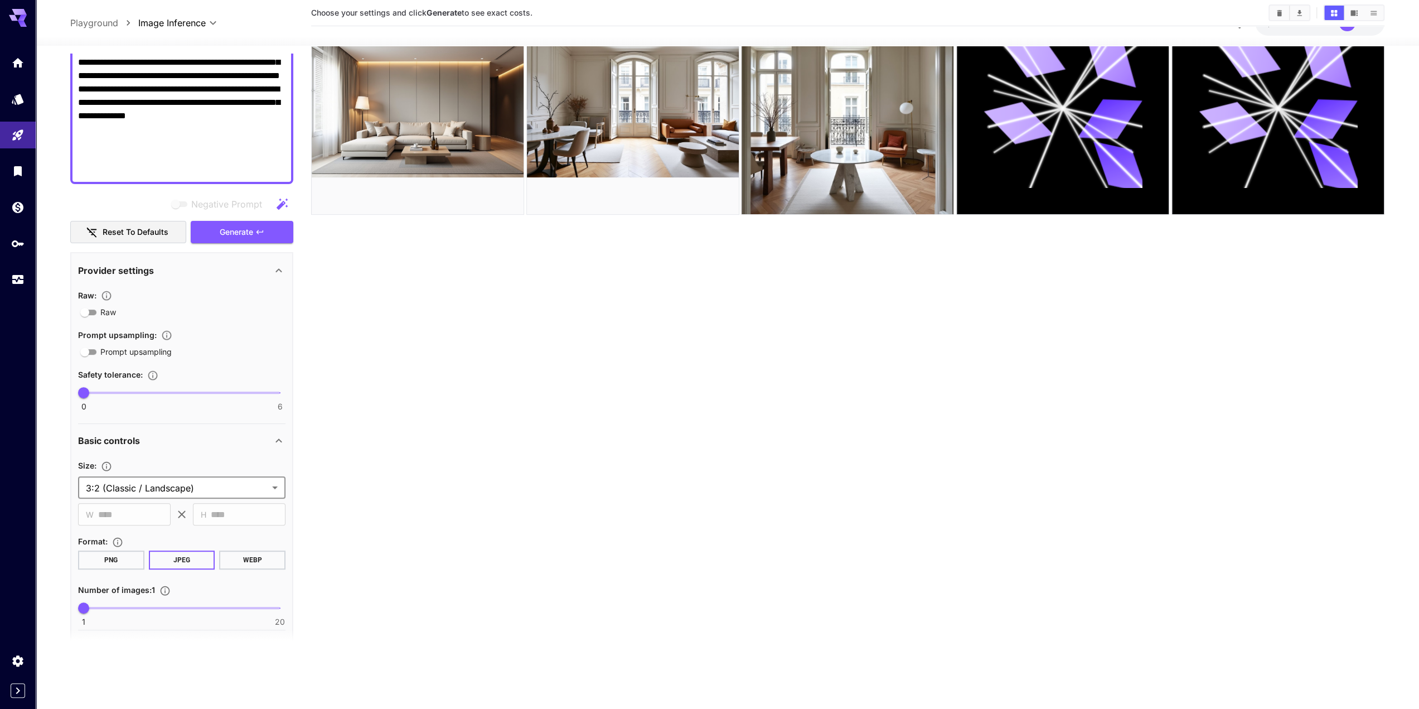
scroll to position [279, 0]
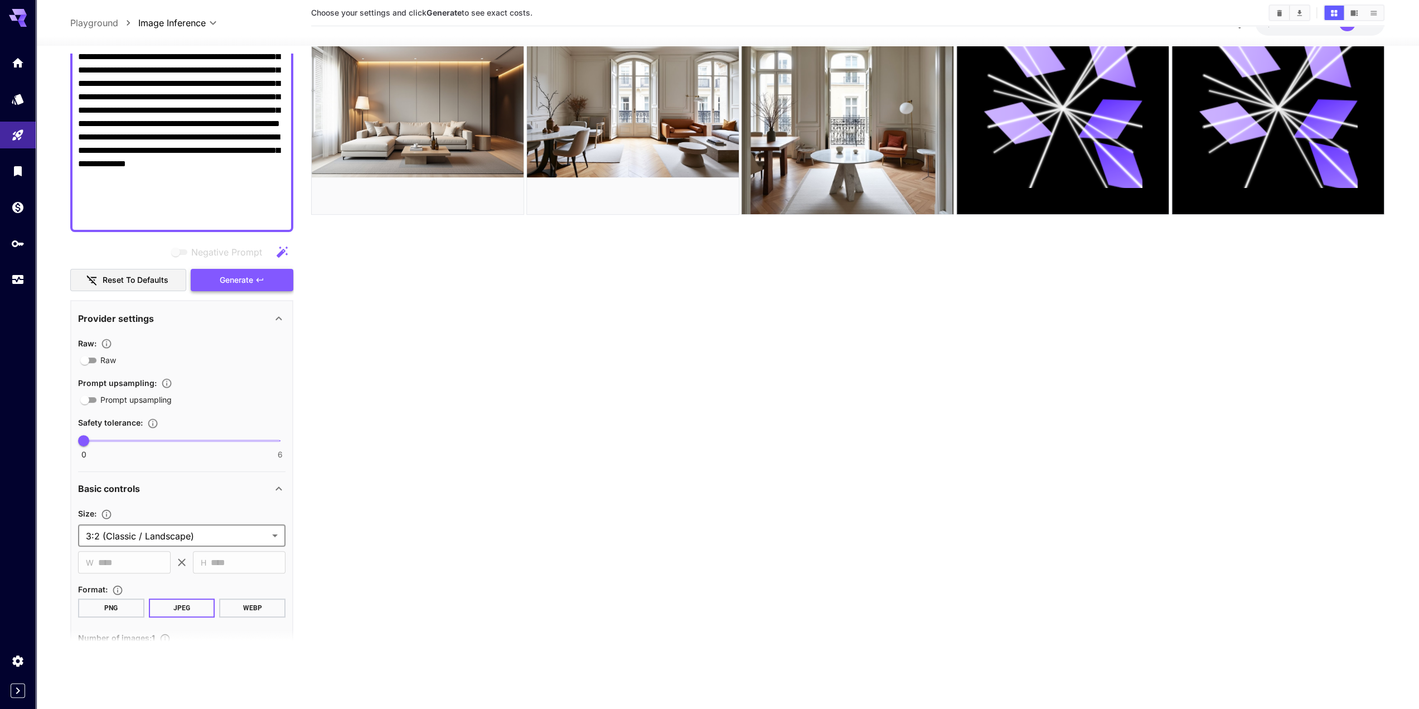
click at [252, 282] on span "Generate" at bounding box center [236, 280] width 33 height 14
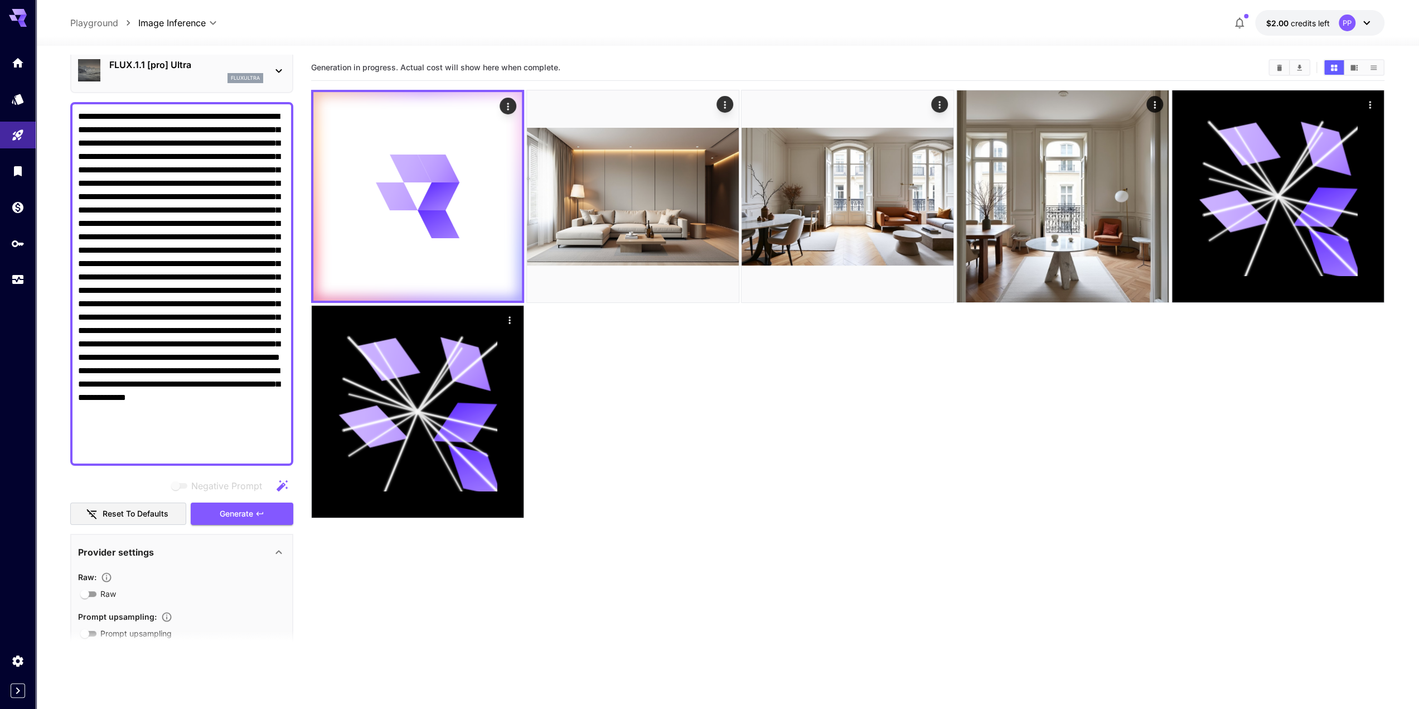
scroll to position [0, 0]
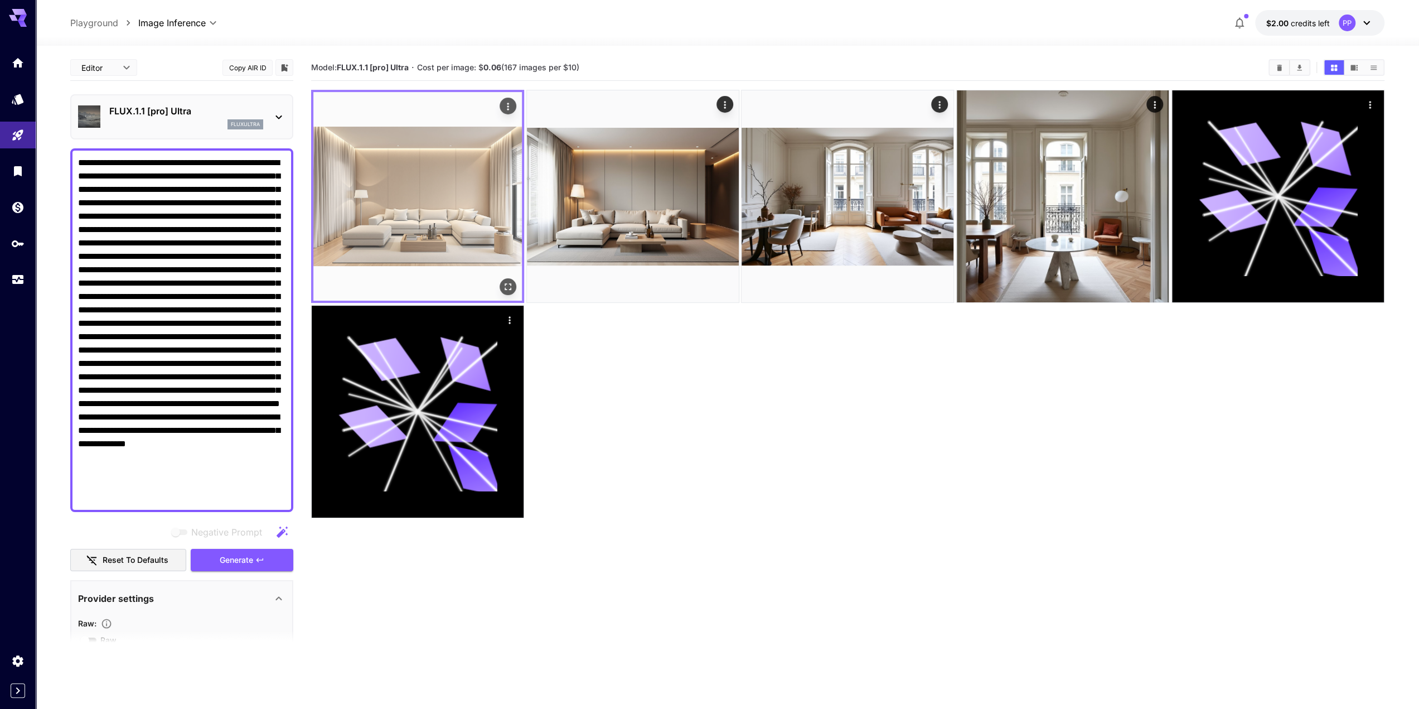
click at [461, 218] on img at bounding box center [417, 196] width 209 height 209
click at [433, 217] on img at bounding box center [417, 196] width 209 height 209
click at [503, 283] on icon "Open in fullscreen" at bounding box center [507, 286] width 11 height 11
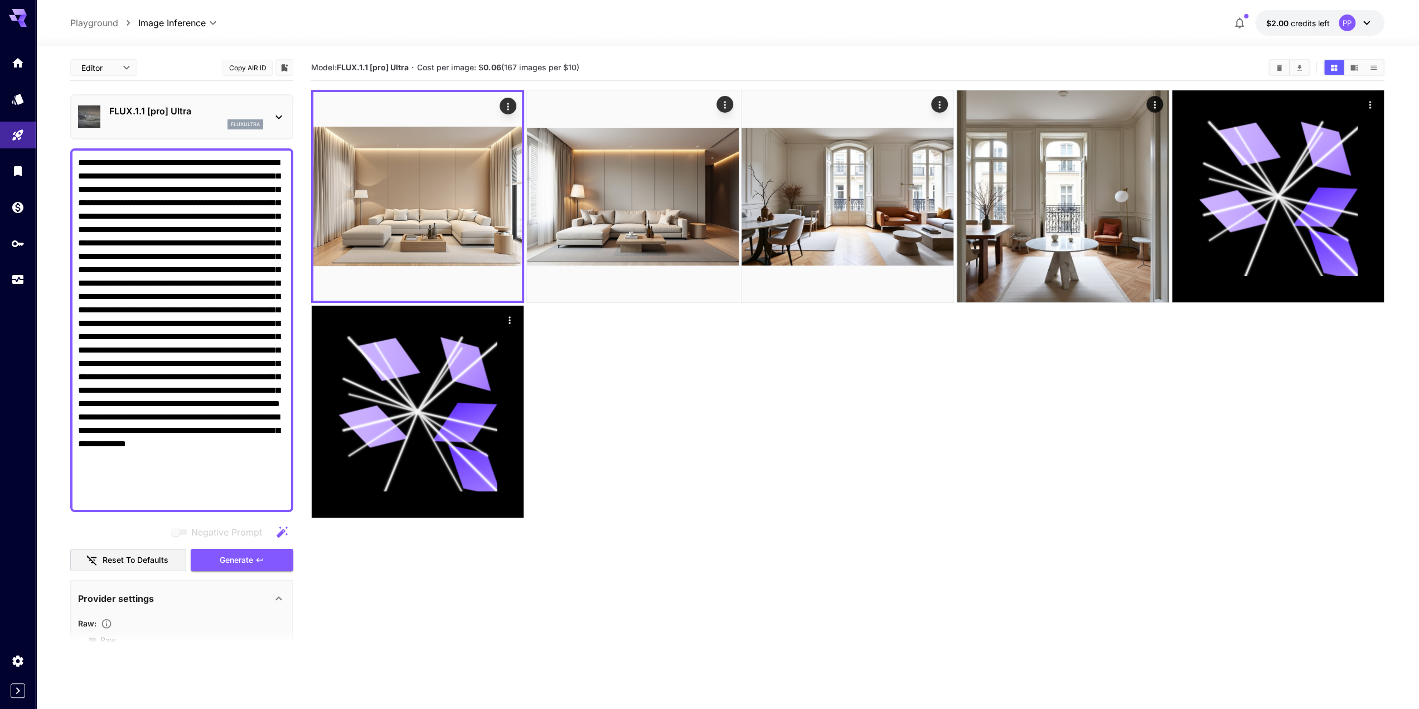
click at [231, 209] on textarea "Negative Prompt" at bounding box center [181, 330] width 207 height 348
paste textarea "**********"
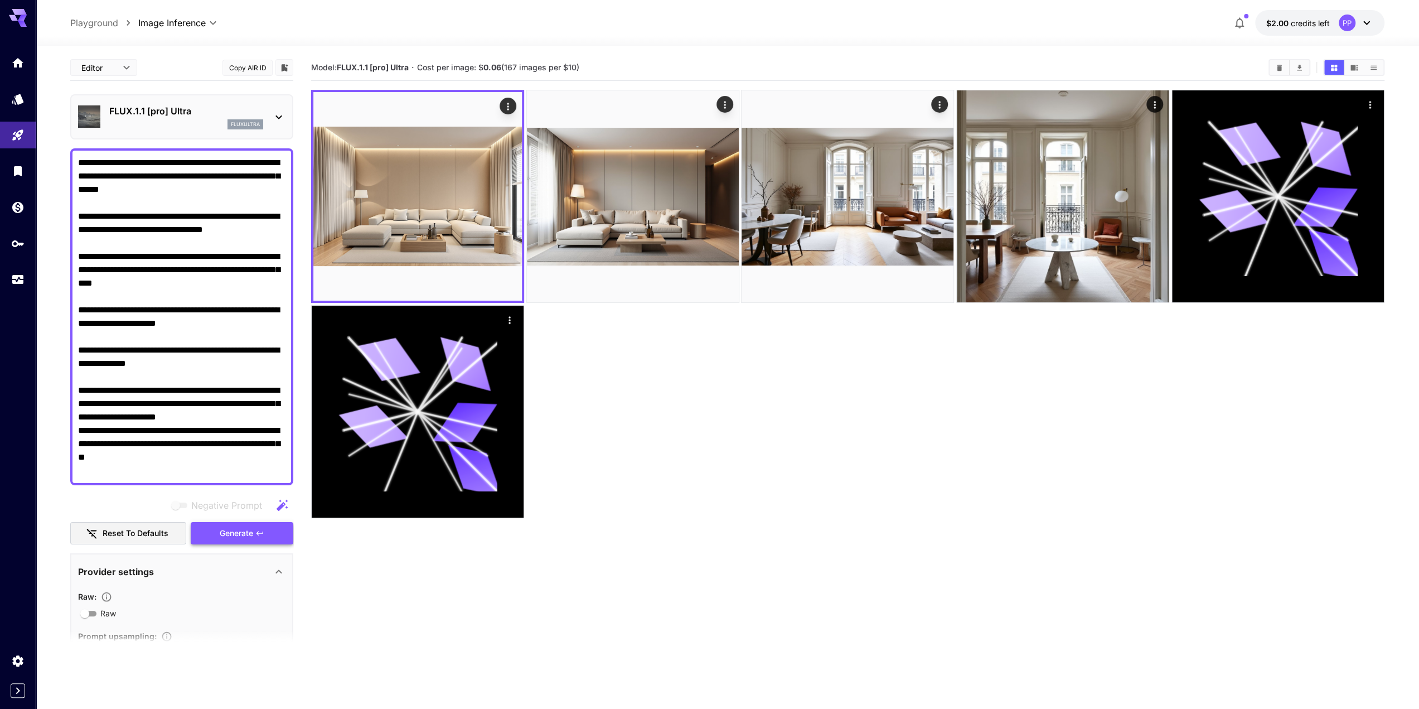
type textarea "**********"
click at [241, 532] on span "Generate" at bounding box center [236, 533] width 33 height 14
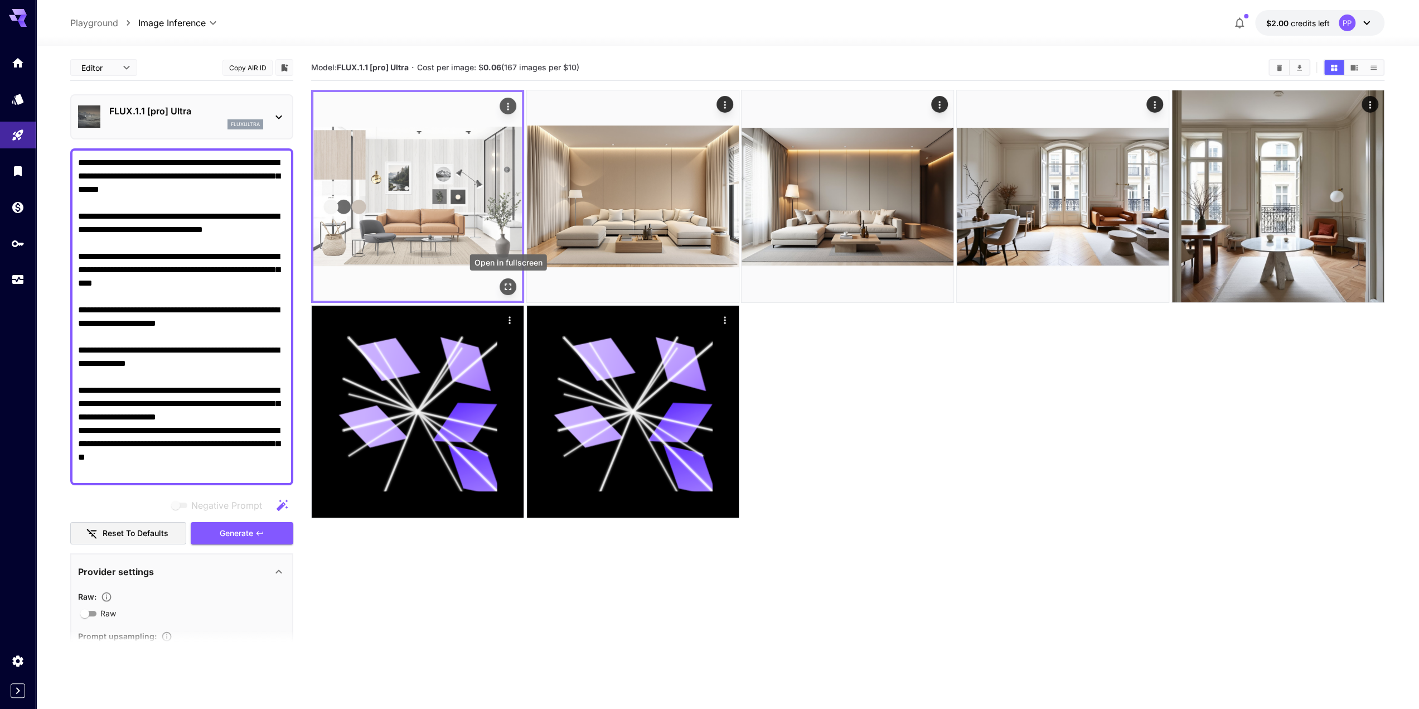
click at [512, 289] on icon "Open in fullscreen" at bounding box center [507, 286] width 11 height 11
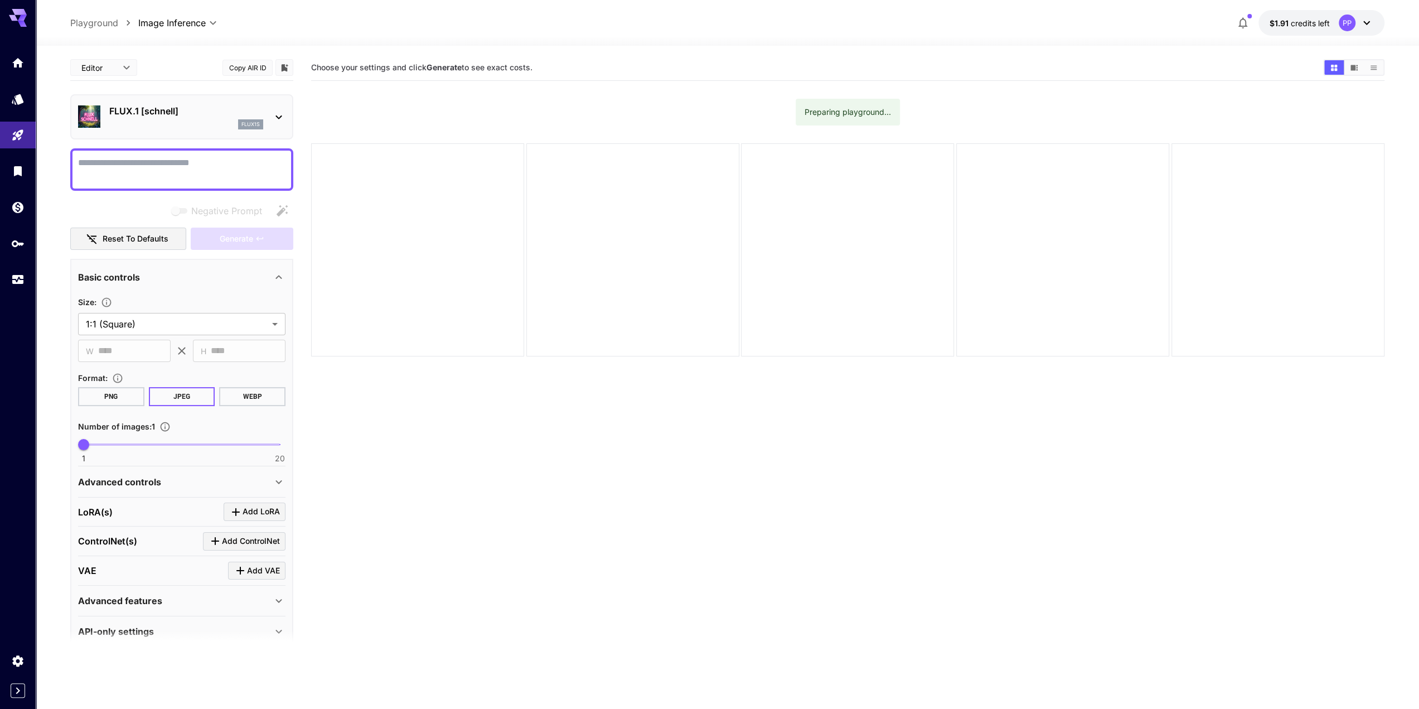
click at [244, 172] on textarea "Negative Prompt" at bounding box center [181, 169] width 207 height 27
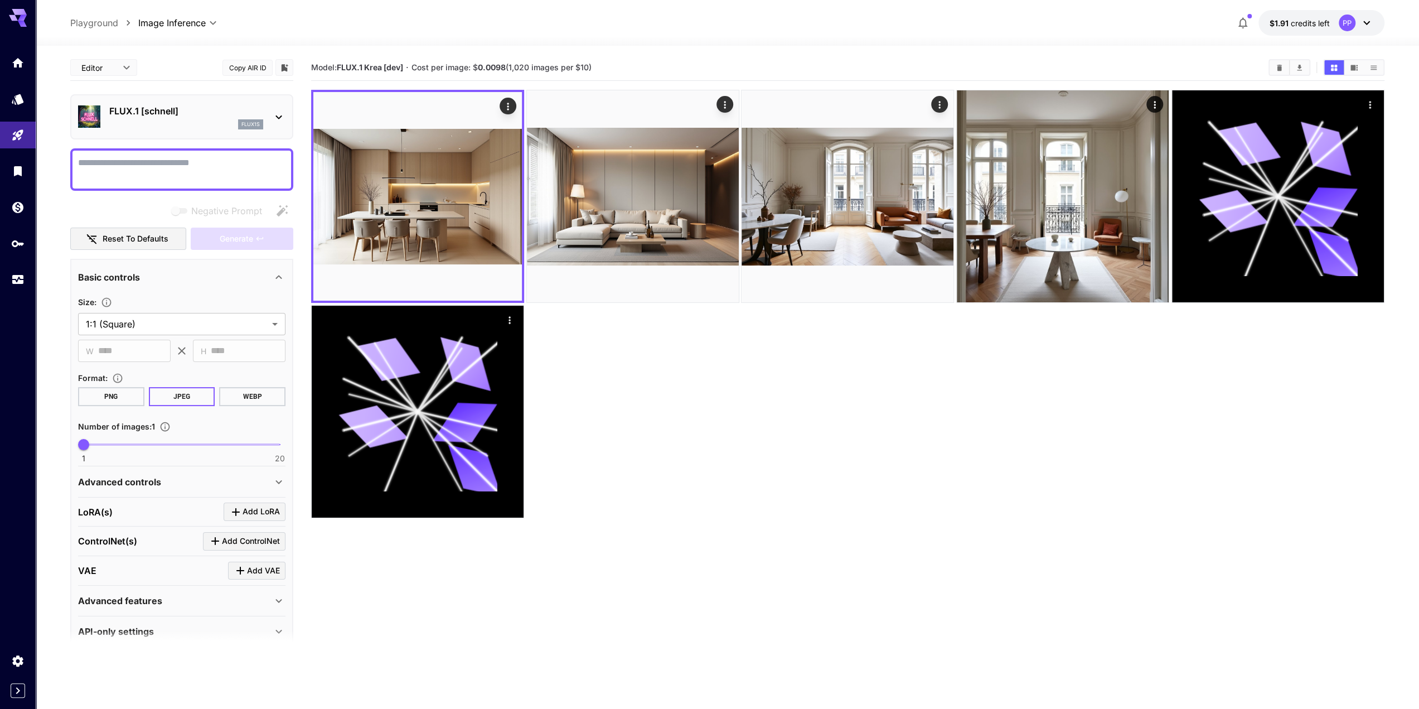
click at [217, 171] on textarea "Negative Prompt" at bounding box center [181, 169] width 207 height 27
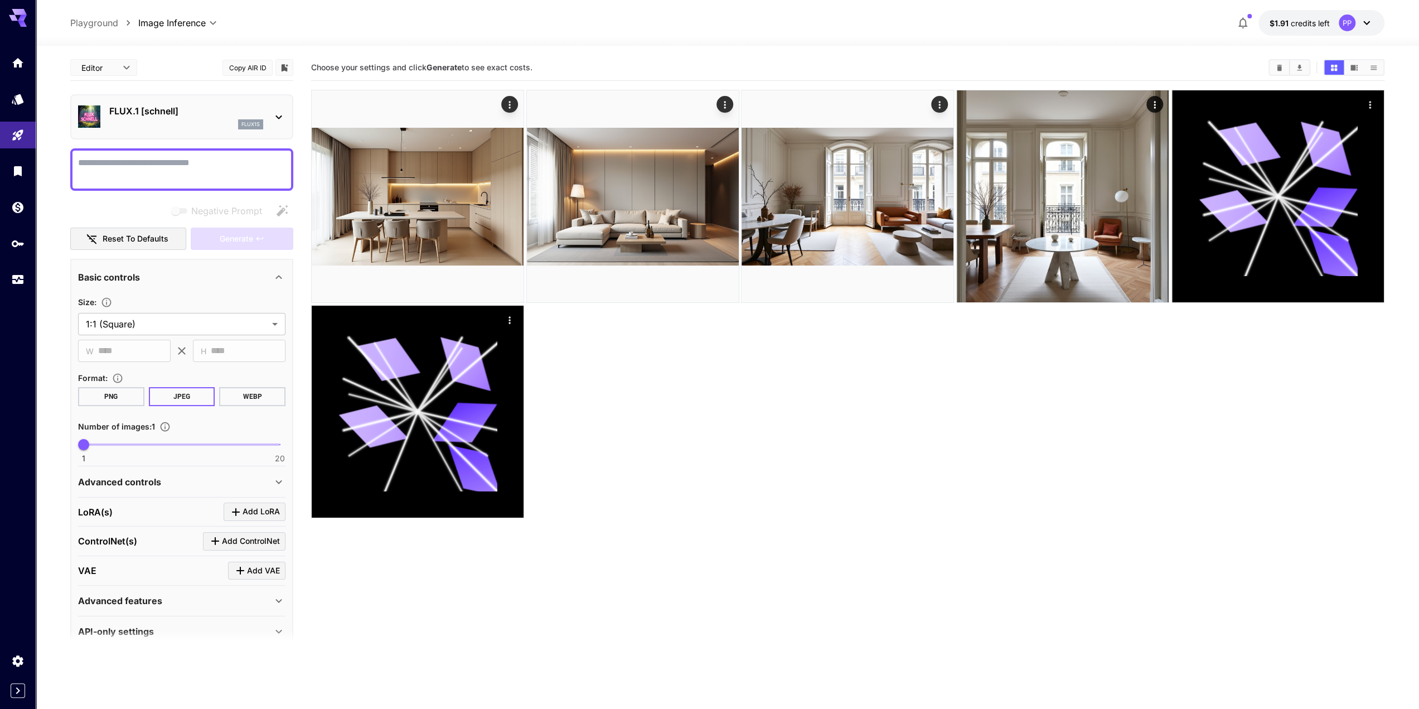
click at [254, 167] on textarea "Negative Prompt" at bounding box center [181, 169] width 207 height 27
paste textarea "**********"
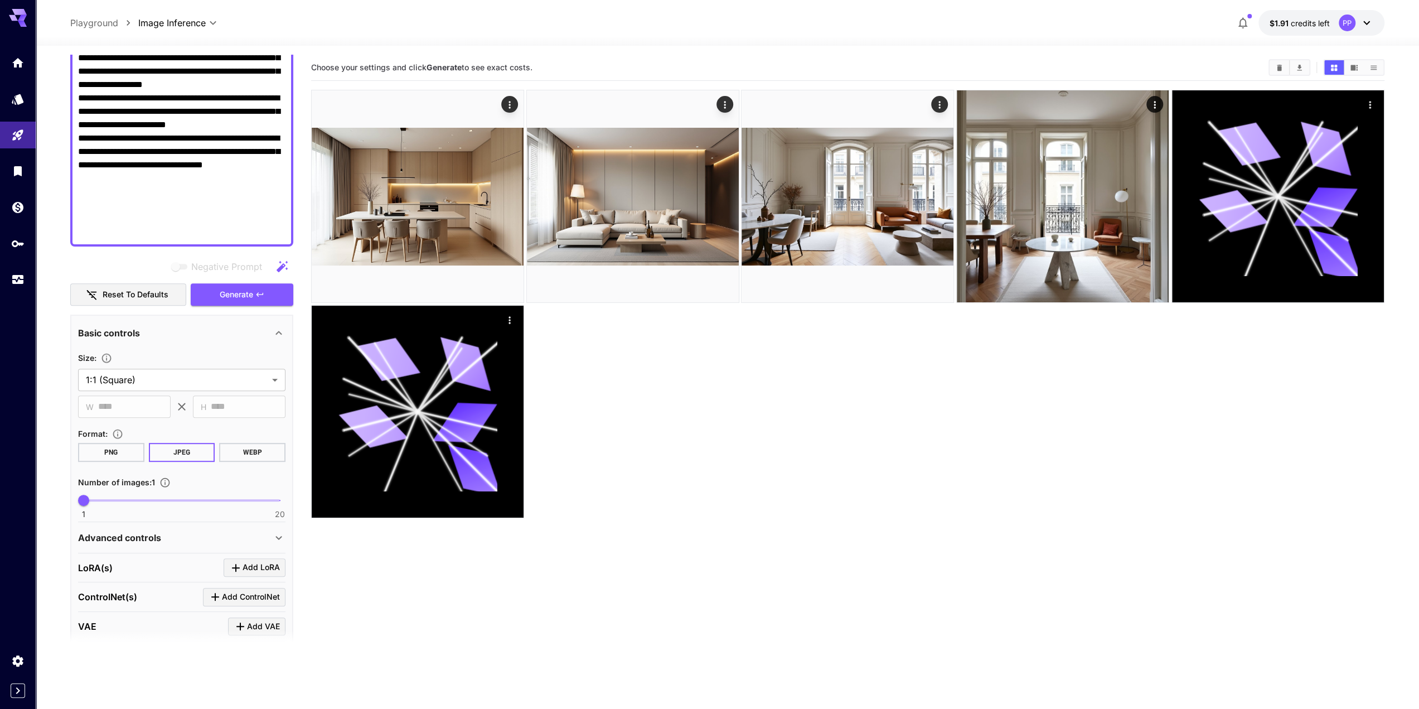
scroll to position [292, 0]
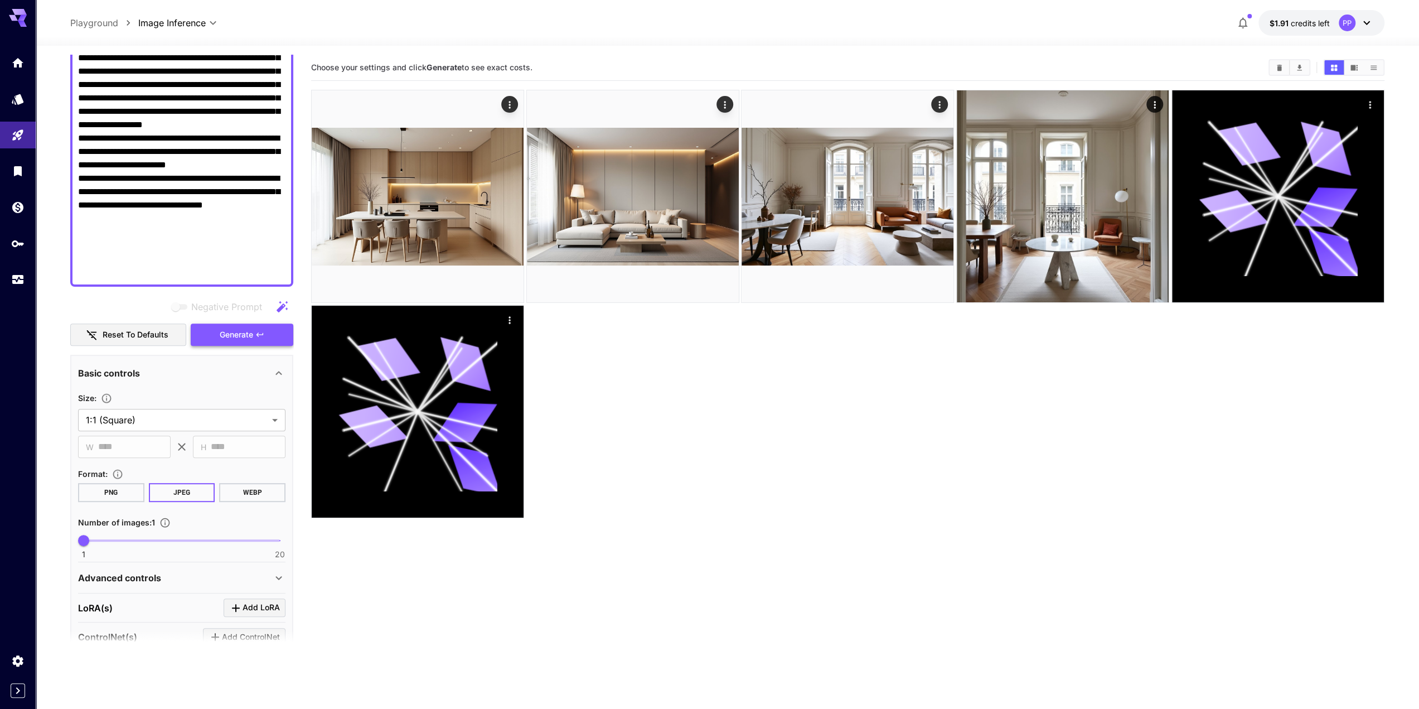
type textarea "**********"
click at [234, 334] on span "Generate" at bounding box center [236, 335] width 33 height 14
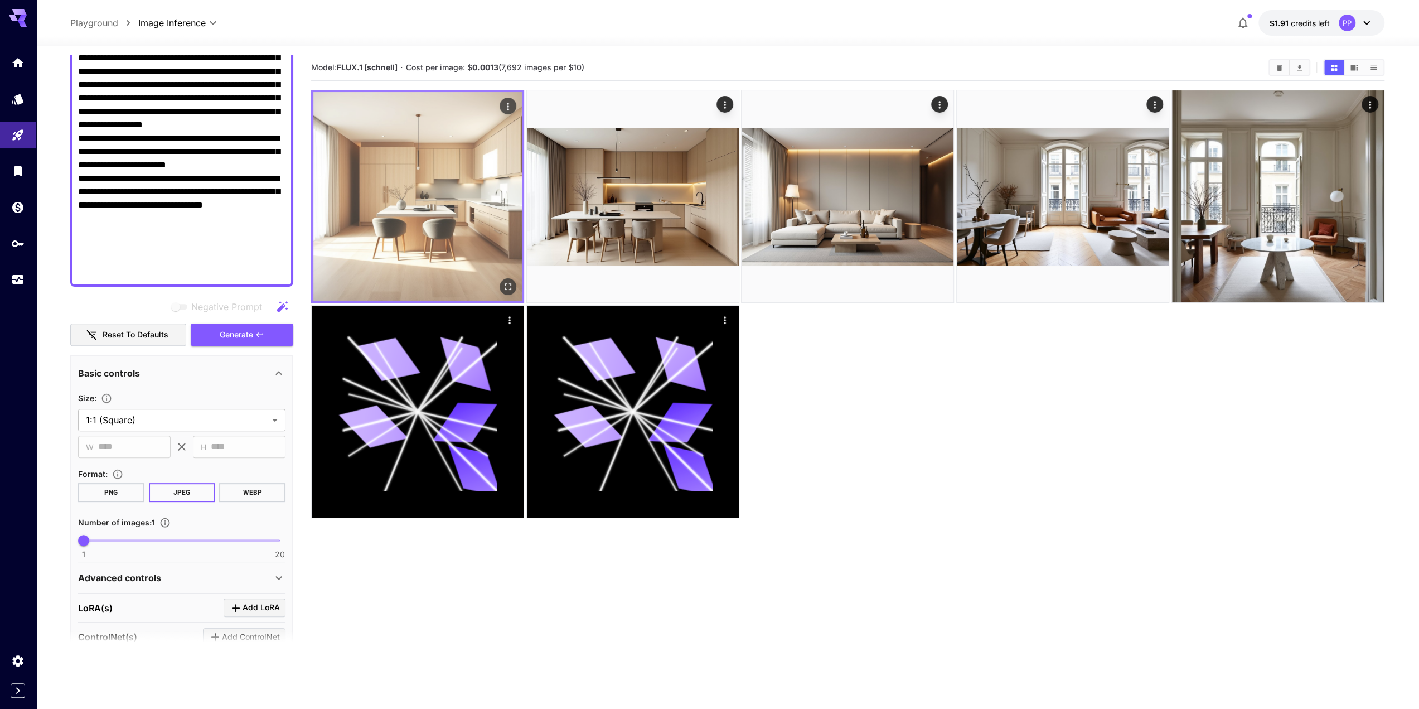
click at [482, 261] on img at bounding box center [417, 196] width 209 height 209
click at [429, 243] on img at bounding box center [417, 196] width 209 height 209
click at [506, 283] on icon "Open in fullscreen" at bounding box center [507, 286] width 11 height 11
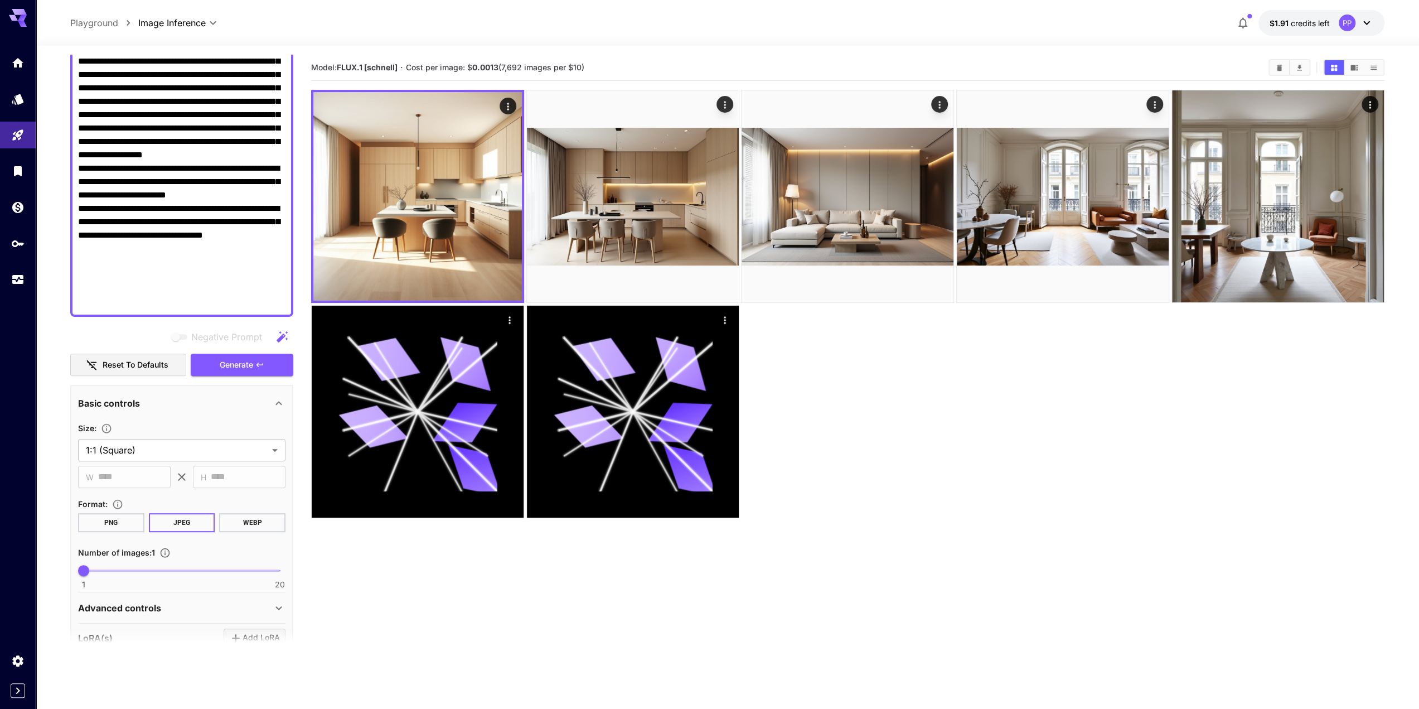
scroll to position [236, 0]
